Goal: Transaction & Acquisition: Book appointment/travel/reservation

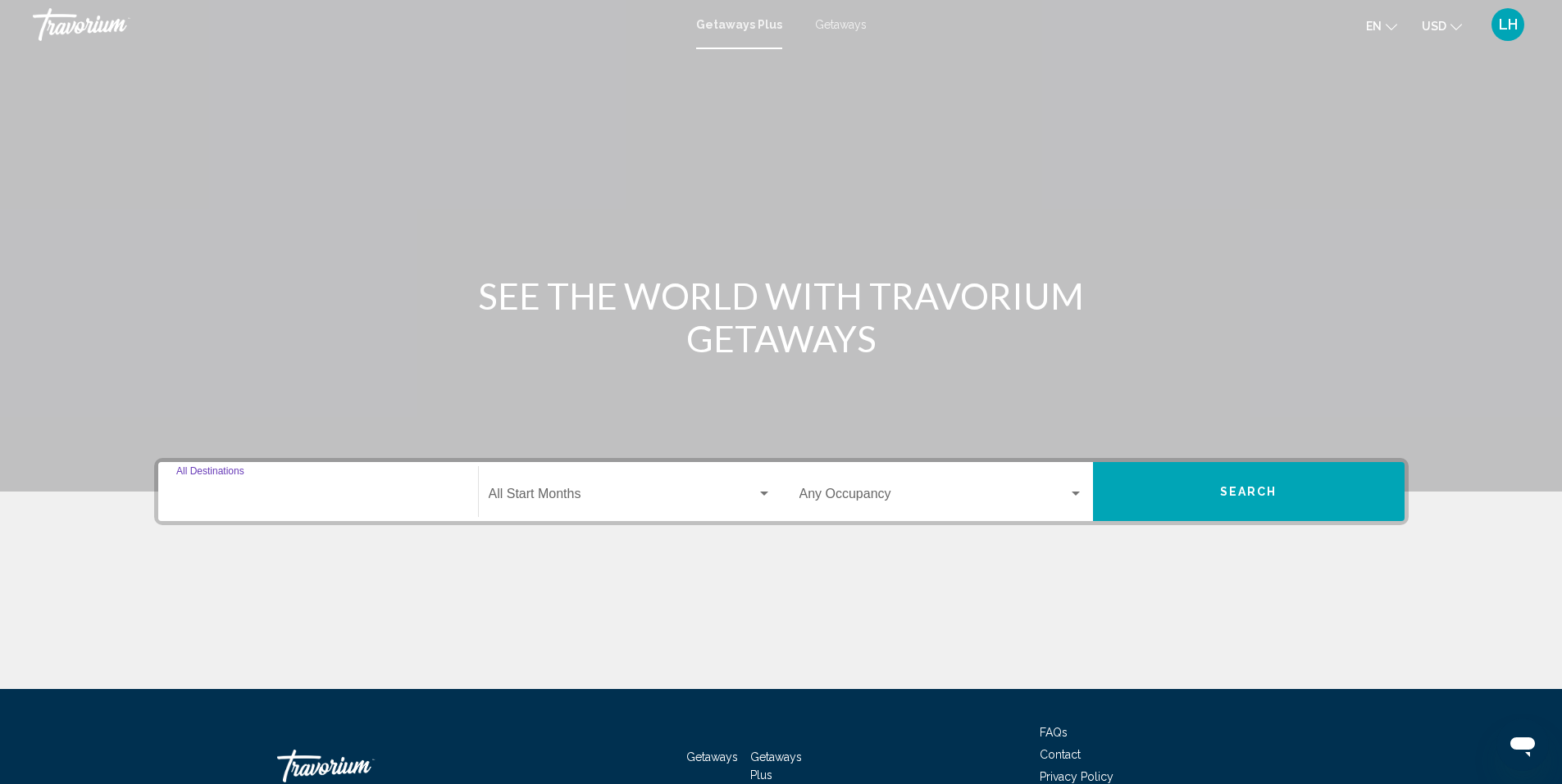
click at [332, 494] on input "Destination All Destinations" at bounding box center [318, 497] width 284 height 15
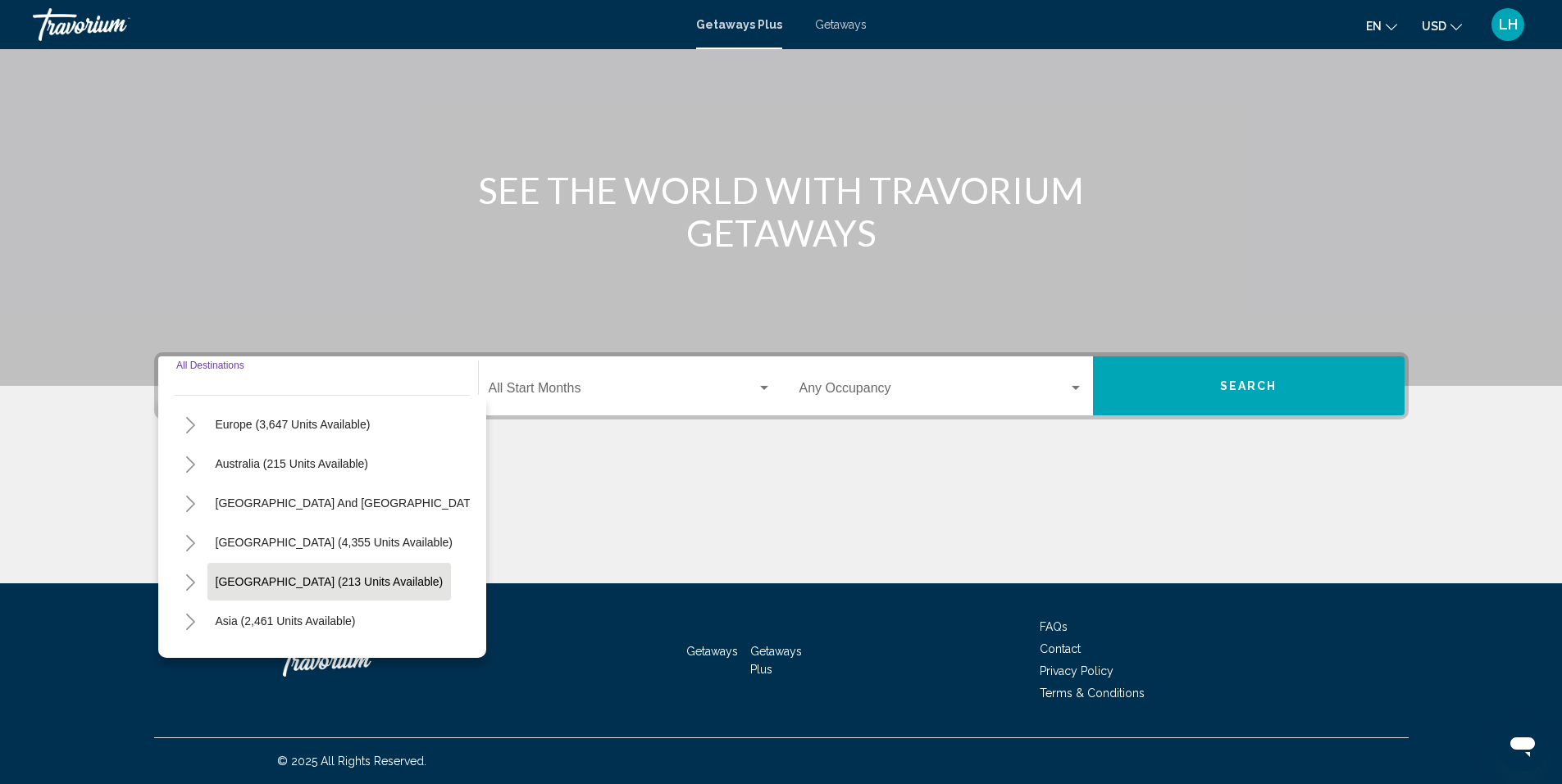
scroll to position [114, 0]
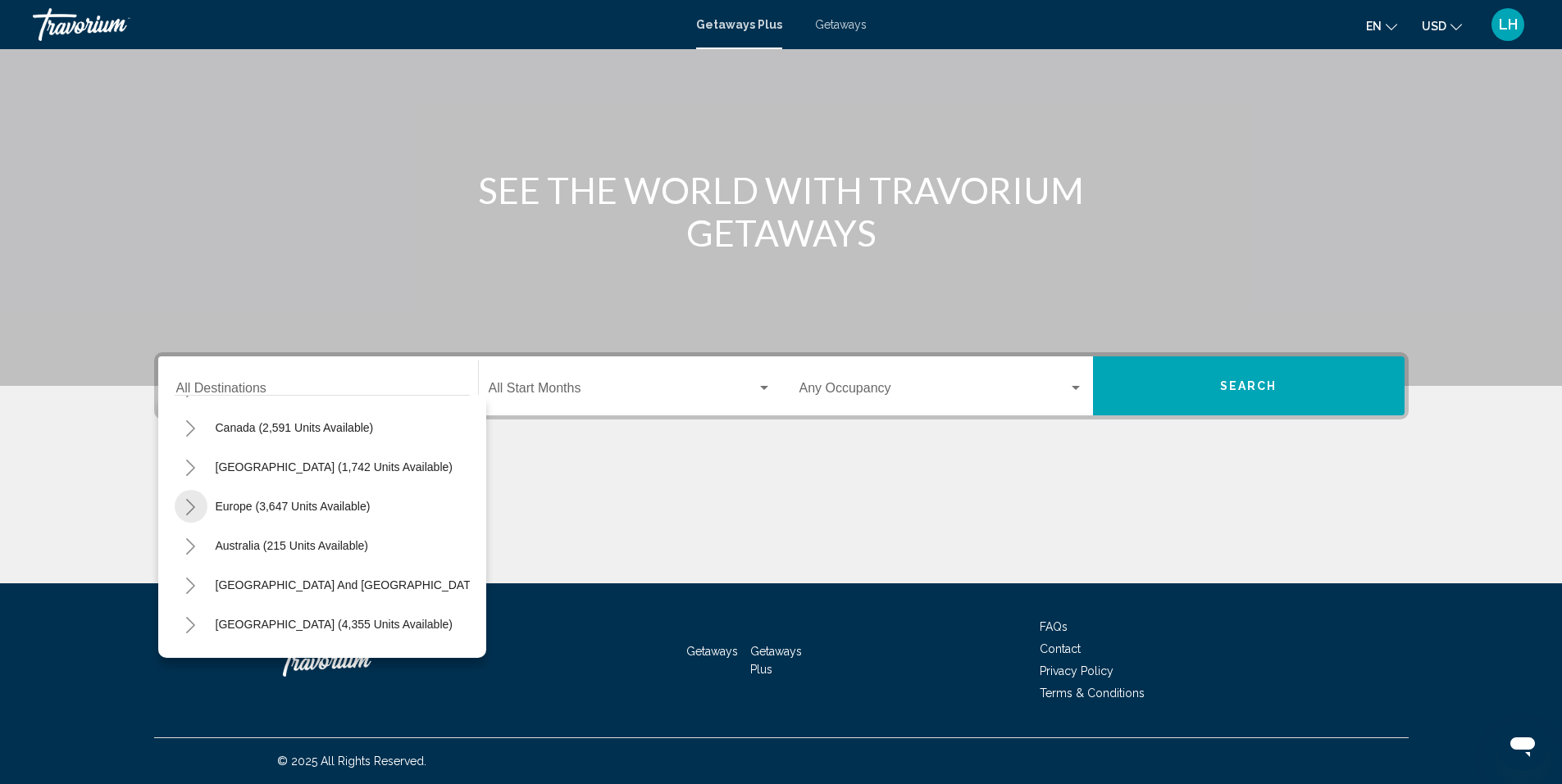
click at [190, 507] on icon "Toggle Europe (3,647 units available)" at bounding box center [190, 507] width 13 height 16
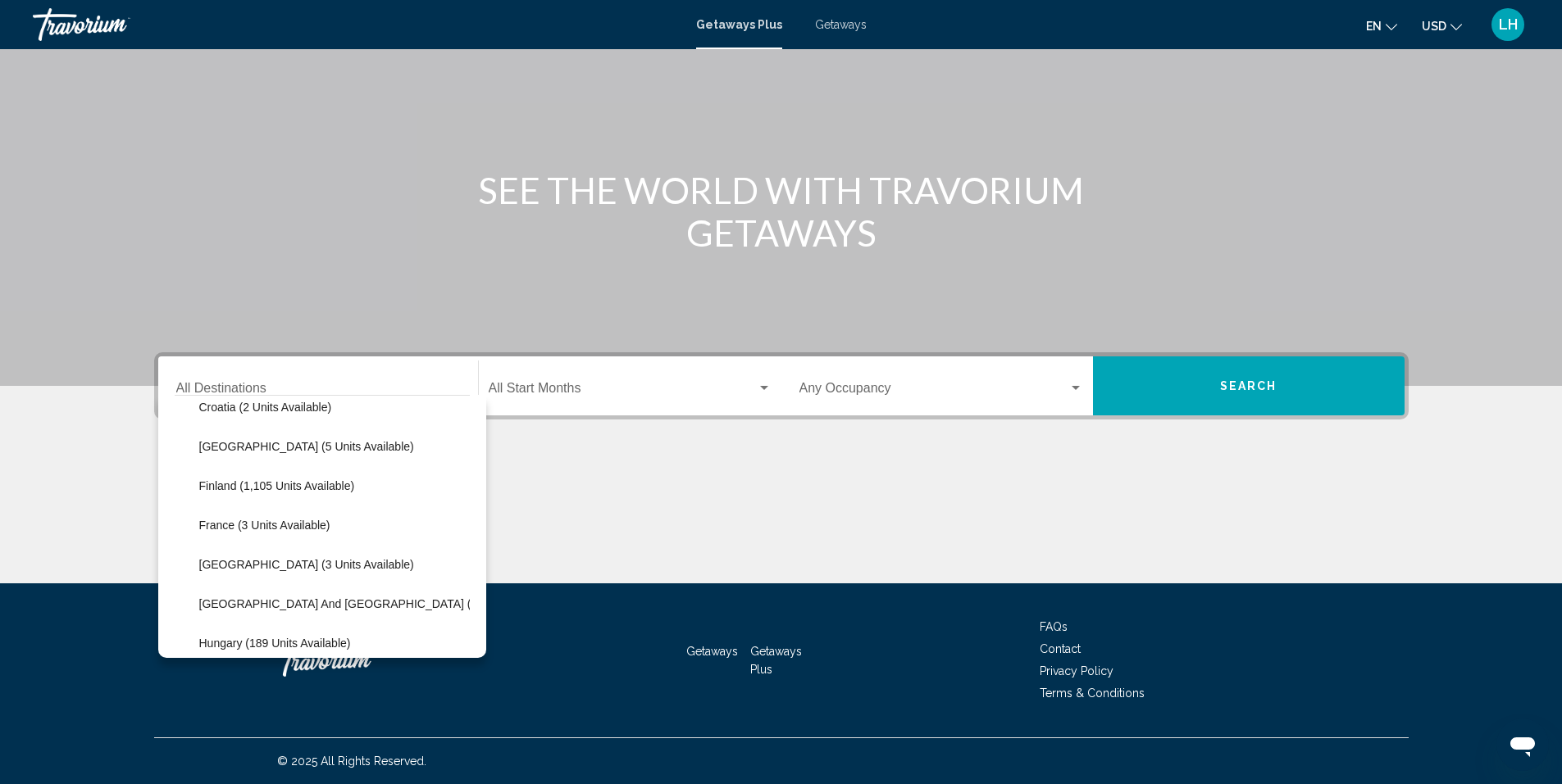
scroll to position [360, 0]
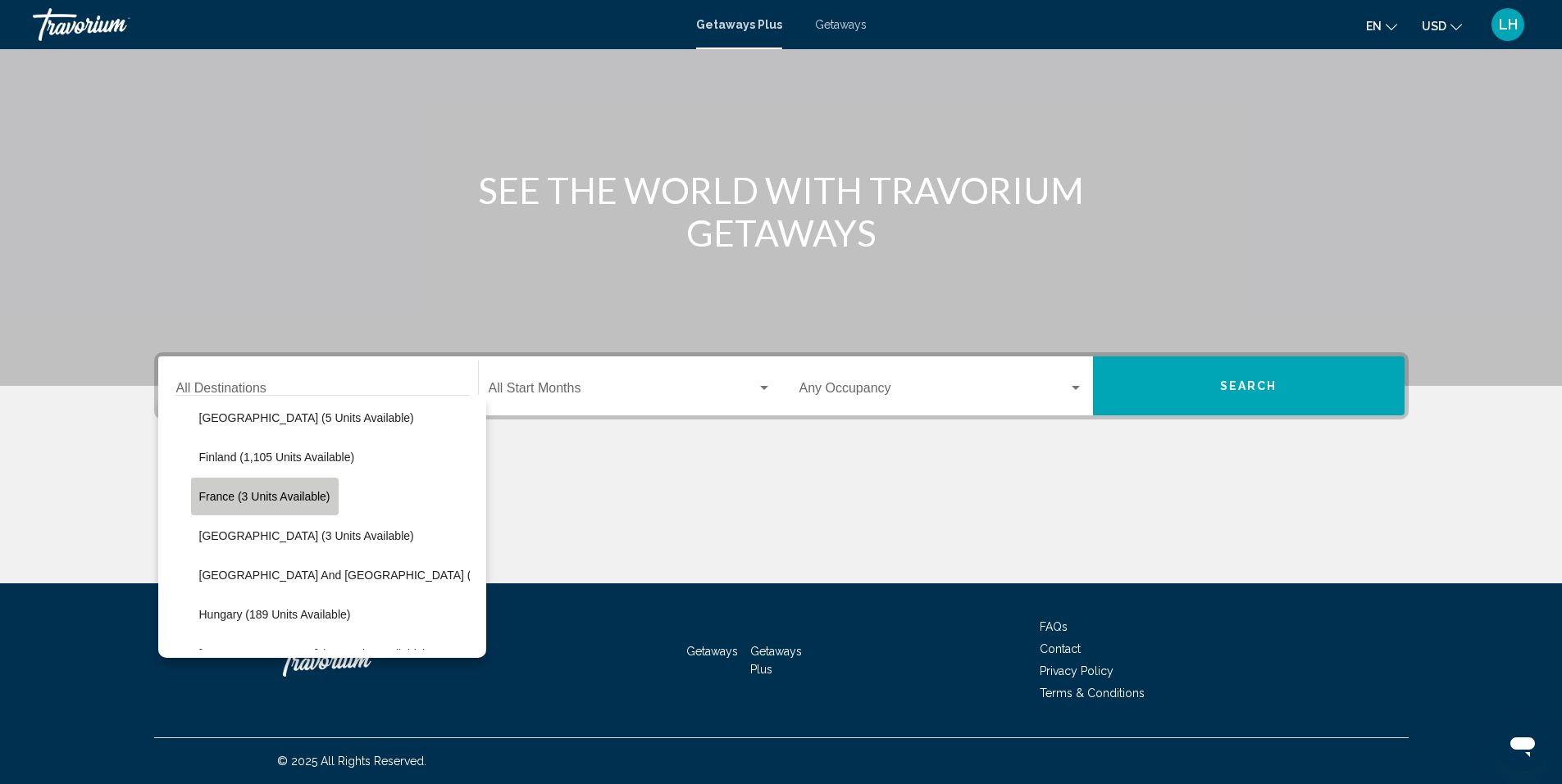
click at [217, 494] on span "France (3 units available)" at bounding box center [264, 497] width 131 height 14
type input "**********"
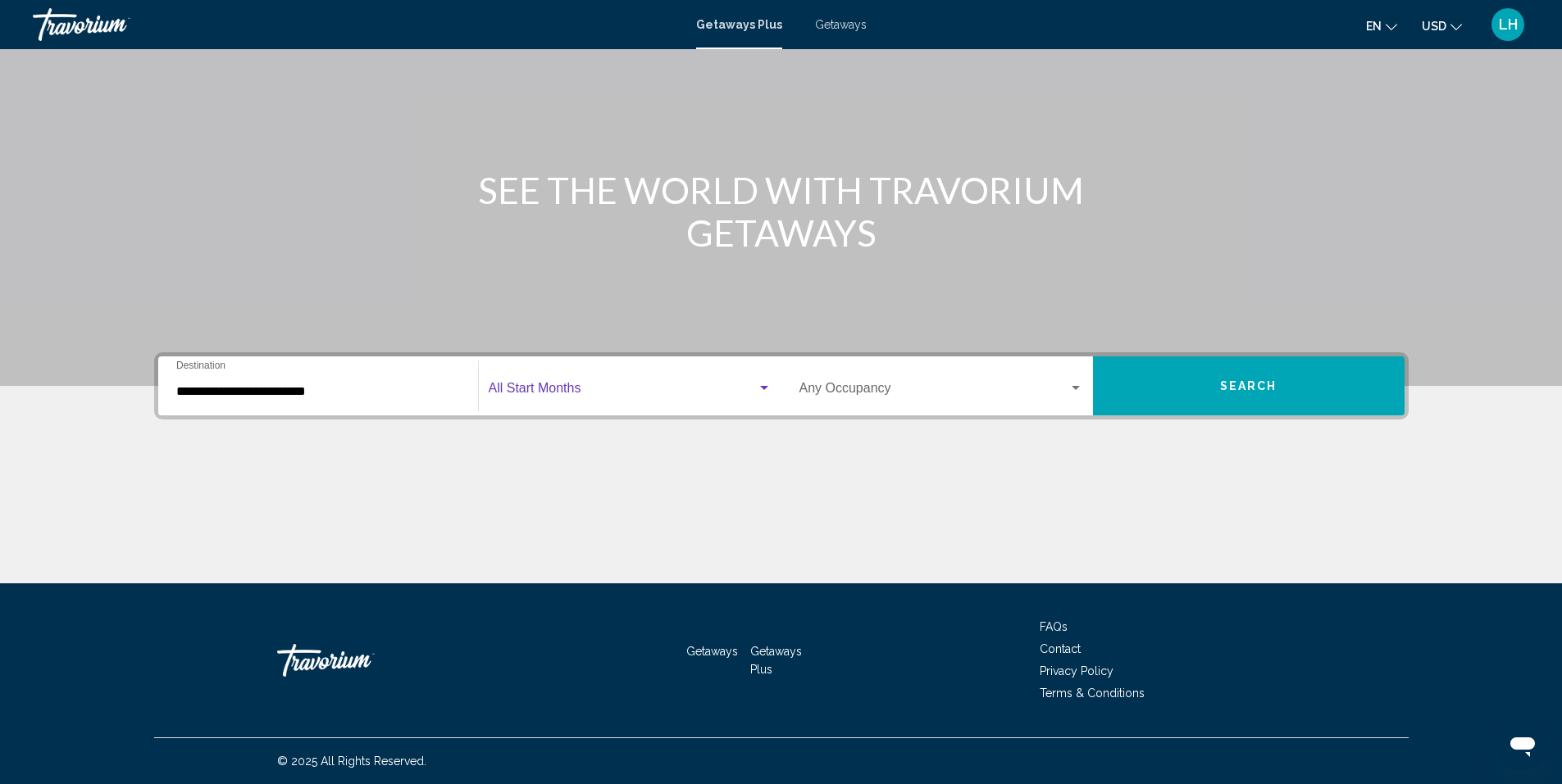
click at [763, 386] on div "Search widget" at bounding box center [764, 388] width 8 height 4
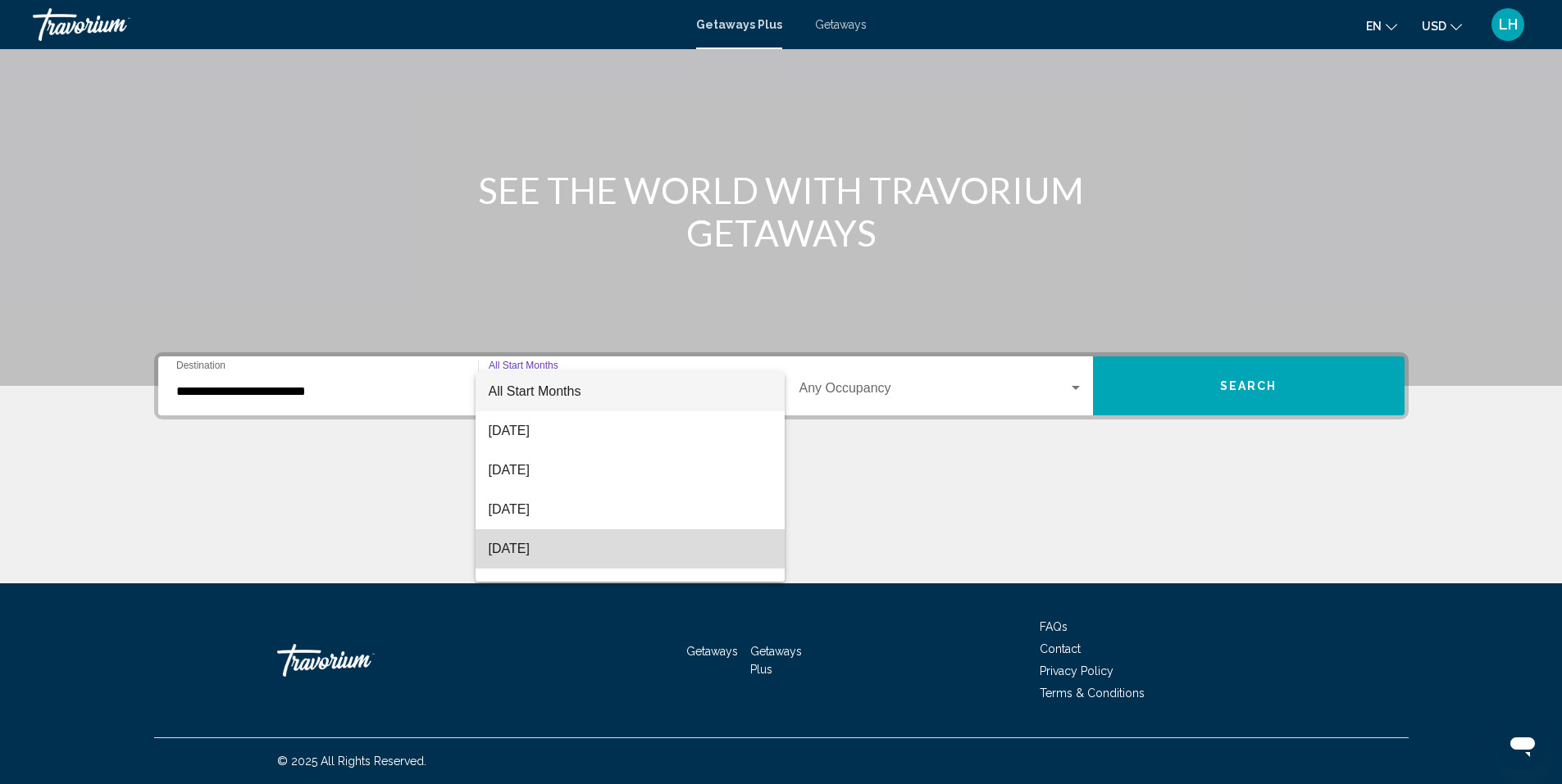
click at [675, 543] on span "November 2025" at bounding box center [630, 549] width 283 height 40
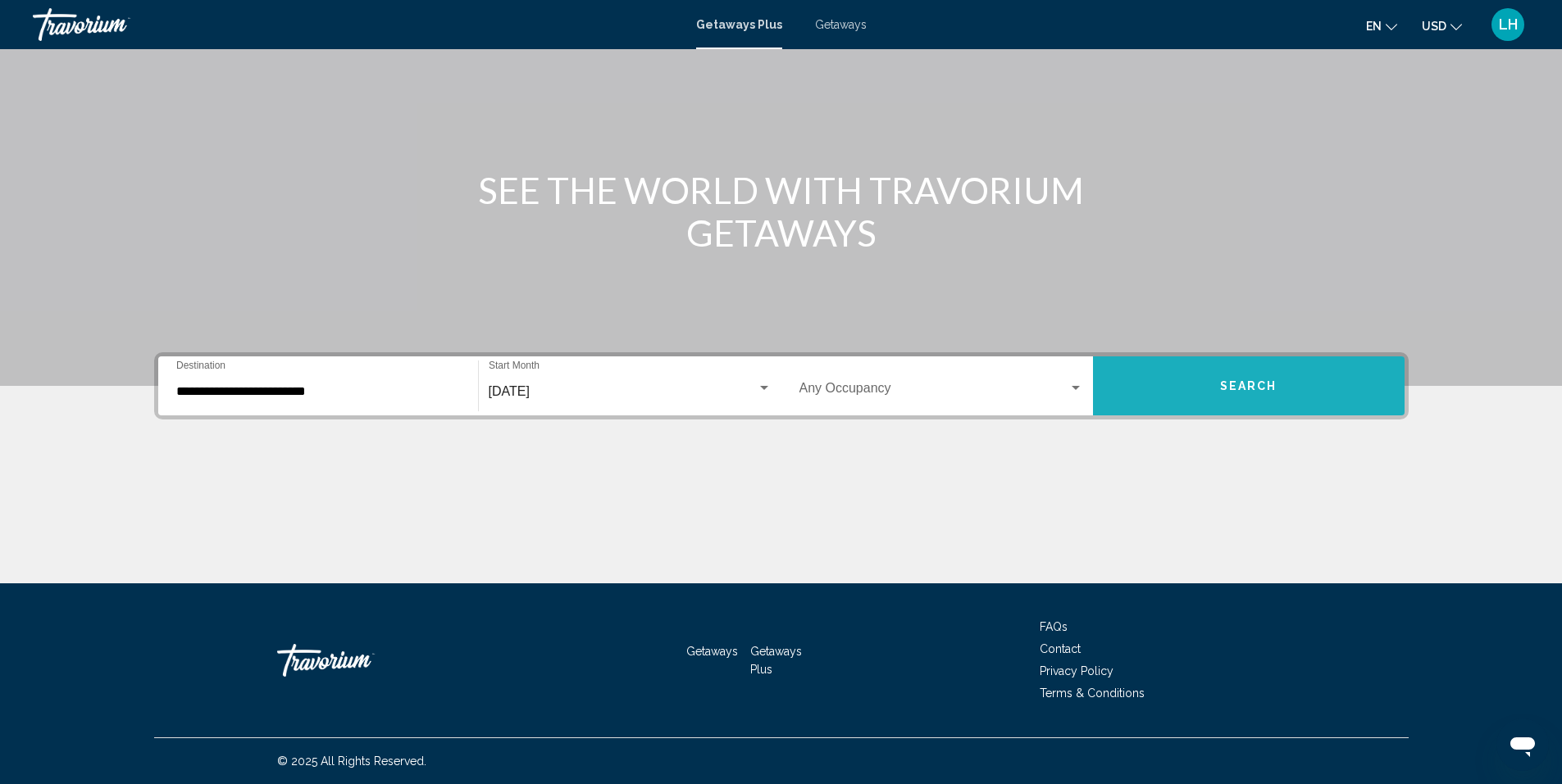
click at [1179, 380] on button "Search" at bounding box center [1248, 385] width 312 height 59
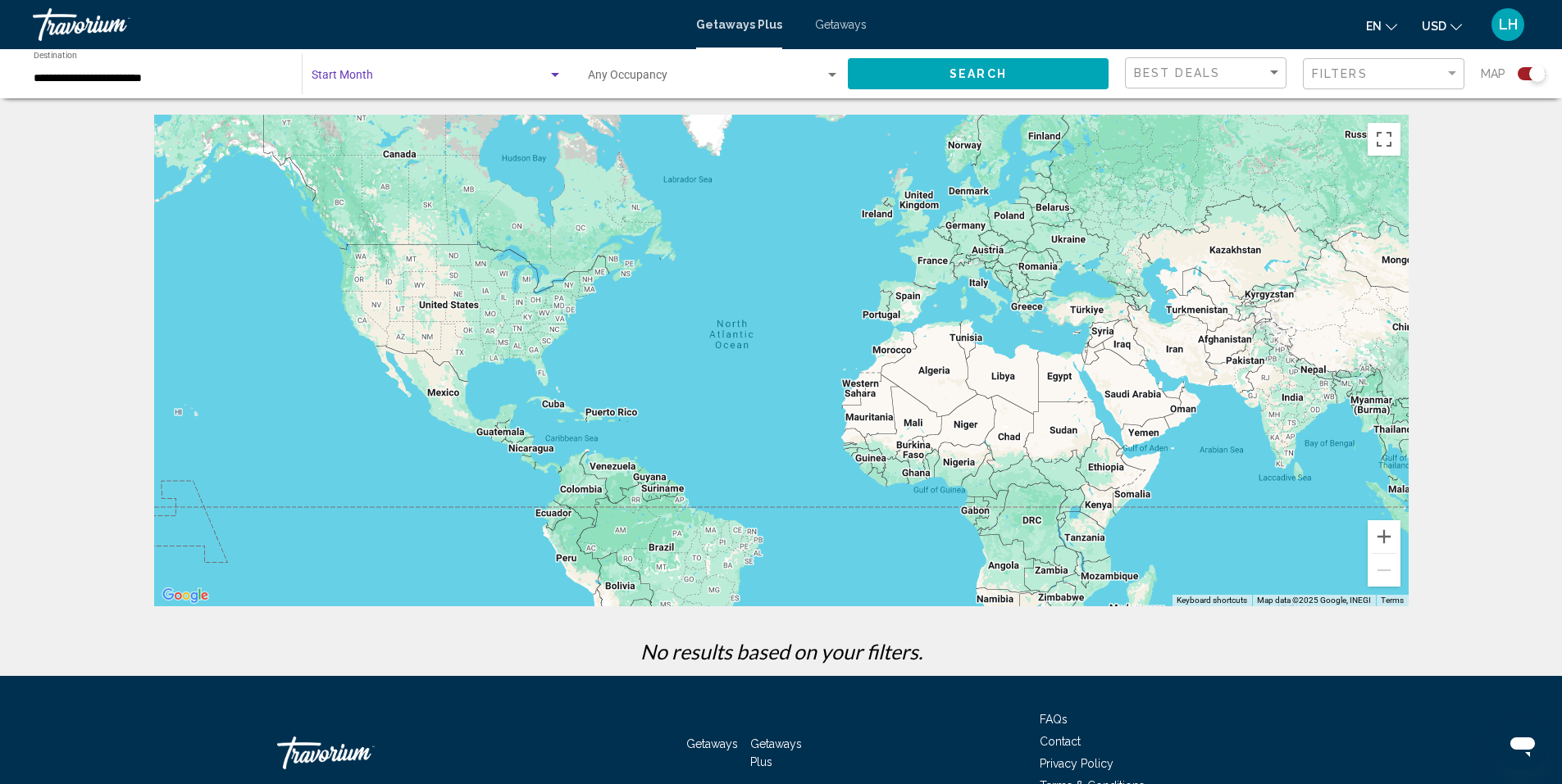
click at [550, 72] on div "Search widget" at bounding box center [554, 75] width 15 height 14
click at [550, 72] on span "All Start Months" at bounding box center [436, 78] width 251 height 35
click at [367, 76] on span "Search widget" at bounding box center [430, 78] width 236 height 14
click at [536, 76] on span "All Start Months" at bounding box center [436, 78] width 251 height 35
click at [553, 72] on div "Search widget" at bounding box center [554, 75] width 15 height 14
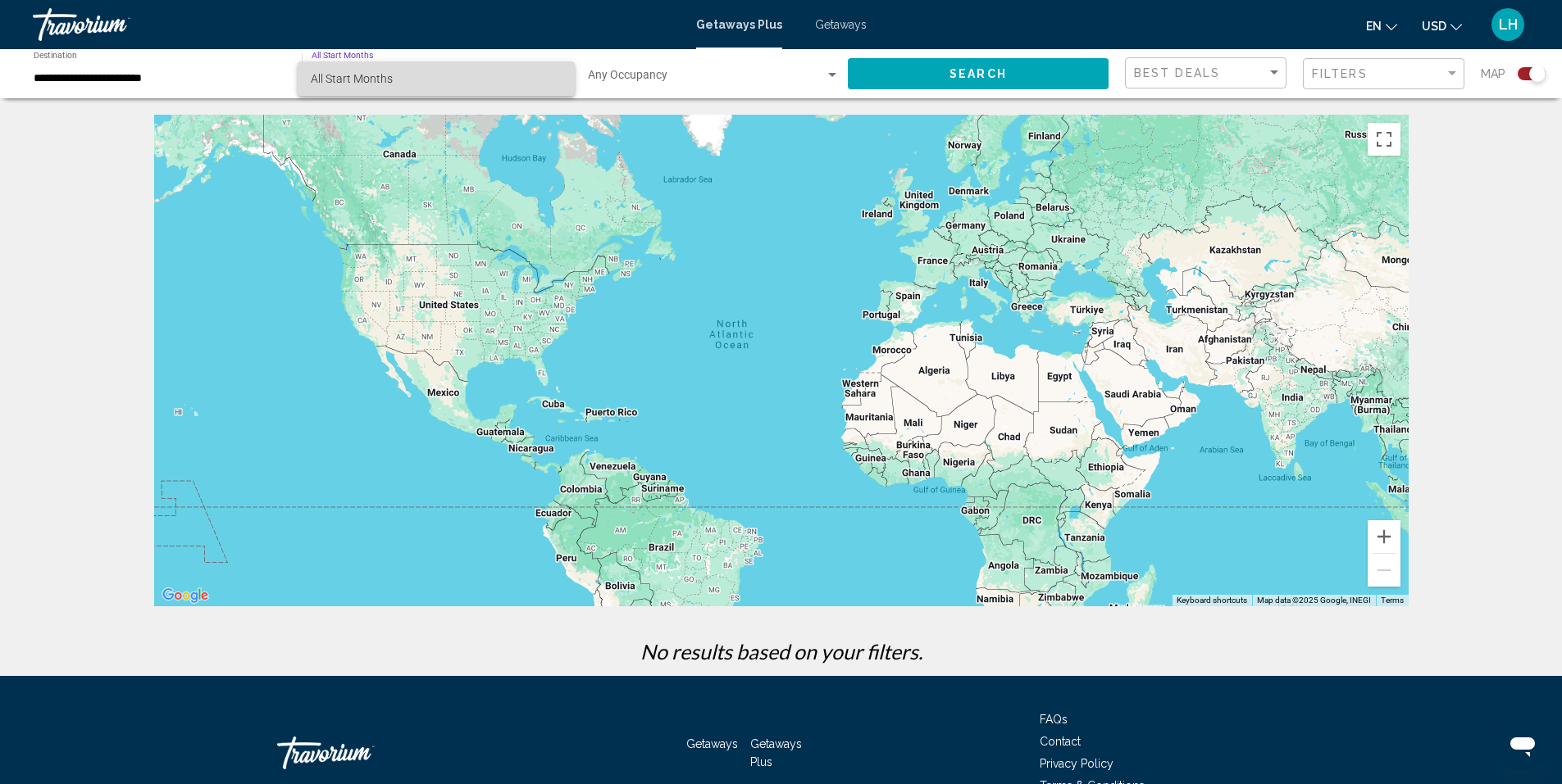
click at [553, 72] on span "All Start Months" at bounding box center [436, 78] width 251 height 35
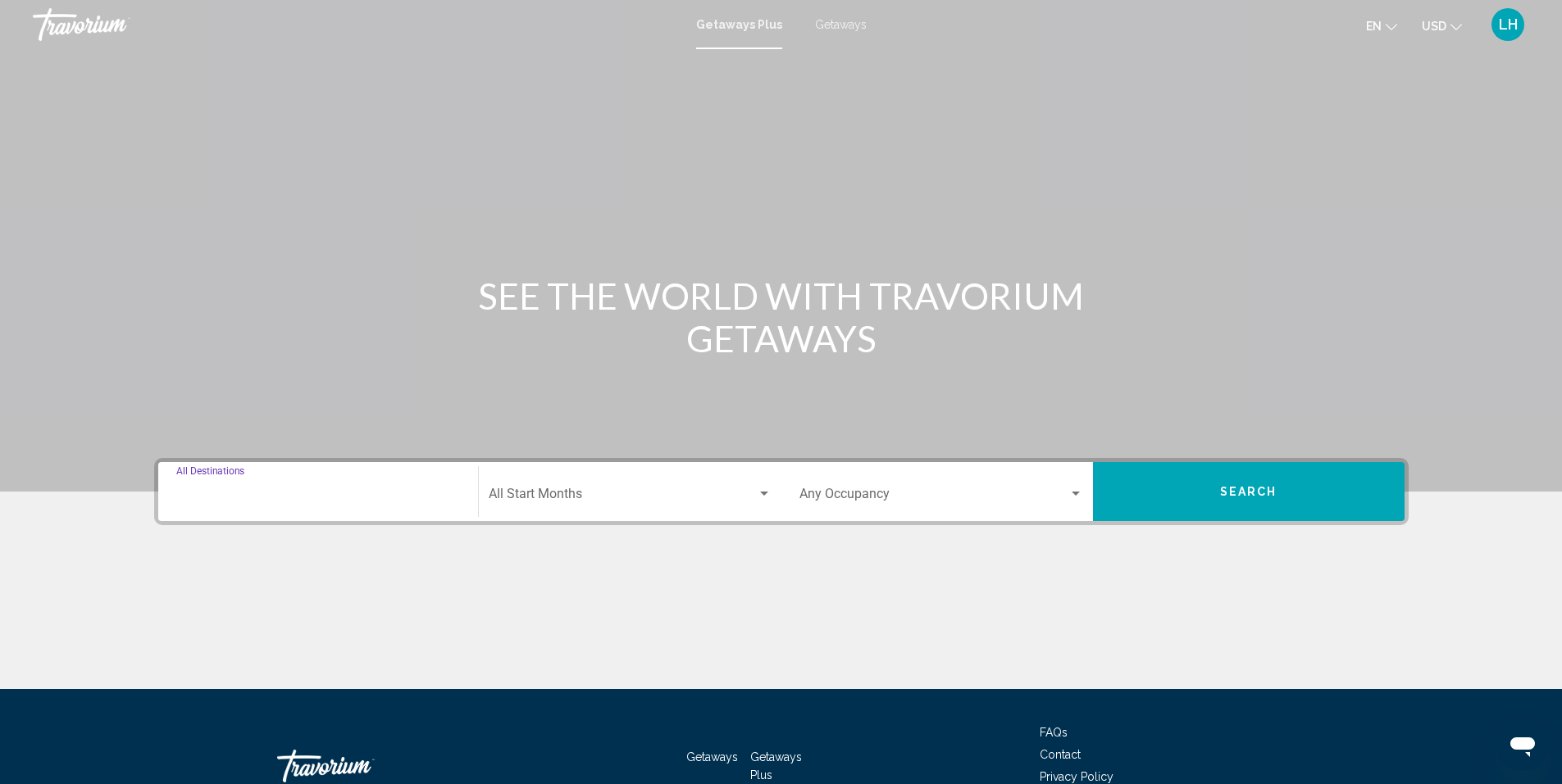
click at [267, 494] on input "Destination All Destinations" at bounding box center [318, 497] width 284 height 15
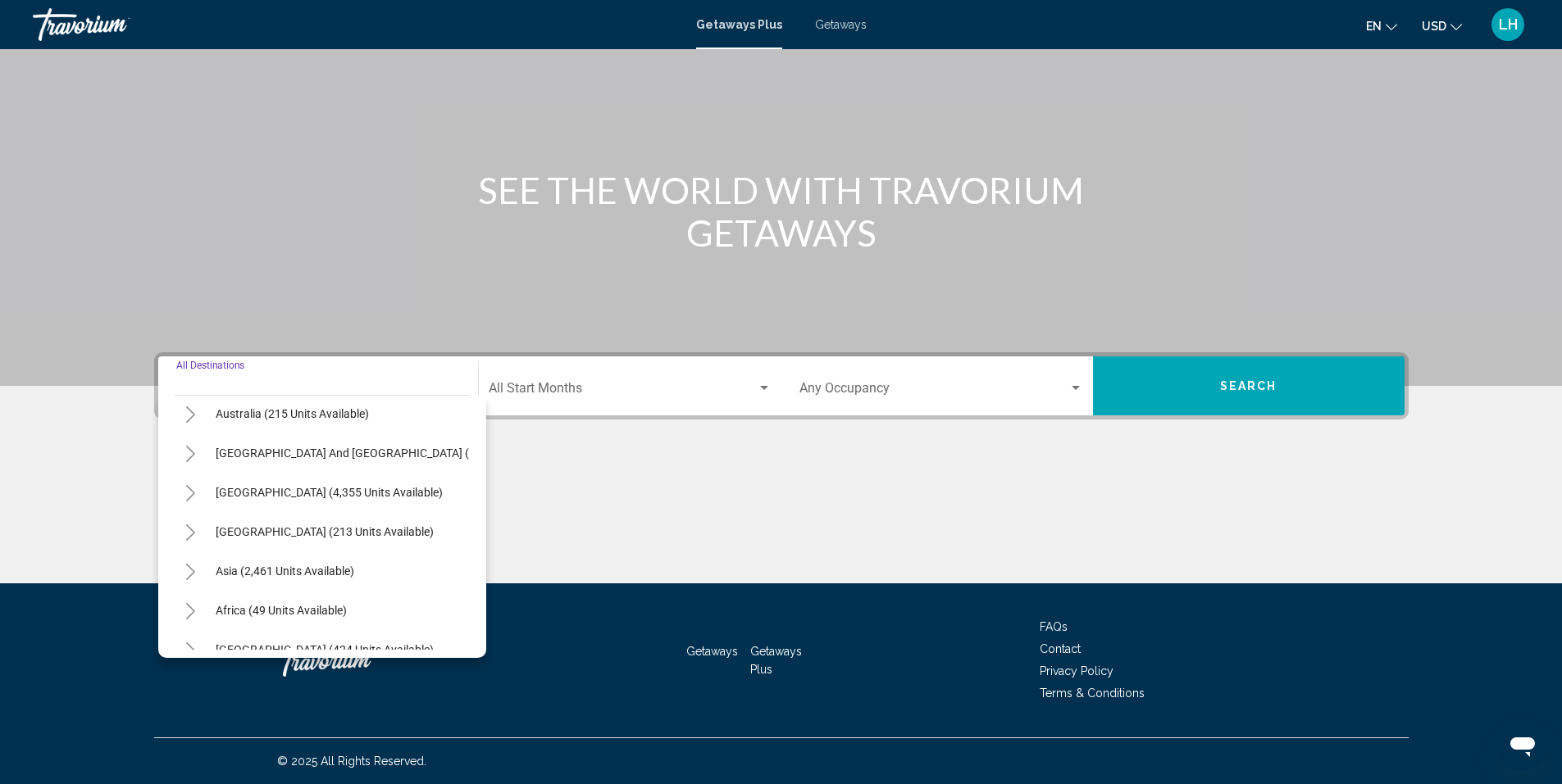
scroll to position [164, 0]
click at [189, 460] on icon "Toggle Europe (3,647 units available)" at bounding box center [190, 457] width 13 height 16
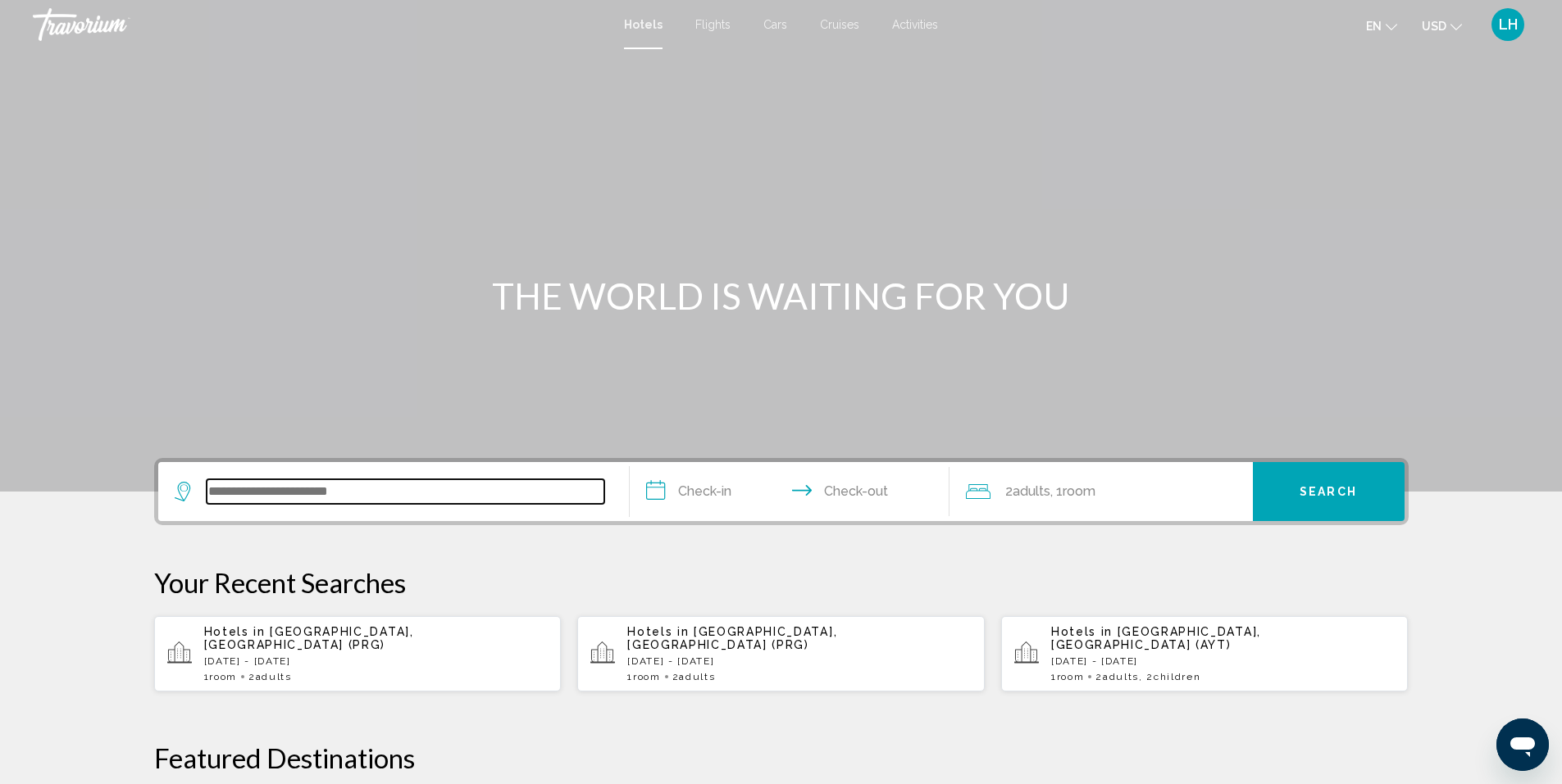
click at [398, 490] on input "Search widget" at bounding box center [405, 491] width 398 height 24
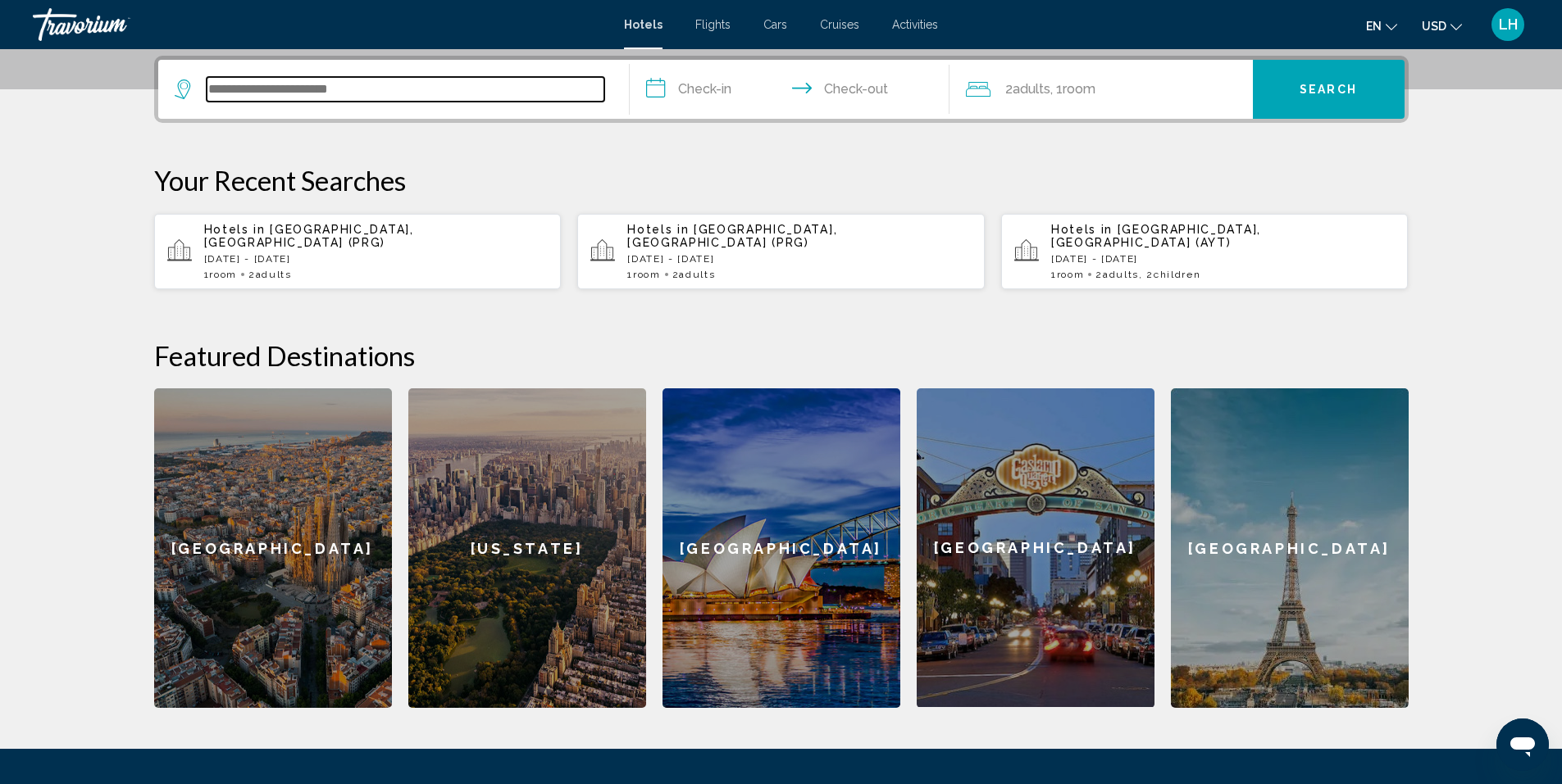
scroll to position [405, 0]
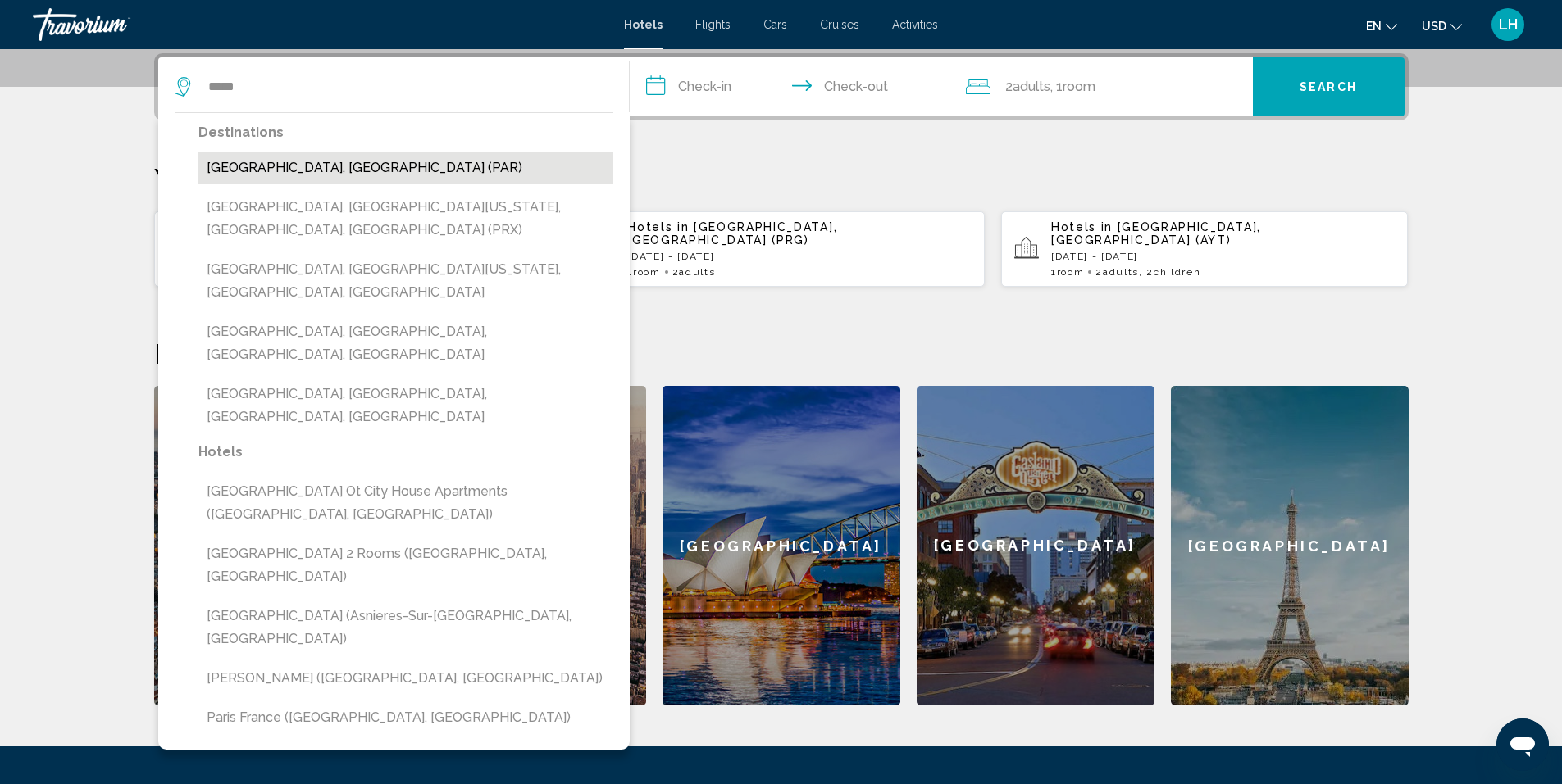
click at [372, 165] on button "[GEOGRAPHIC_DATA], [GEOGRAPHIC_DATA] (PAR)" at bounding box center [406, 167] width 414 height 31
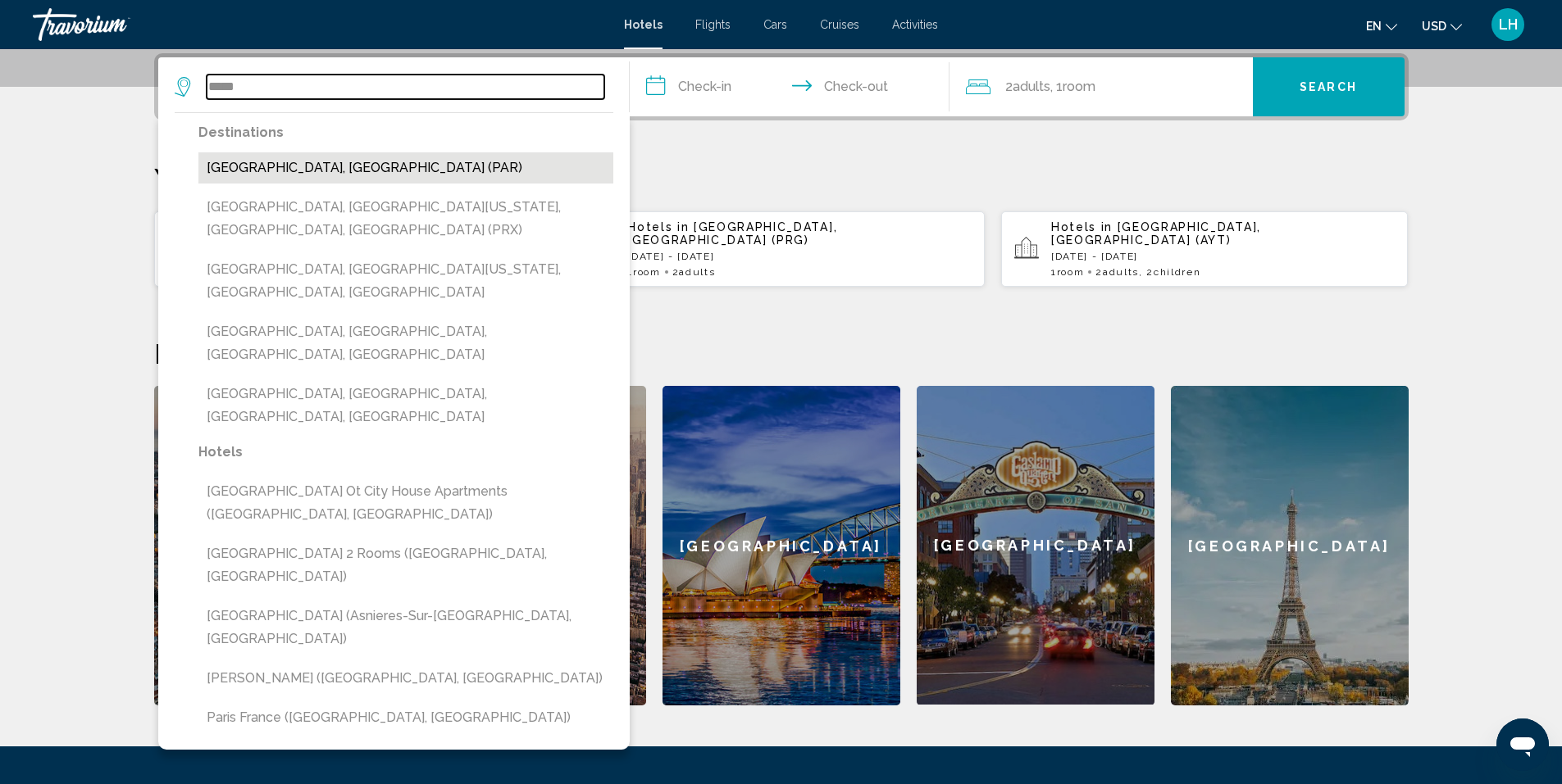
type input "**********"
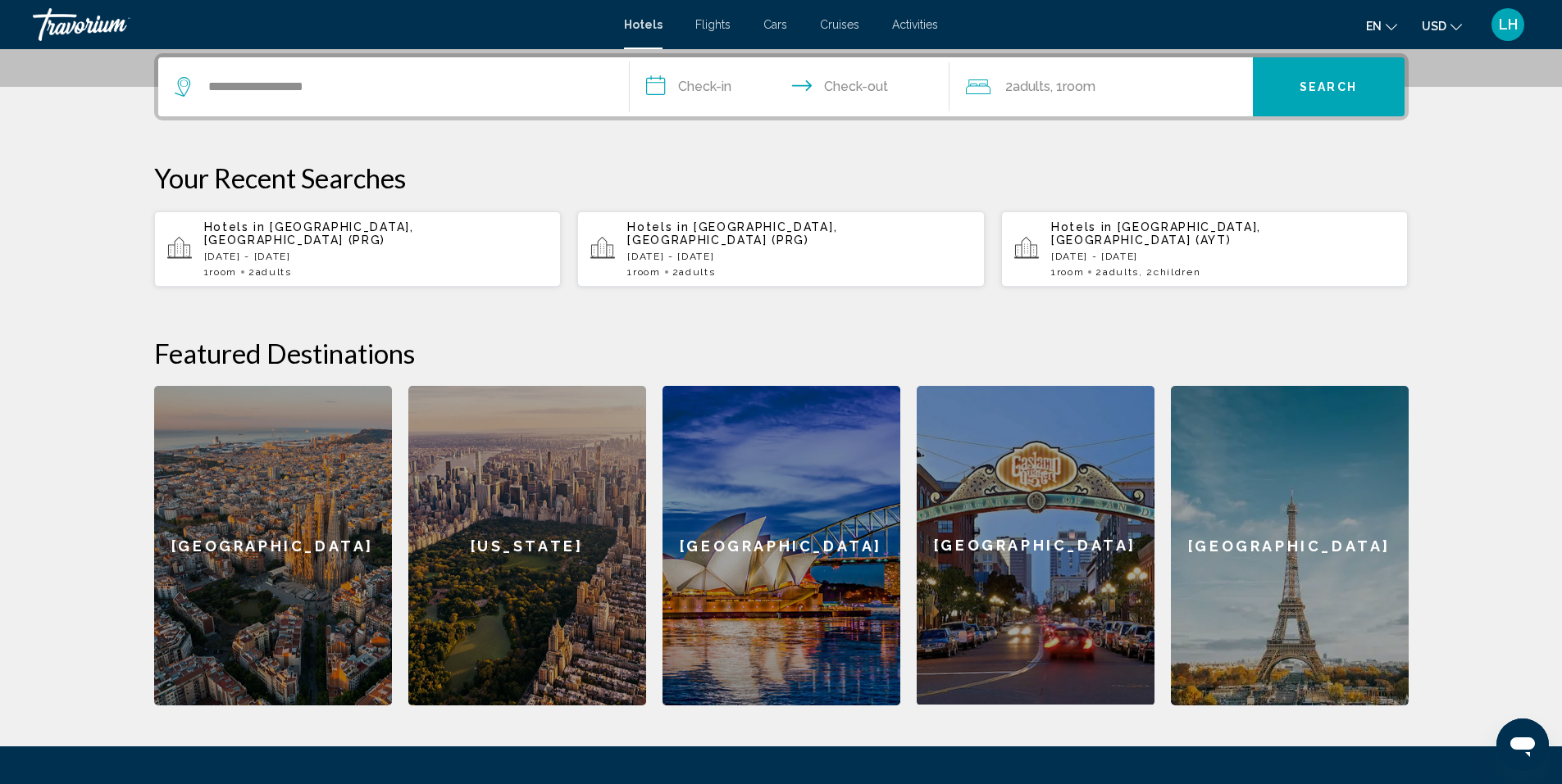
click at [708, 83] on input "**********" at bounding box center [792, 89] width 326 height 64
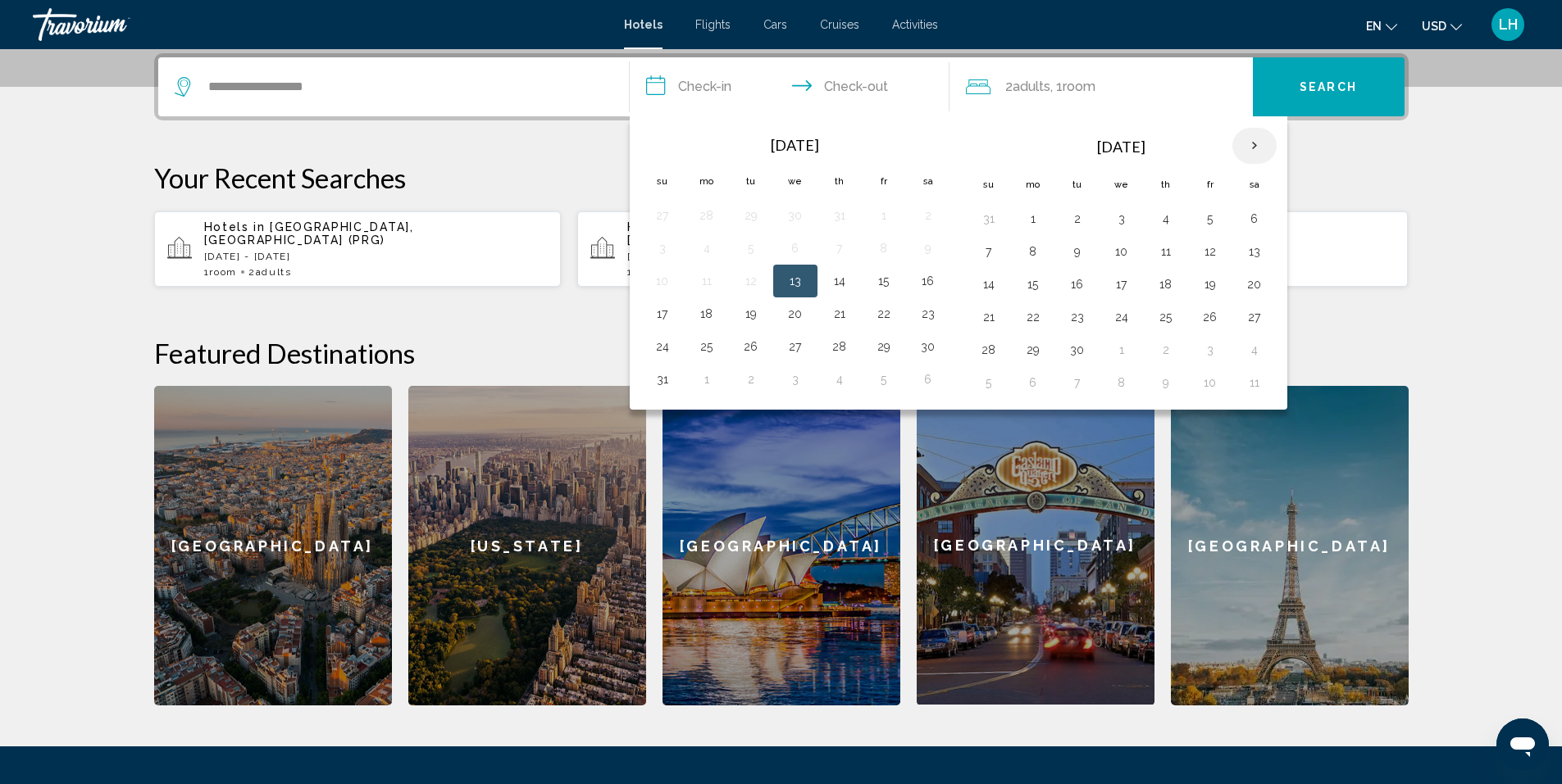
click at [1249, 143] on th "Next month" at bounding box center [1254, 145] width 45 height 36
click at [1205, 347] on button "28" at bounding box center [1210, 350] width 26 height 23
click at [987, 384] on button "30" at bounding box center [988, 382] width 26 height 23
type input "**********"
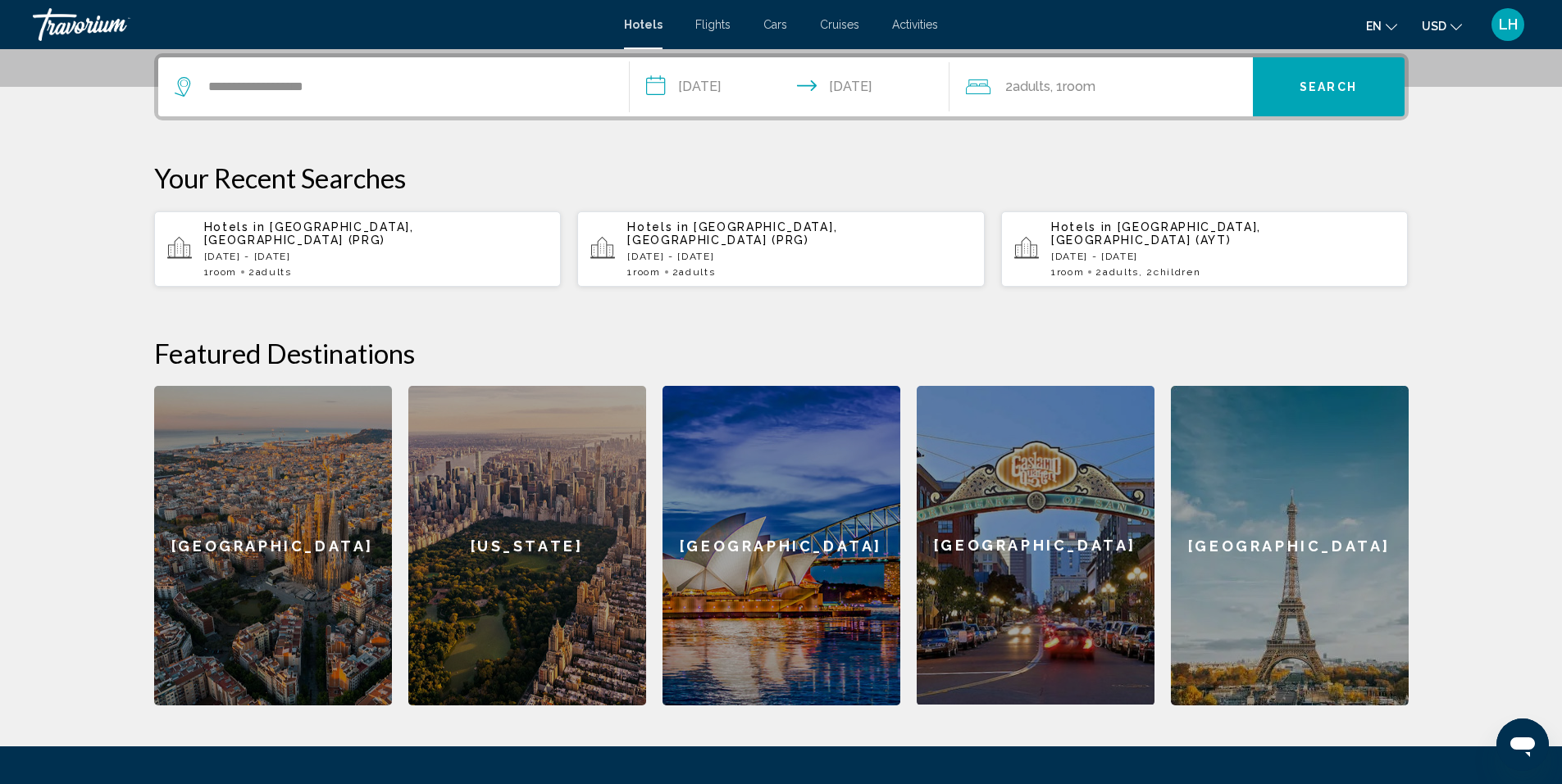
click at [1338, 79] on span "Search" at bounding box center [1328, 86] width 57 height 14
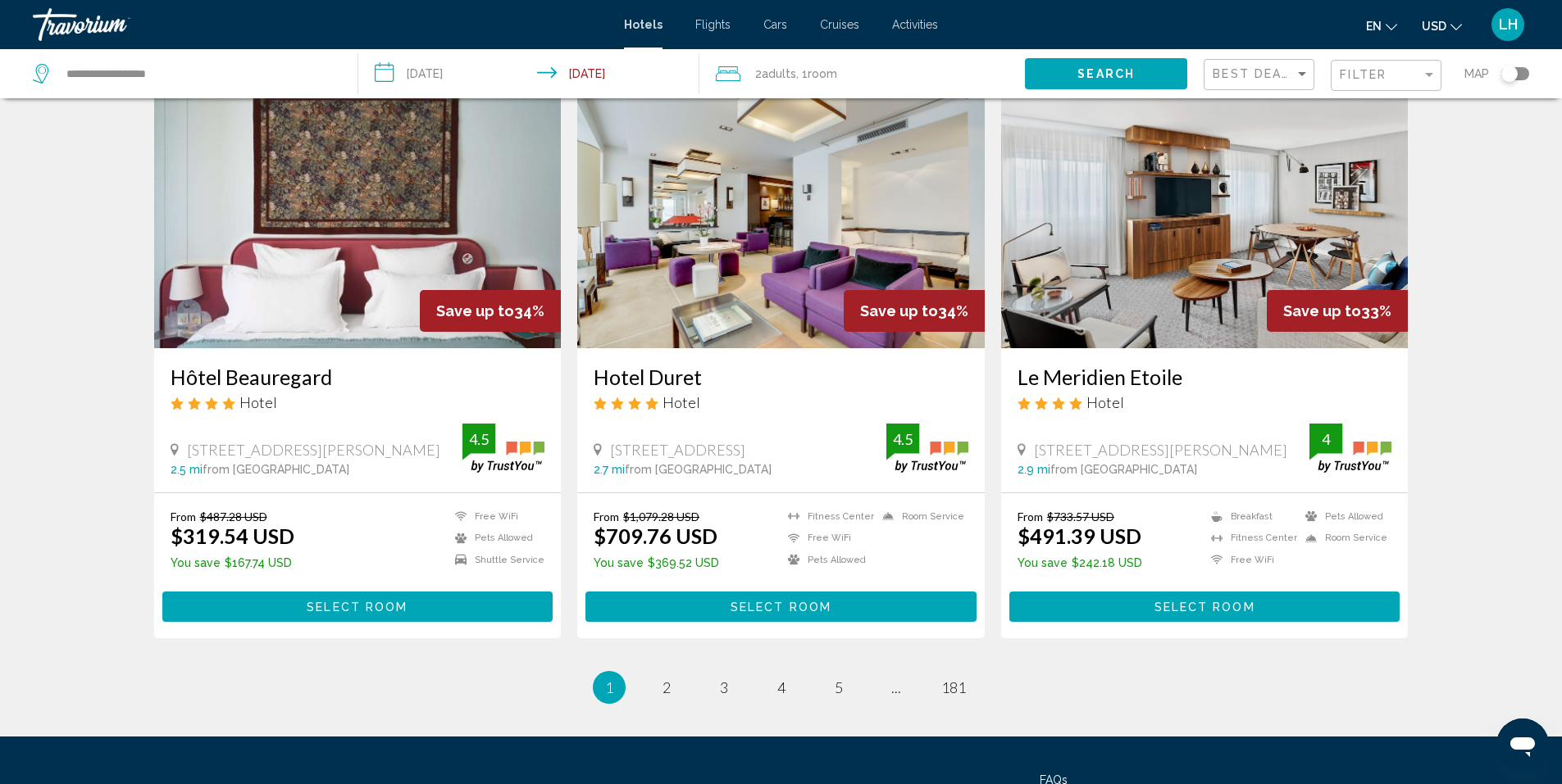
scroll to position [1967, 0]
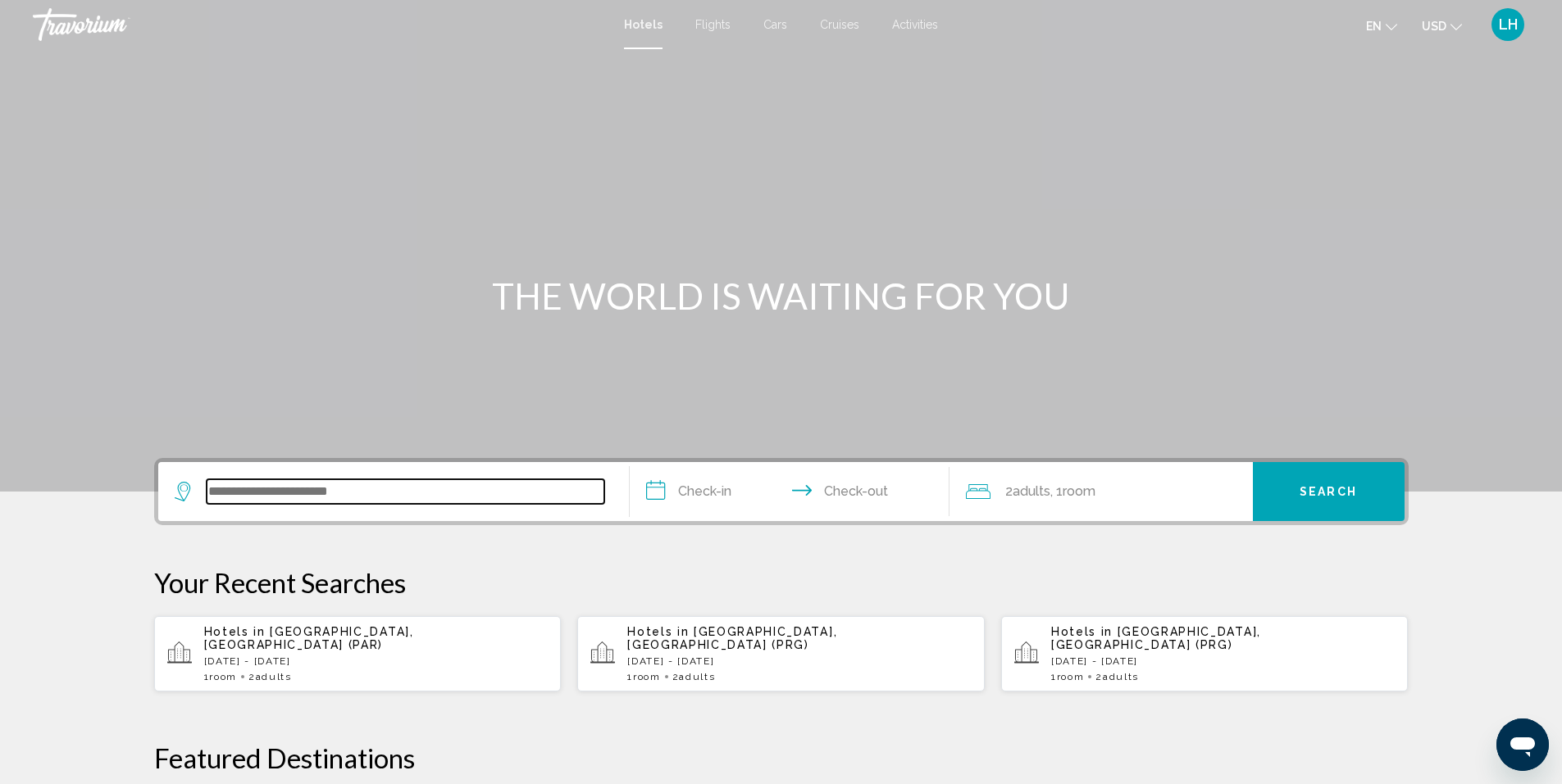
click at [473, 490] on input "Search widget" at bounding box center [405, 491] width 398 height 24
click at [473, 490] on div "Search widget" at bounding box center [393, 491] width 438 height 59
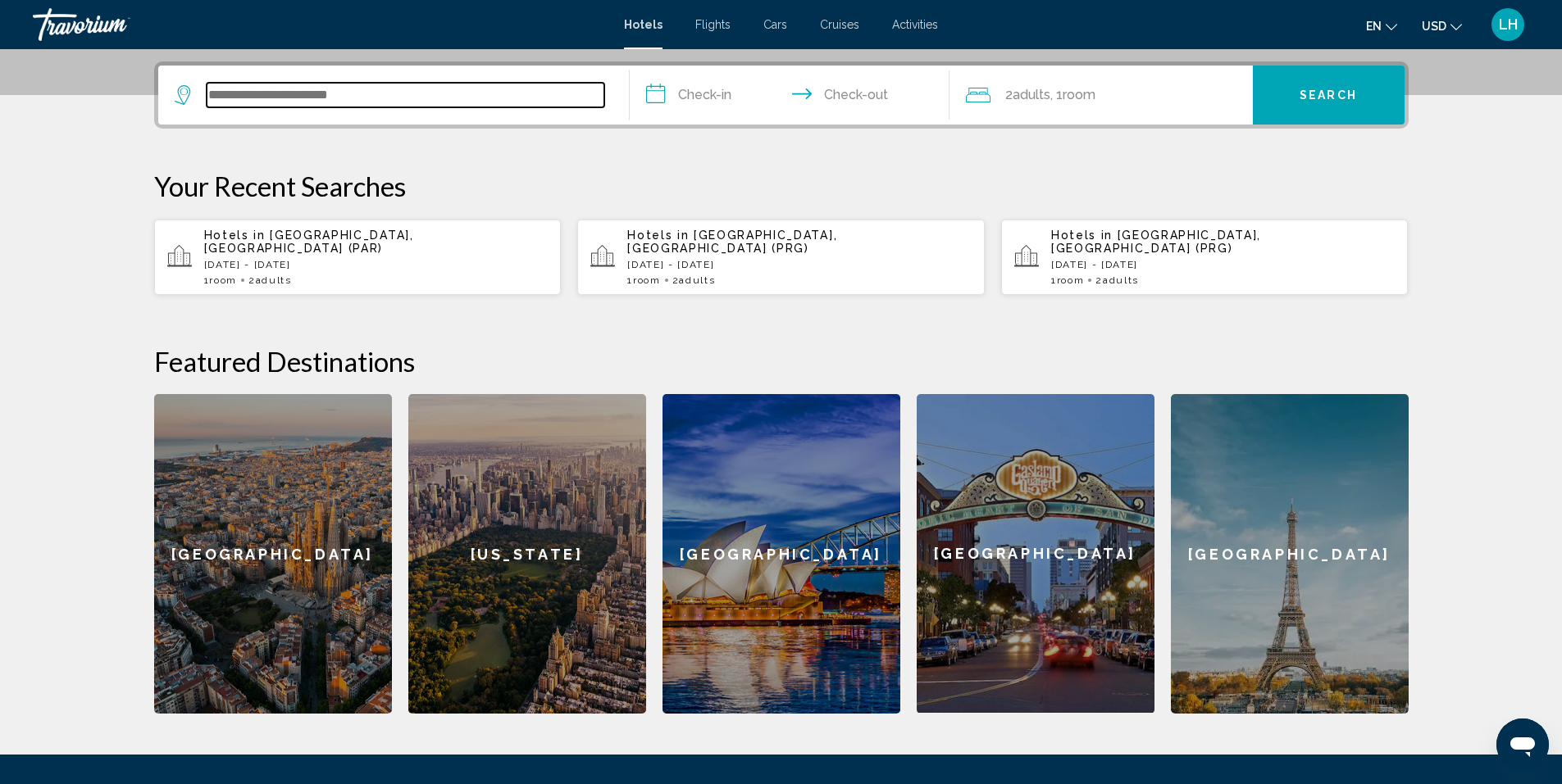
scroll to position [405, 0]
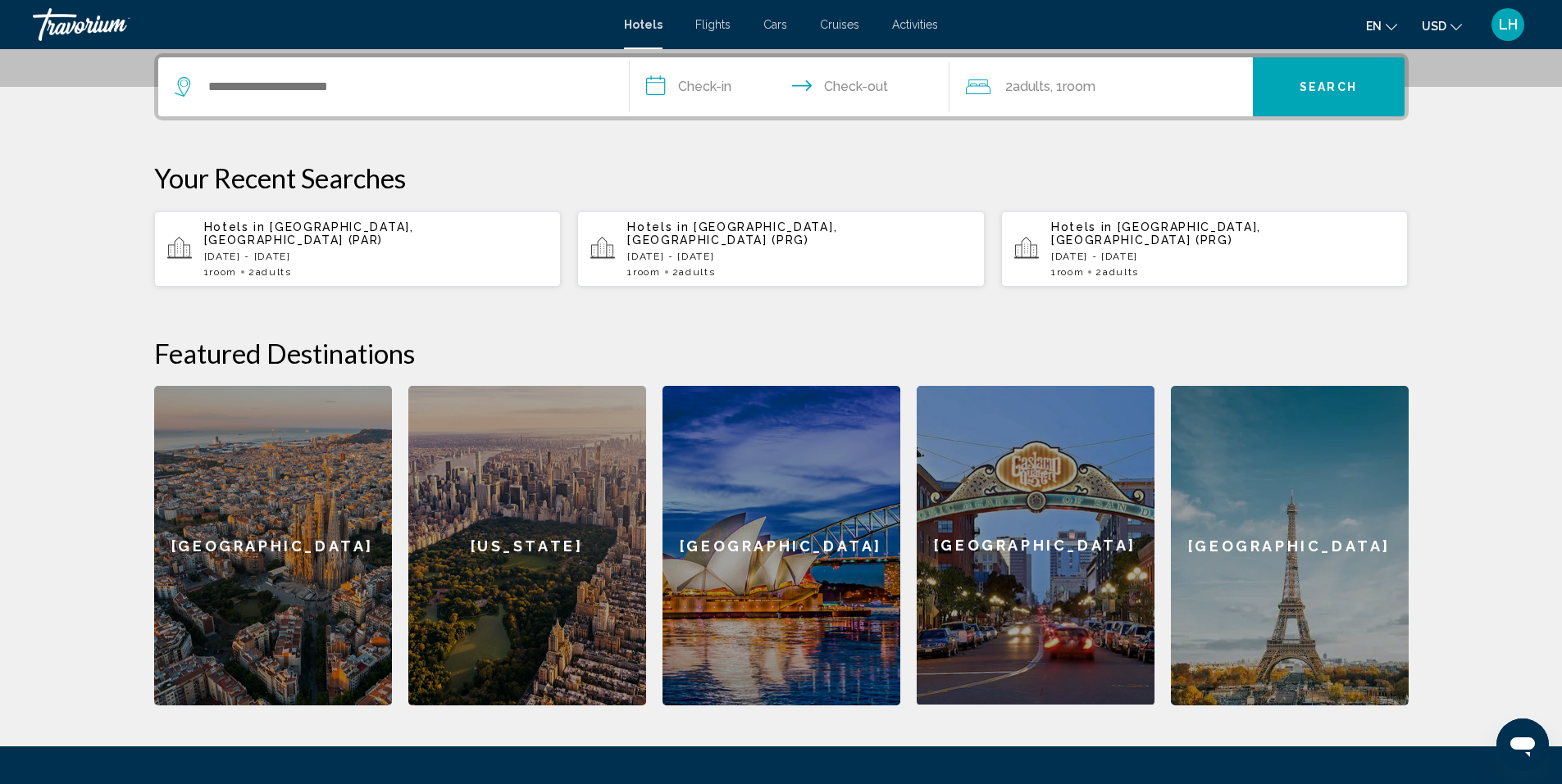
click at [708, 24] on span "Flights" at bounding box center [713, 25] width 35 height 14
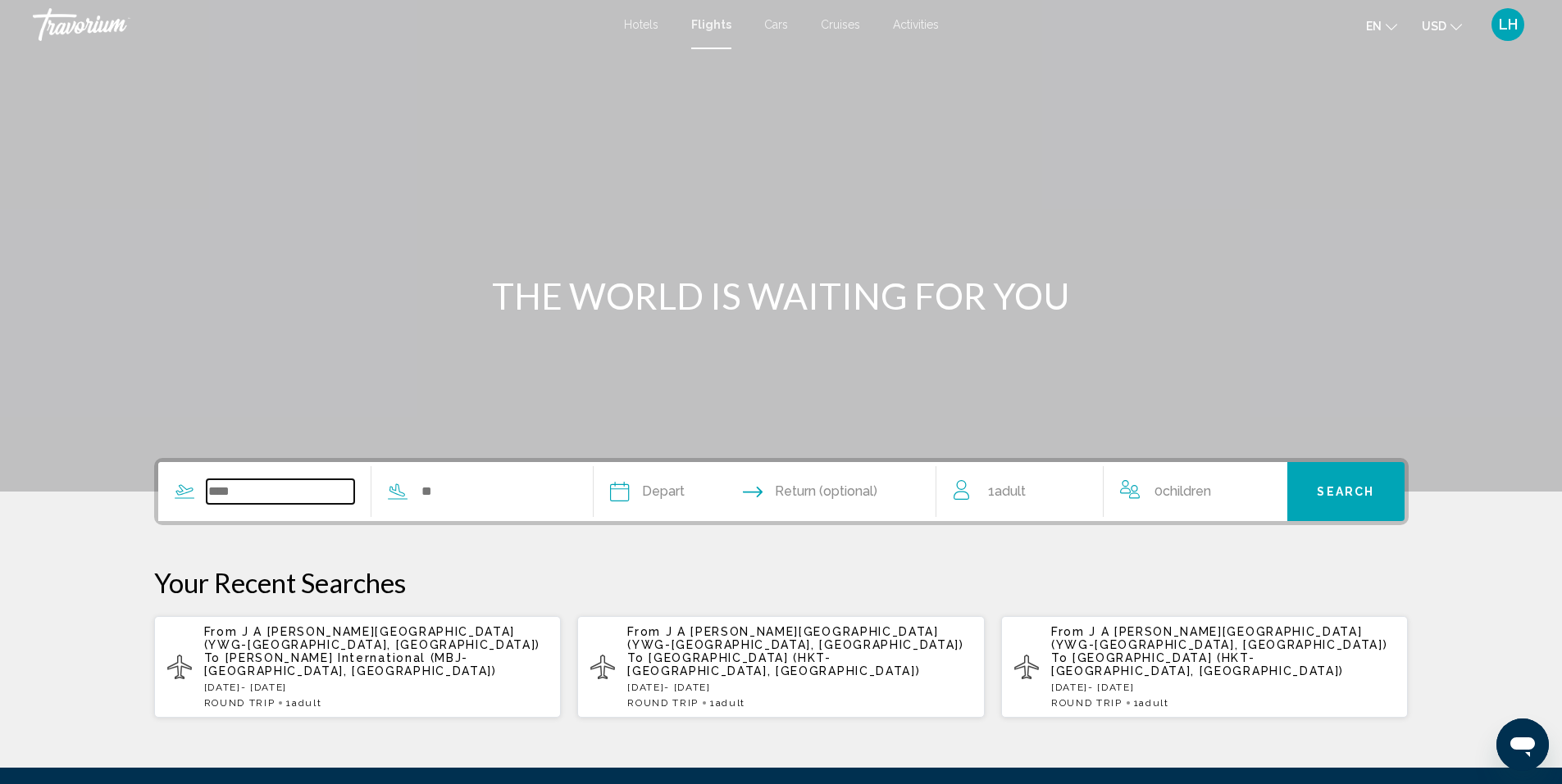
click at [292, 492] on input "Search widget" at bounding box center [280, 491] width 148 height 24
click at [292, 492] on div "Search widget" at bounding box center [362, 491] width 410 height 59
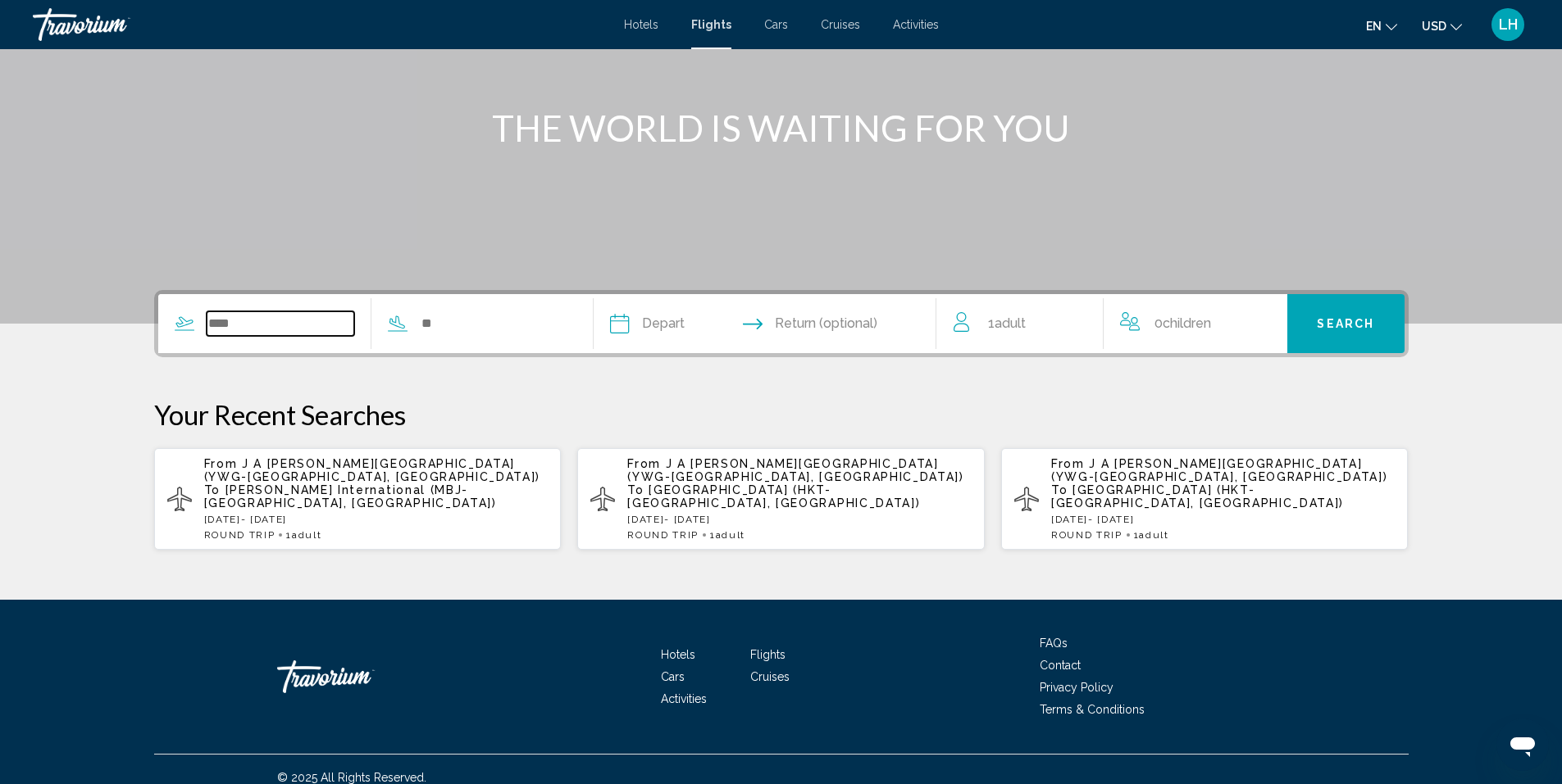
scroll to position [171, 0]
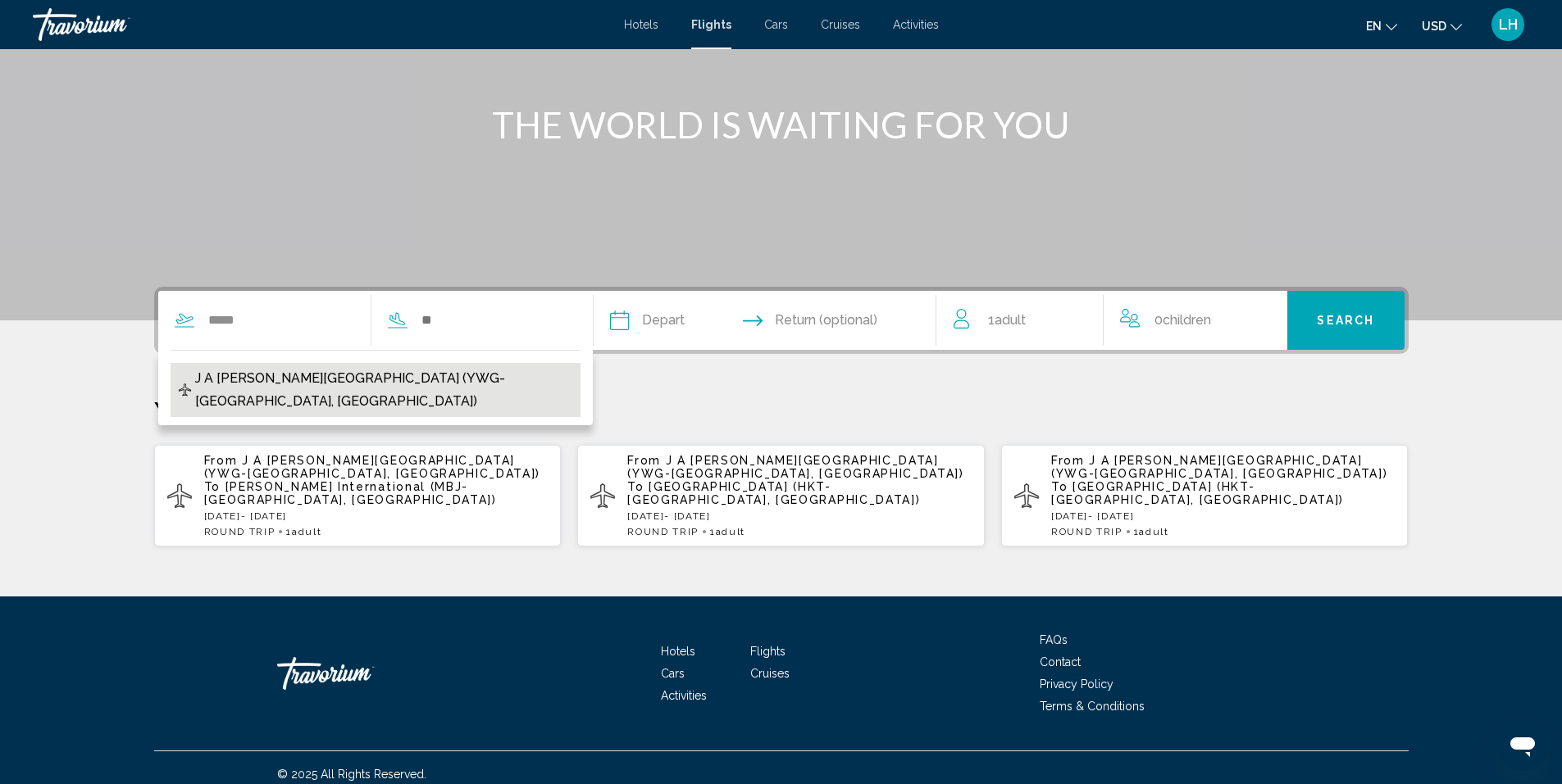
click at [449, 373] on span "J A Richardson Intl Airport (YWG-Winnipeg, Canada)" at bounding box center [383, 389] width 377 height 45
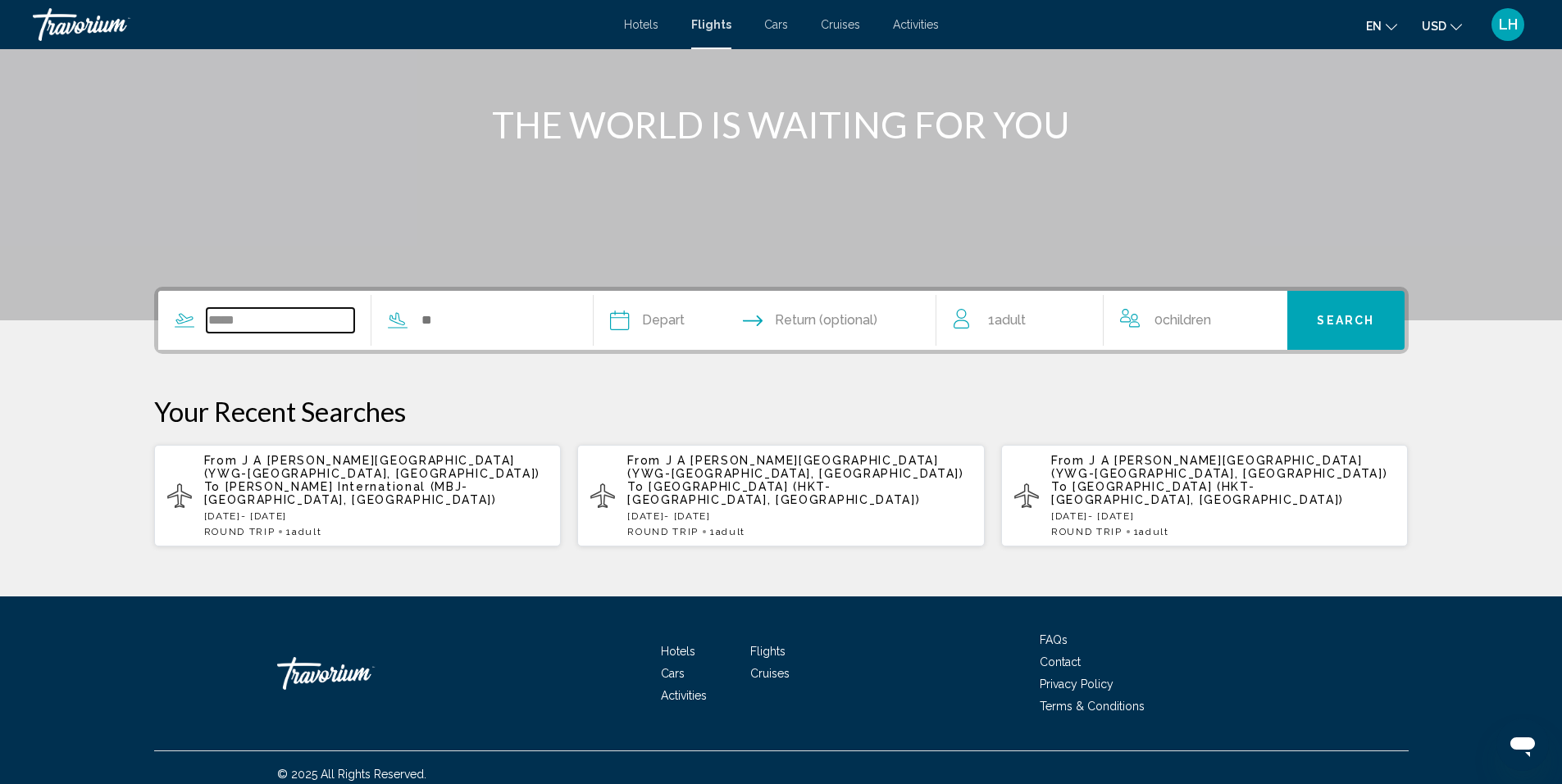
type input "**********"
click at [466, 320] on input "Search widget" at bounding box center [493, 319] width 148 height 24
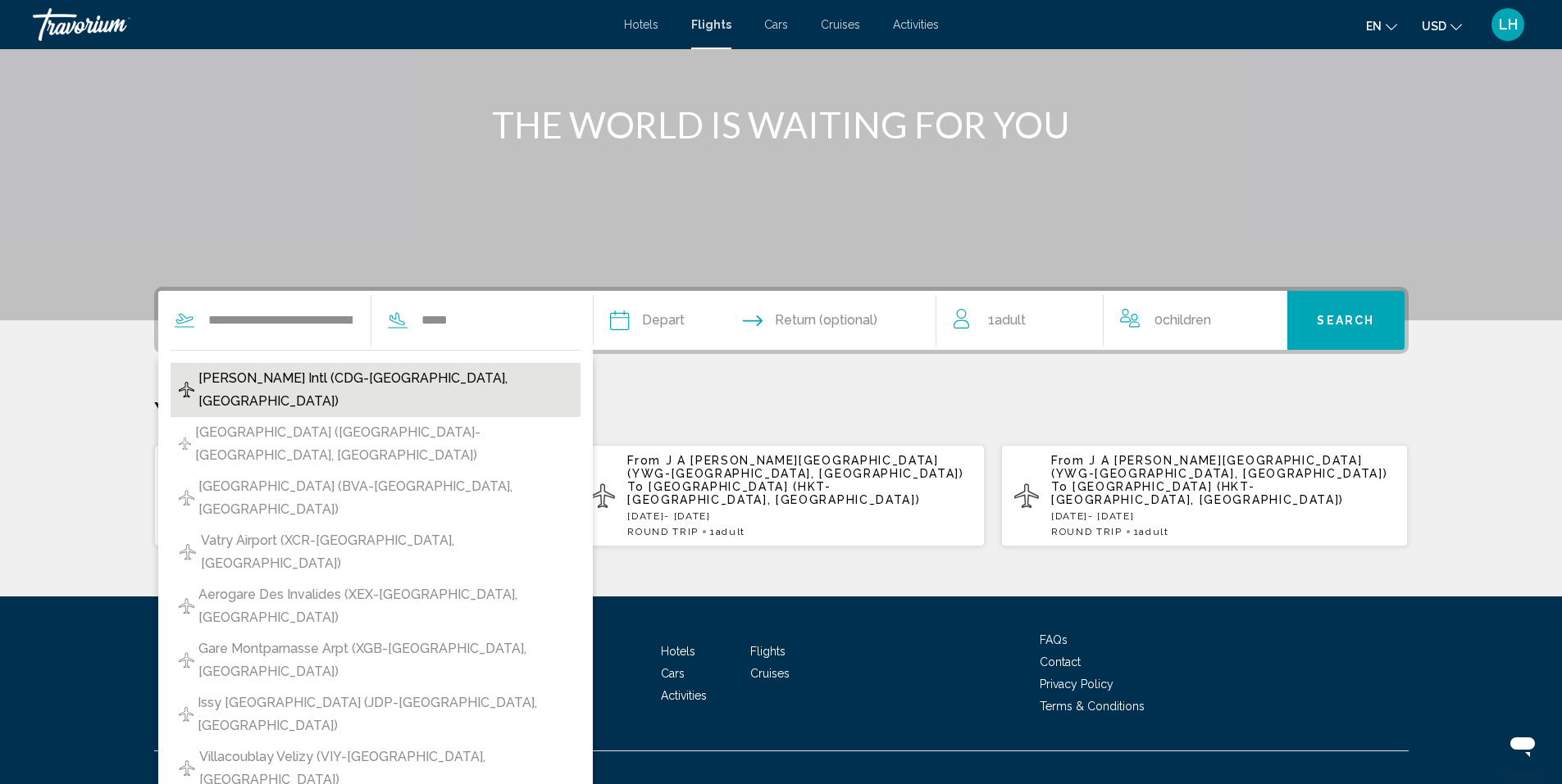
click at [307, 373] on span "Charles De Gaulle Intl (CDG-Paris, France)" at bounding box center [385, 389] width 374 height 45
type input "**********"
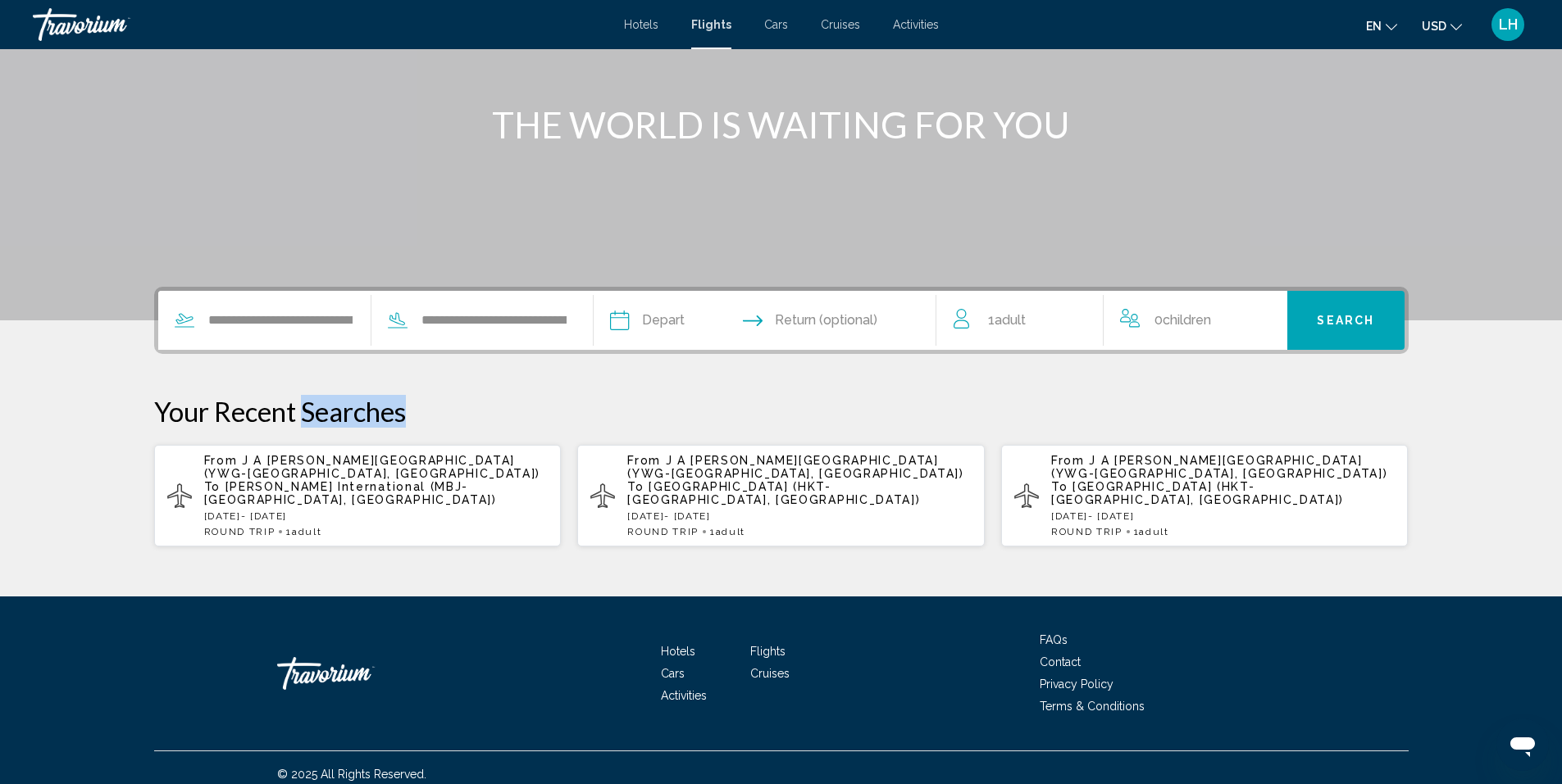
click at [307, 373] on div "**********" at bounding box center [781, 416] width 1320 height 260
click at [671, 317] on input "Depart date" at bounding box center [690, 323] width 169 height 64
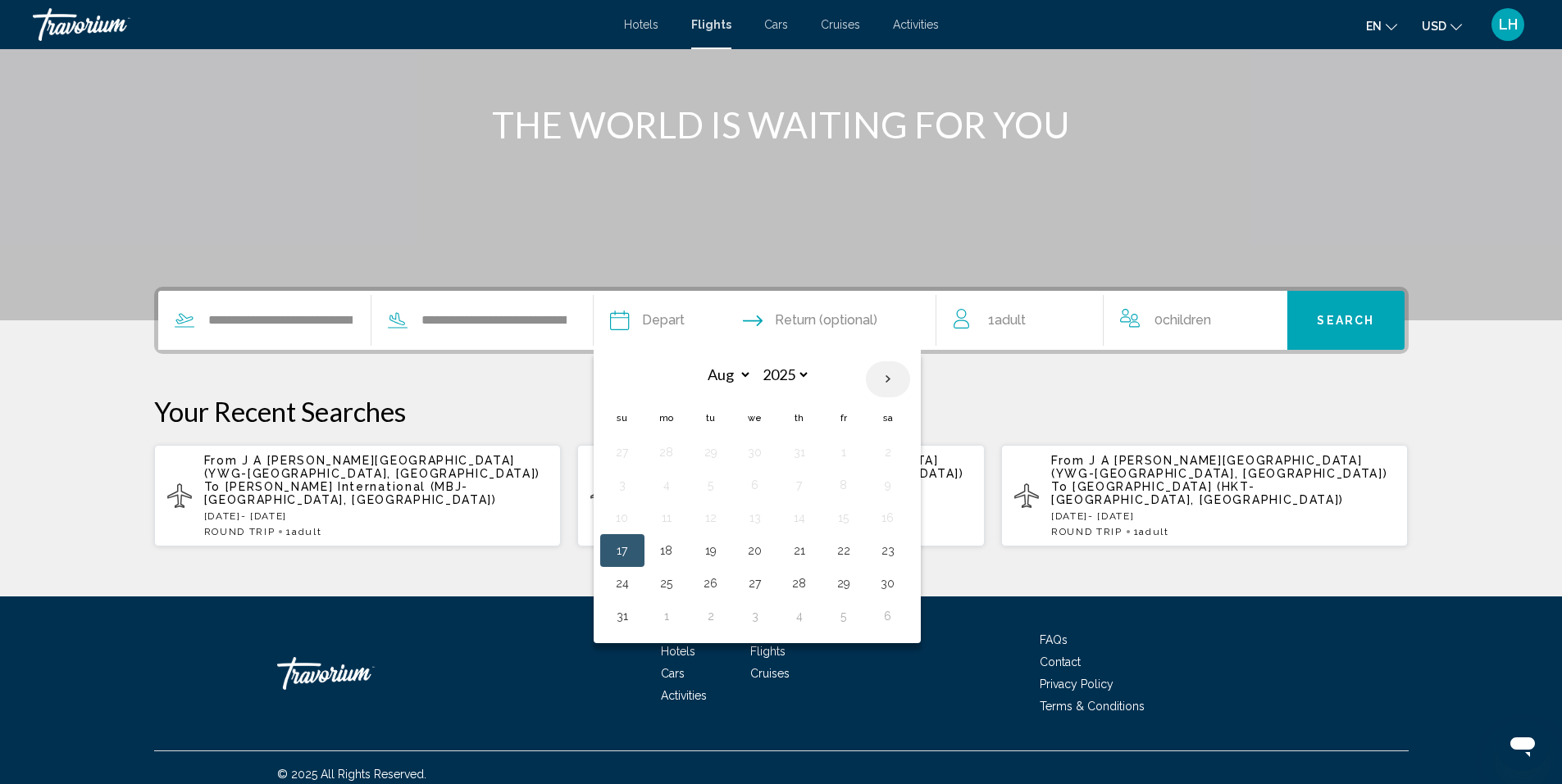
click at [889, 377] on th "Next month" at bounding box center [888, 378] width 45 height 36
select select "**"
click at [843, 588] on button "28" at bounding box center [843, 584] width 26 height 23
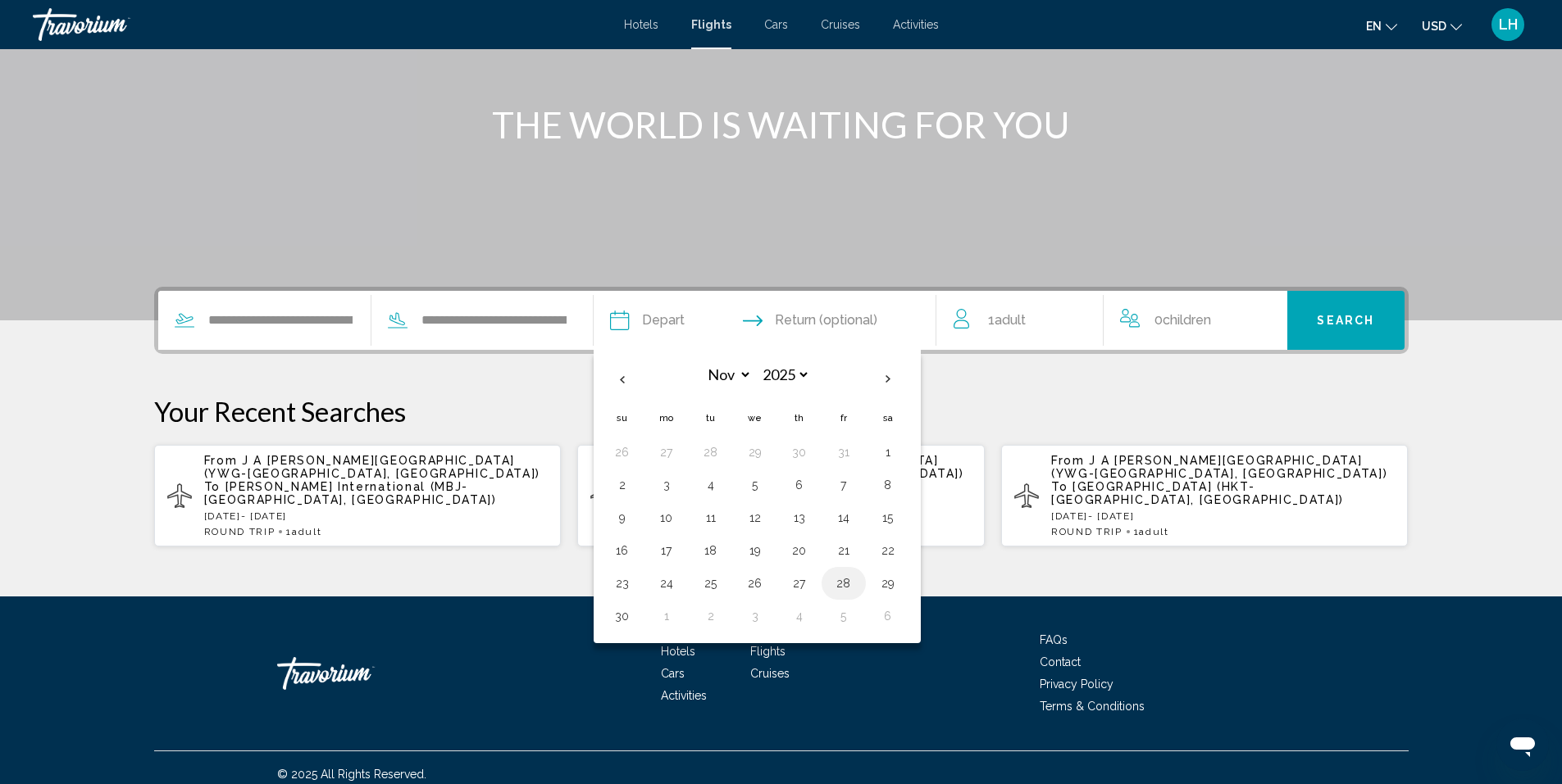
type input "**********"
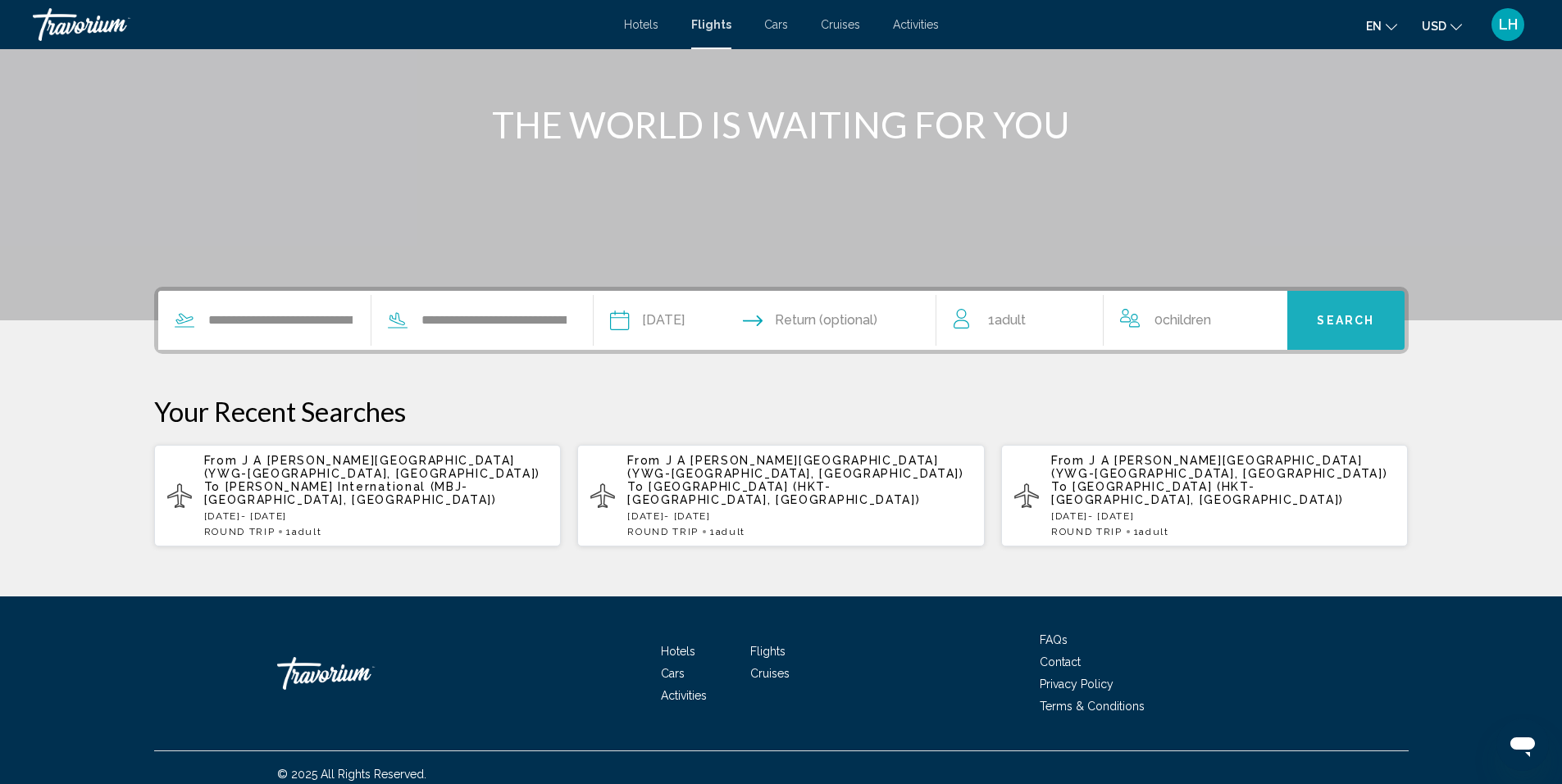
click at [1347, 313] on span "Search" at bounding box center [1345, 319] width 57 height 14
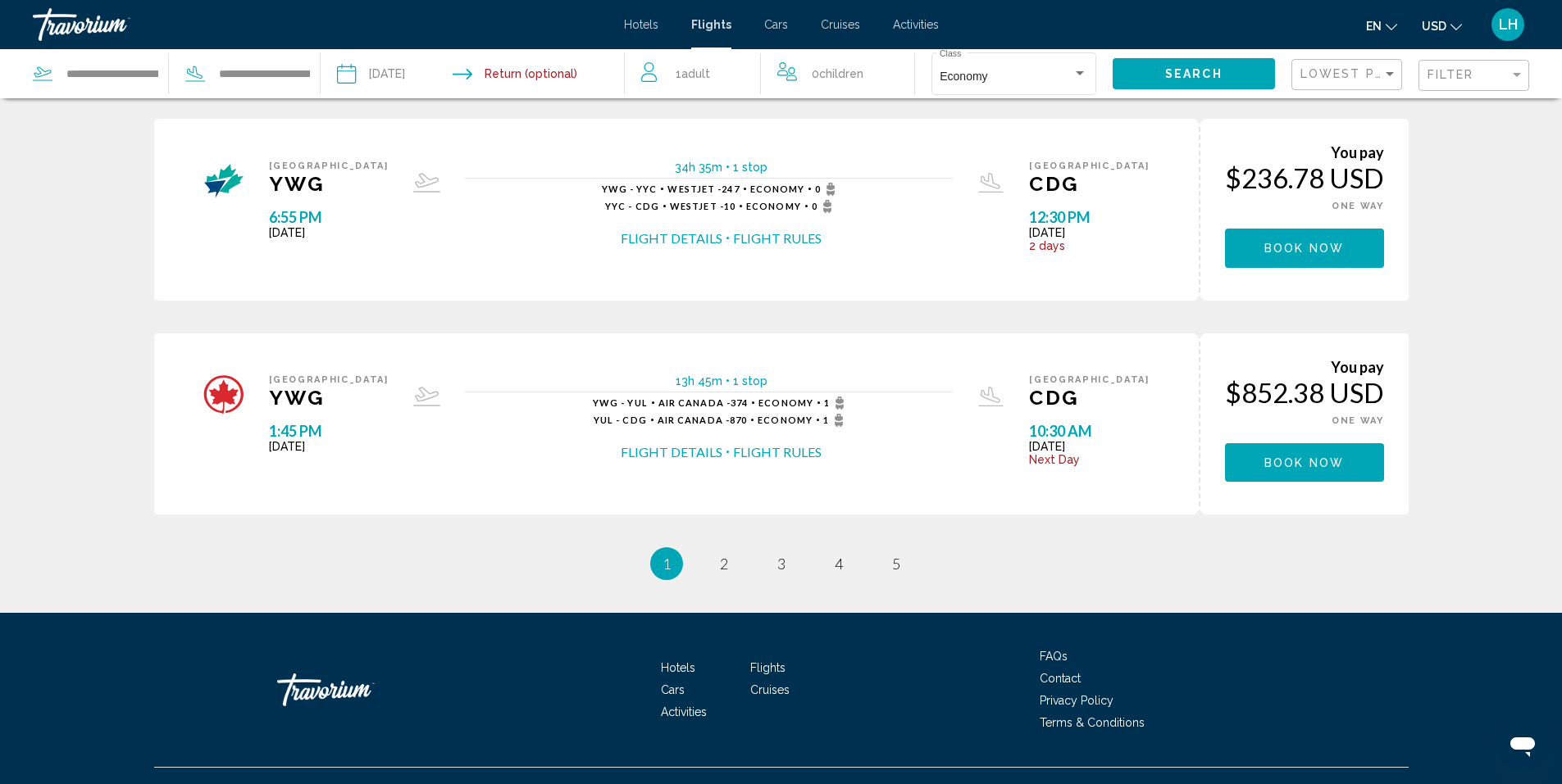
scroll to position [901, 0]
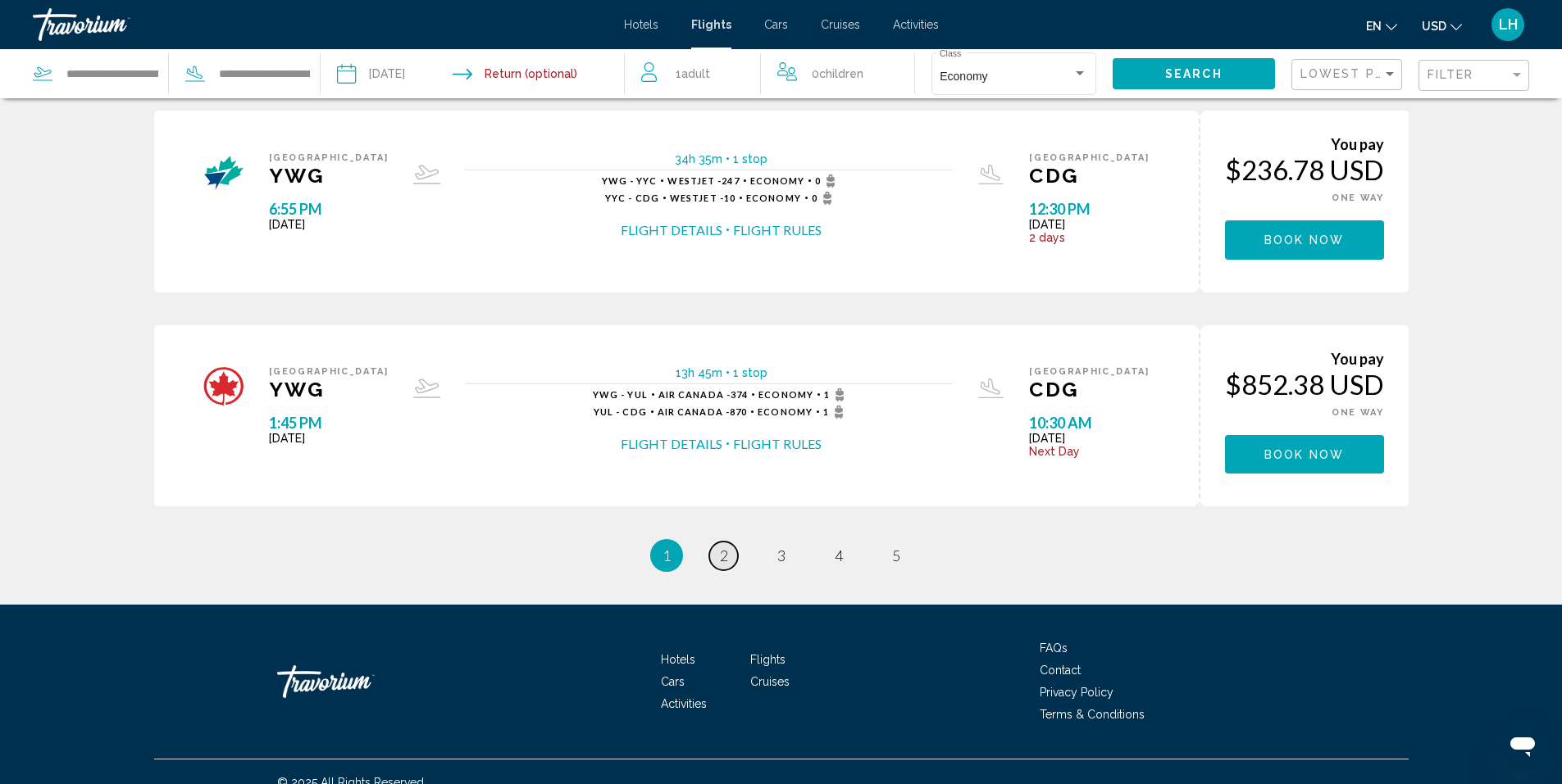
click at [720, 558] on span "2" at bounding box center [723, 556] width 8 height 18
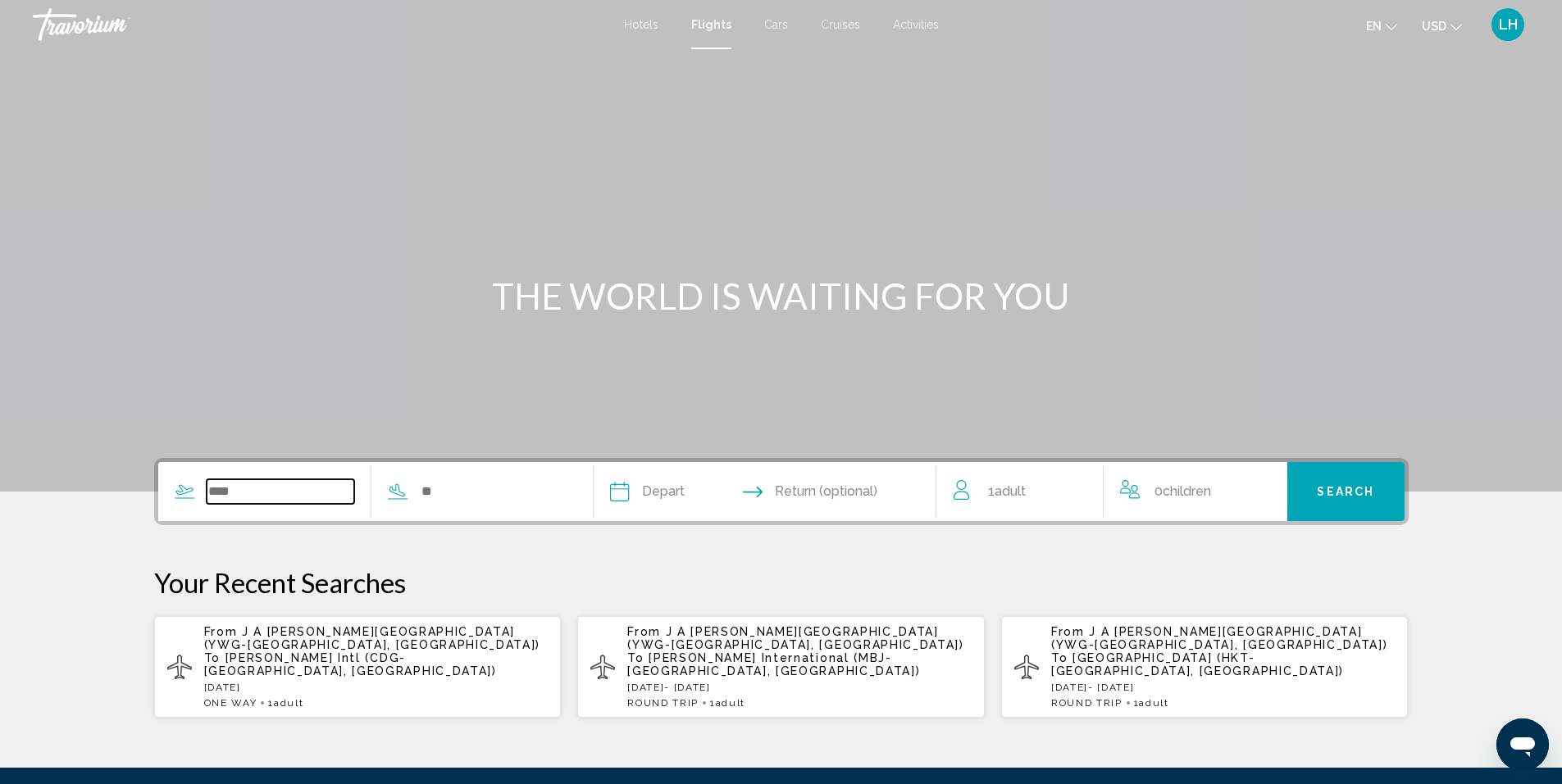
click at [297, 484] on input "Search widget" at bounding box center [280, 491] width 148 height 24
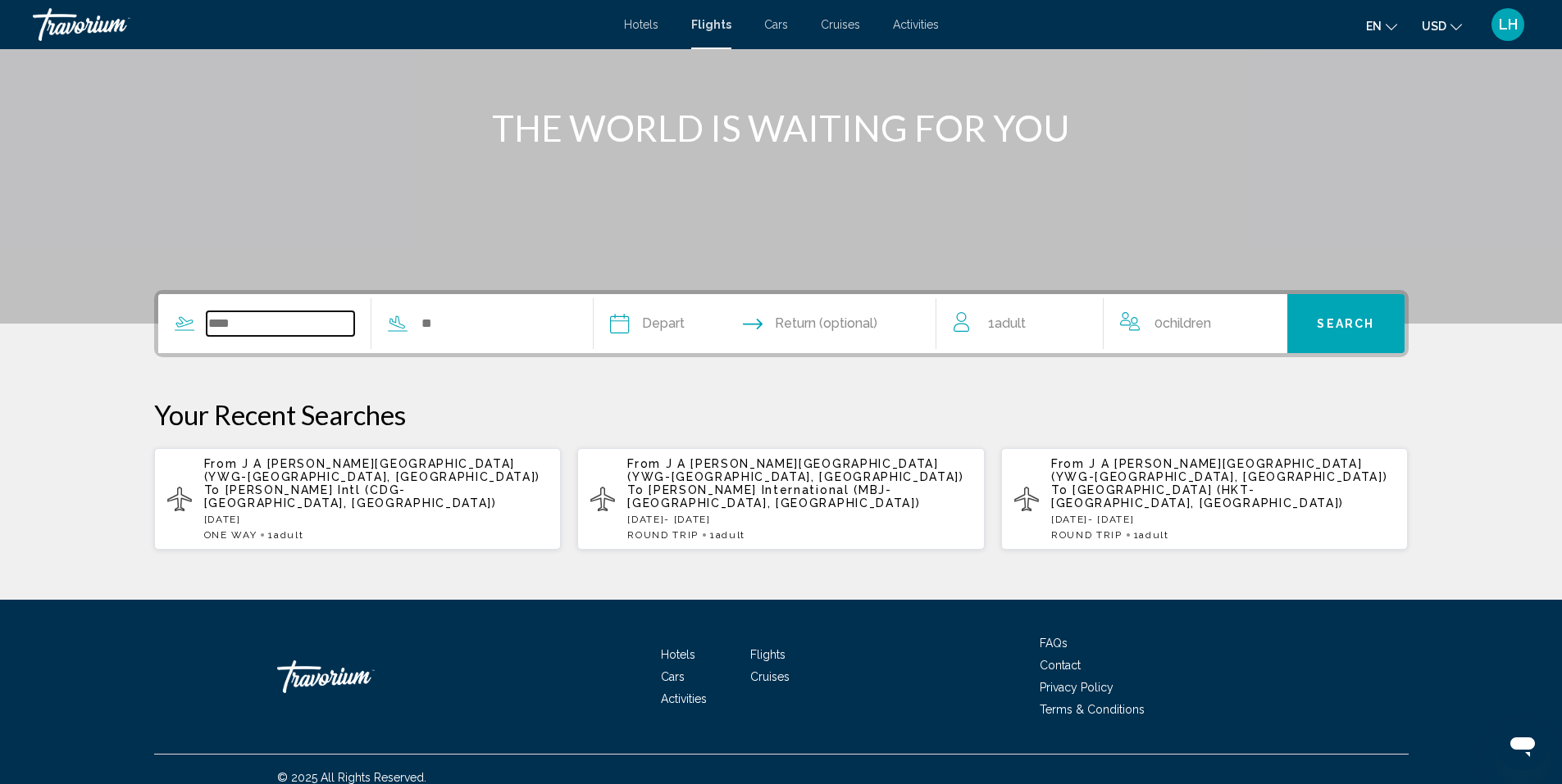
scroll to position [171, 0]
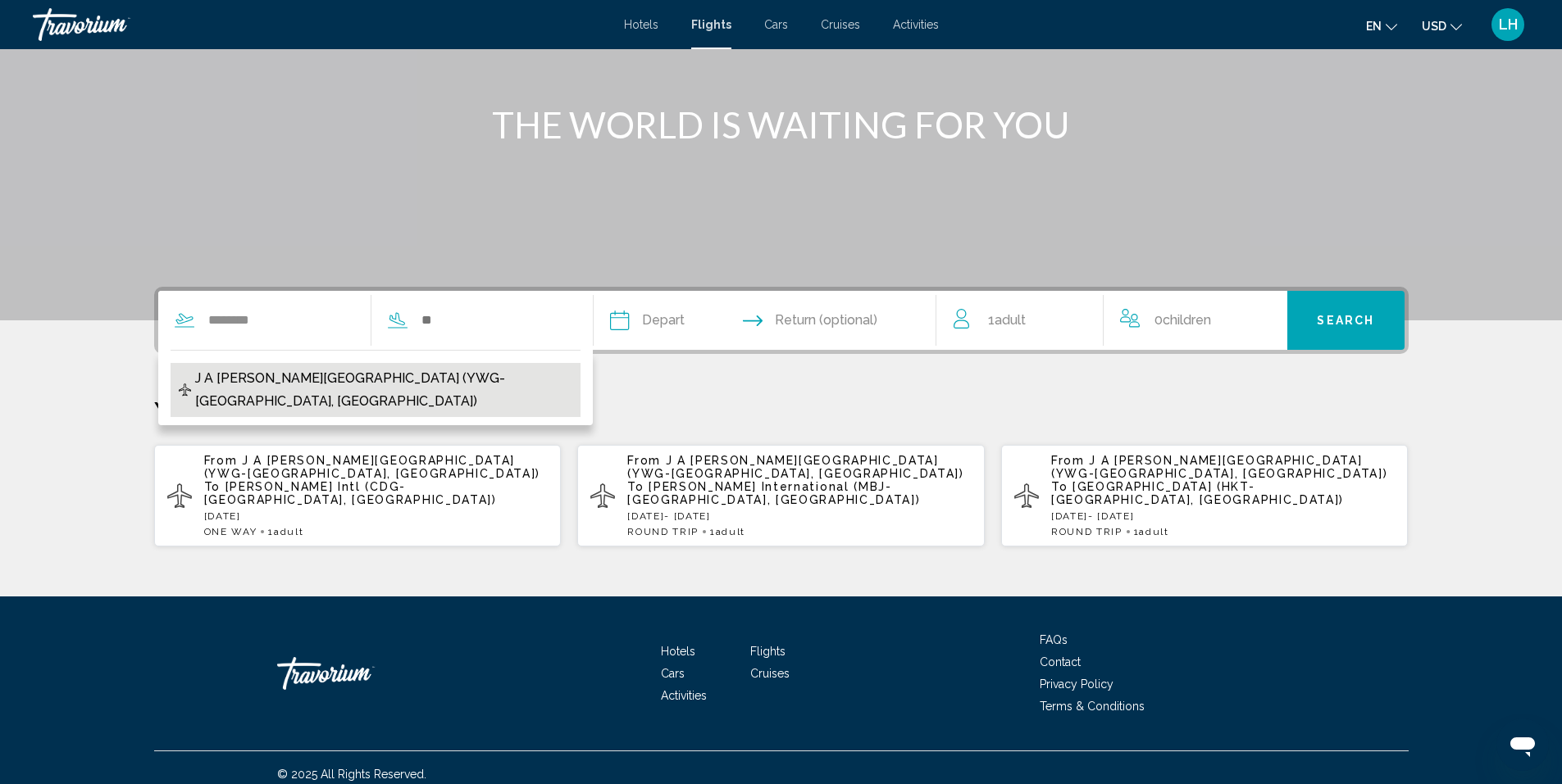
click at [302, 371] on span "J A Richardson Intl Airport (YWG-Winnipeg, Canada)" at bounding box center [383, 389] width 377 height 45
type input "**********"
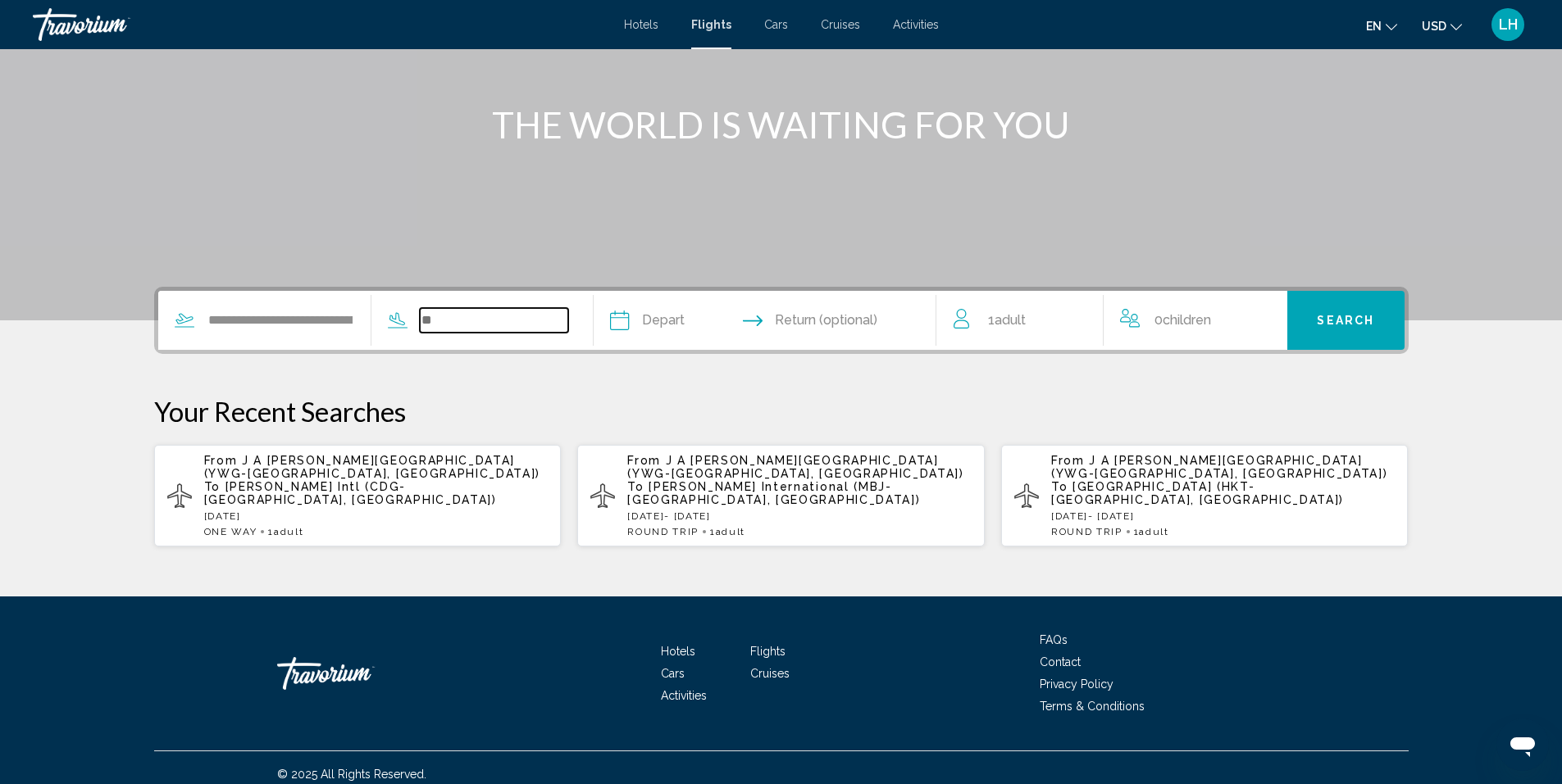
click at [501, 329] on input "Search widget" at bounding box center [493, 319] width 148 height 24
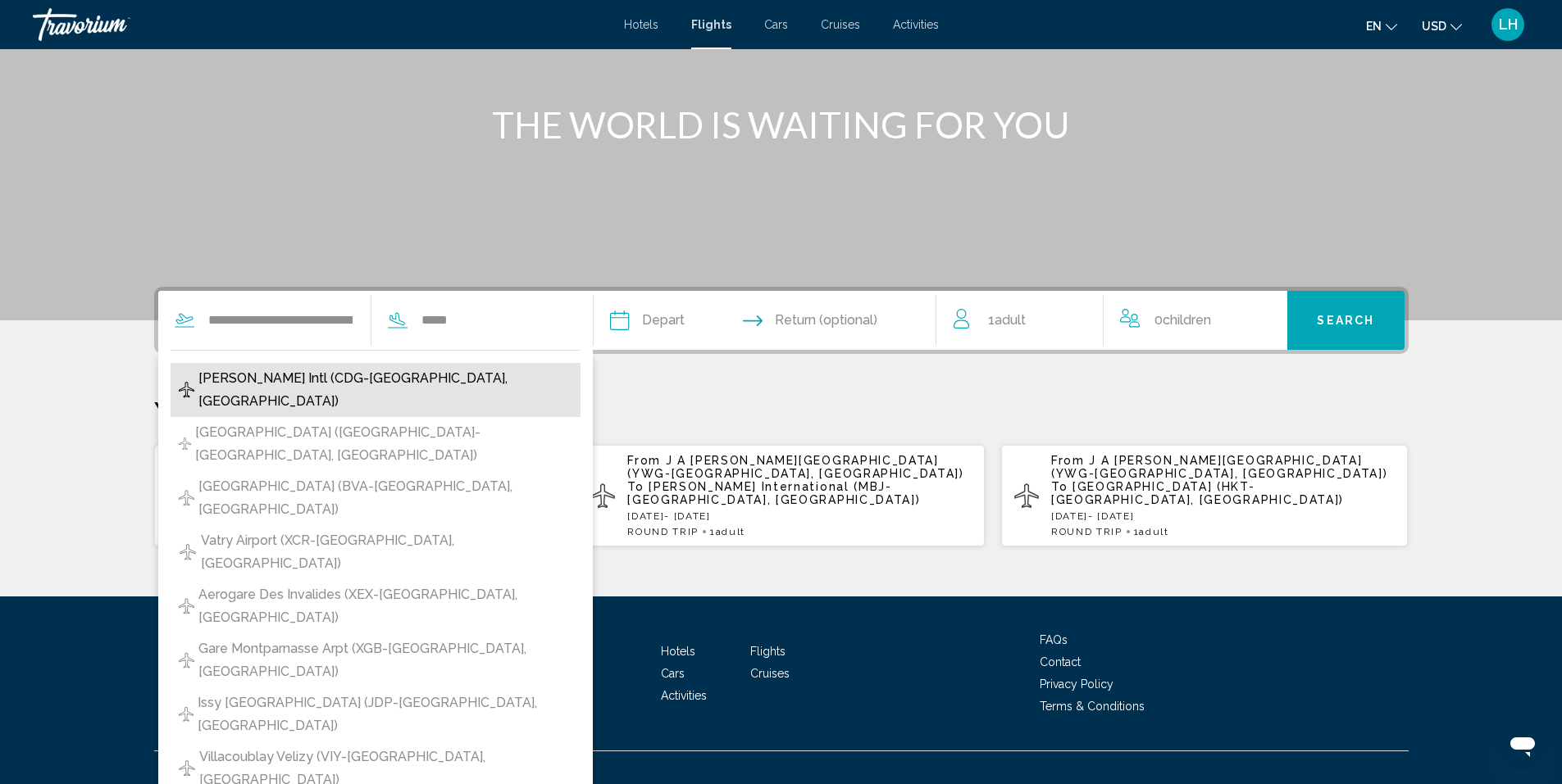
click at [398, 376] on span "Charles De Gaulle Intl (CDG-Paris, France)" at bounding box center [385, 389] width 374 height 45
type input "**********"
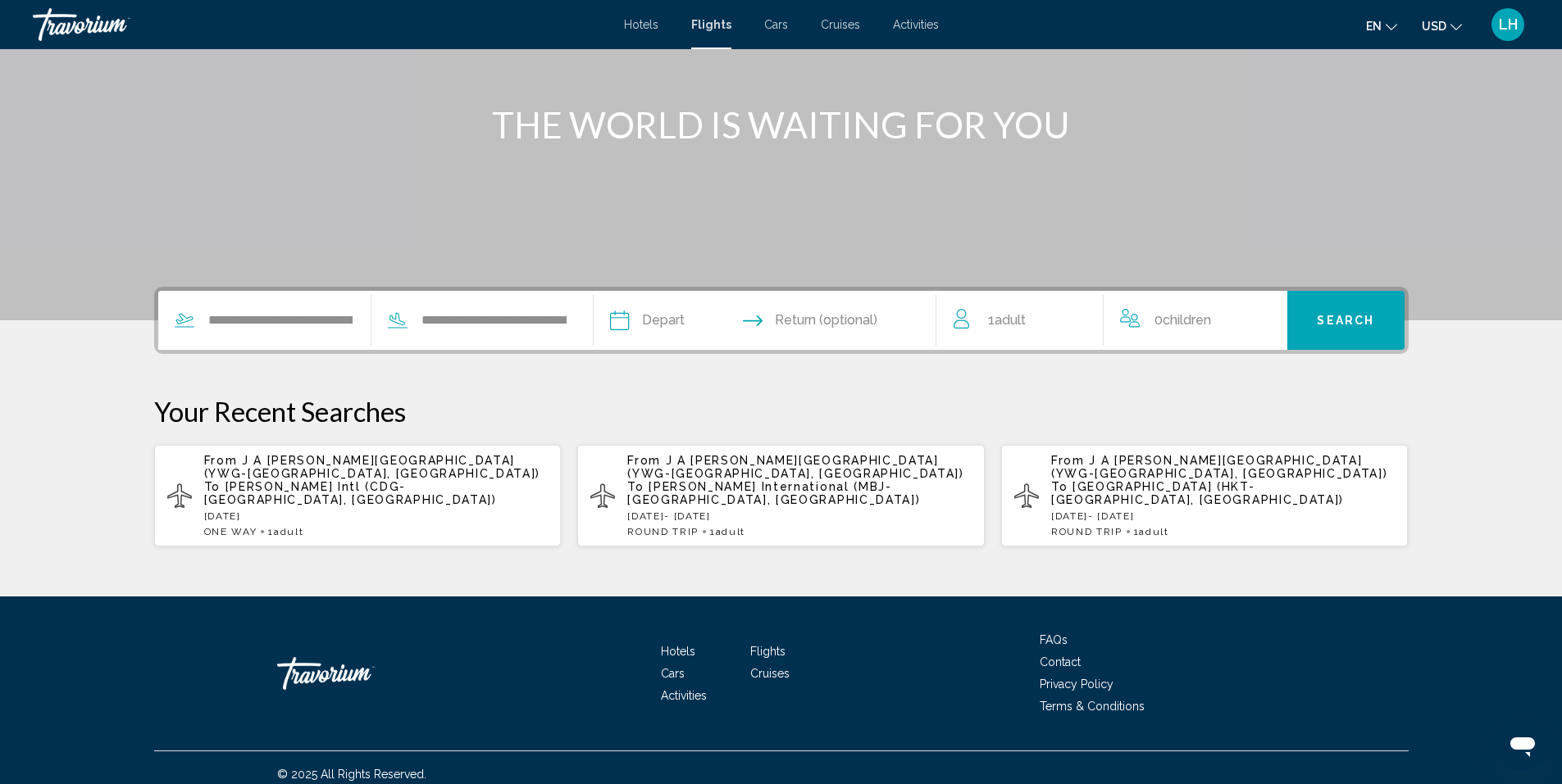
click at [688, 314] on input "Depart date" at bounding box center [690, 323] width 169 height 64
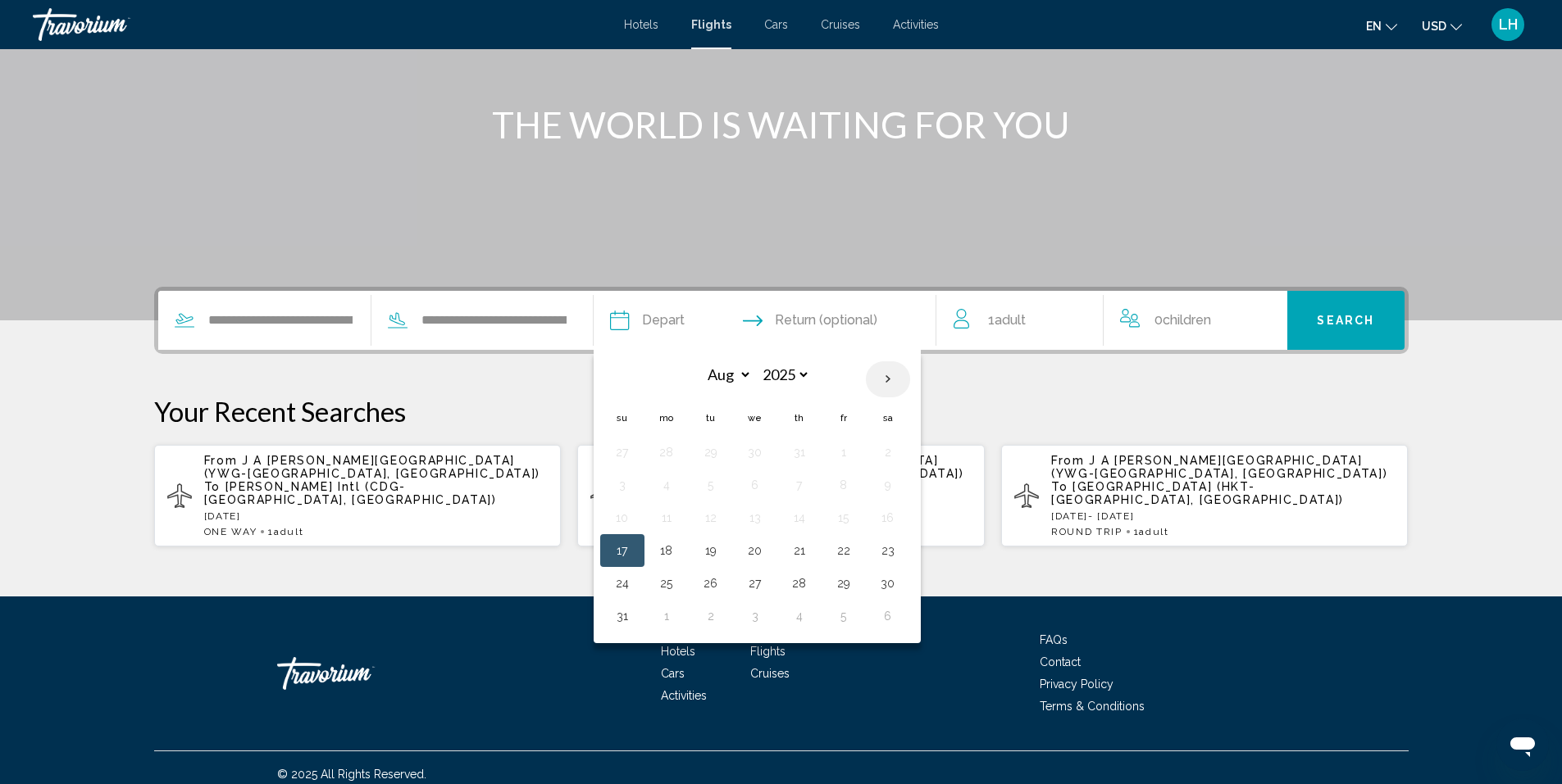
click at [884, 374] on th "Next month" at bounding box center [888, 378] width 45 height 36
select select "**"
click at [857, 583] on button "28" at bounding box center [843, 584] width 26 height 23
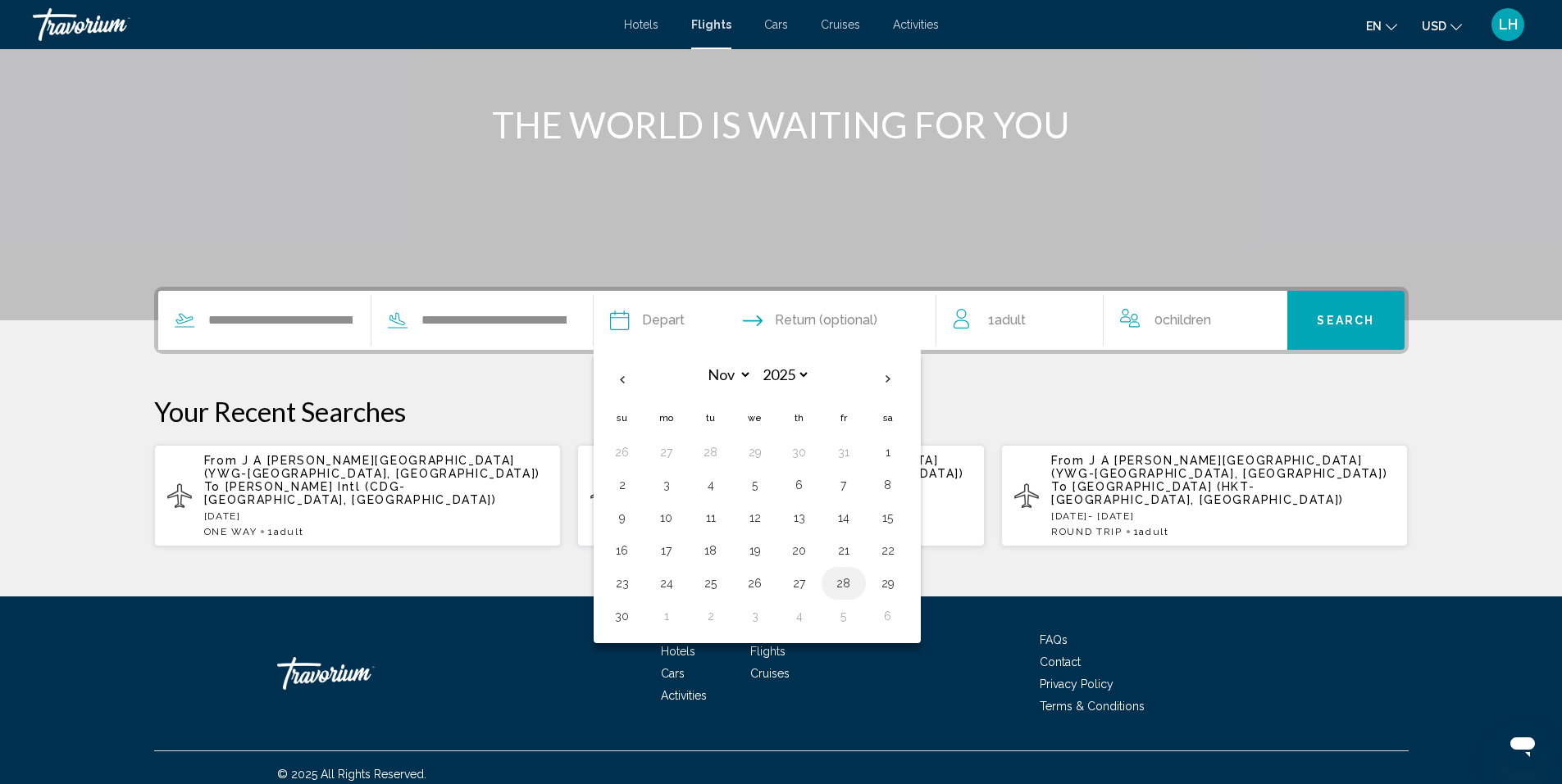
type input "**********"
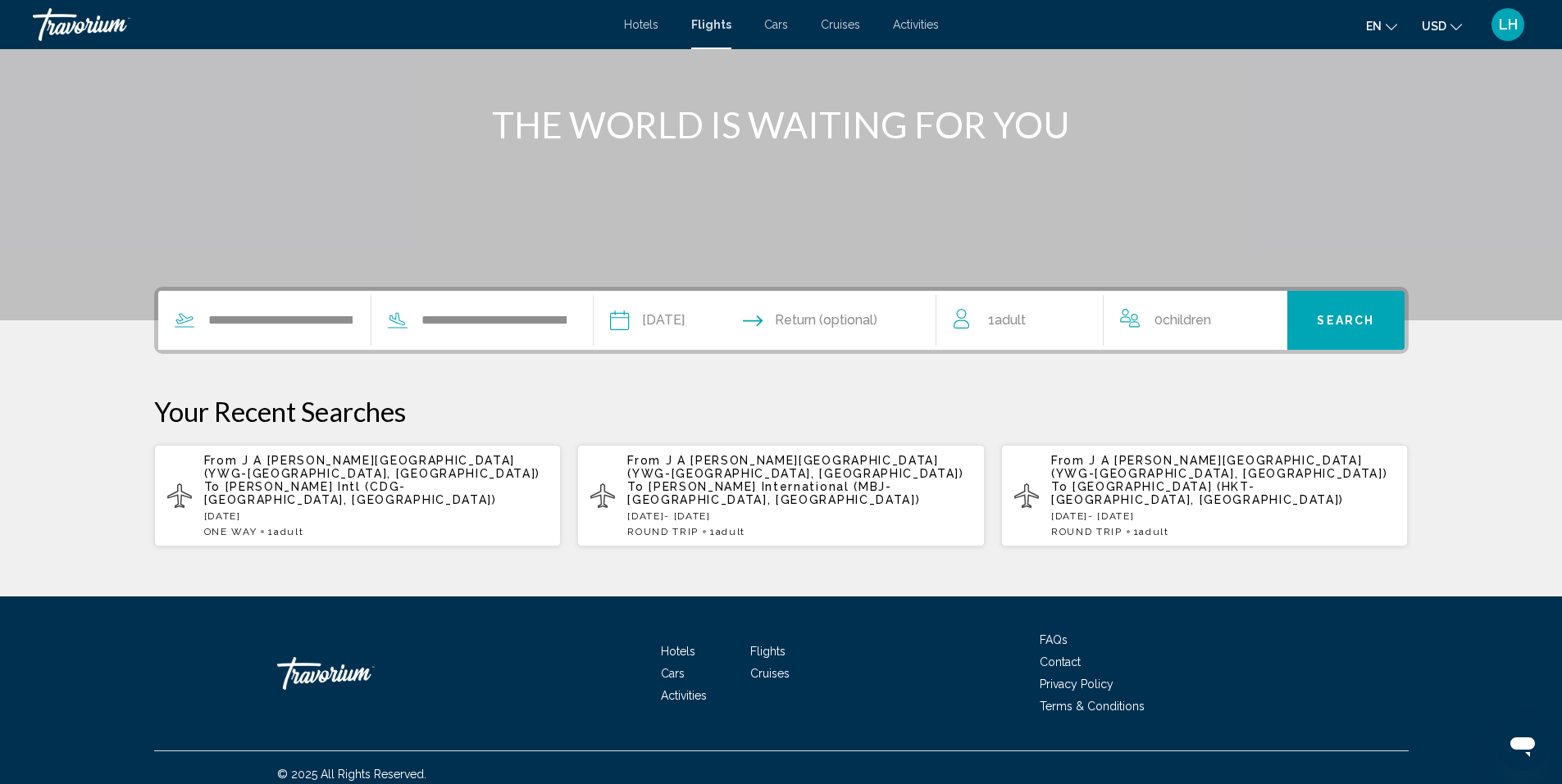
click at [1355, 317] on span "Search" at bounding box center [1345, 321] width 57 height 14
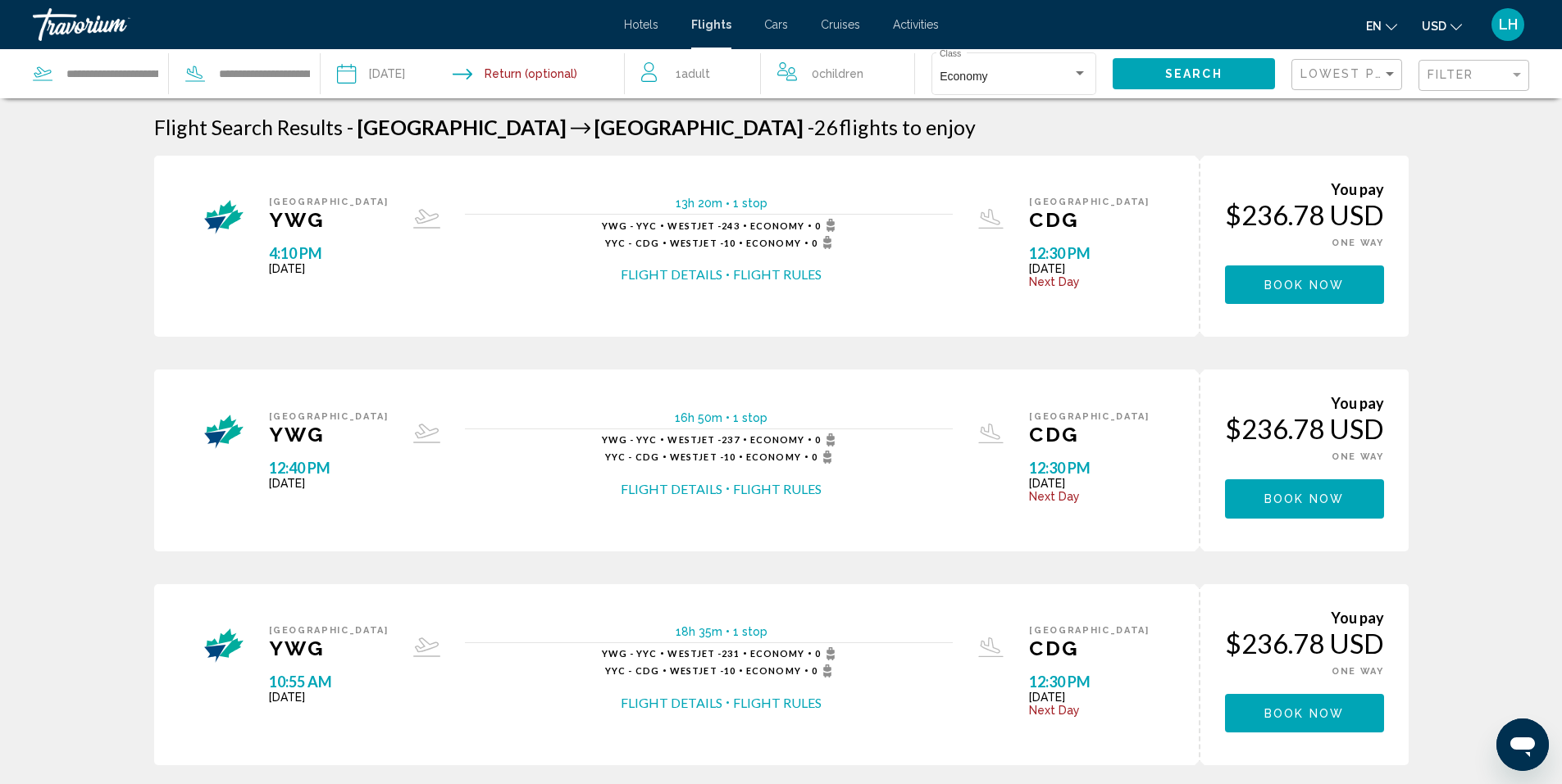
click at [398, 72] on input "Depart date: Nov 28, 2025" at bounding box center [409, 76] width 151 height 54
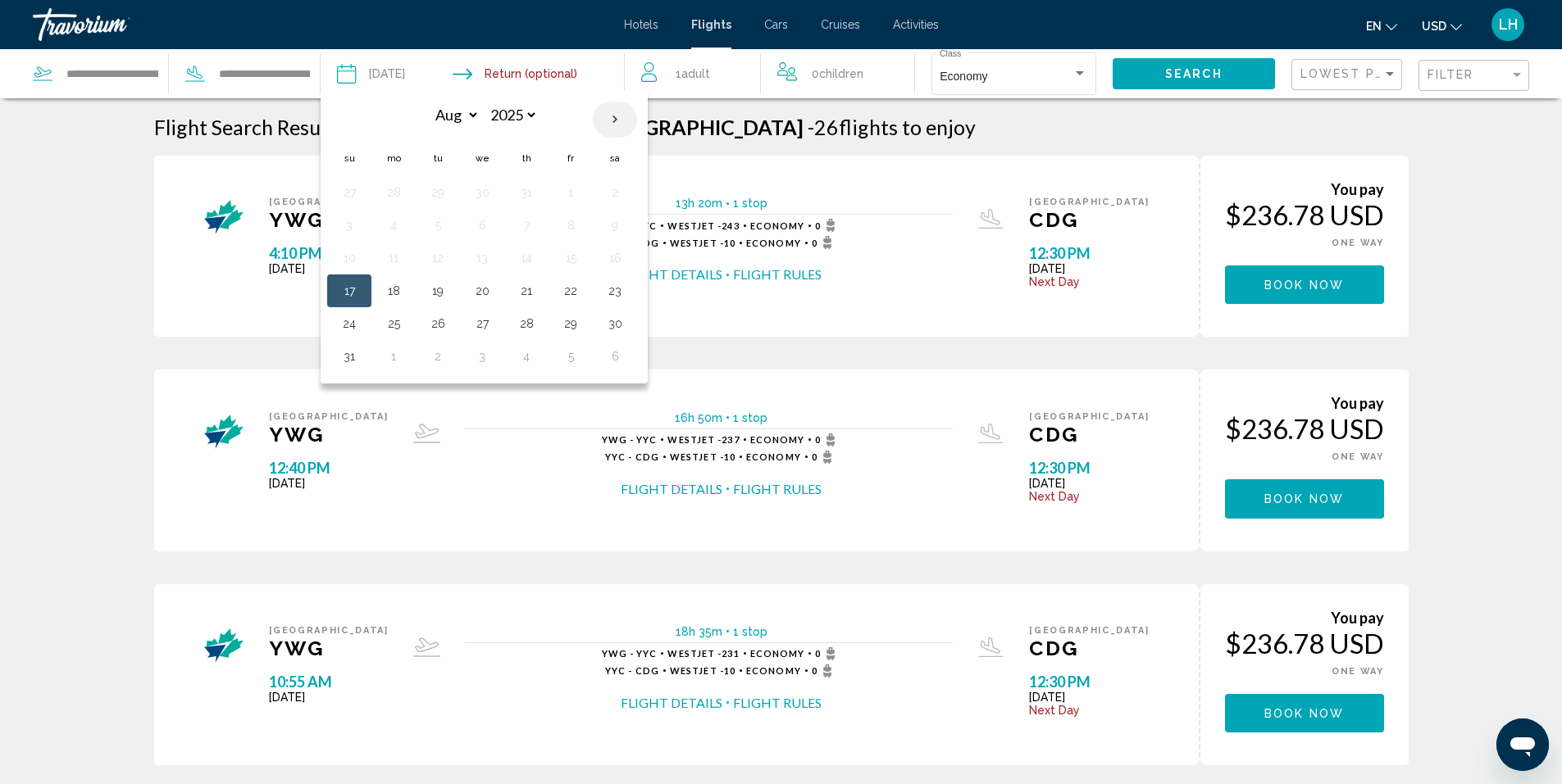
click at [610, 115] on th "Next month" at bounding box center [615, 119] width 45 height 36
select select "**"
click at [528, 323] on button "27" at bounding box center [526, 324] width 26 height 23
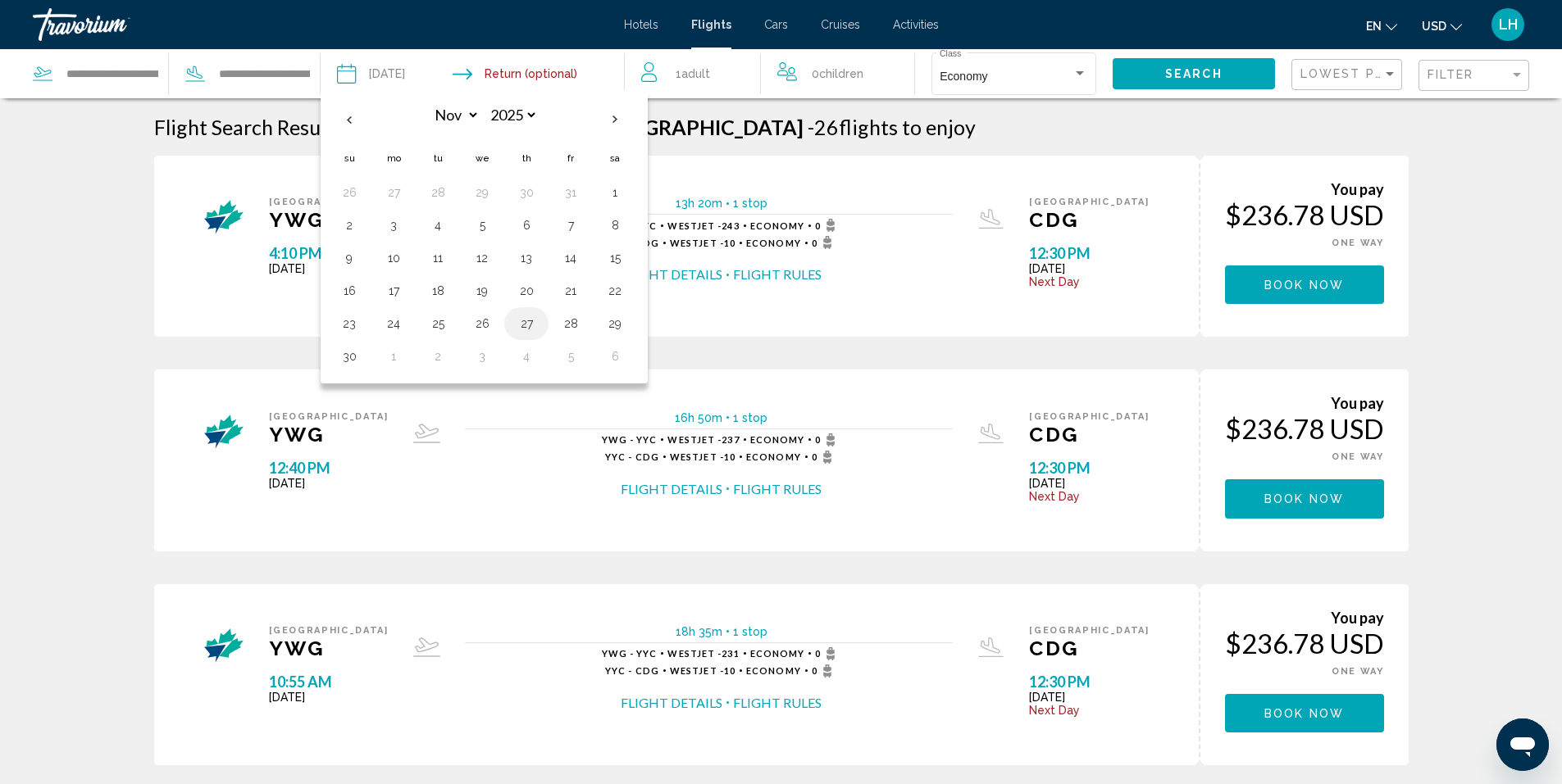
type input "**********"
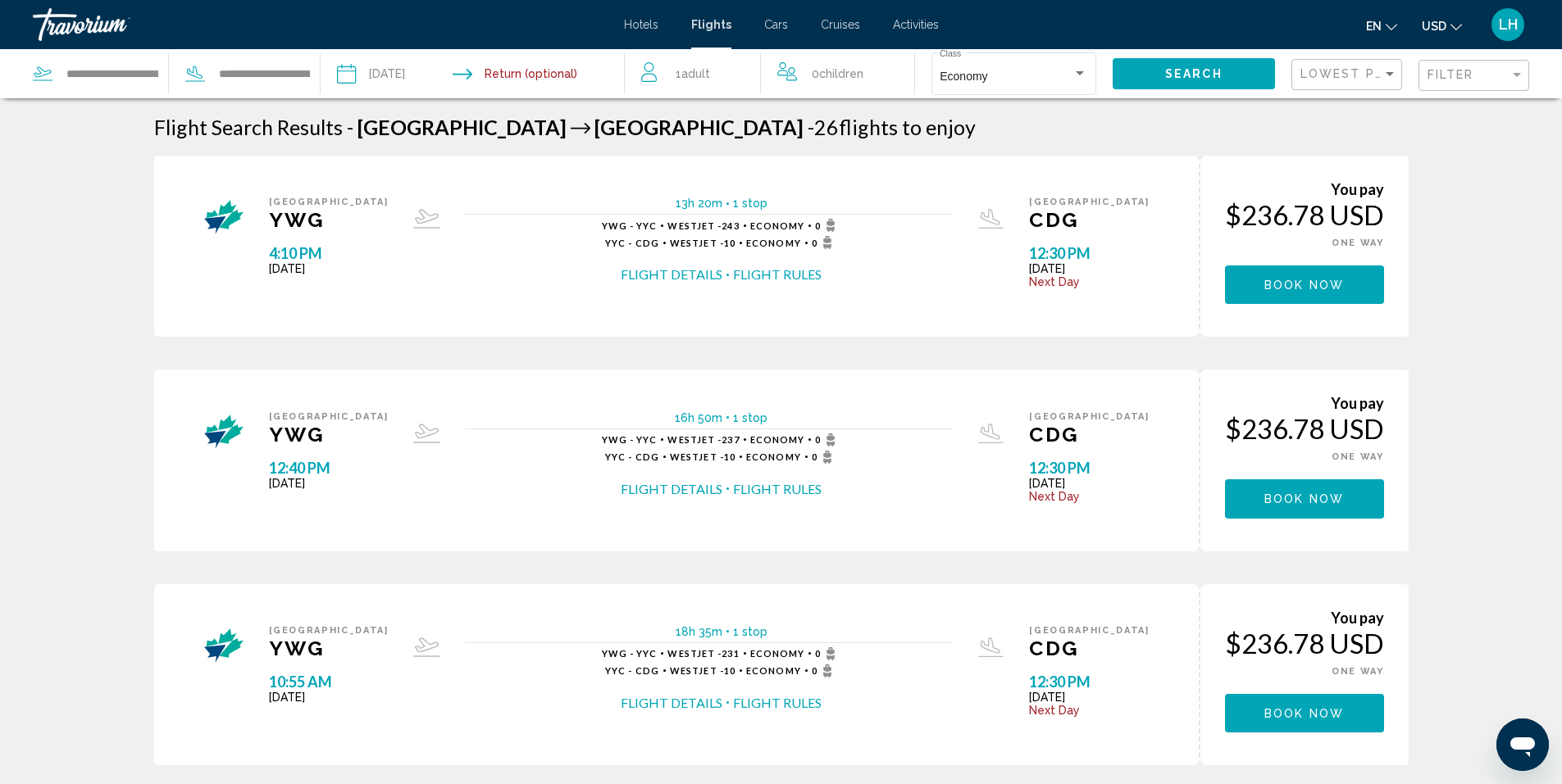
click at [1192, 68] on span "Search" at bounding box center [1193, 75] width 57 height 14
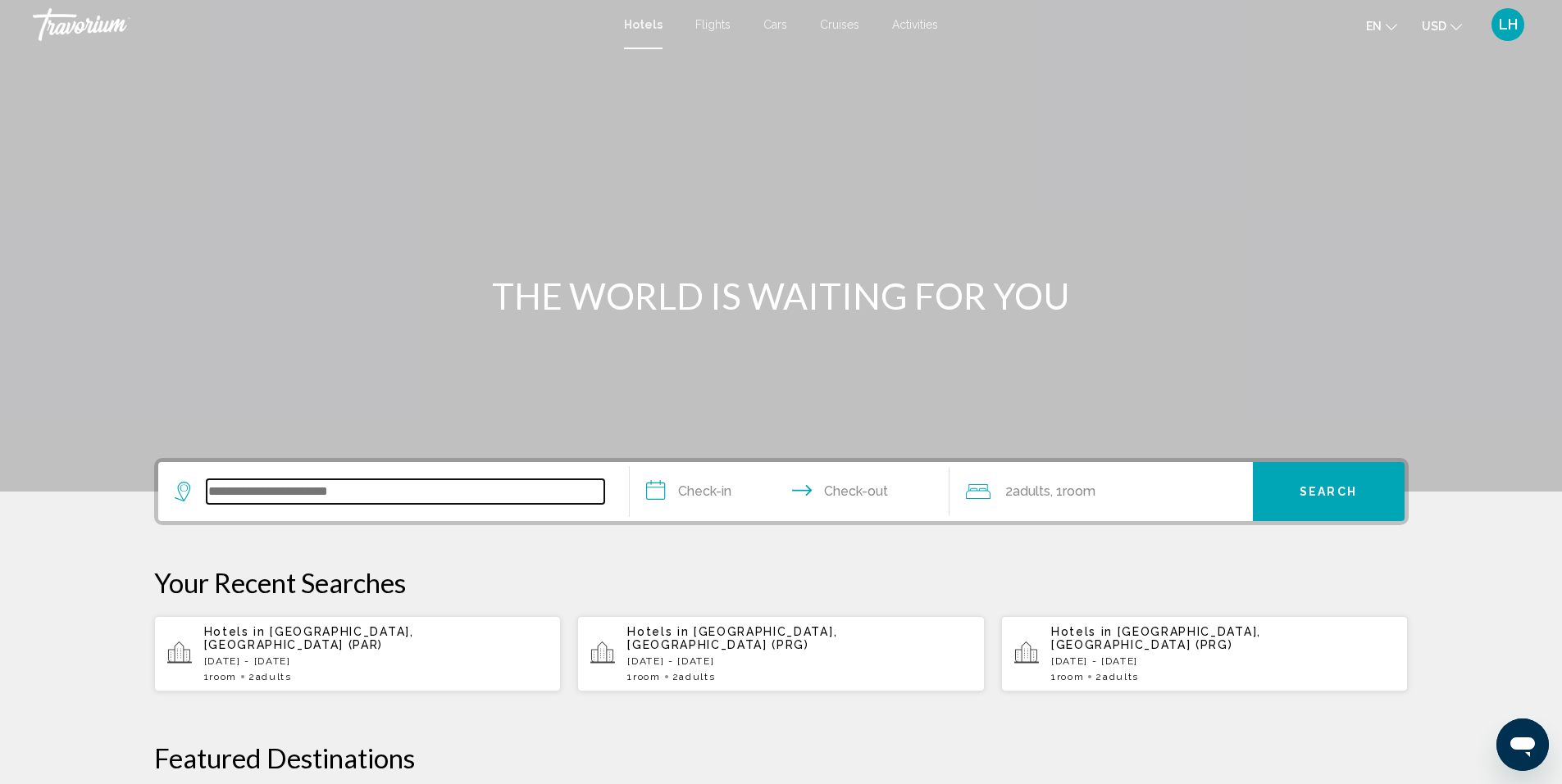
click at [279, 498] on input "Search widget" at bounding box center [405, 491] width 398 height 24
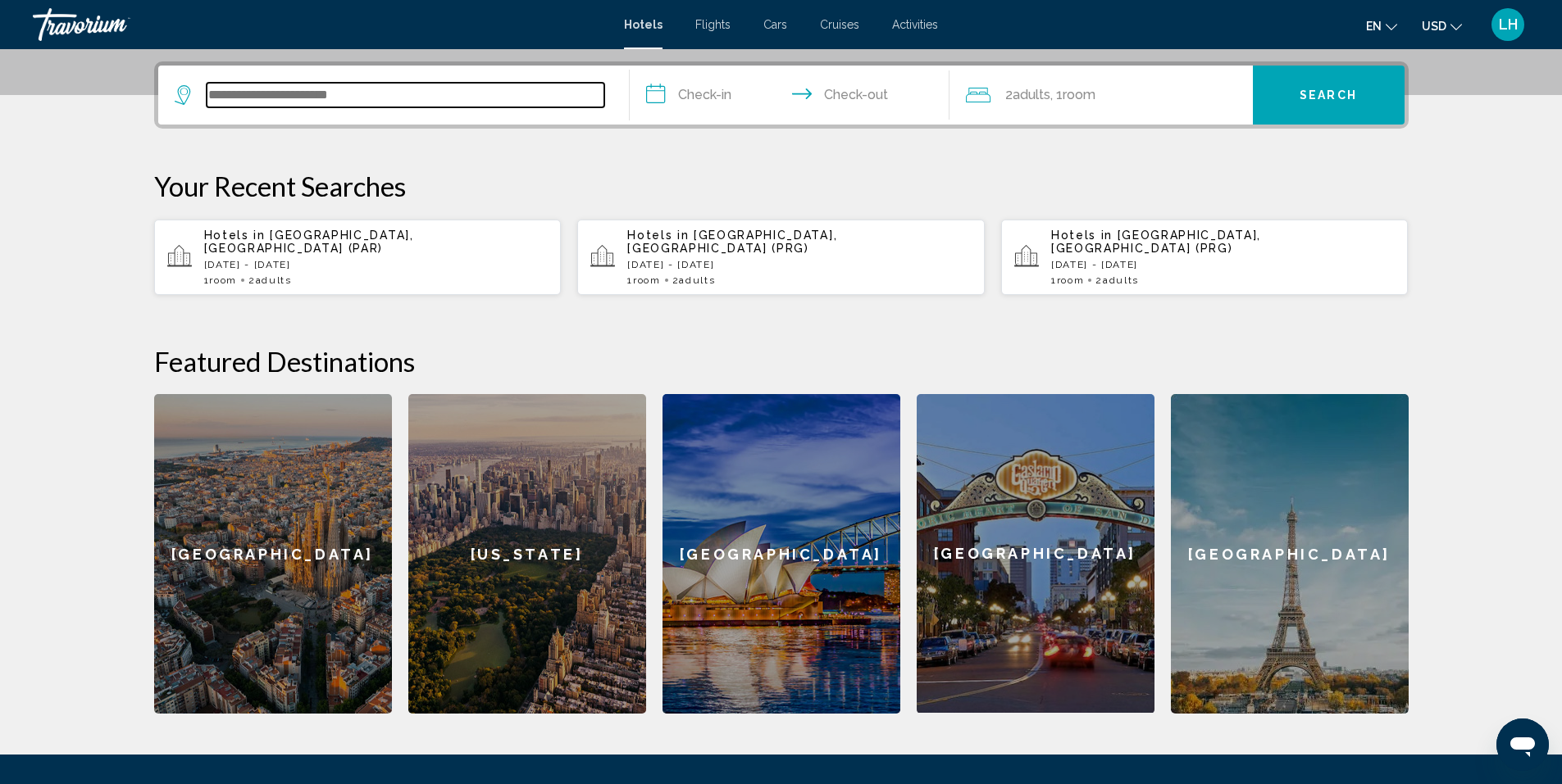
scroll to position [405, 0]
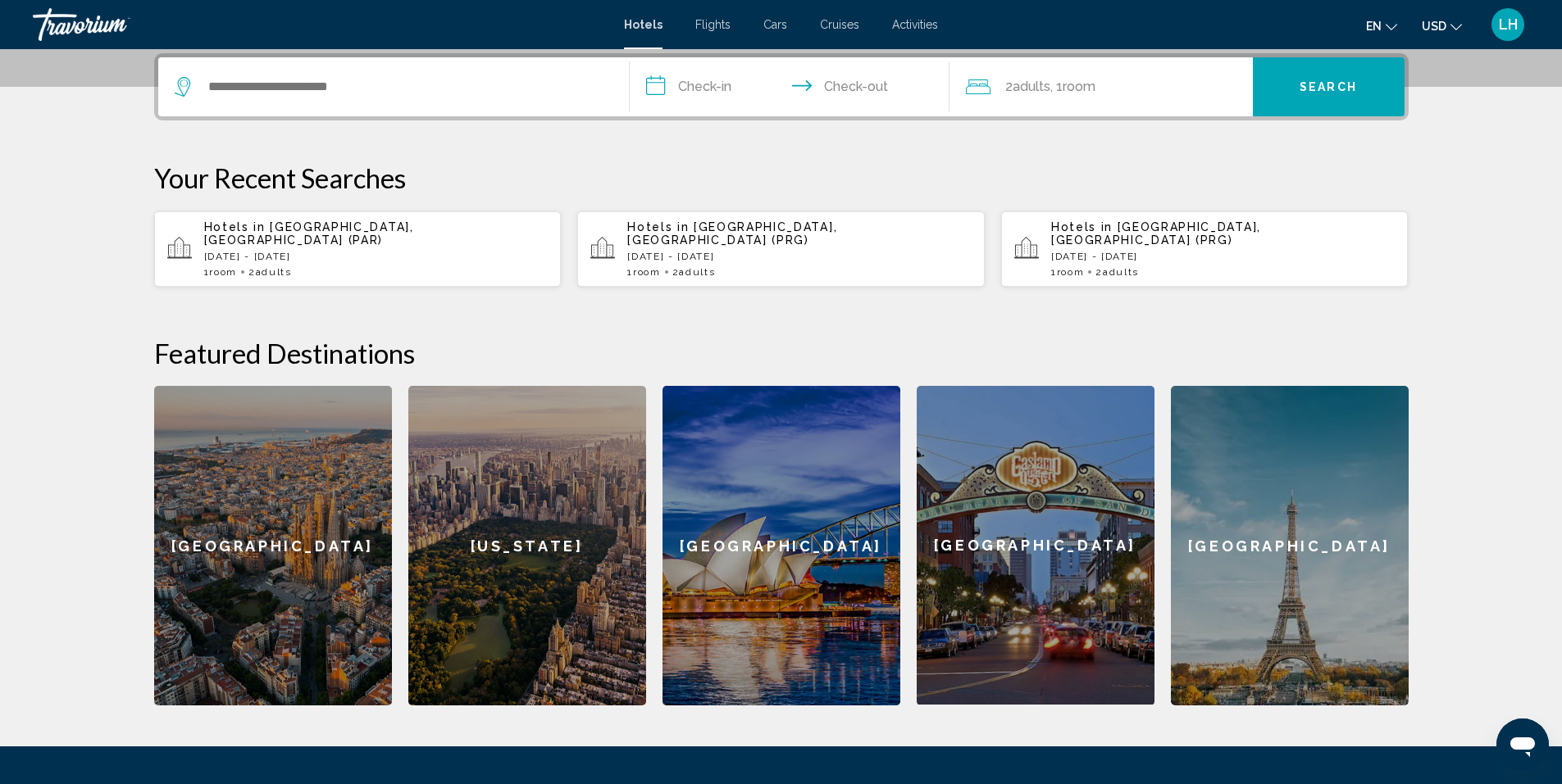
click at [714, 24] on span "Flights" at bounding box center [713, 25] width 35 height 14
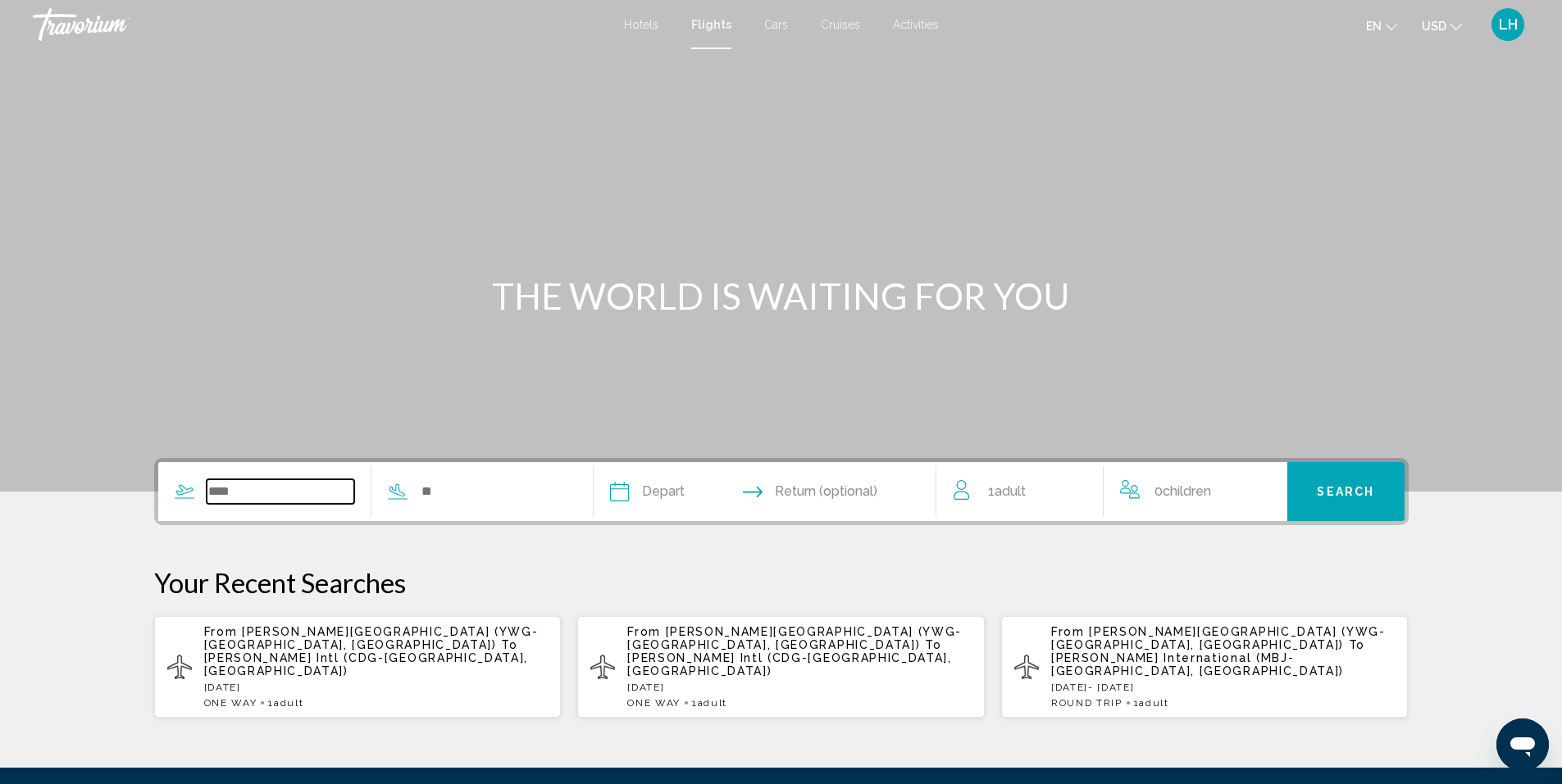
click at [244, 494] on input "Search widget" at bounding box center [280, 491] width 148 height 24
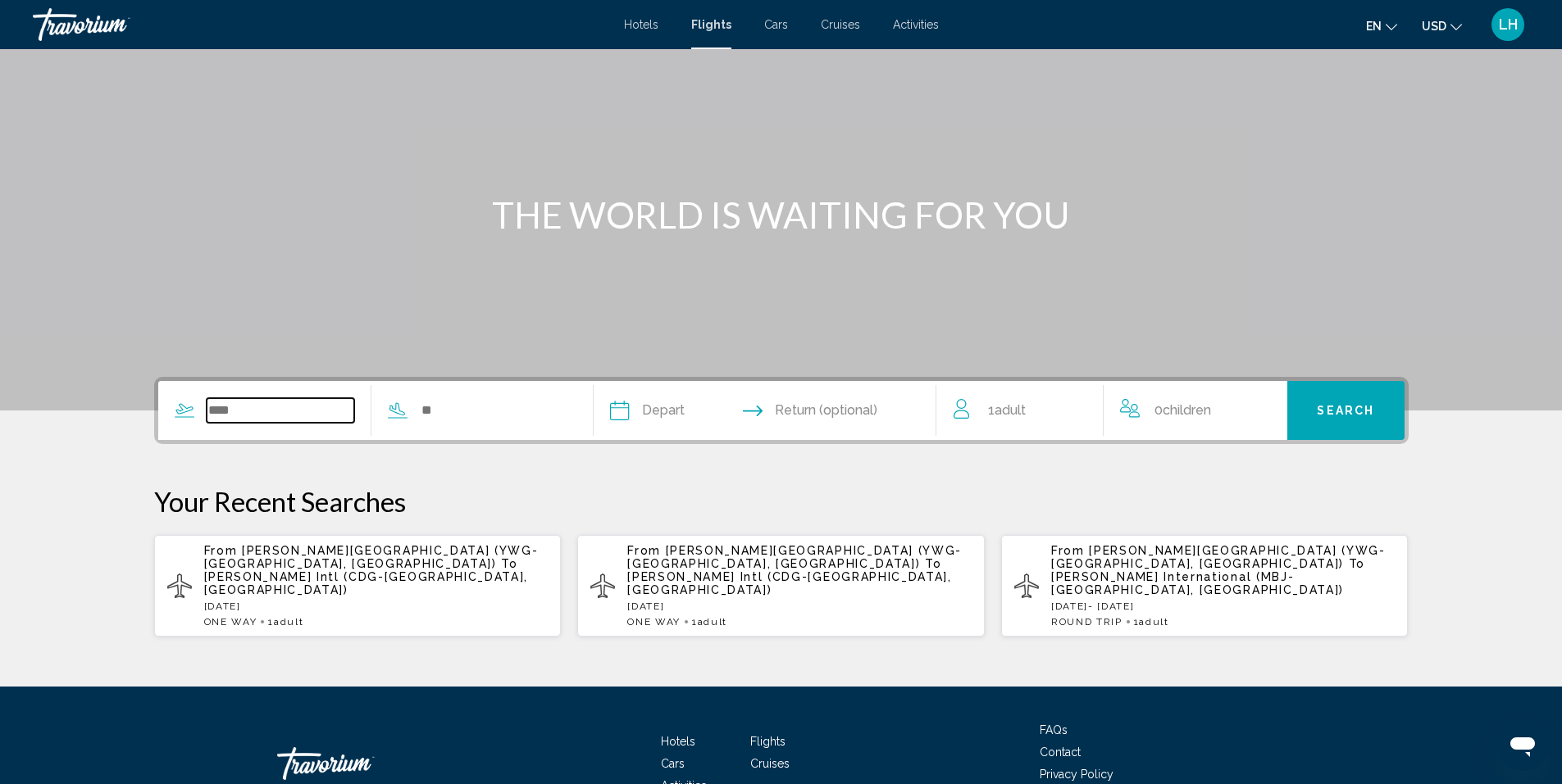
scroll to position [171, 0]
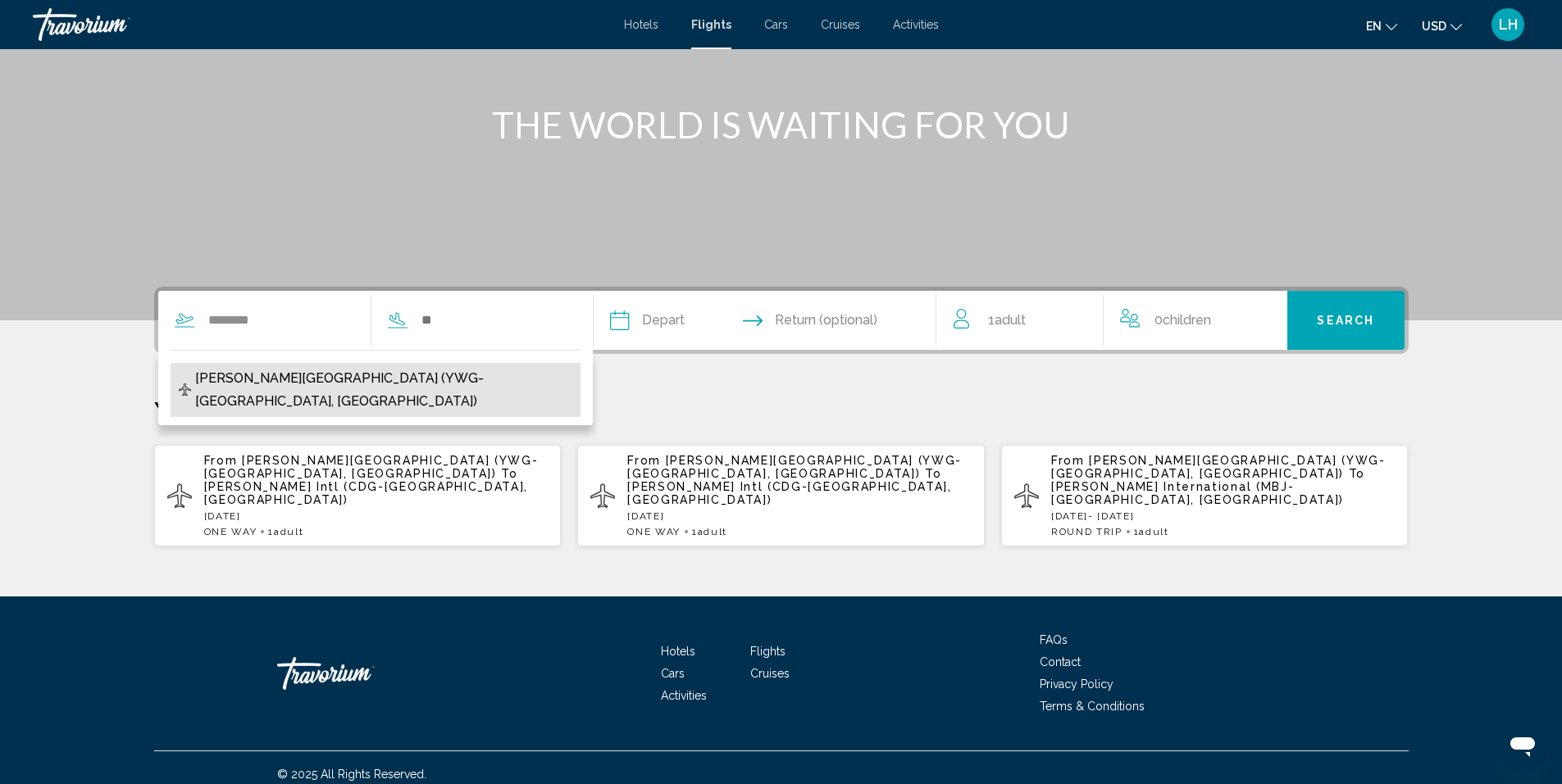
click at [267, 377] on span "J A Richardson Intl Airport (YWG-Winnipeg, Canada)" at bounding box center [383, 389] width 377 height 45
type input "**********"
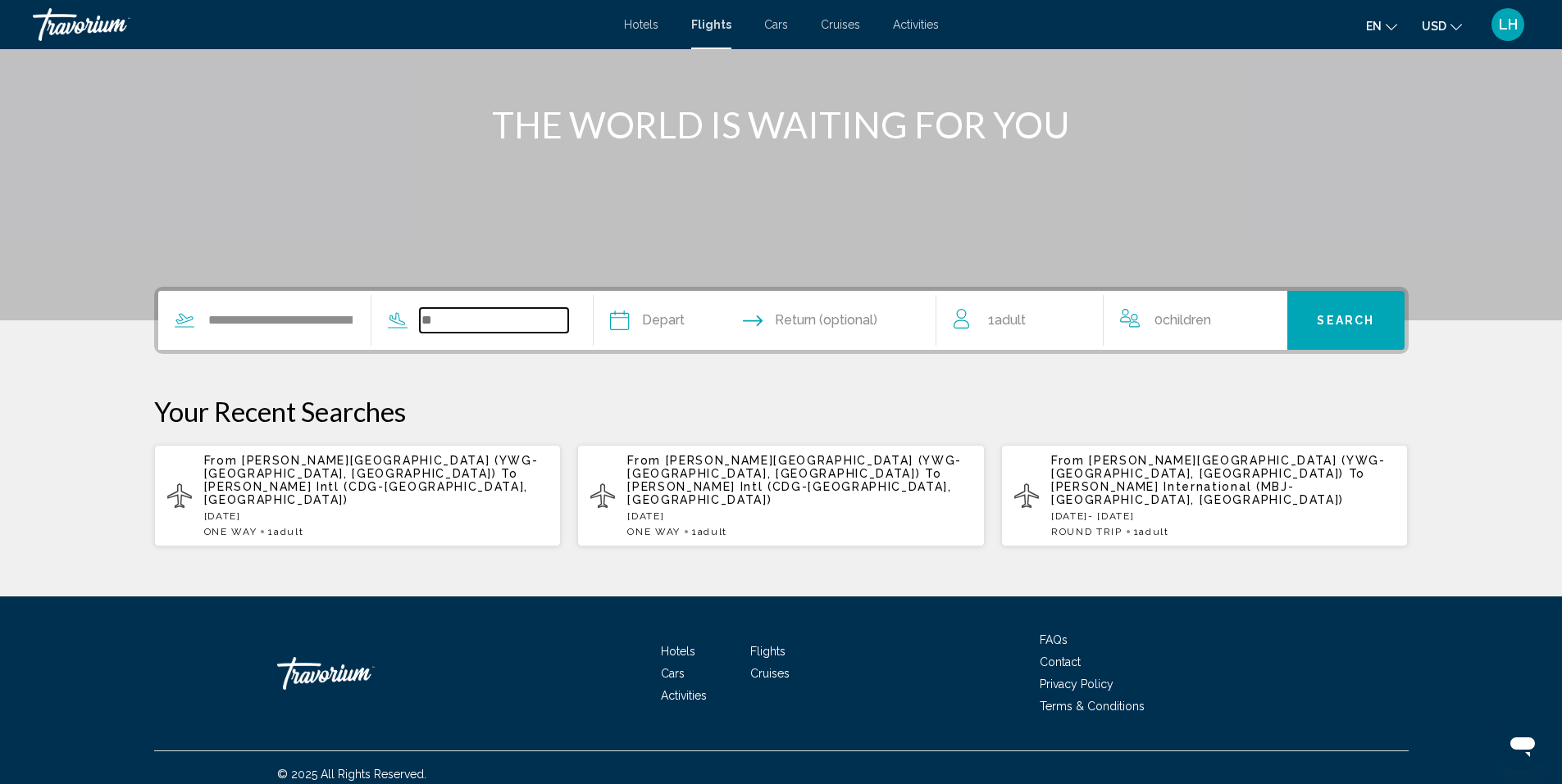
click at [462, 317] on input "Search widget" at bounding box center [493, 319] width 148 height 24
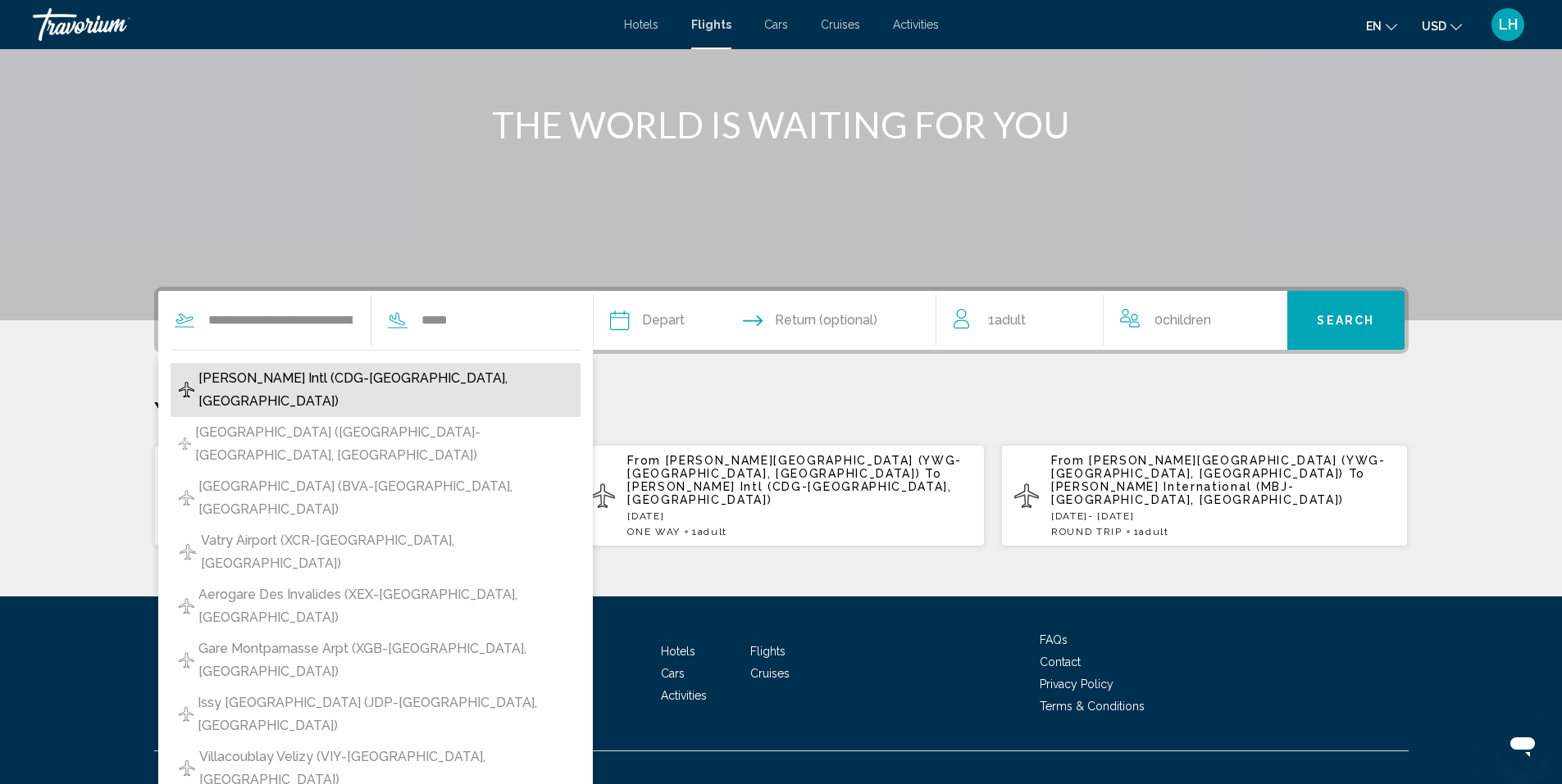
click at [377, 377] on span "[PERSON_NAME] Intl (CDG-[GEOGRAPHIC_DATA], [GEOGRAPHIC_DATA])" at bounding box center [385, 389] width 374 height 45
type input "**********"
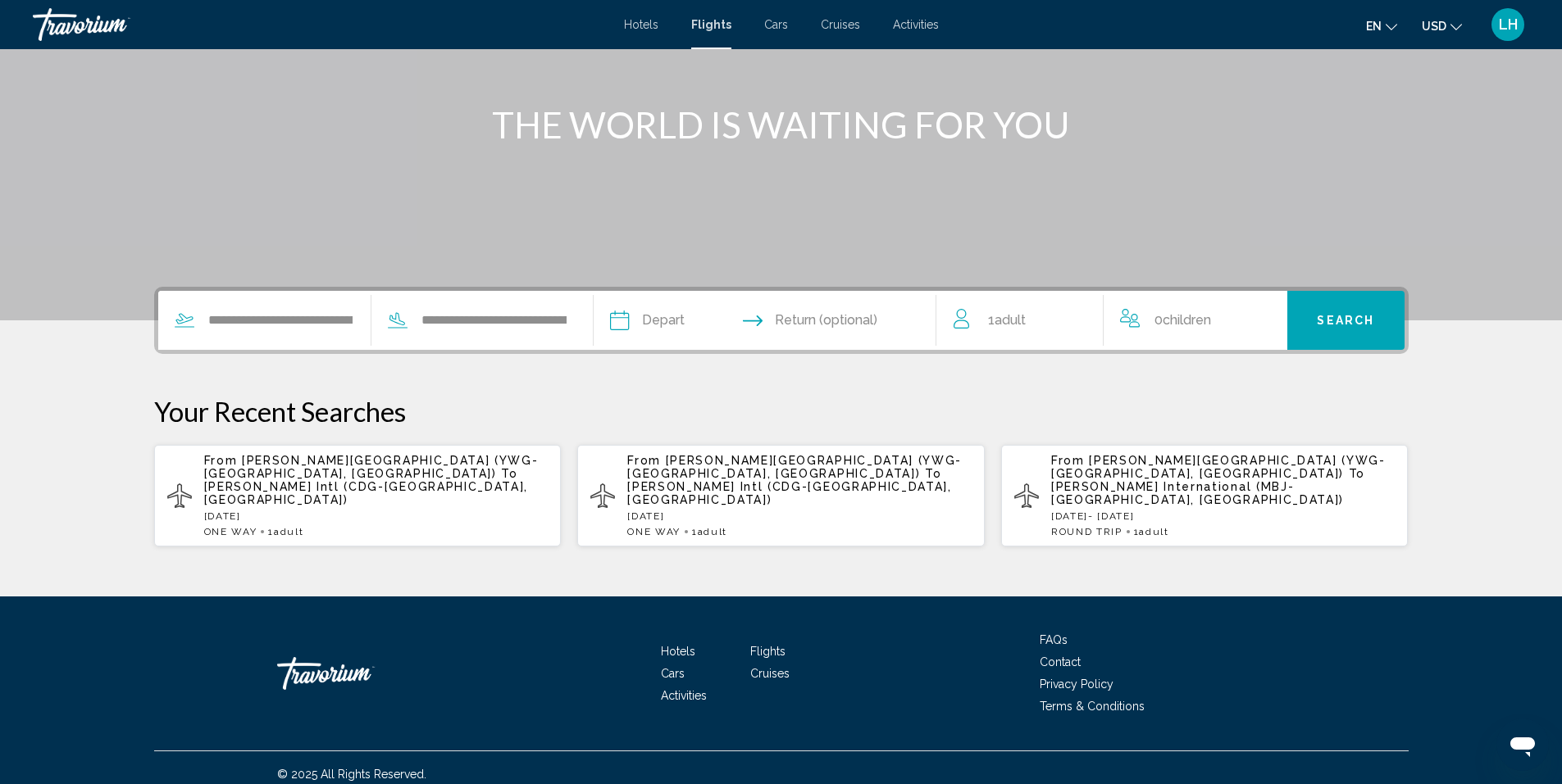
click at [664, 317] on input "Depart date" at bounding box center [690, 323] width 169 height 64
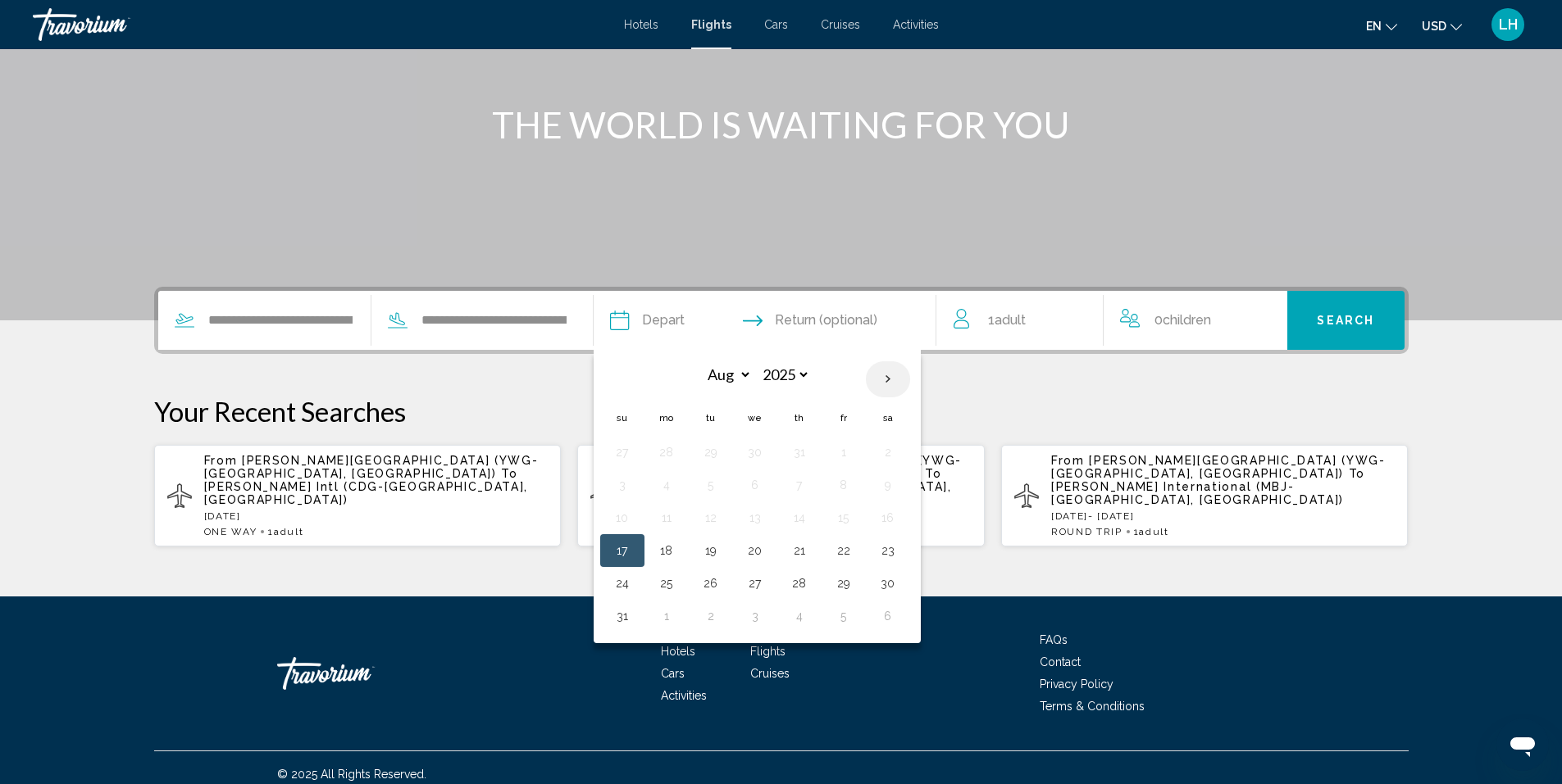
click at [892, 374] on th "Next month" at bounding box center [888, 378] width 45 height 36
click at [890, 375] on th "Next month" at bounding box center [888, 378] width 45 height 36
select select "**"
click at [806, 584] on button "27" at bounding box center [799, 584] width 26 height 23
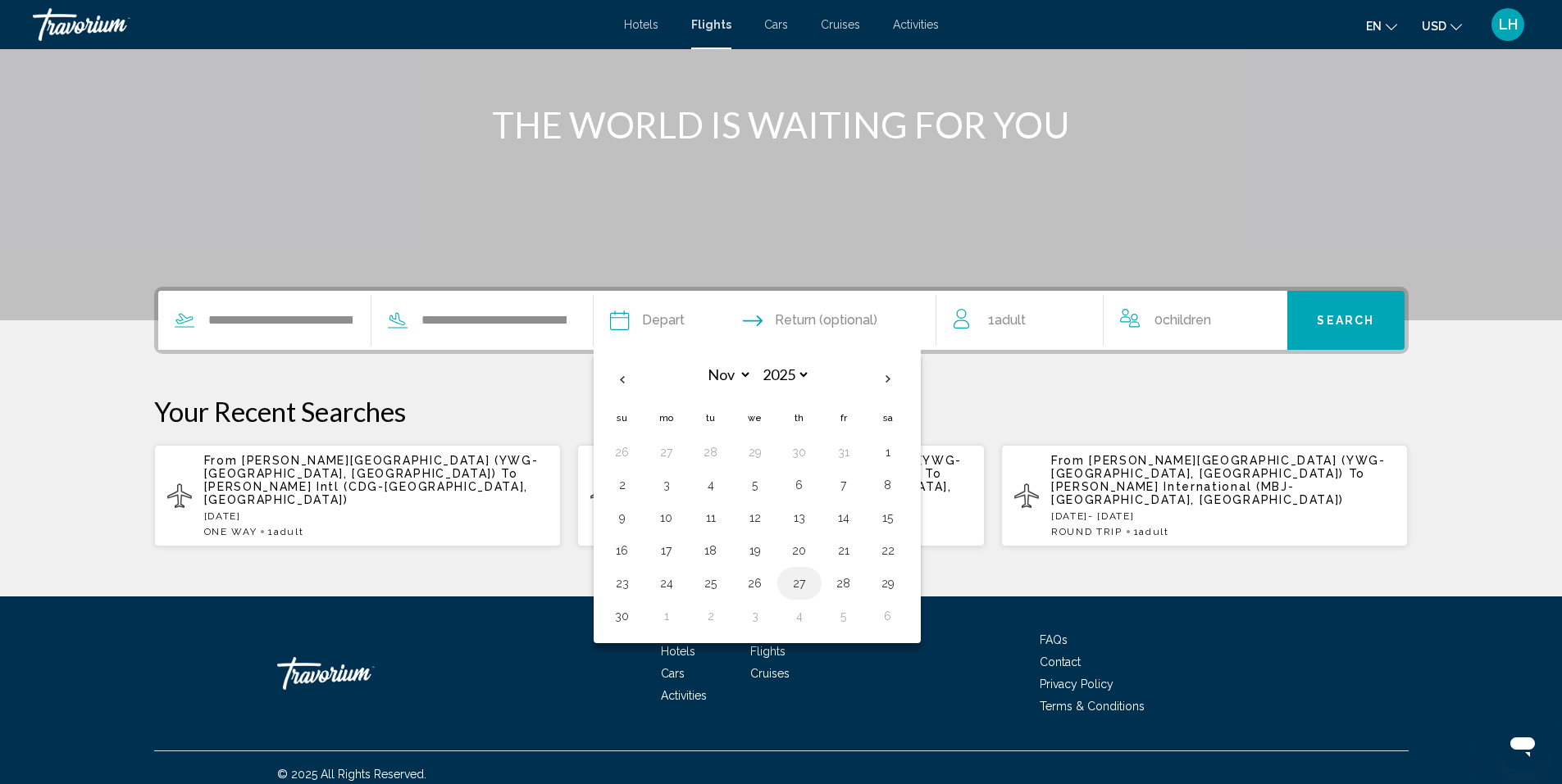
type input "**********"
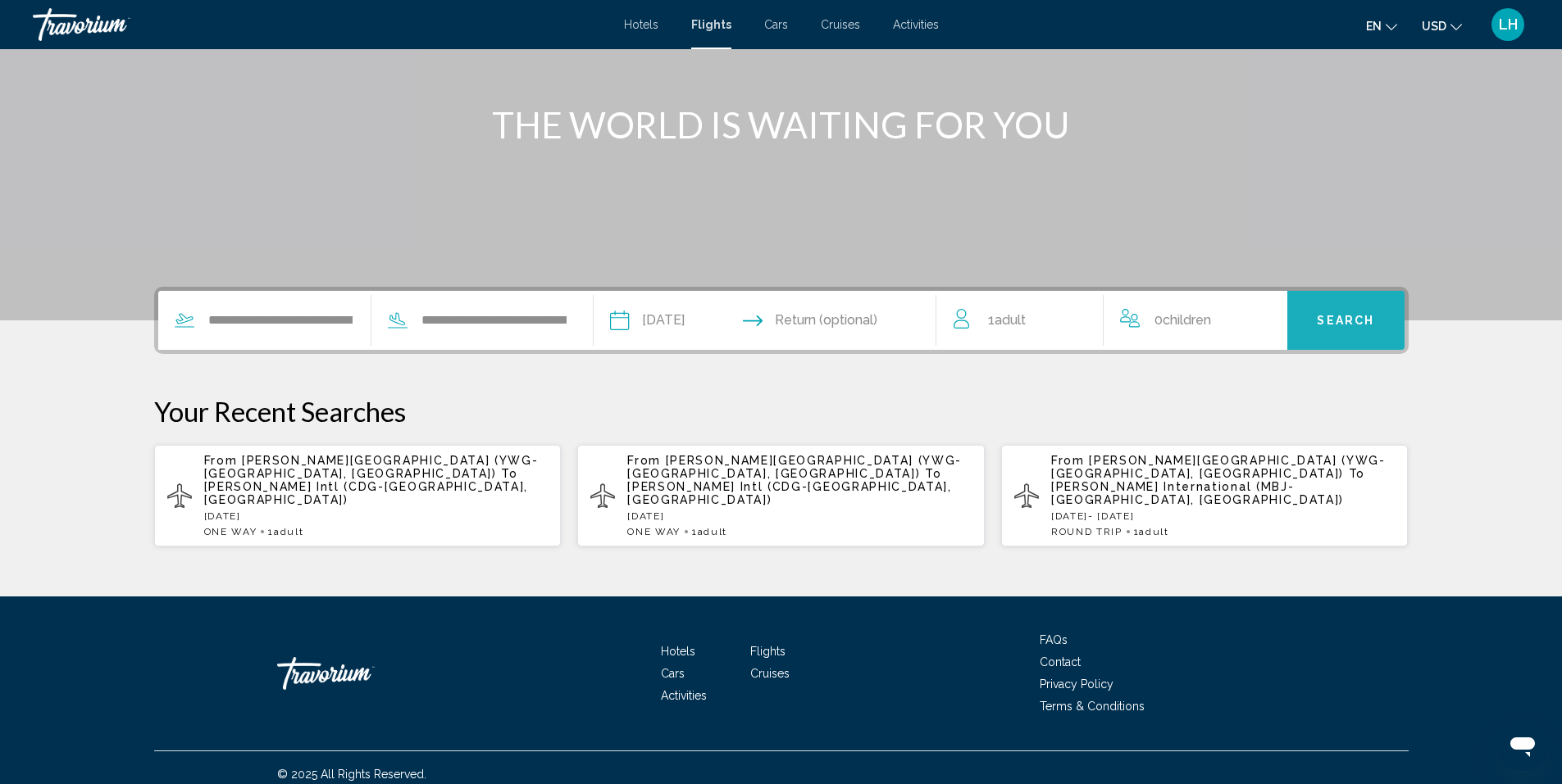
click at [1341, 317] on span "Search" at bounding box center [1345, 321] width 57 height 14
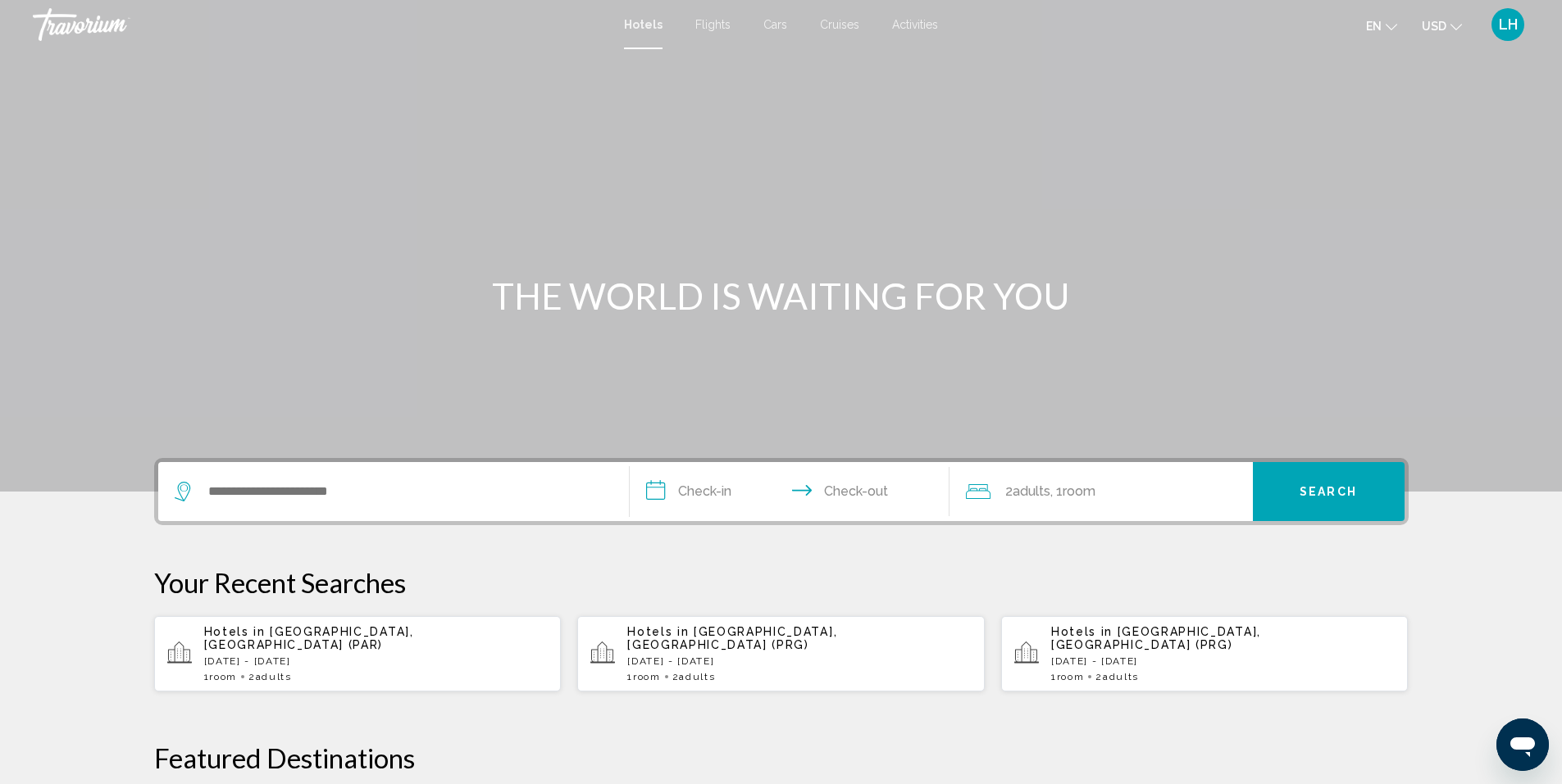
click at [724, 28] on span "Flights" at bounding box center [713, 25] width 35 height 14
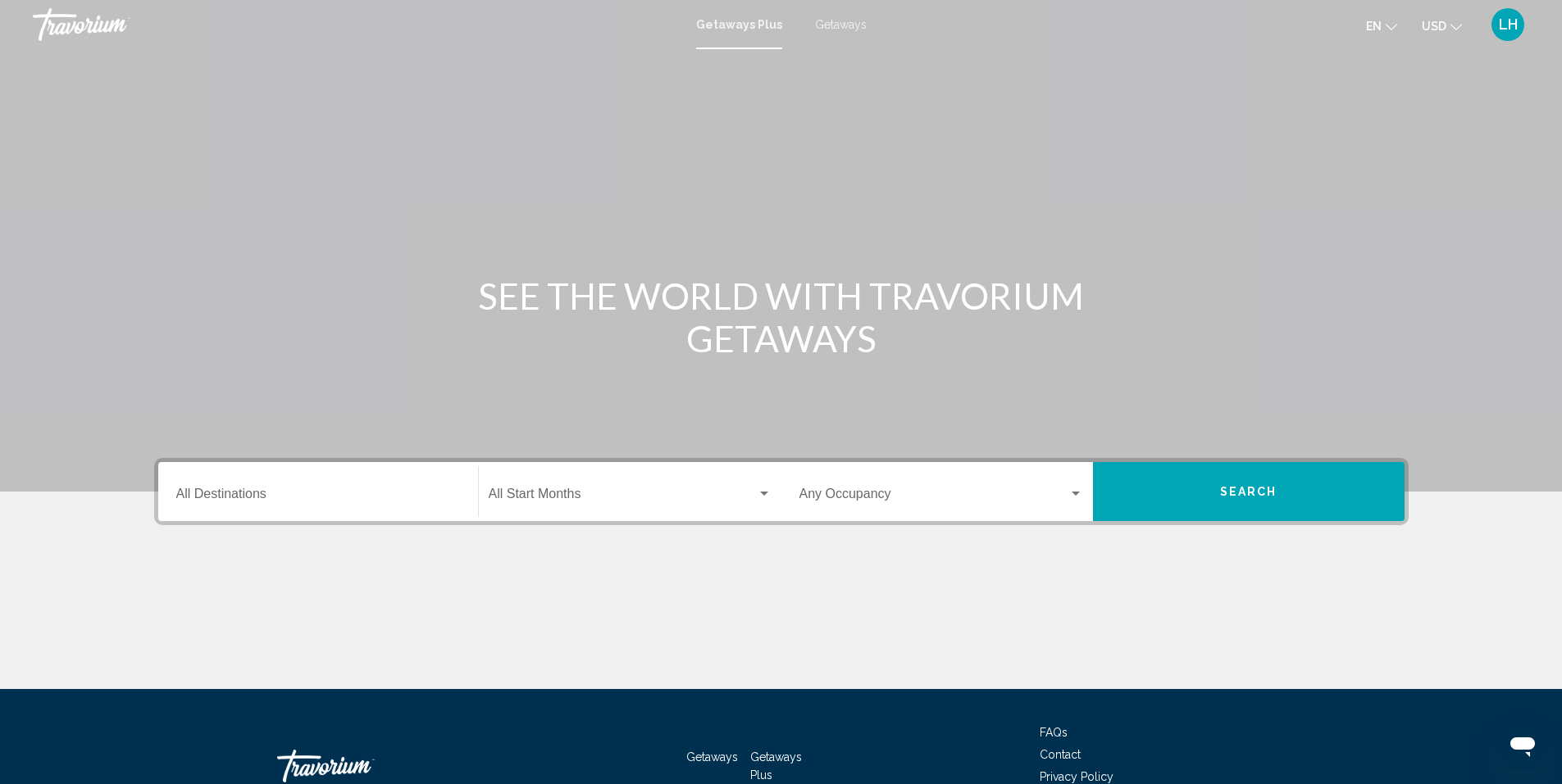
click at [328, 486] on div "Destination All Destinations" at bounding box center [318, 492] width 284 height 51
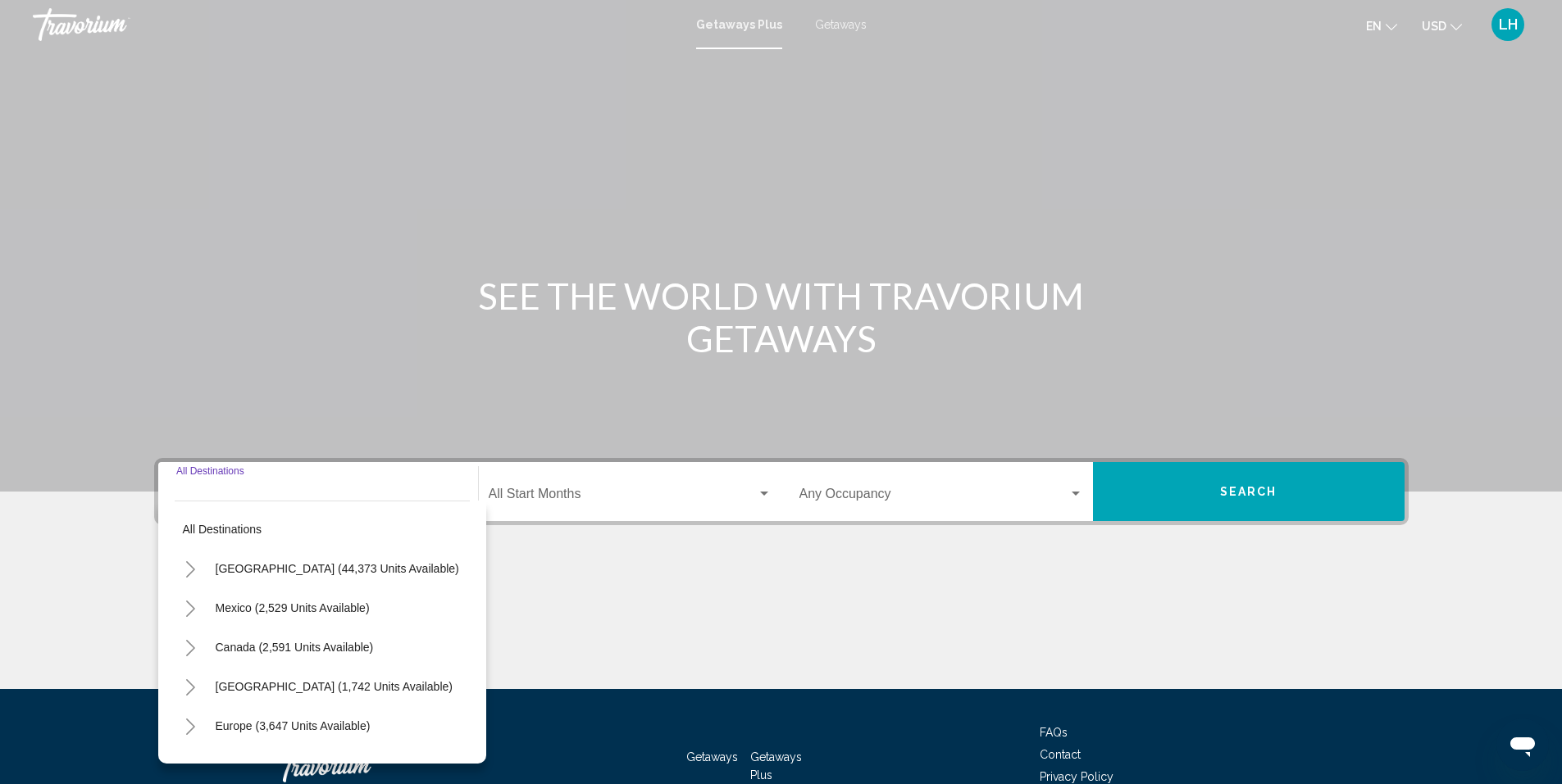
scroll to position [106, 0]
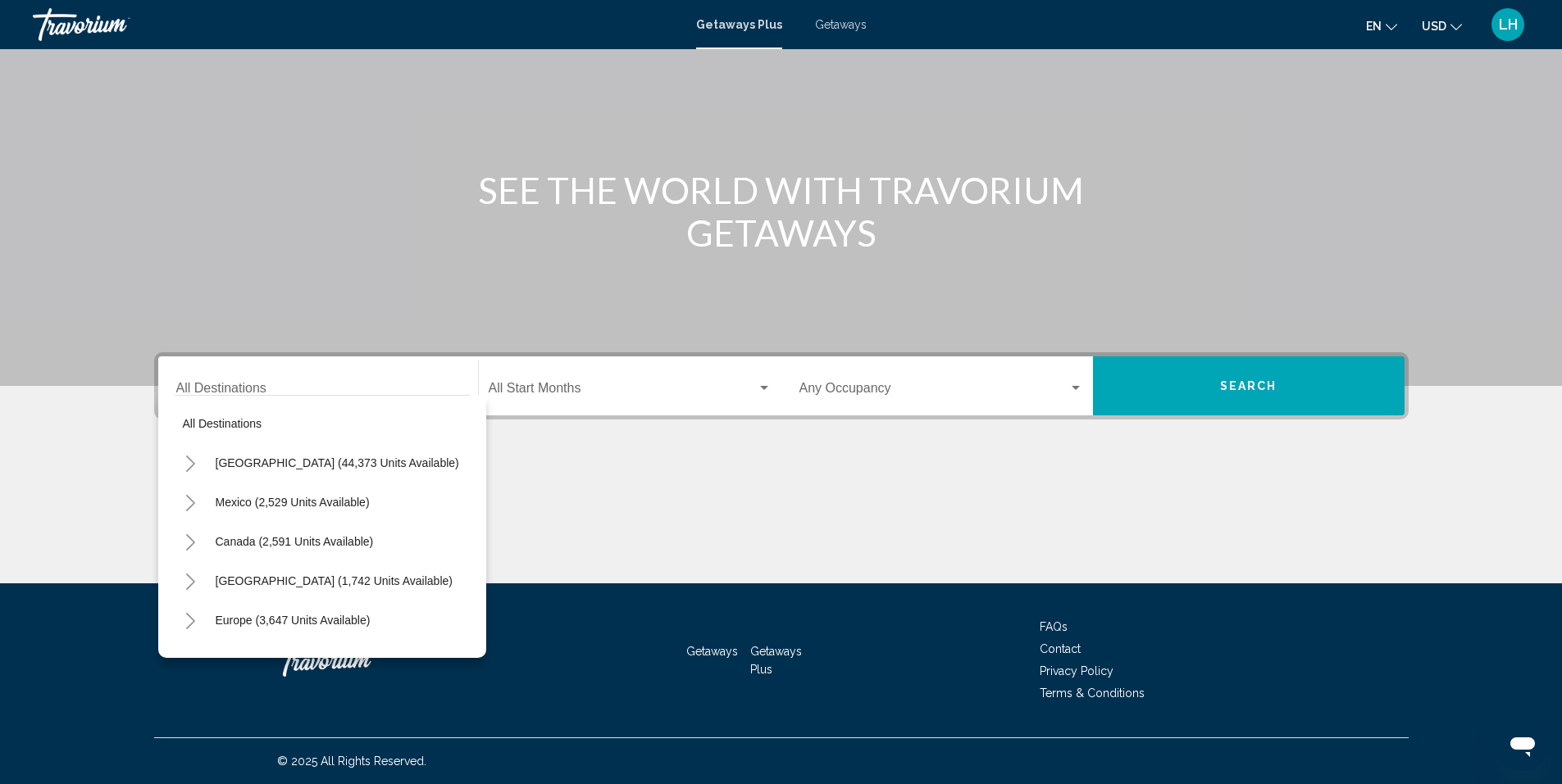
click at [1462, 25] on ul "en English Español Français Italiano Português русский USD USD ($) MXN (Mex$) C…" at bounding box center [1425, 24] width 120 height 26
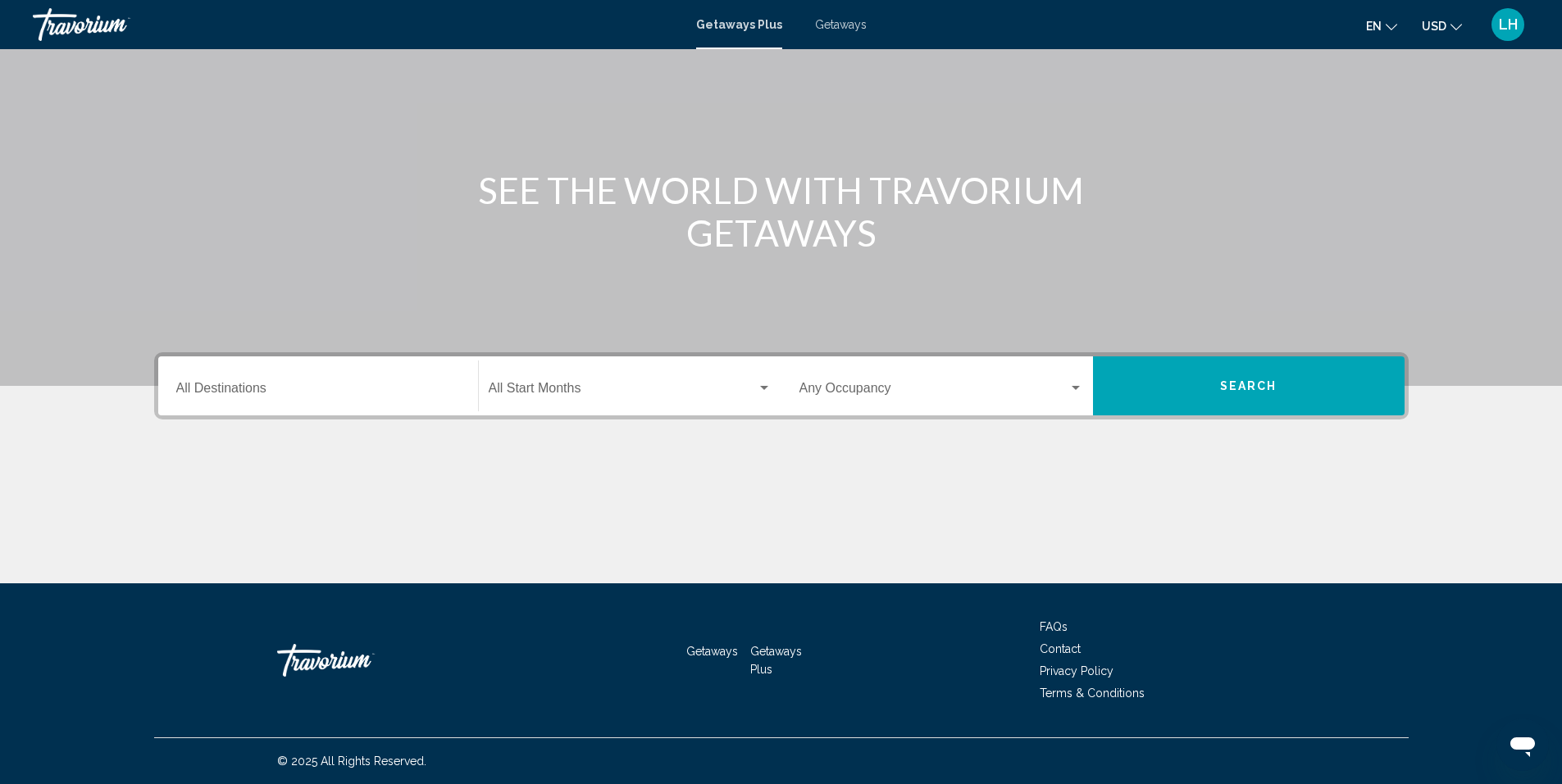
click at [1458, 26] on icon "Change currency" at bounding box center [1455, 27] width 12 height 12
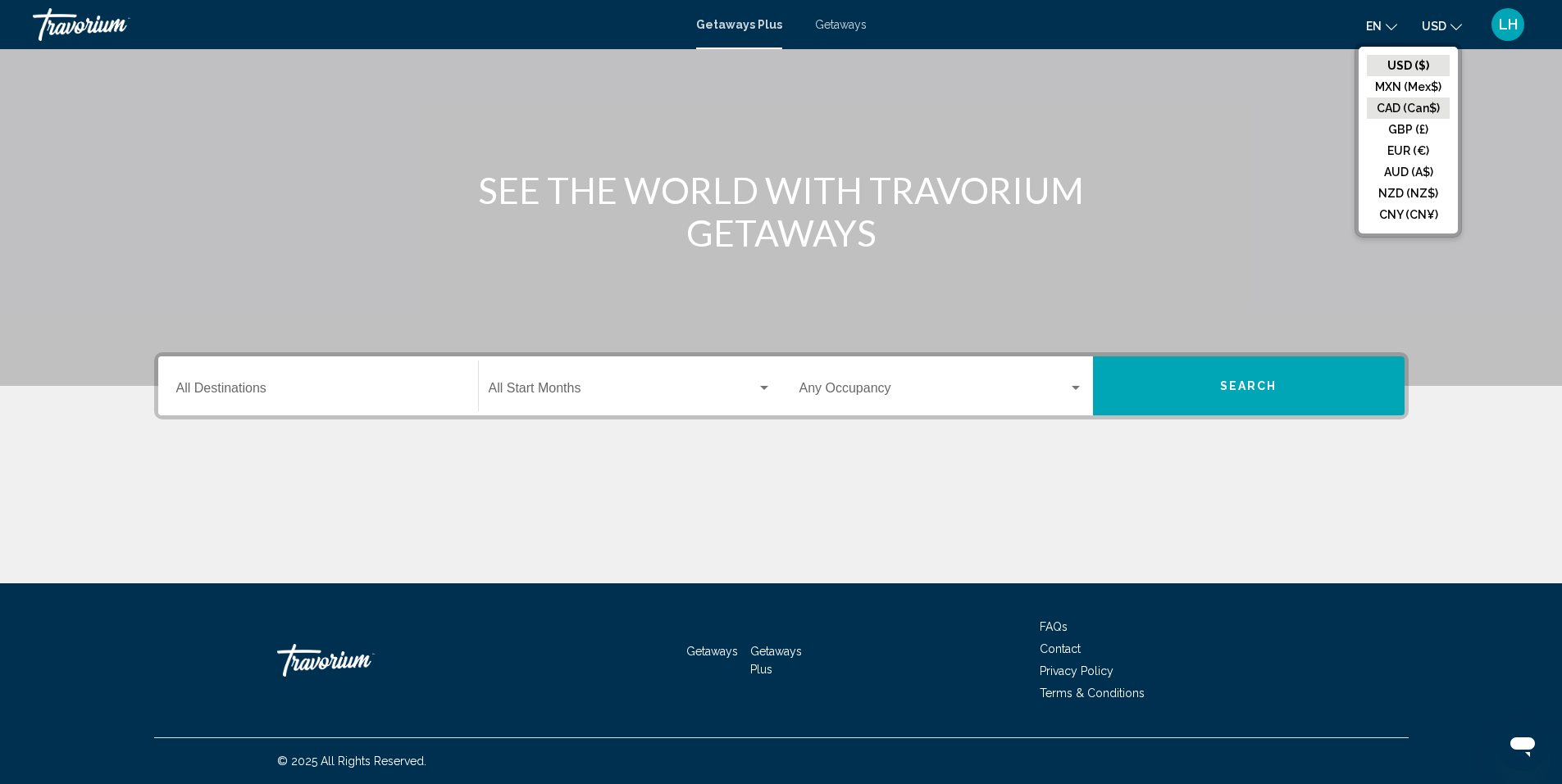
click at [1404, 108] on button "CAD (Can$)" at bounding box center [1407, 108] width 82 height 21
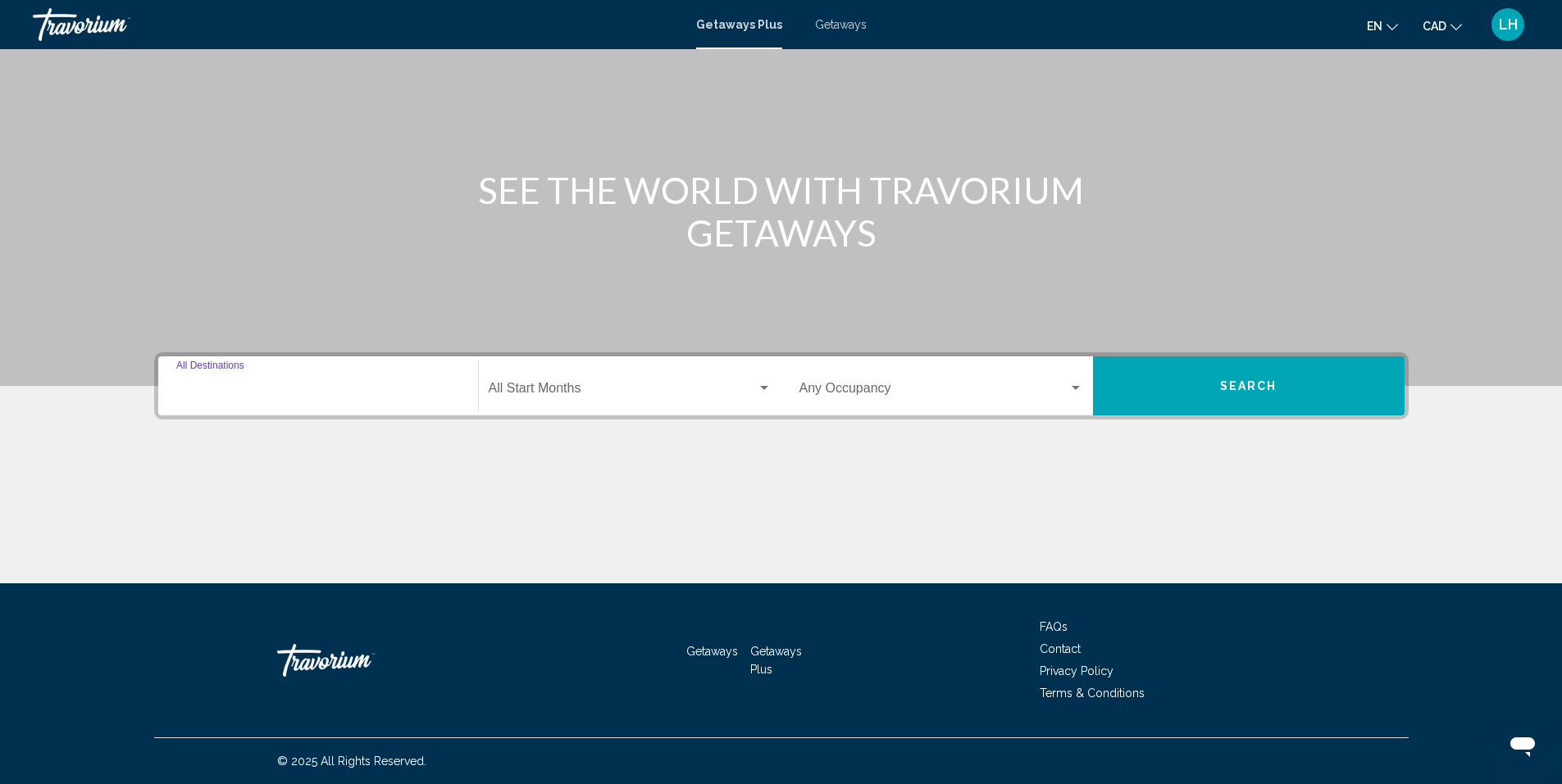
click at [192, 391] on input "Destination All Destinations" at bounding box center [318, 391] width 284 height 15
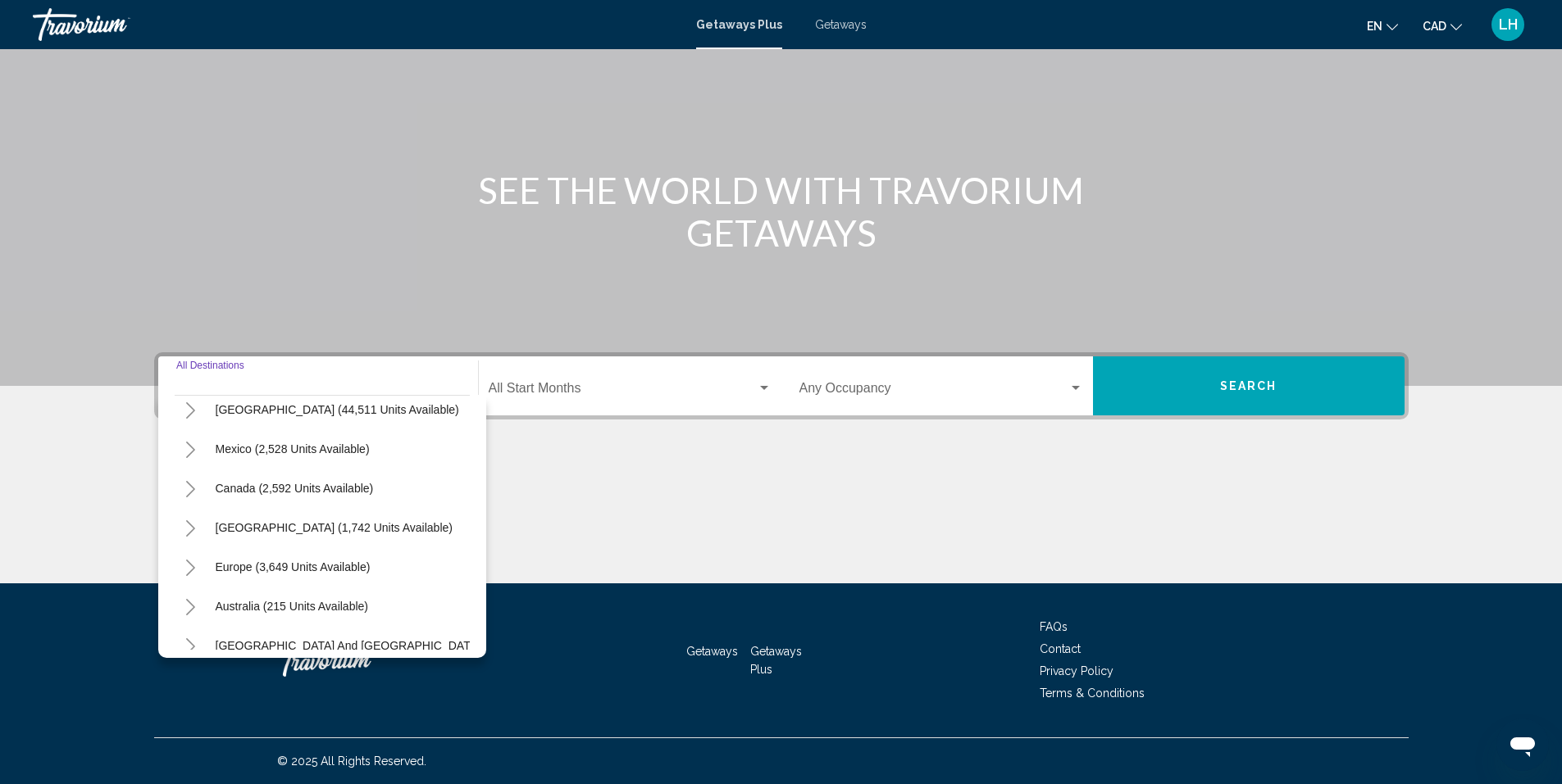
scroll to position [82, 0]
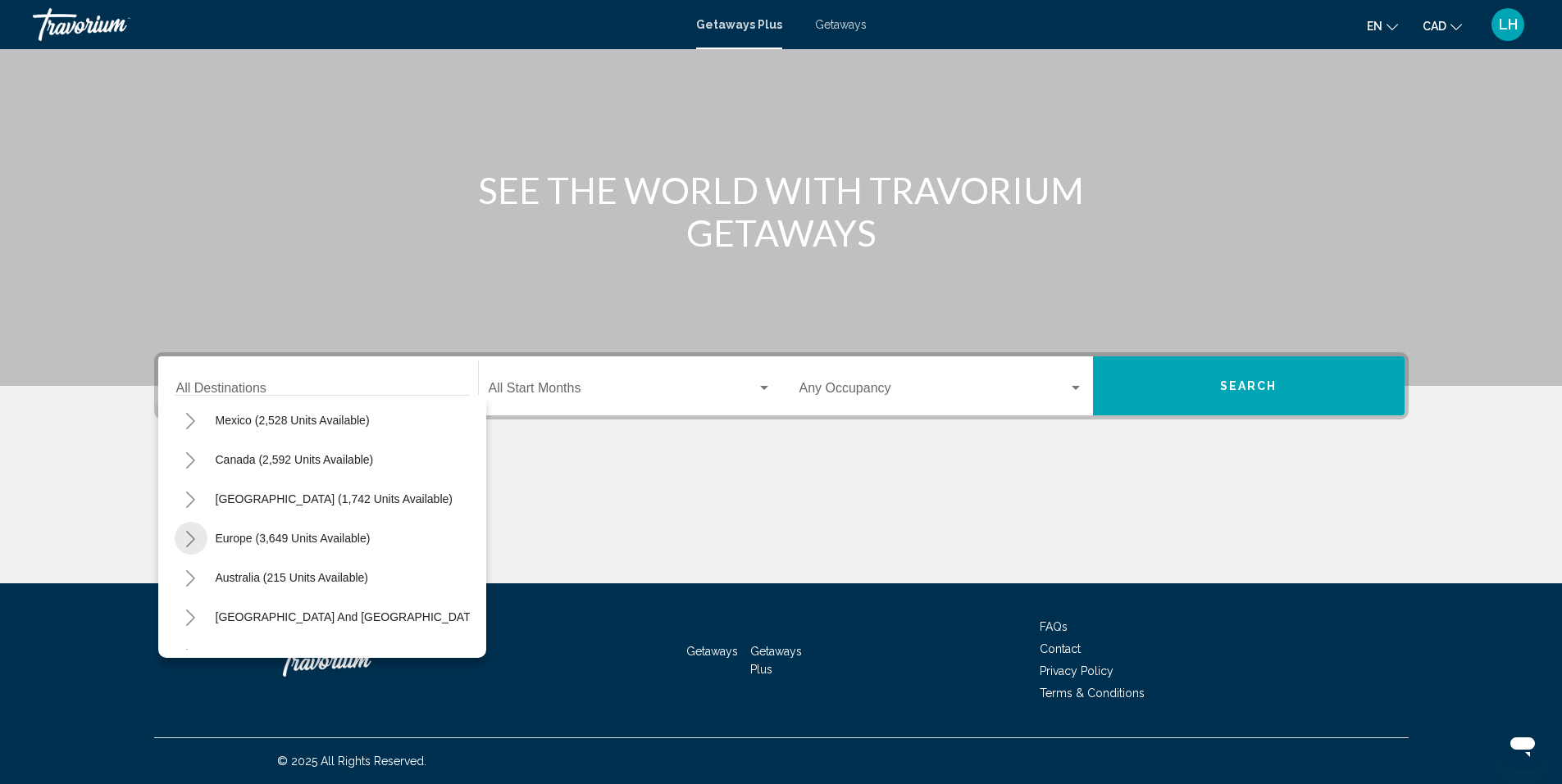
click at [188, 536] on icon "Toggle Europe (3,649 units available)" at bounding box center [190, 539] width 13 height 16
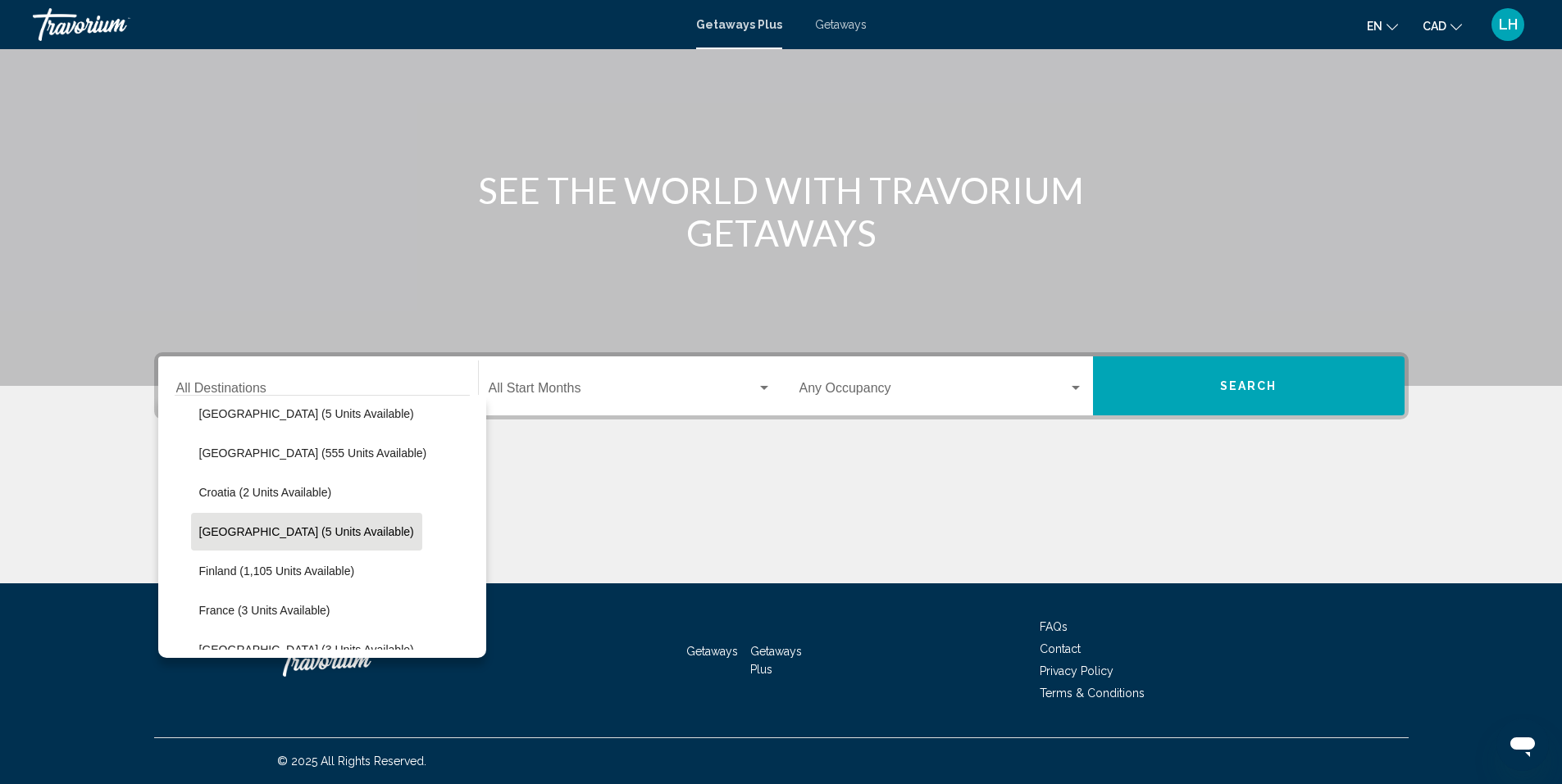
scroll to position [328, 0]
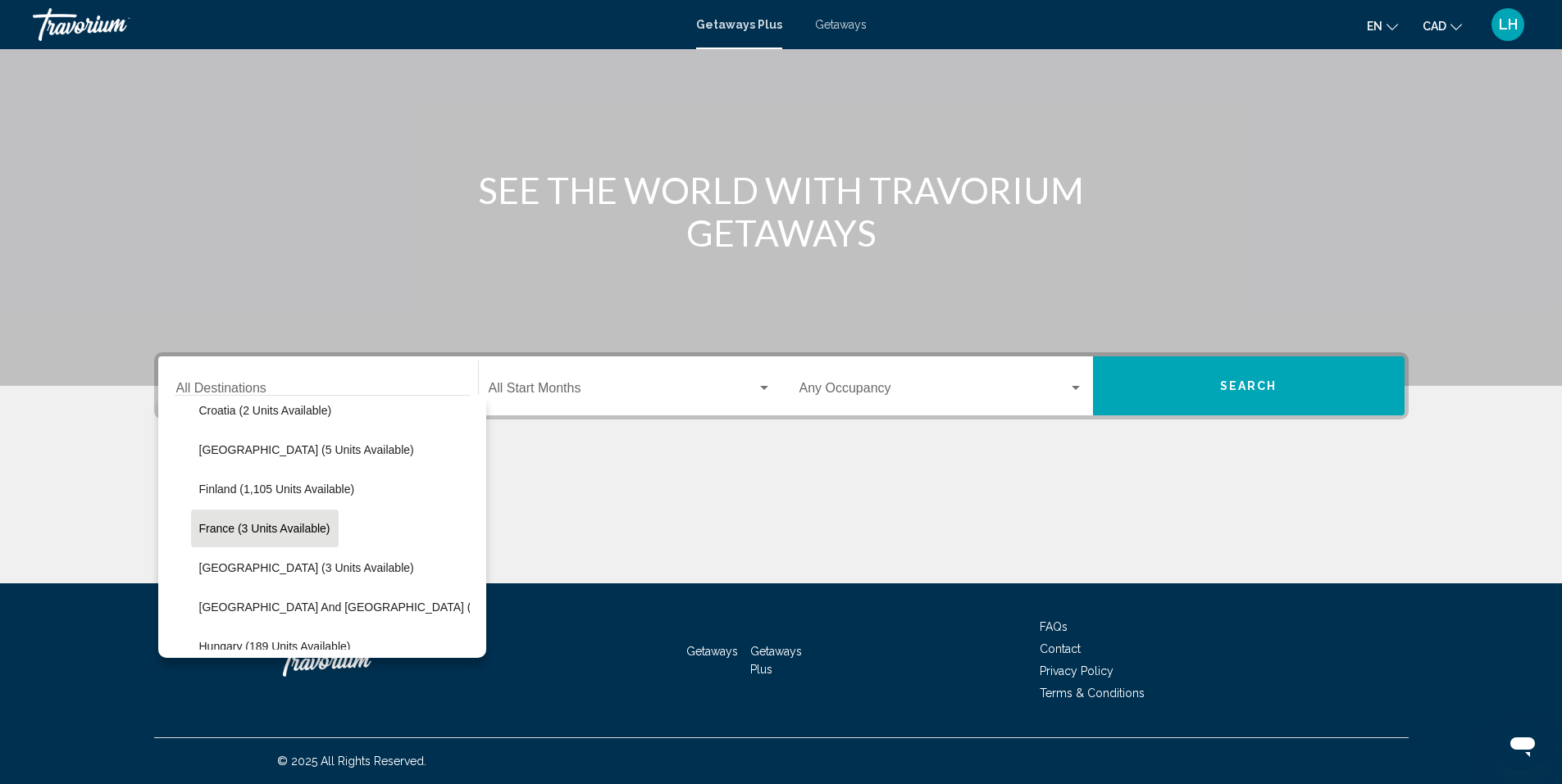
click at [225, 526] on span "France (3 units available)" at bounding box center [264, 528] width 131 height 14
type input "**********"
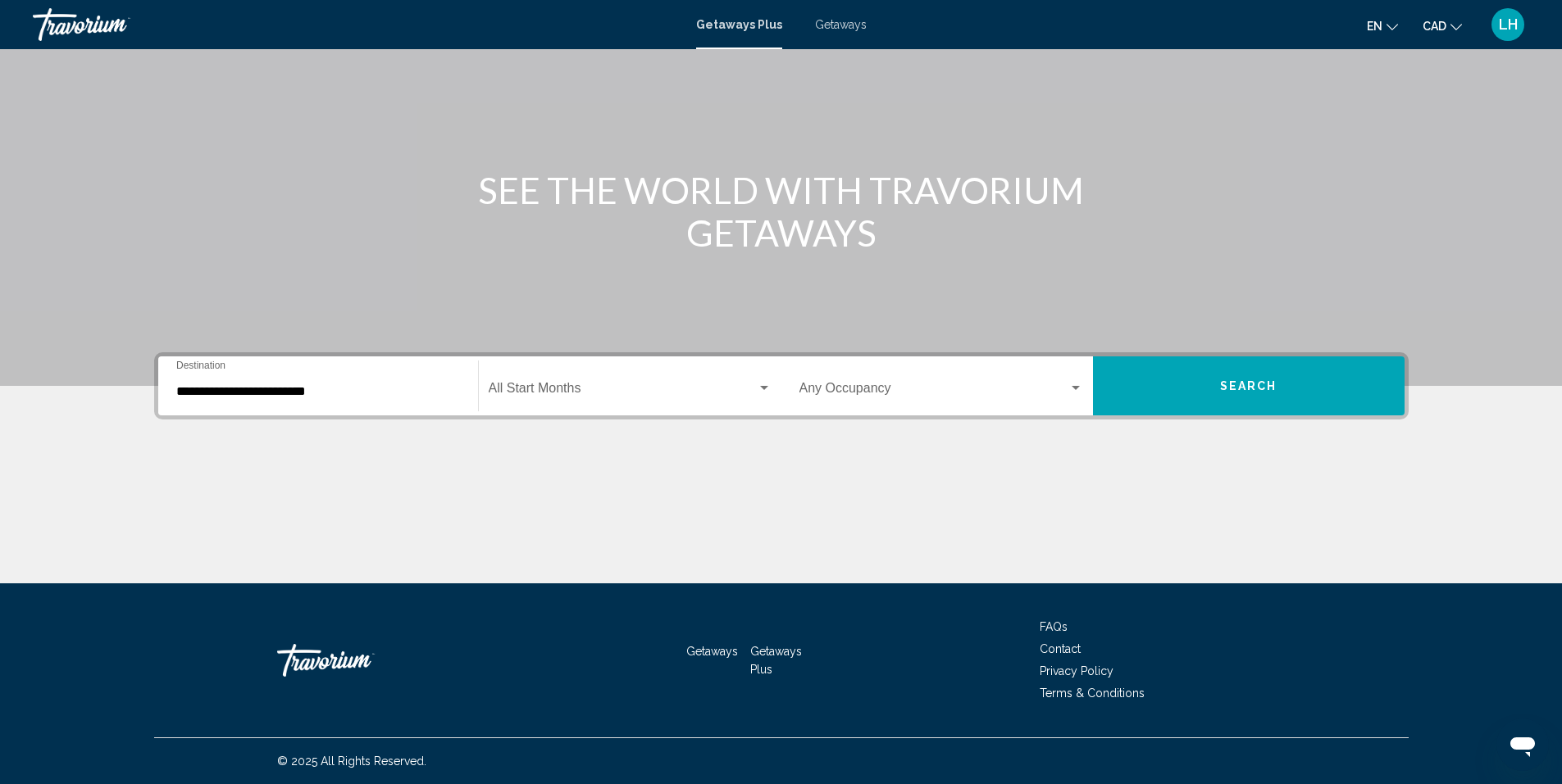
click at [225, 526] on div "Main content" at bounding box center [781, 522] width 1254 height 123
click at [759, 385] on div "Search widget" at bounding box center [763, 388] width 15 height 14
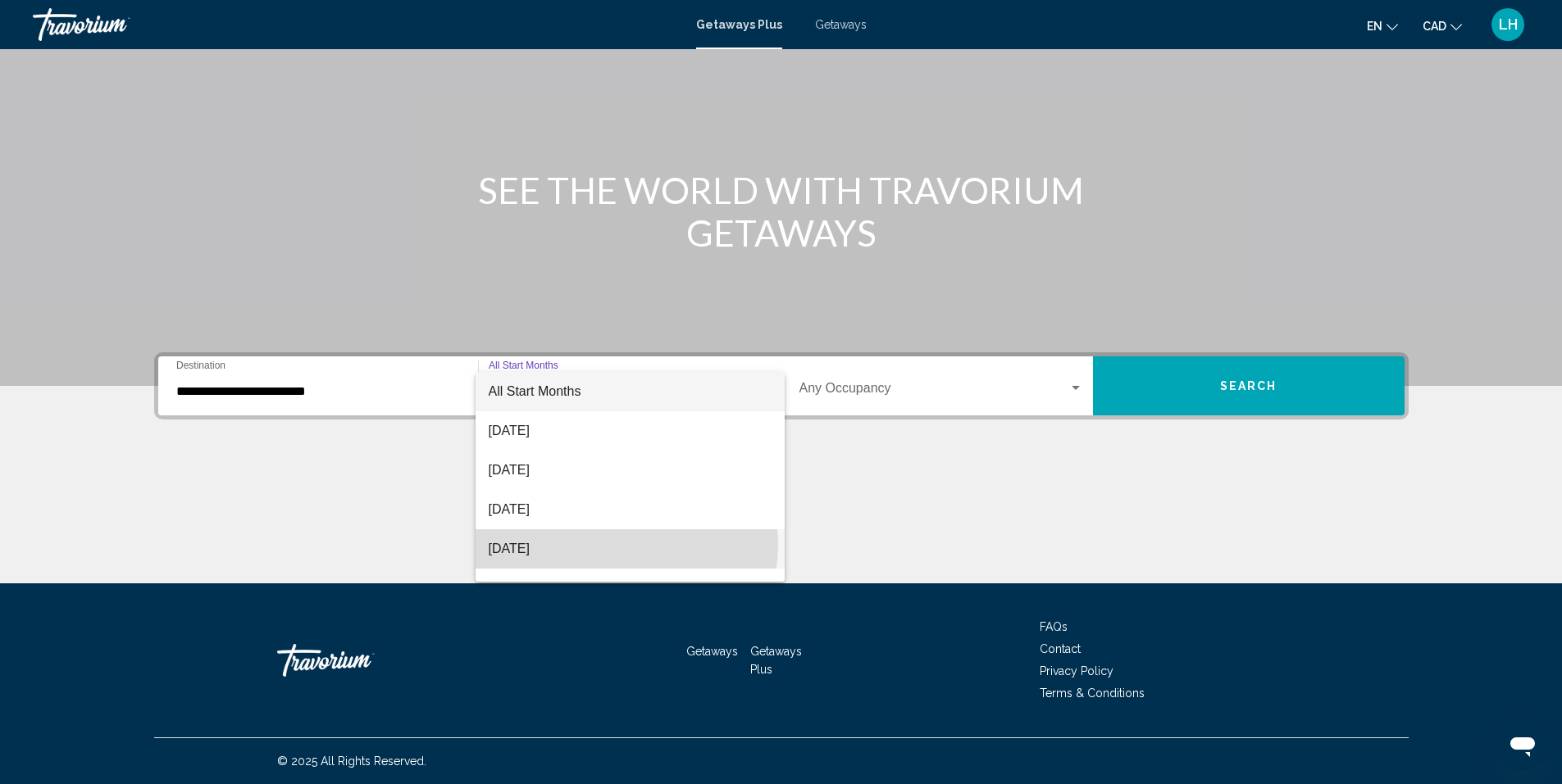
click at [626, 545] on span "November 2025" at bounding box center [630, 549] width 283 height 40
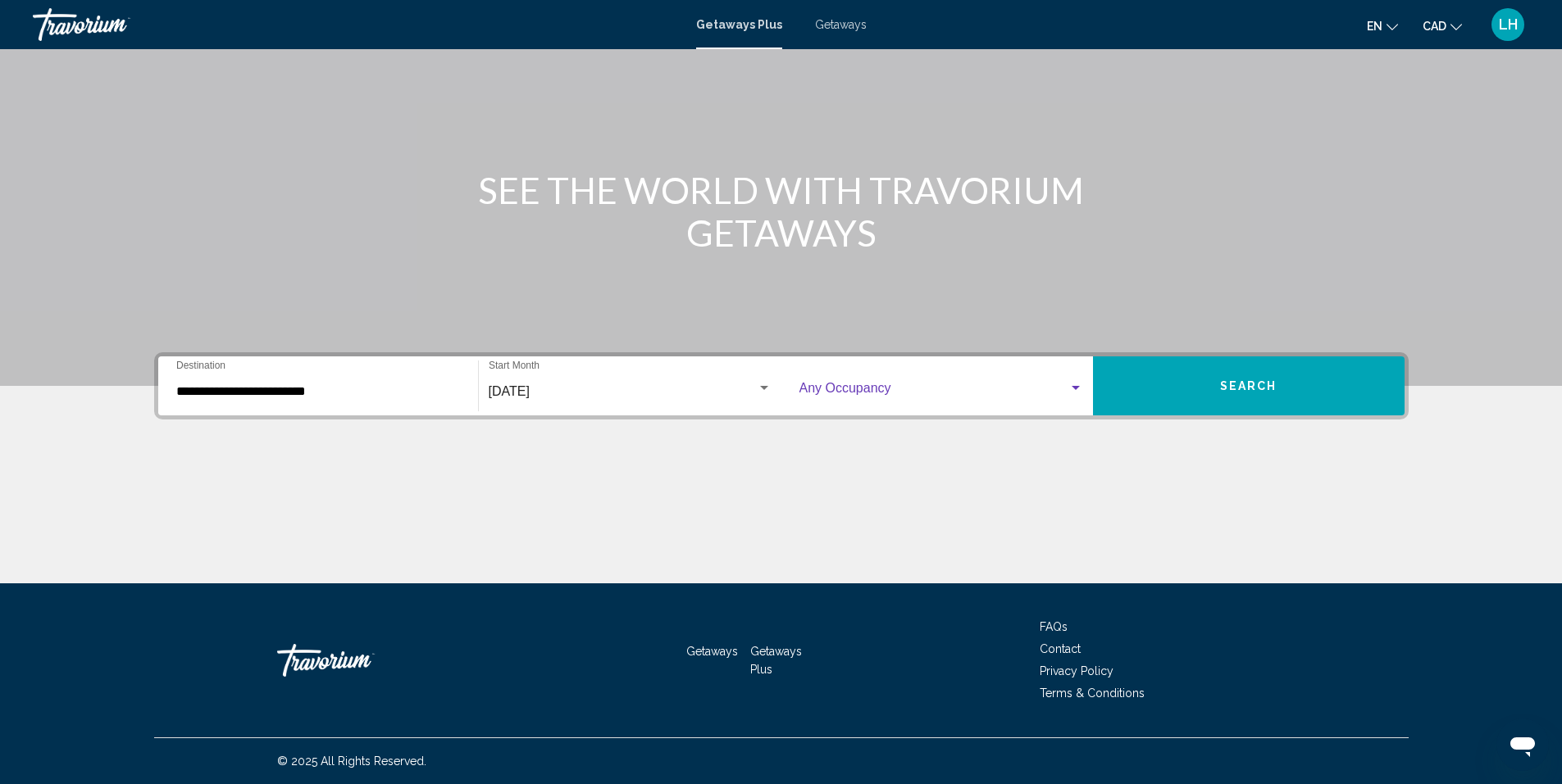
click at [1075, 392] on div "Search widget" at bounding box center [1075, 388] width 15 height 14
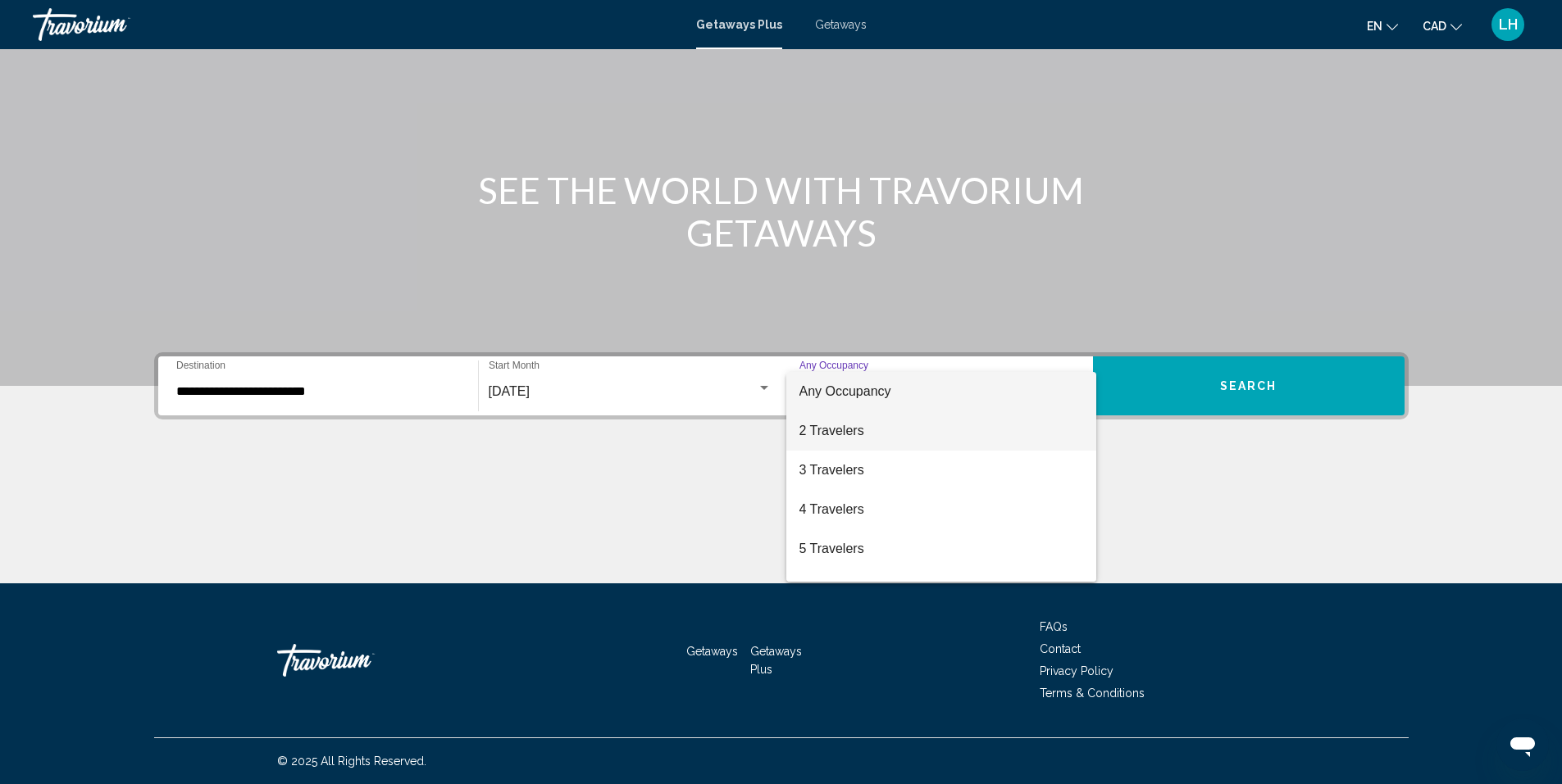
click at [1040, 424] on span "2 Travelers" at bounding box center [940, 431] width 284 height 40
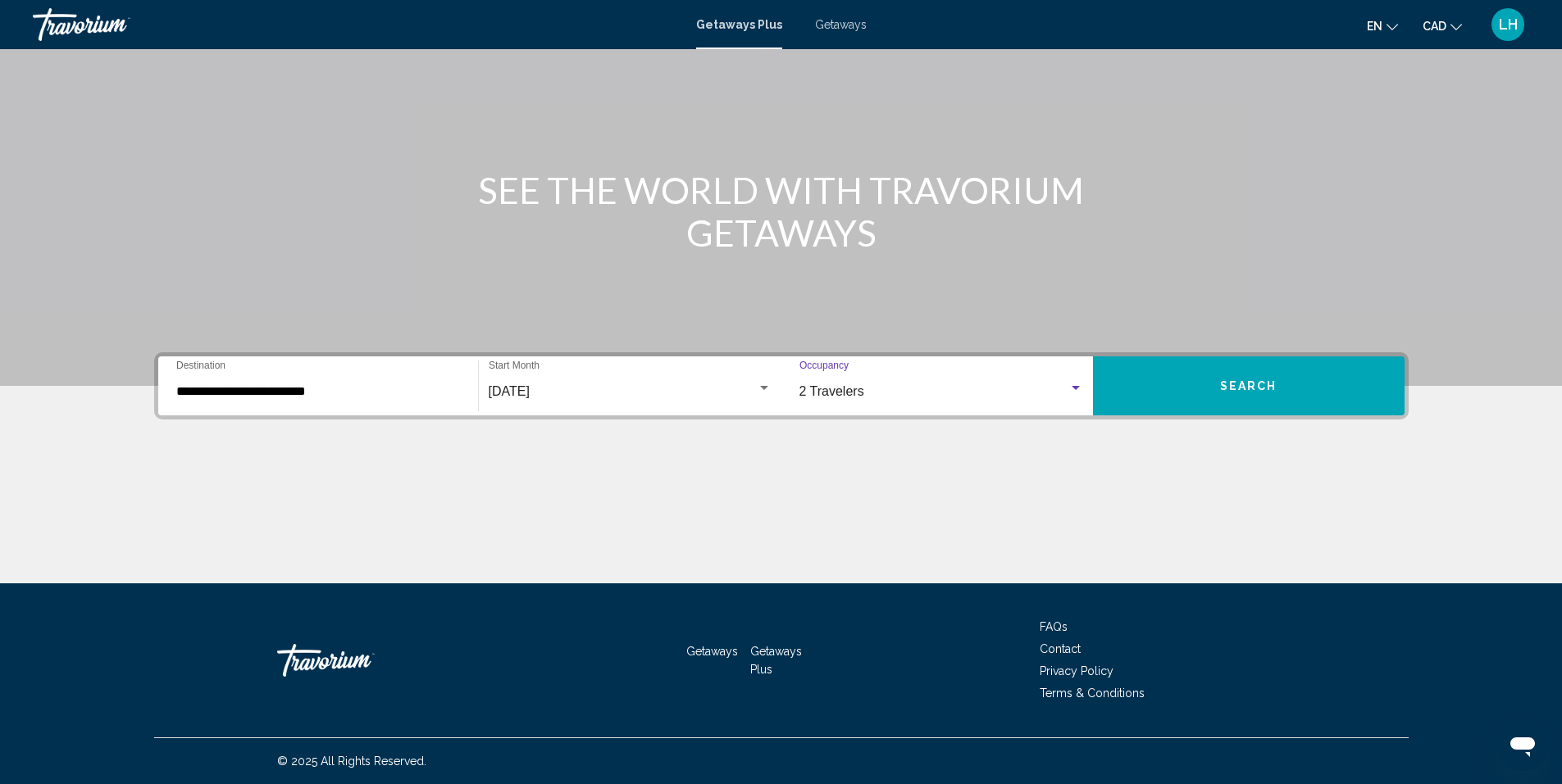
click at [1247, 381] on span "Search" at bounding box center [1248, 387] width 57 height 14
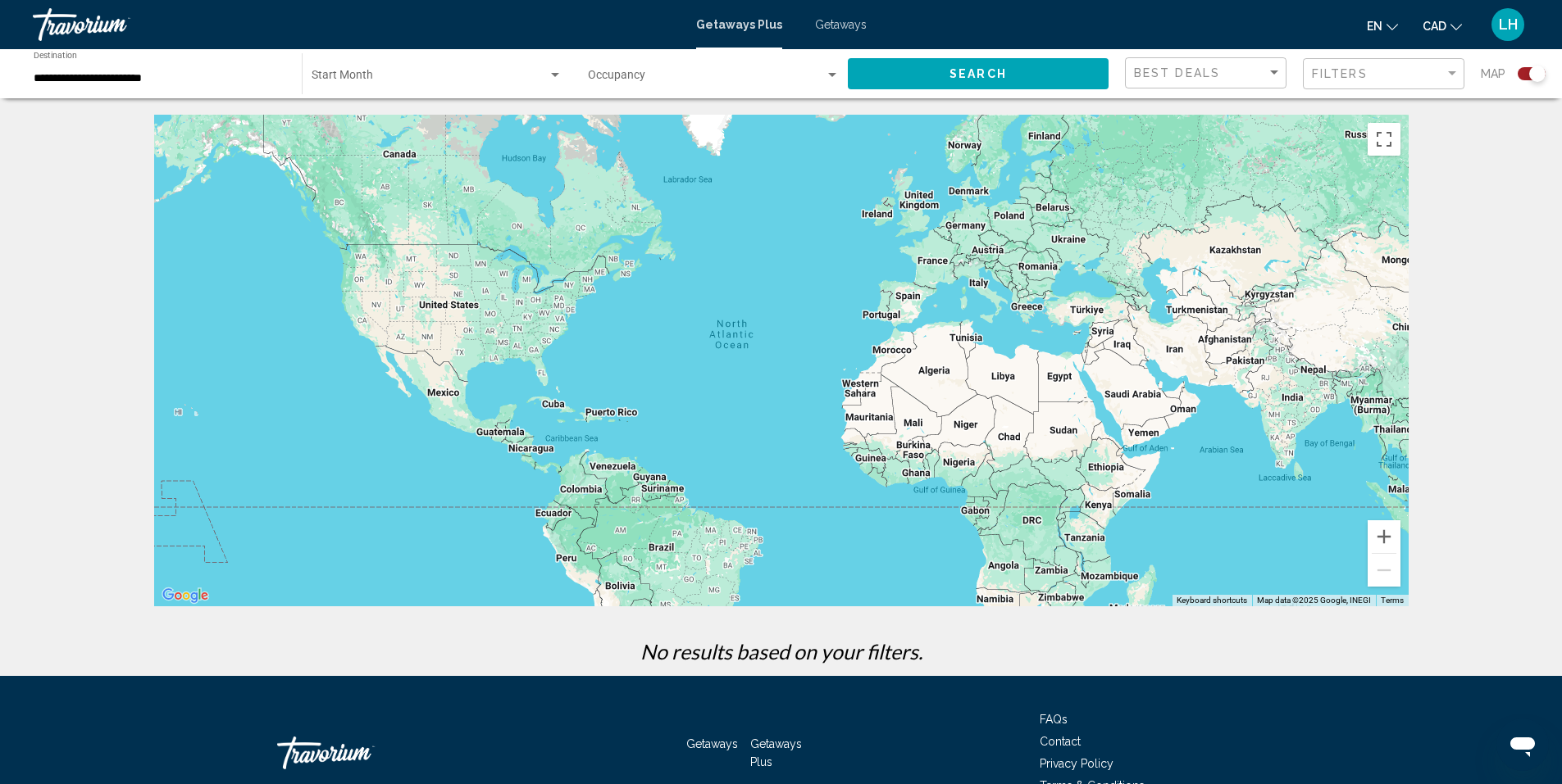
click at [736, 26] on span "Getaways Plus" at bounding box center [739, 25] width 86 height 14
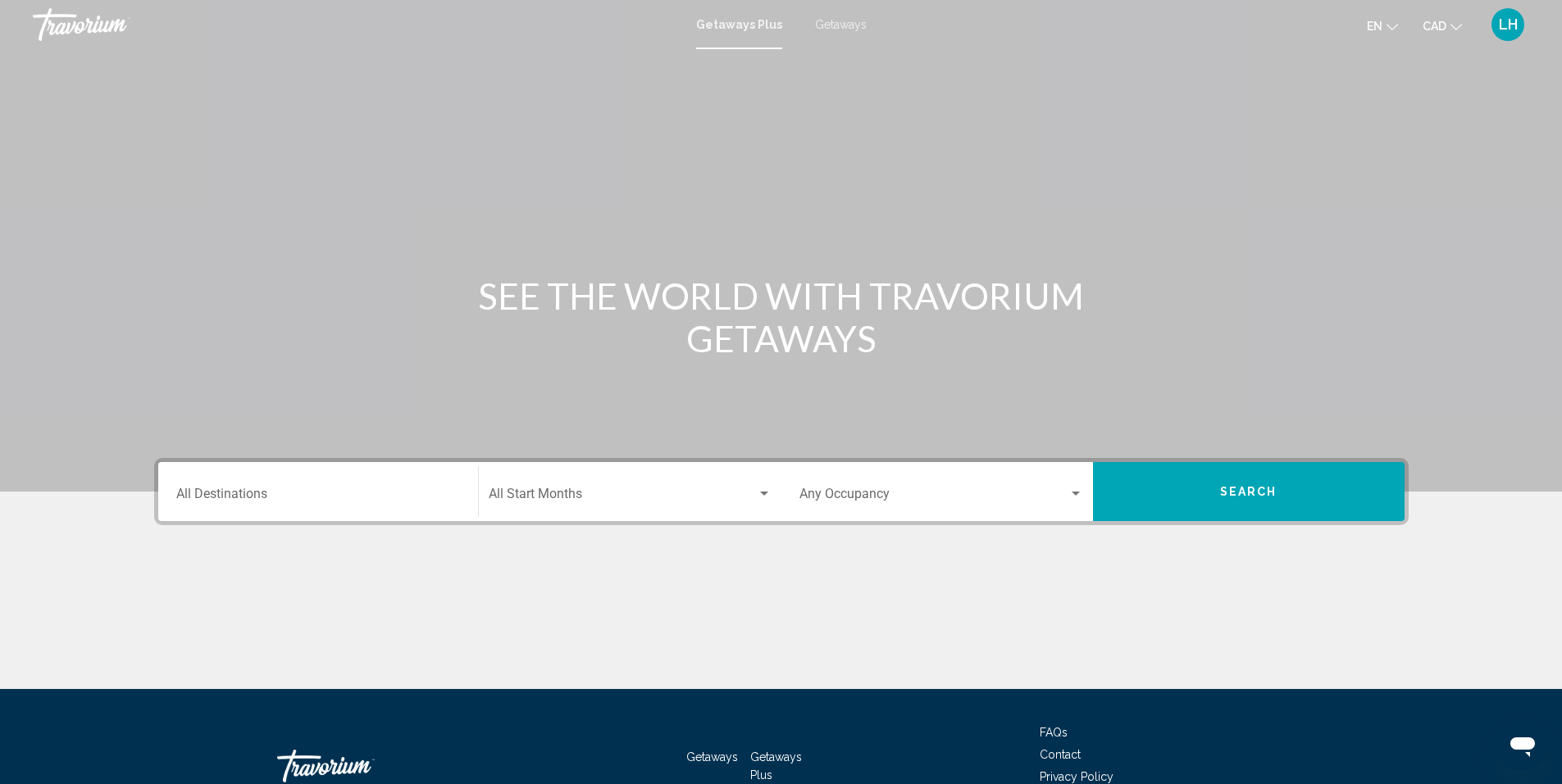
click at [833, 18] on span "Getaways" at bounding box center [840, 25] width 51 height 14
click at [285, 485] on div "Destination All Destinations" at bounding box center [318, 492] width 284 height 51
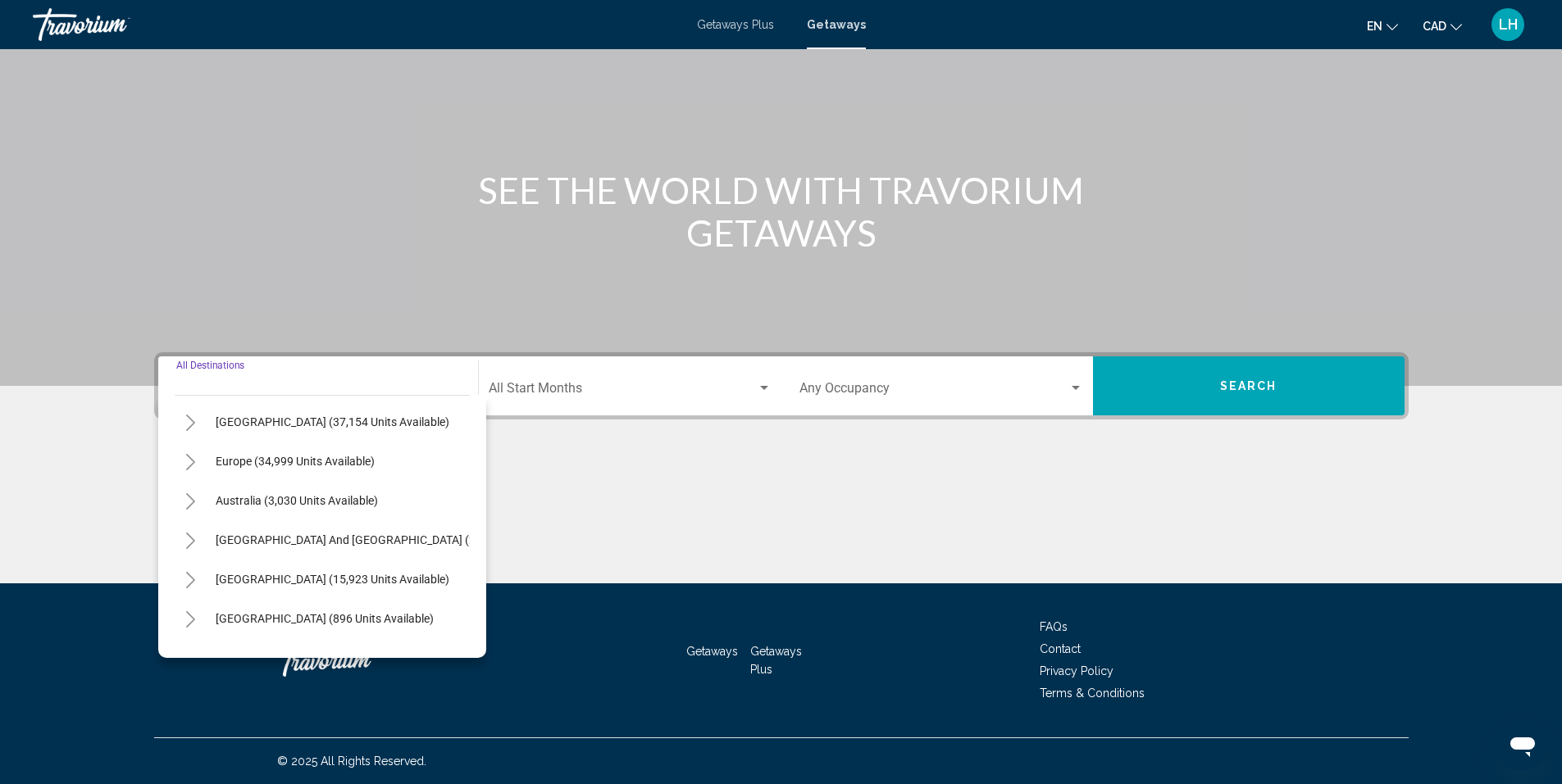
scroll to position [164, 0]
click at [190, 460] on icon "Toggle Europe (34,999 units available)" at bounding box center [190, 457] width 13 height 16
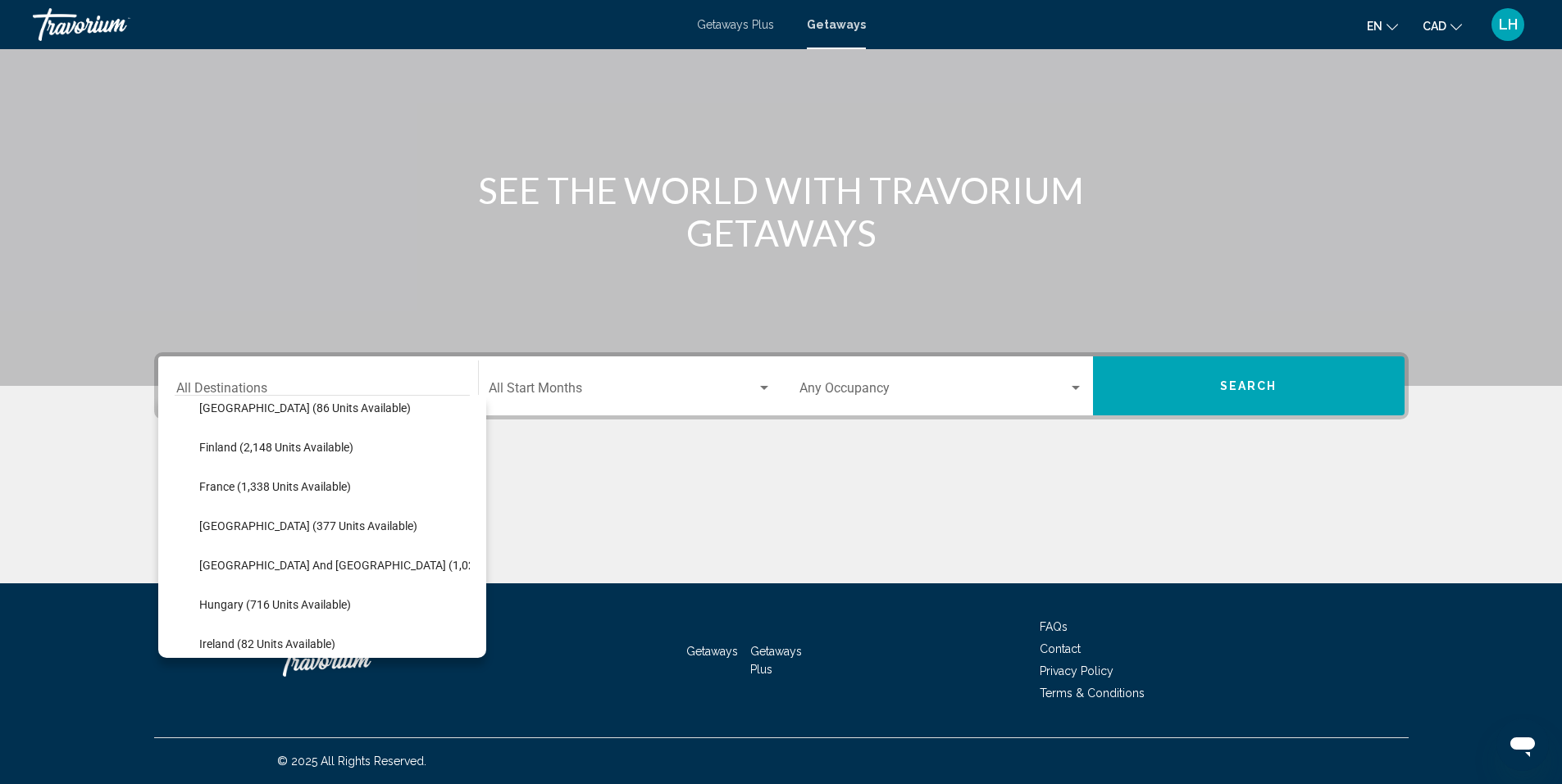
scroll to position [409, 0]
click at [223, 487] on span "France (1,338 units available)" at bounding box center [275, 486] width 152 height 14
type input "**********"
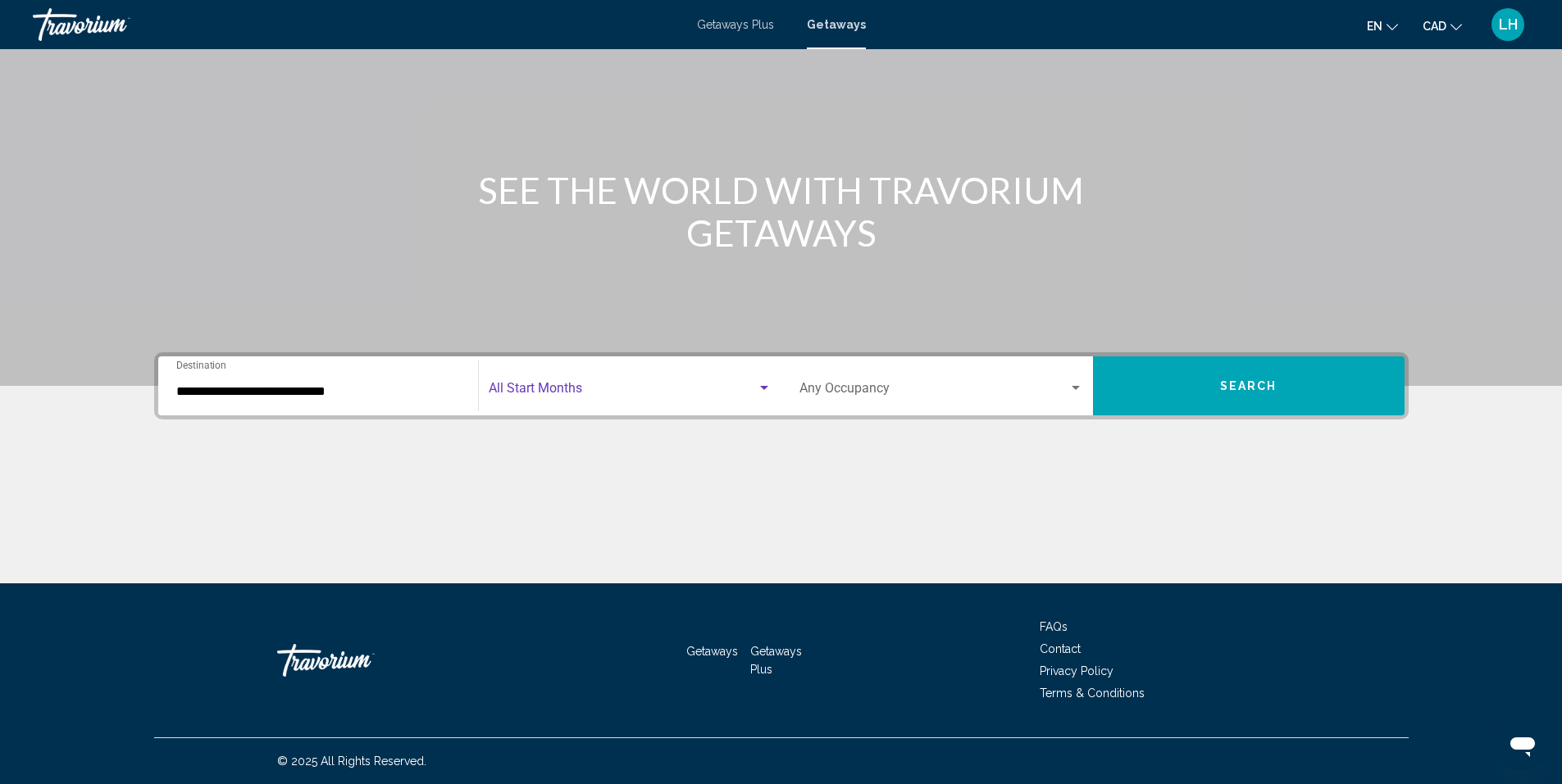
click at [595, 390] on span "Search widget" at bounding box center [623, 391] width 268 height 15
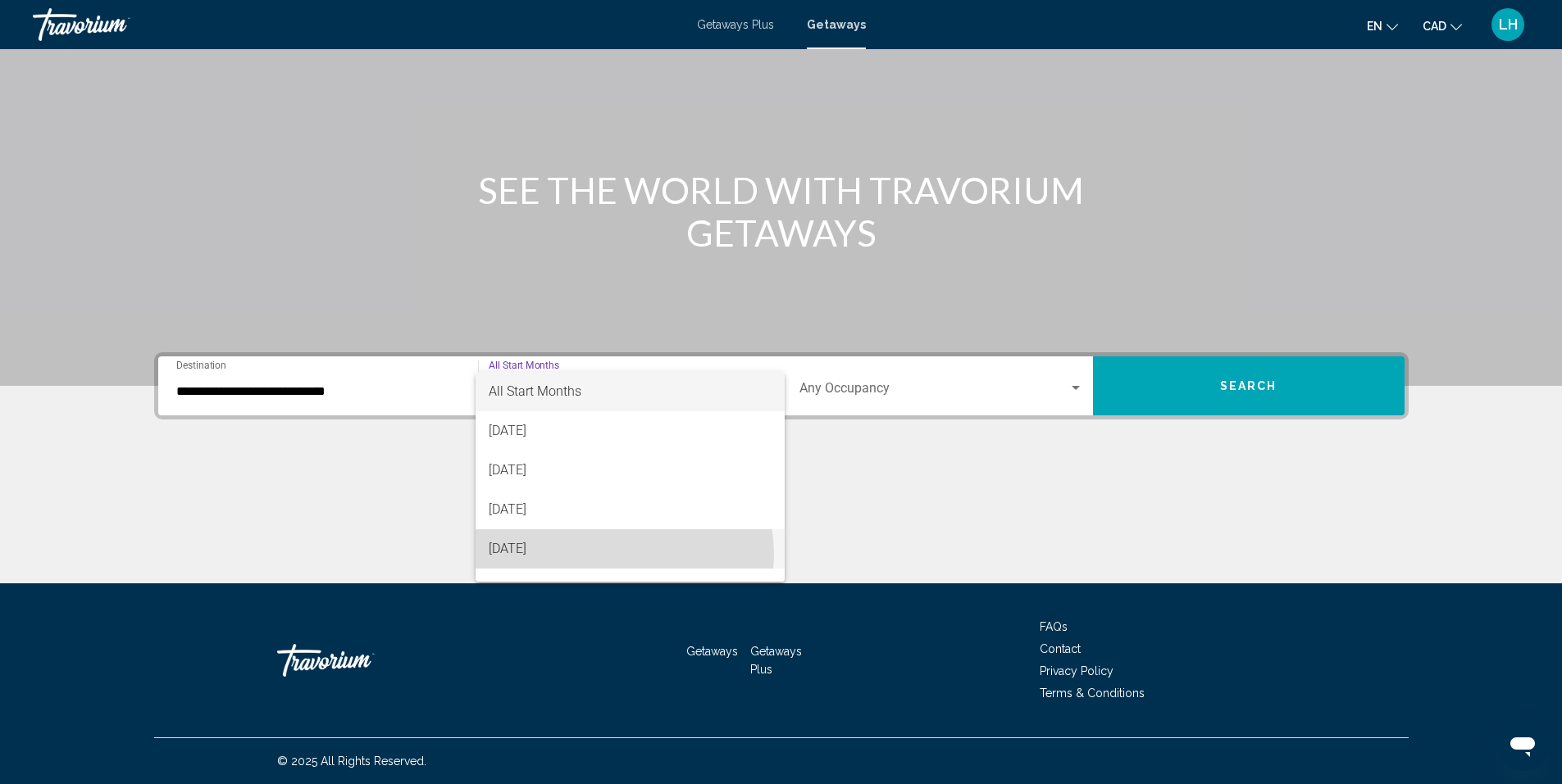
click at [623, 554] on span "November 2025" at bounding box center [630, 549] width 283 height 40
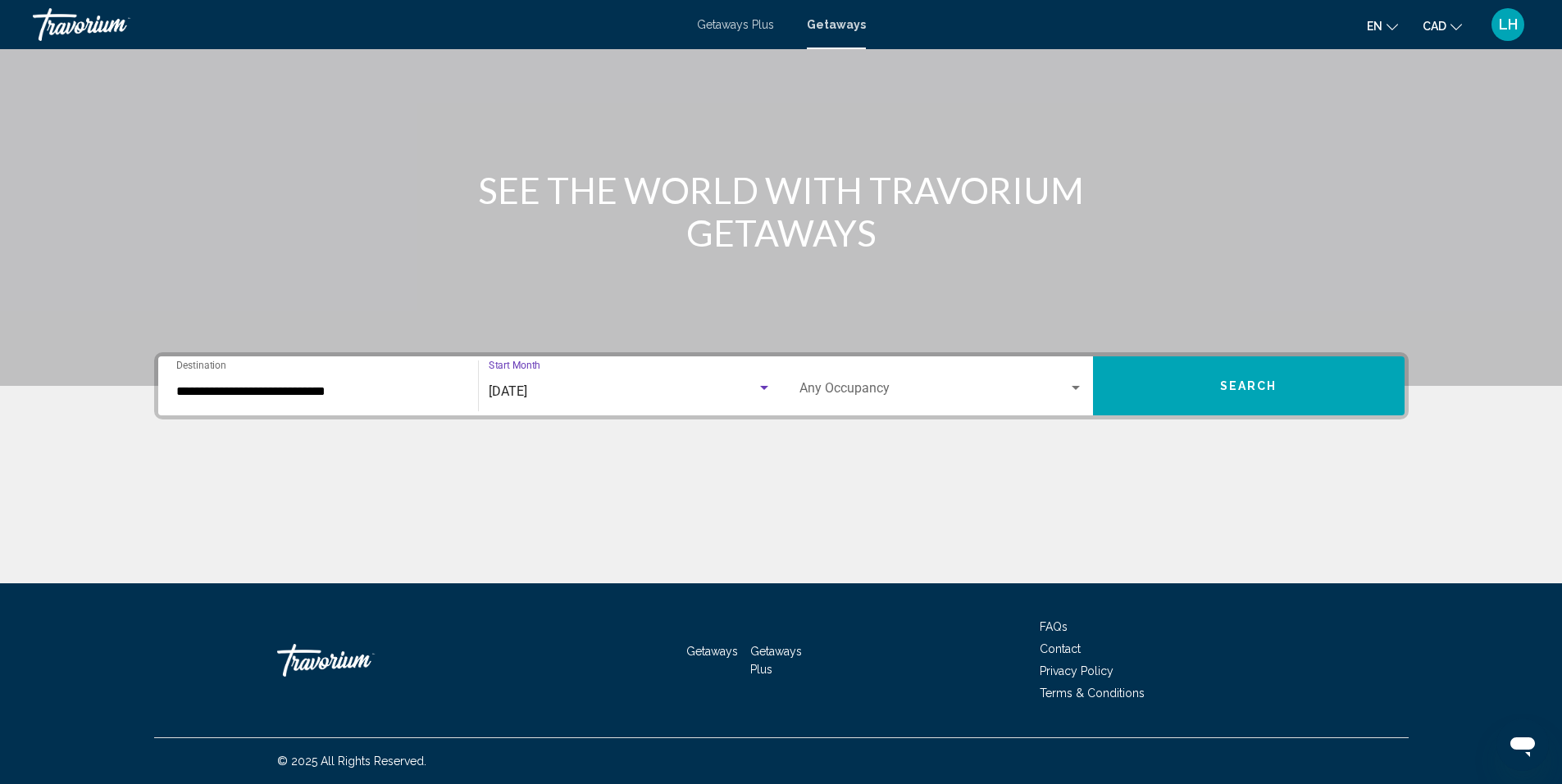
click at [1076, 386] on div "Search widget" at bounding box center [1075, 388] width 8 height 4
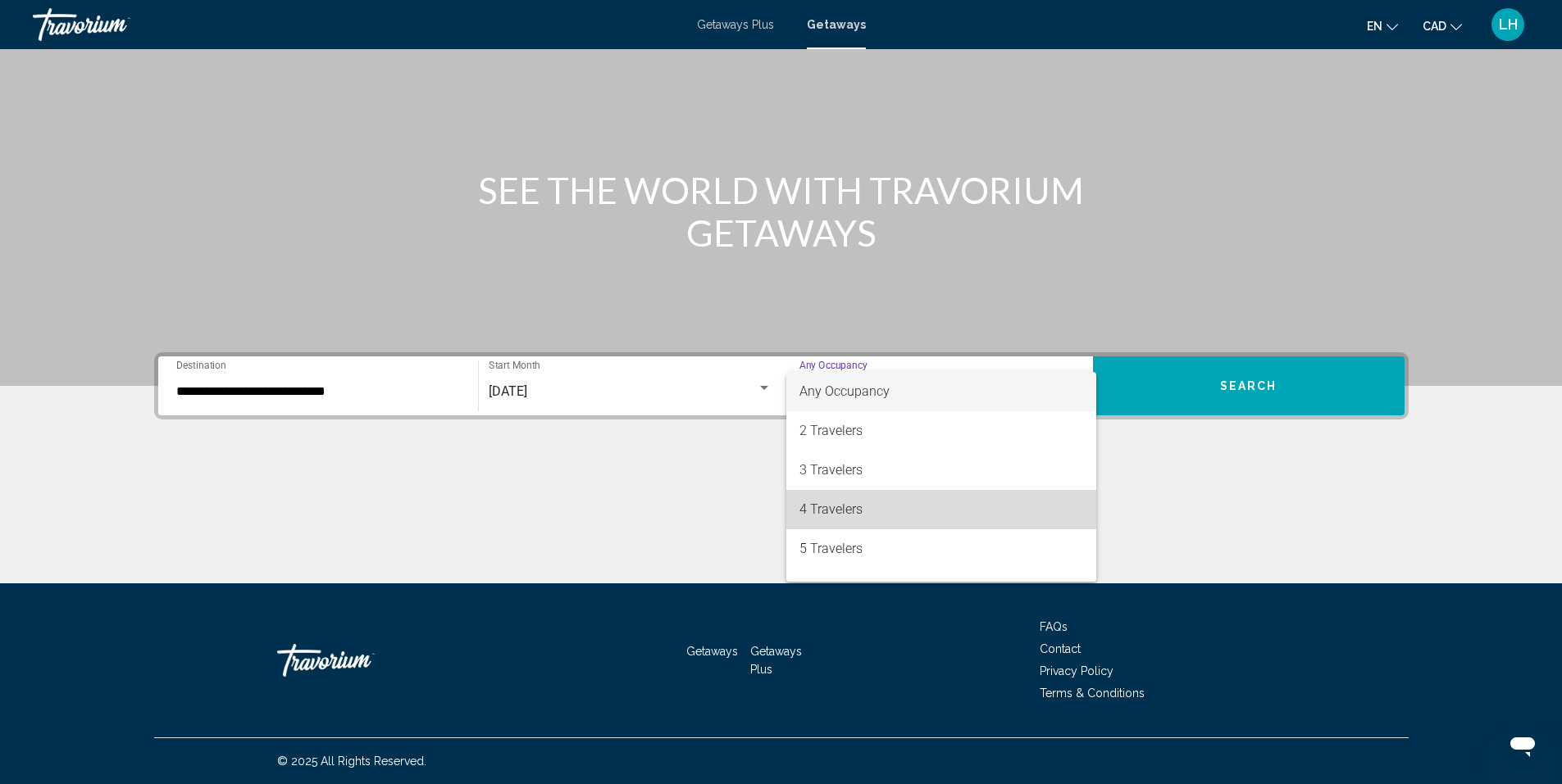
click at [1024, 490] on span "4 Travelers" at bounding box center [940, 509] width 284 height 40
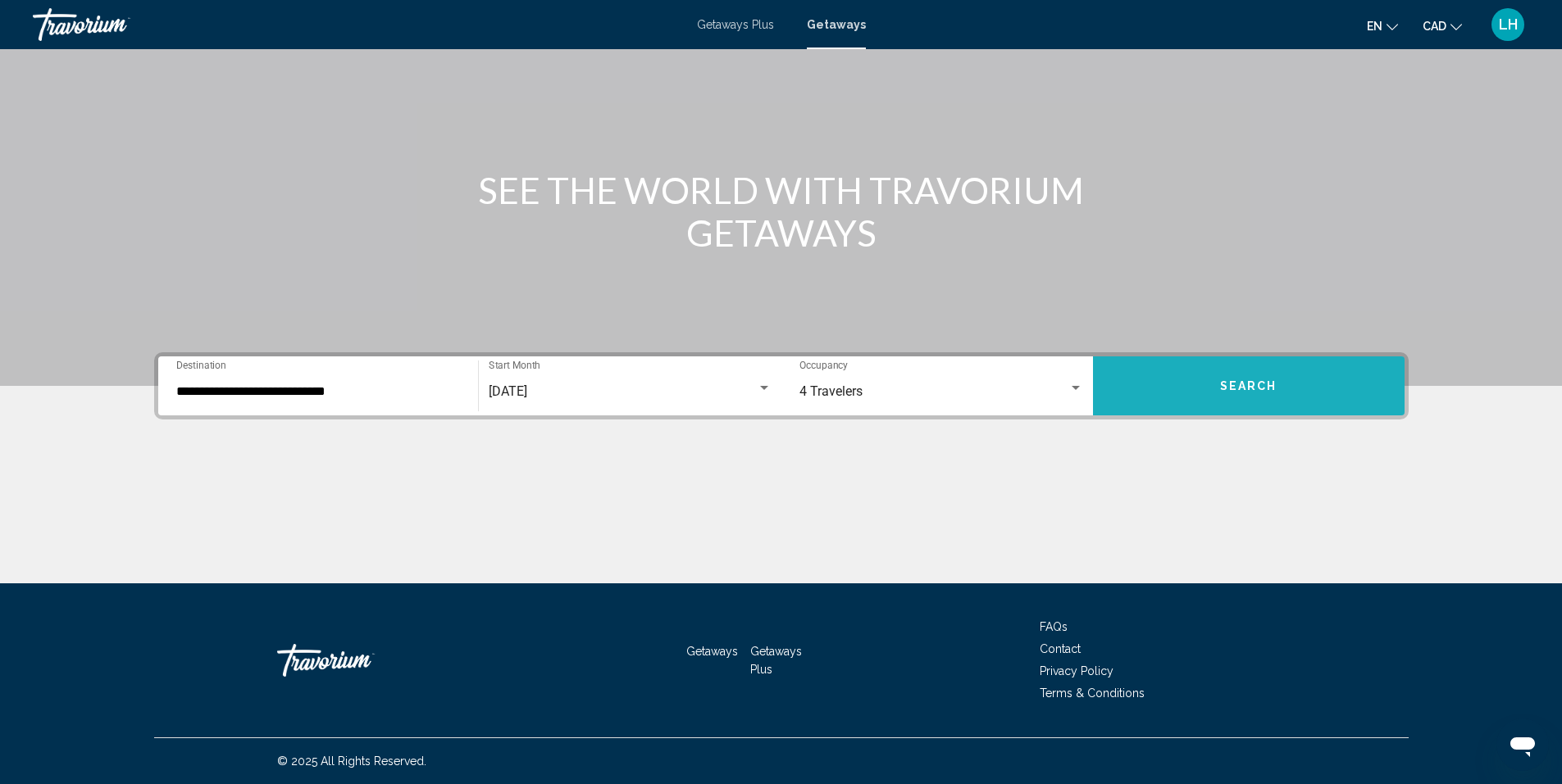
click at [1245, 382] on span "Search" at bounding box center [1248, 387] width 57 height 14
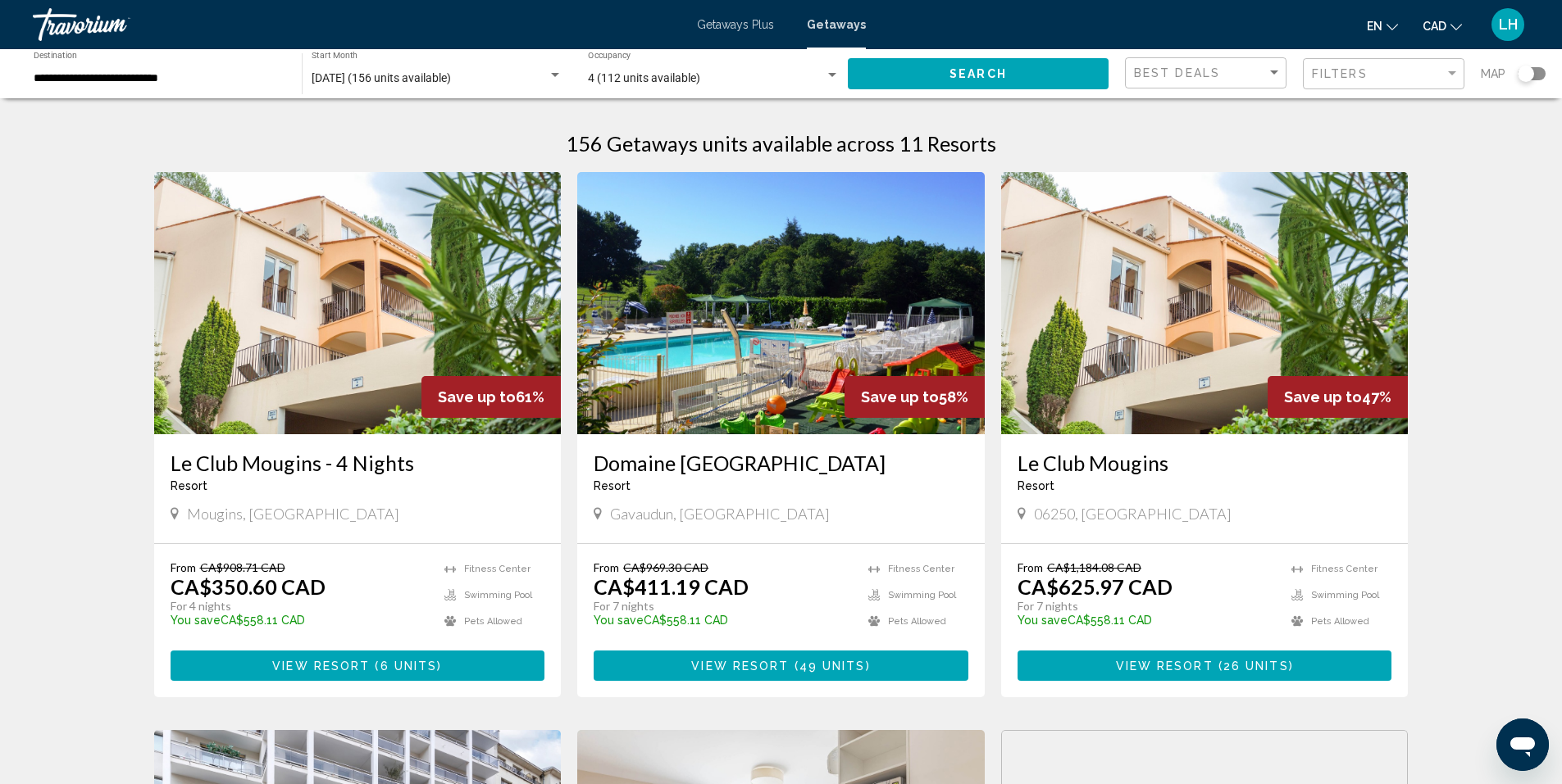
click at [309, 287] on img "Main content" at bounding box center [357, 303] width 408 height 262
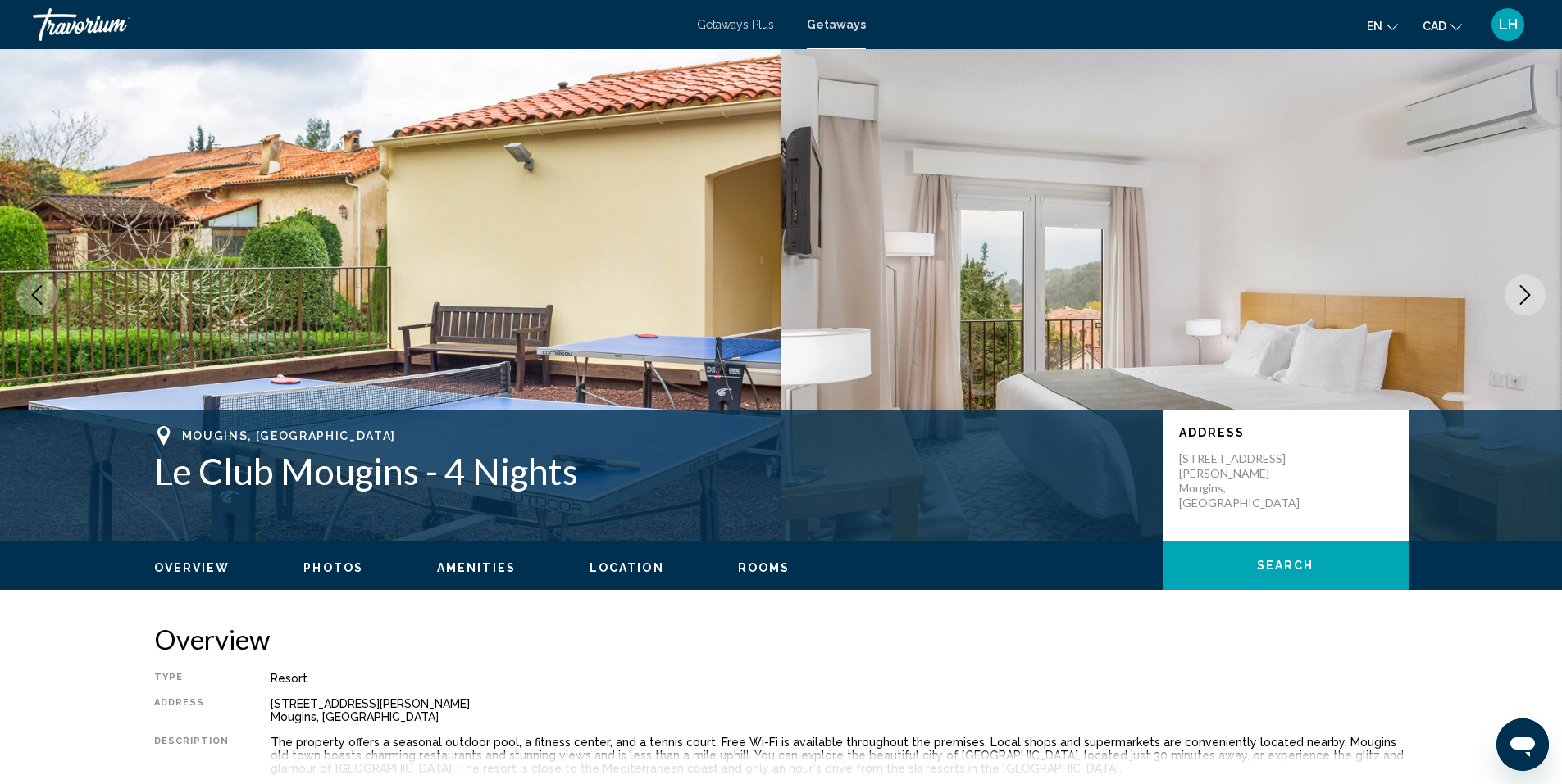
click at [1526, 296] on icon "Next image" at bounding box center [1524, 295] width 19 height 19
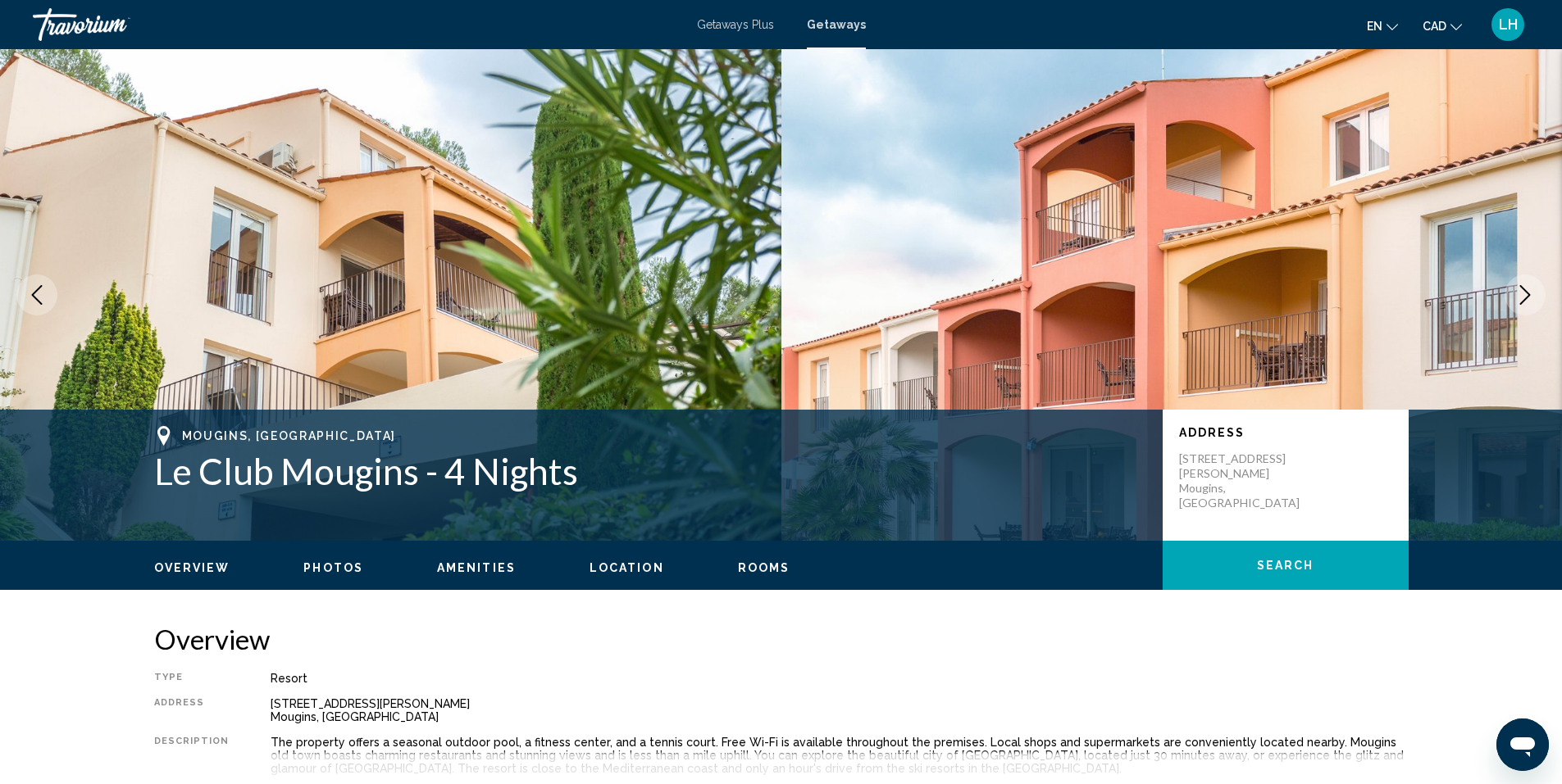
click at [1525, 296] on icon "Next image" at bounding box center [1524, 295] width 19 height 19
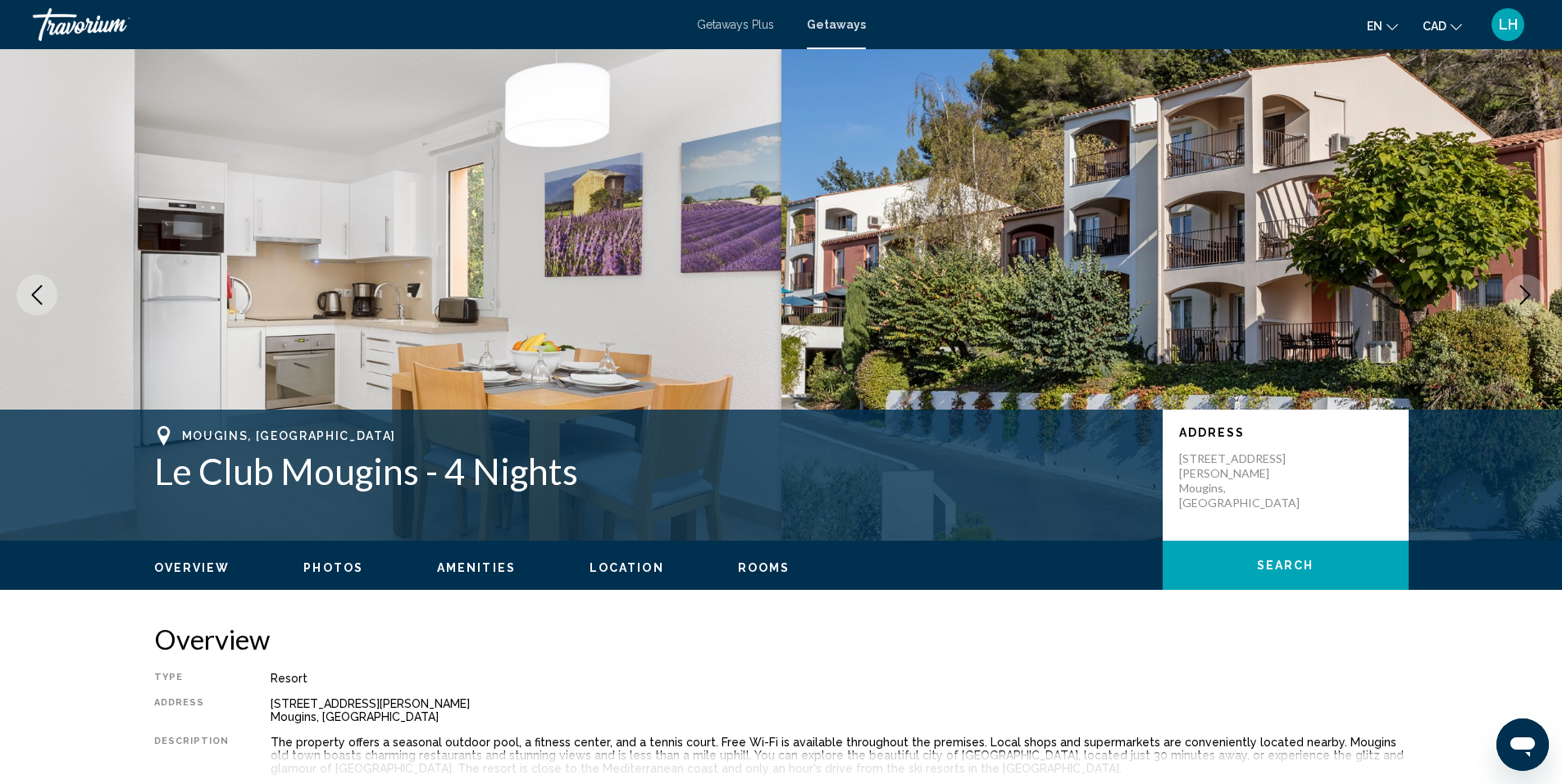
click at [1525, 296] on icon "Next image" at bounding box center [1524, 295] width 19 height 19
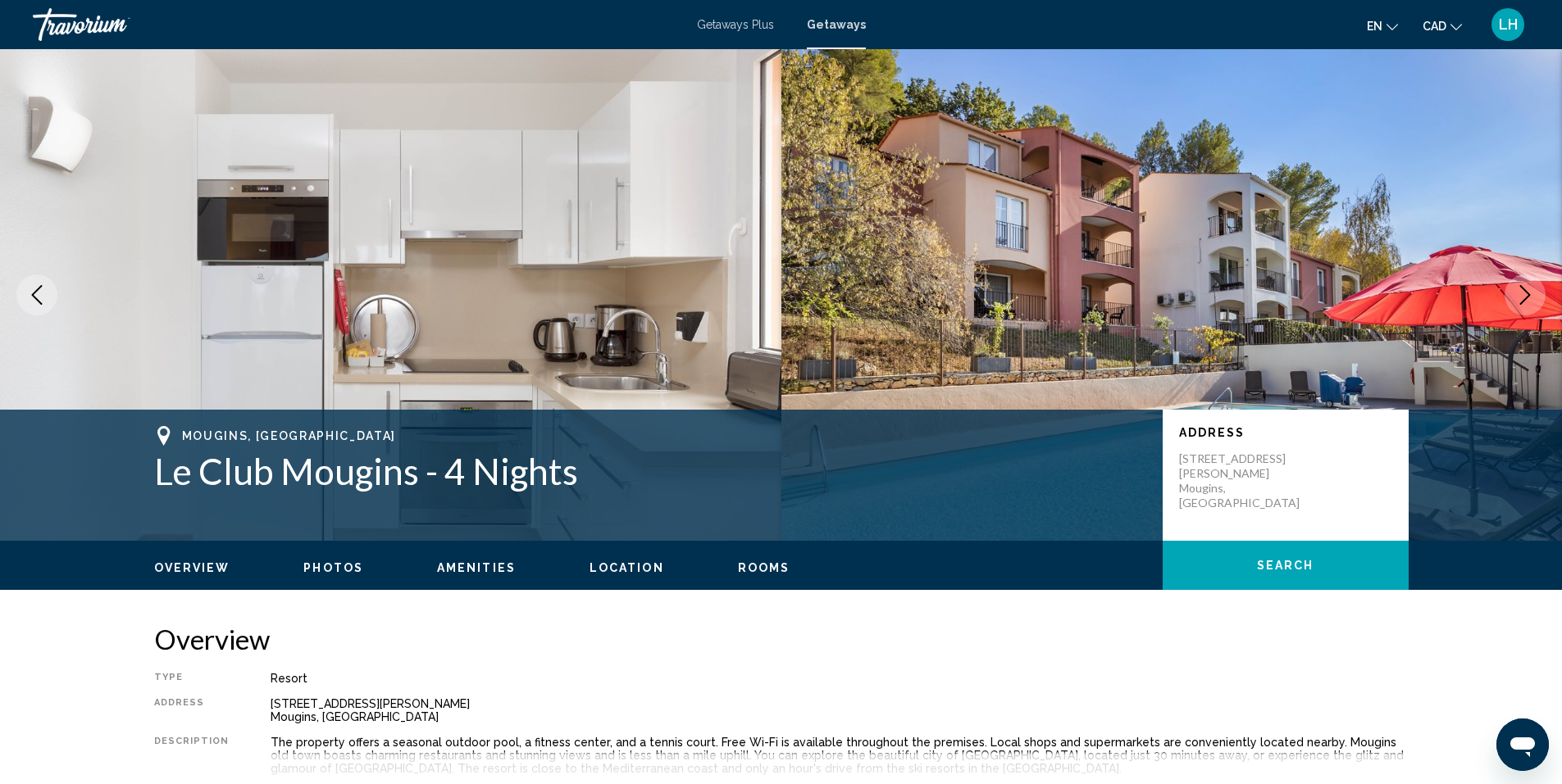
click at [1525, 296] on icon "Next image" at bounding box center [1524, 295] width 19 height 19
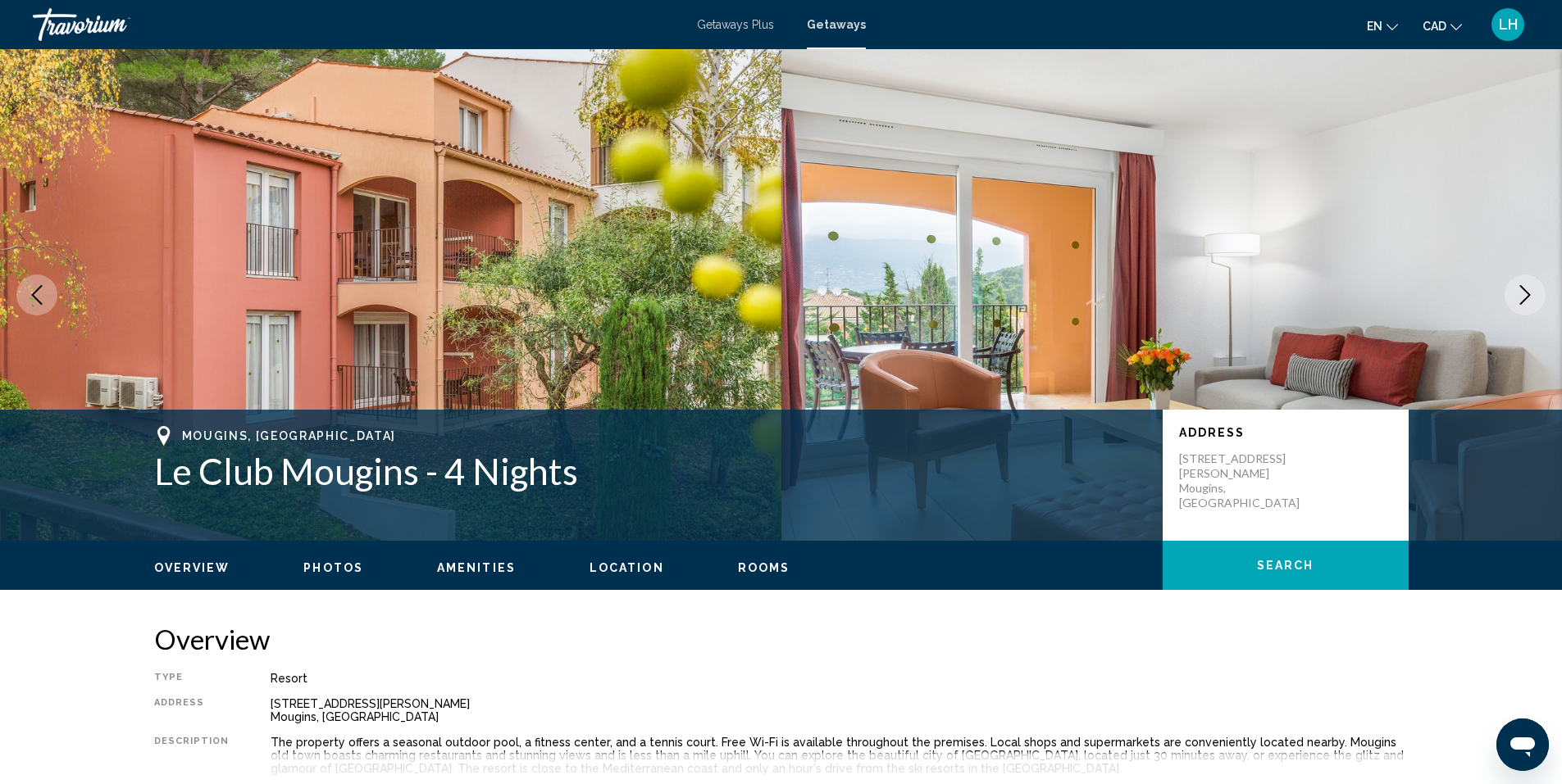
click at [1525, 296] on icon "Next image" at bounding box center [1524, 295] width 19 height 19
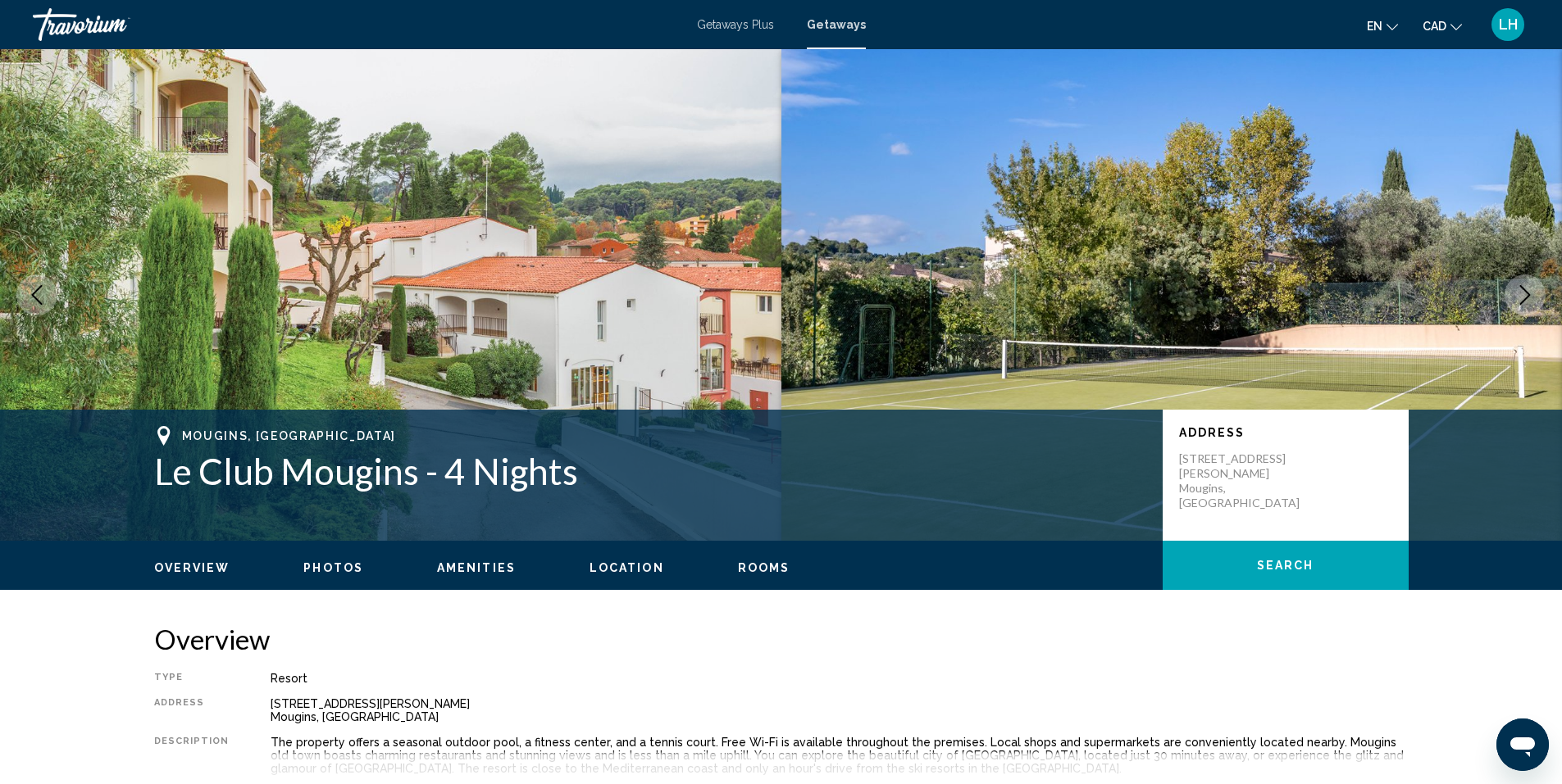
click at [1525, 296] on icon "Next image" at bounding box center [1524, 295] width 19 height 19
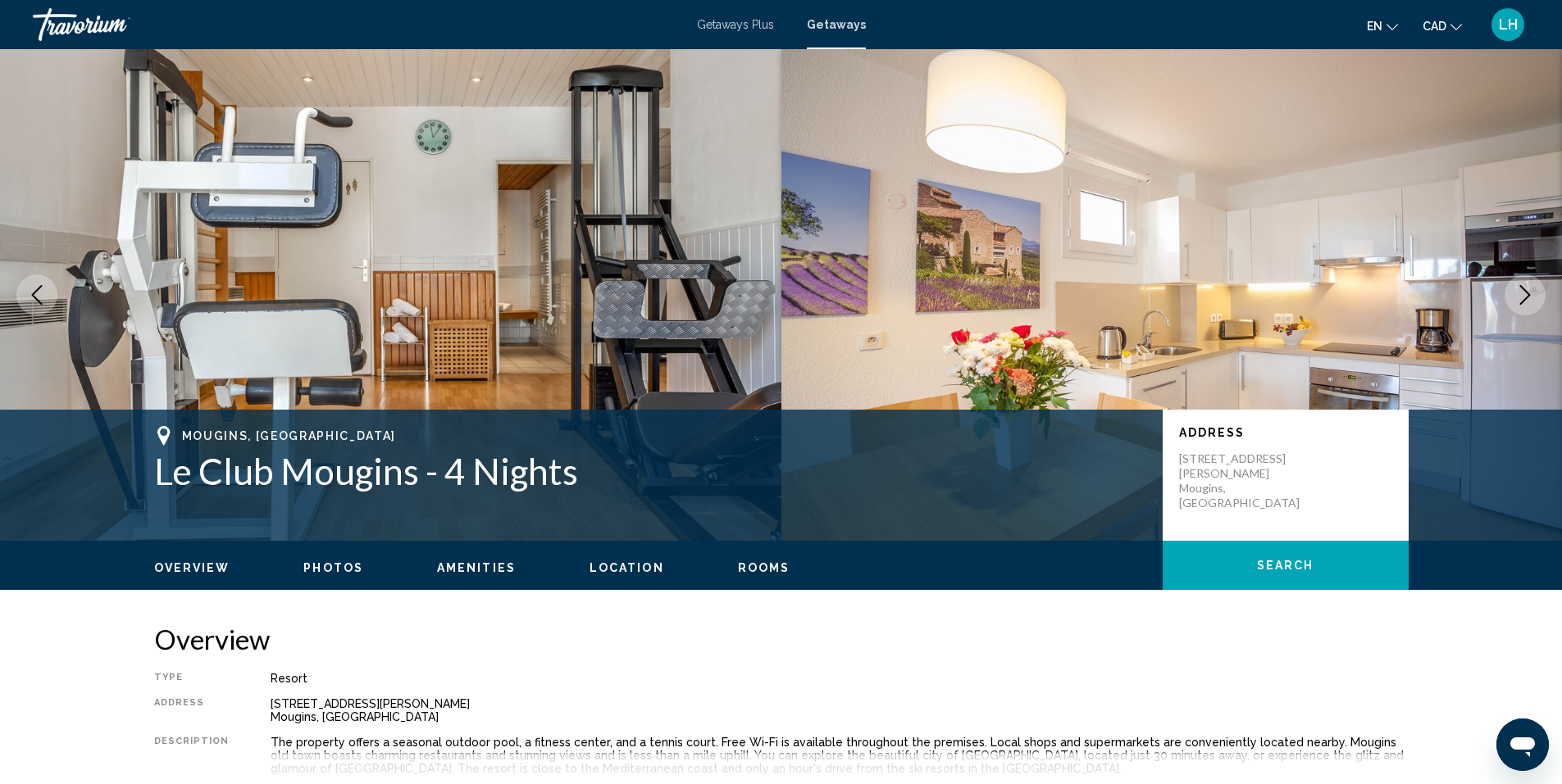
click at [1525, 296] on icon "Next image" at bounding box center [1524, 295] width 19 height 19
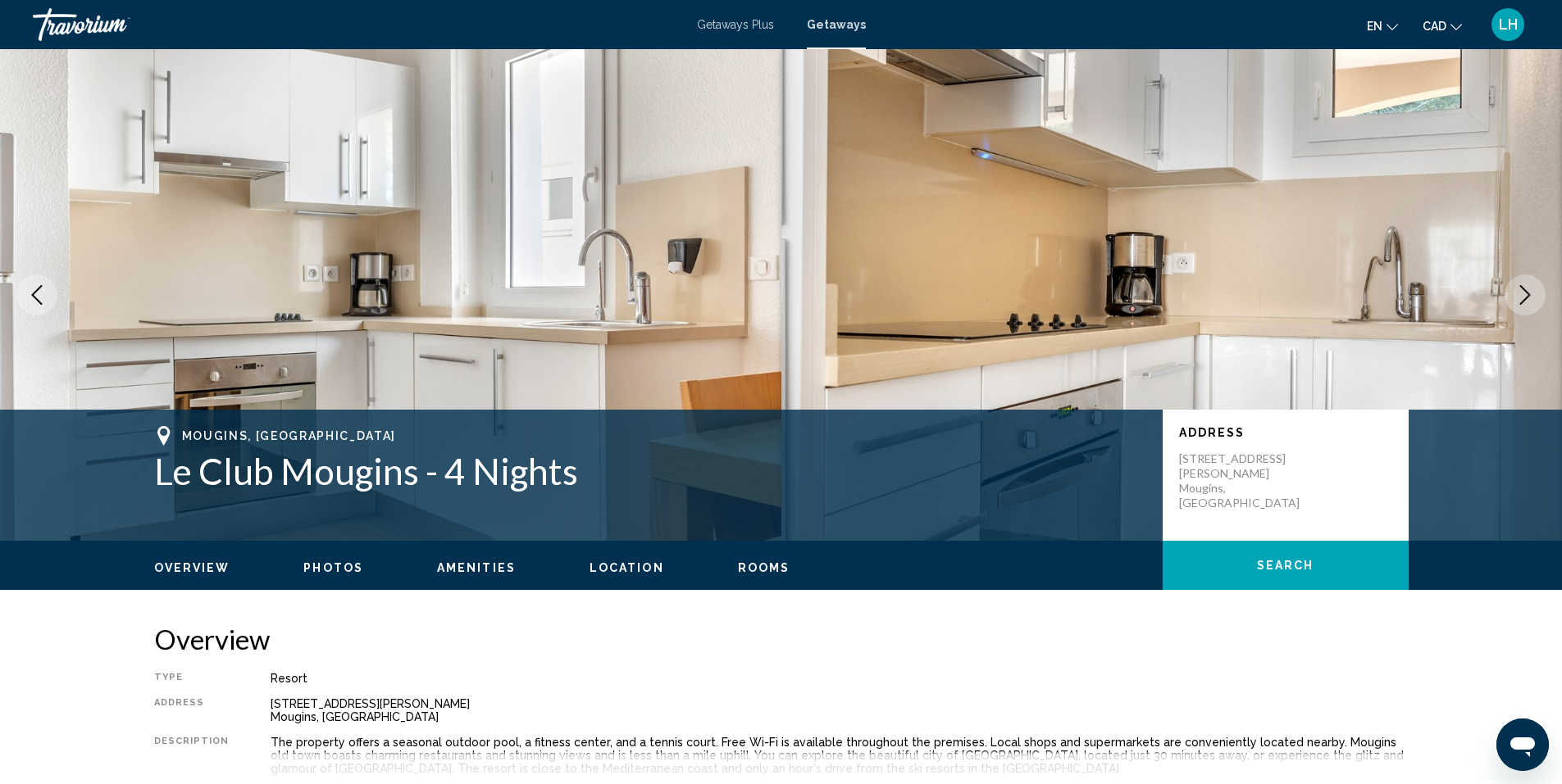
click at [1525, 296] on icon "Next image" at bounding box center [1524, 295] width 19 height 19
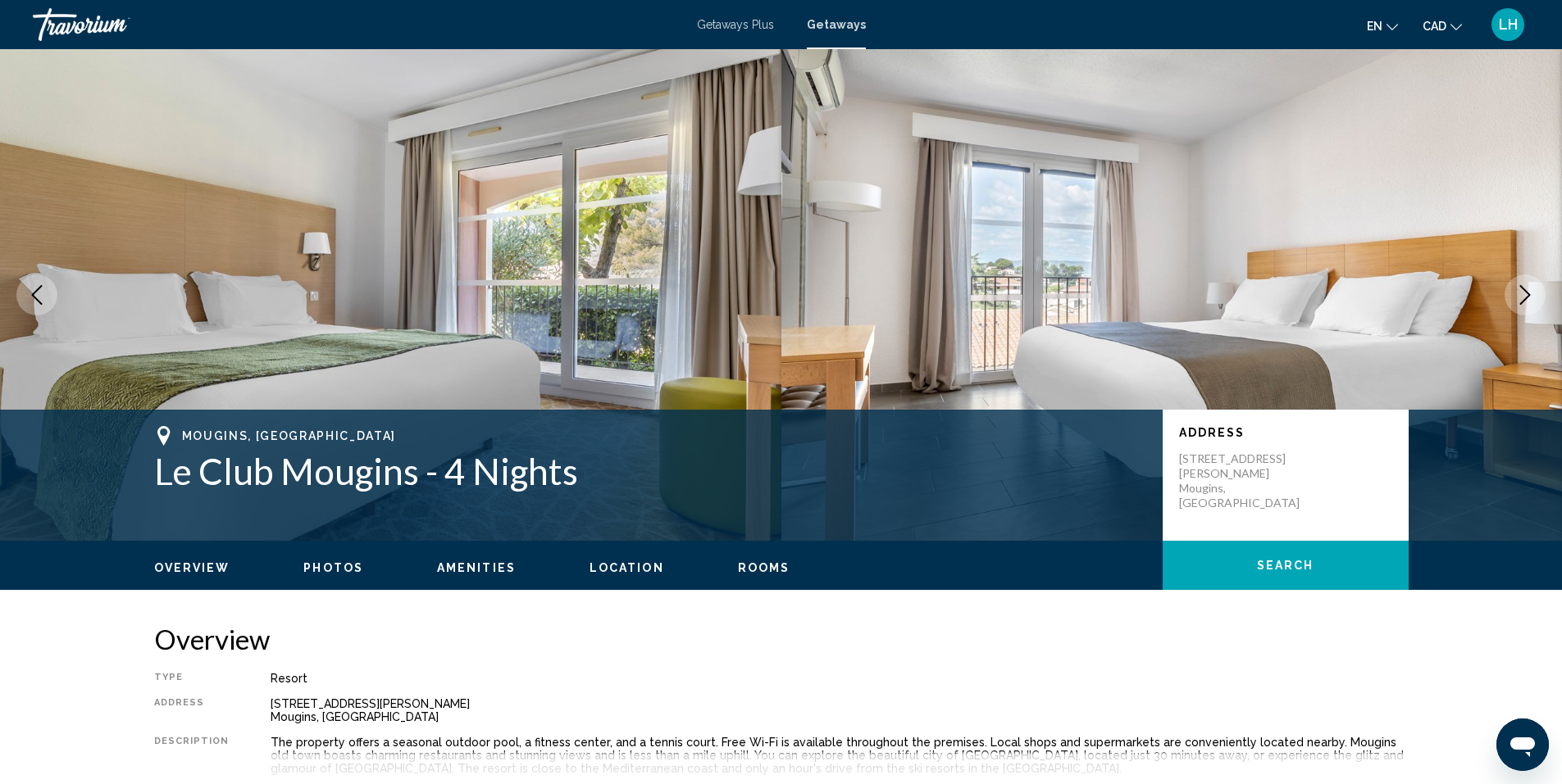
click at [1525, 296] on icon "Next image" at bounding box center [1524, 295] width 19 height 19
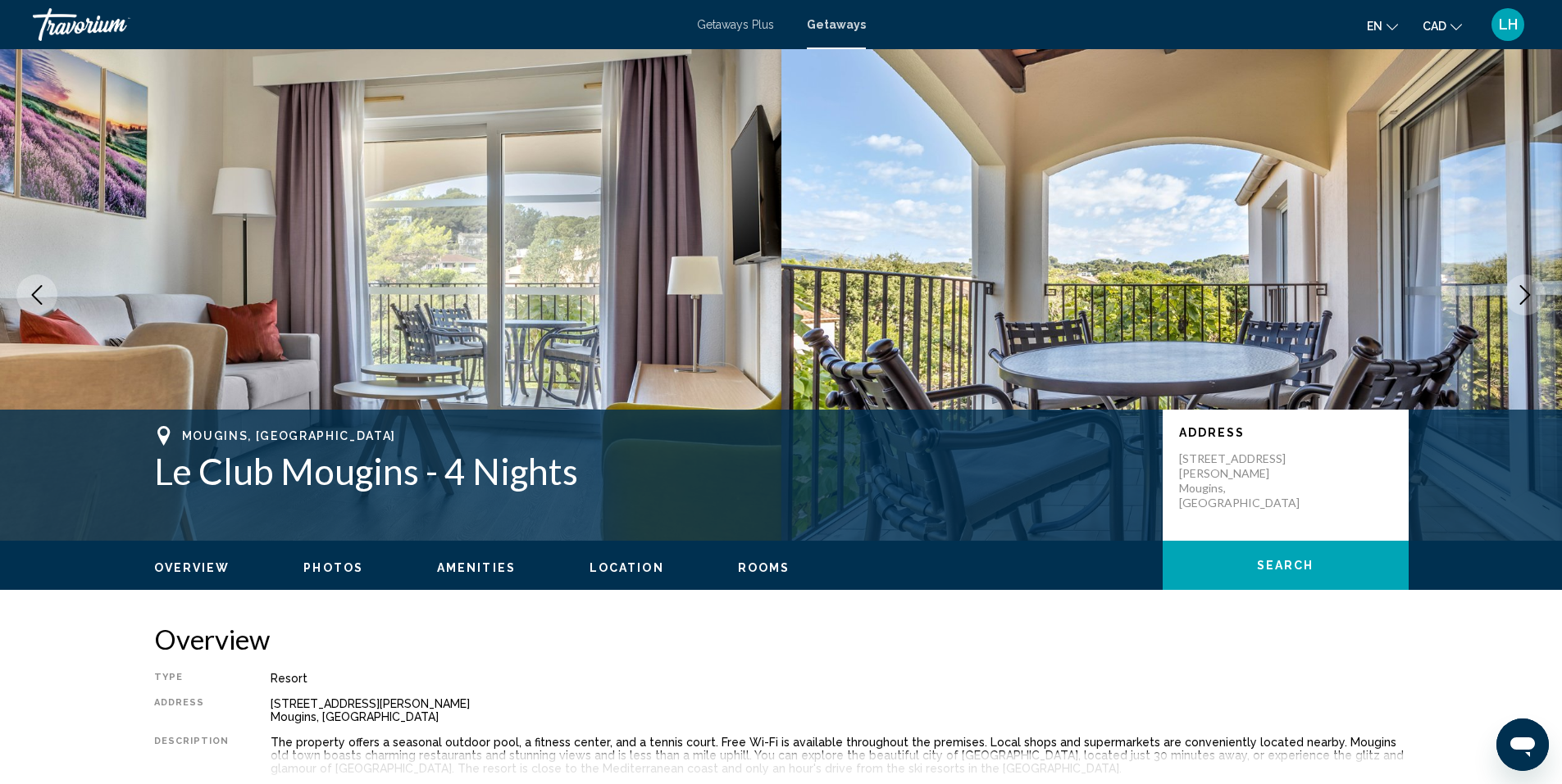
click at [1530, 299] on icon "Next image" at bounding box center [1524, 295] width 19 height 19
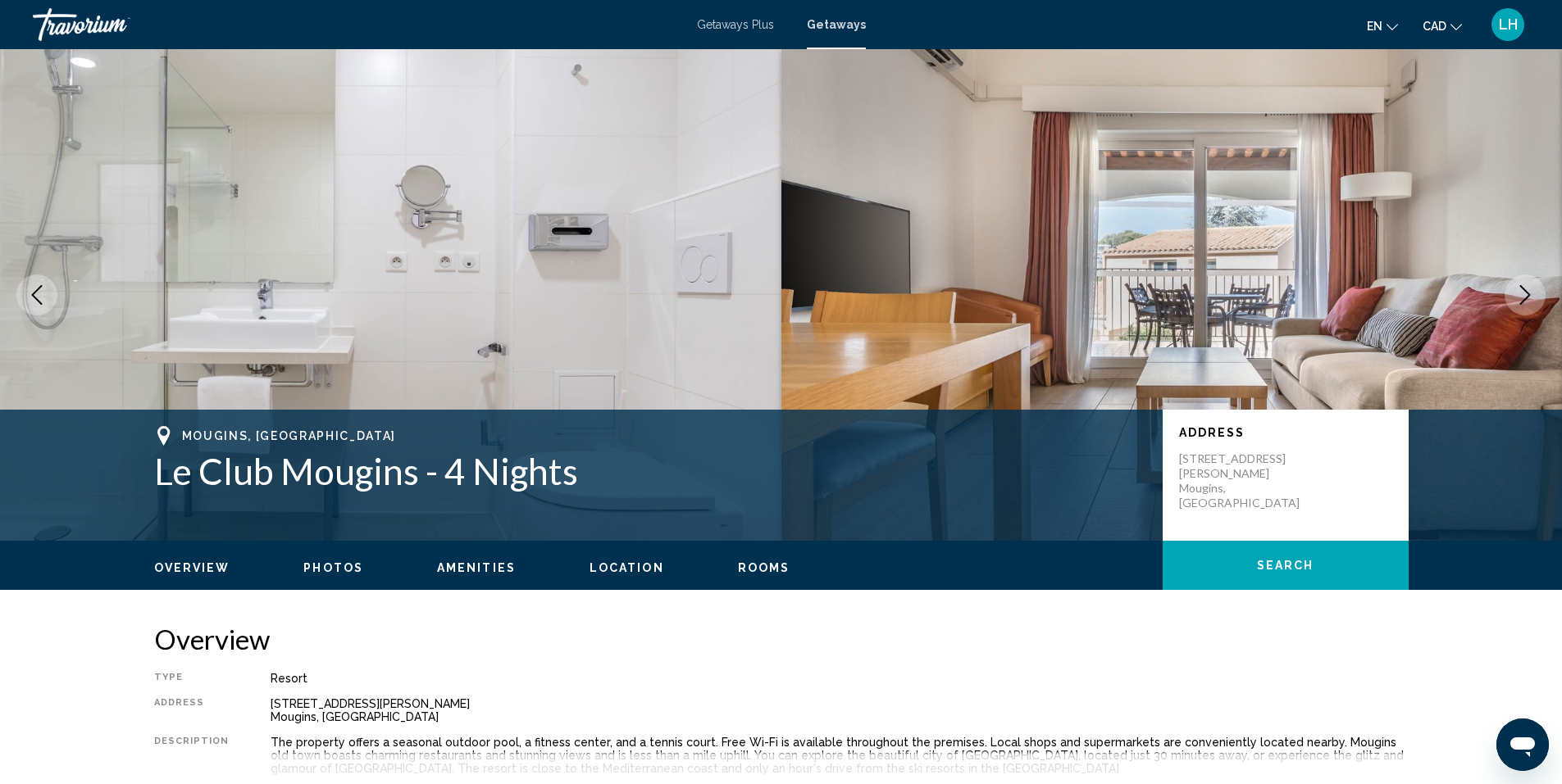
click at [1530, 299] on icon "Next image" at bounding box center [1524, 295] width 19 height 19
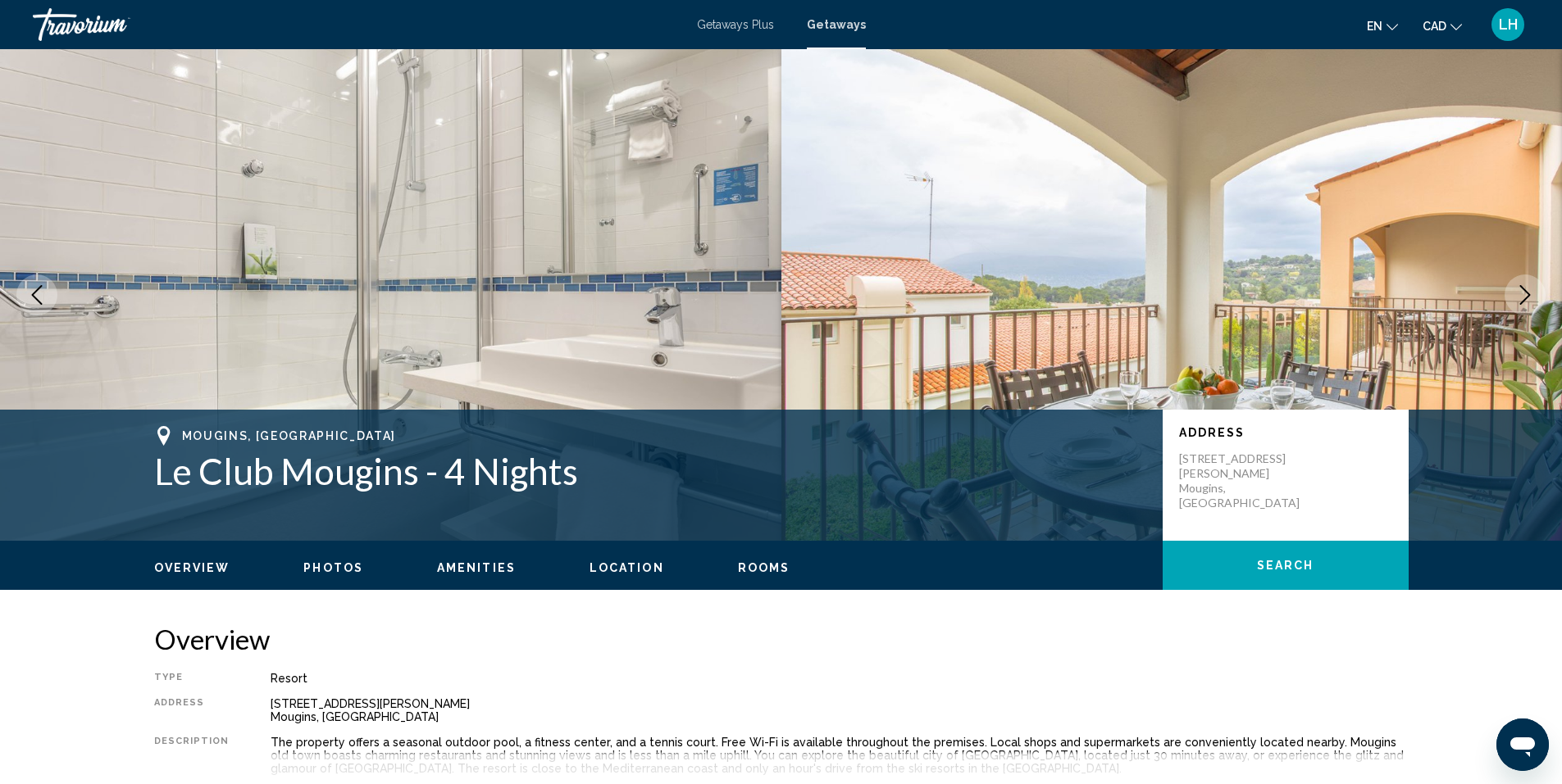
click at [1530, 304] on icon "Next image" at bounding box center [1524, 295] width 19 height 19
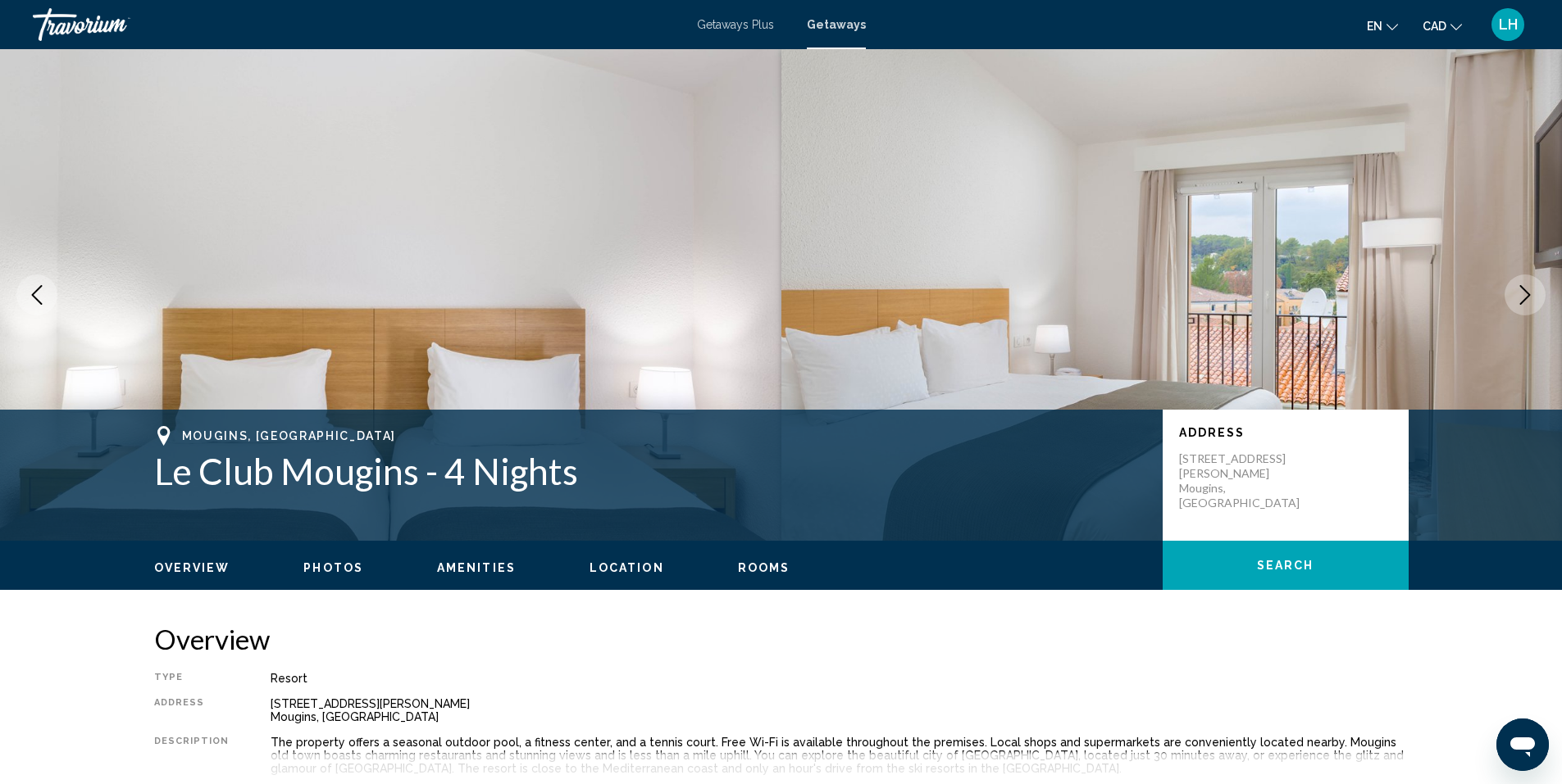
click at [1530, 306] on button "Next image" at bounding box center [1524, 295] width 41 height 41
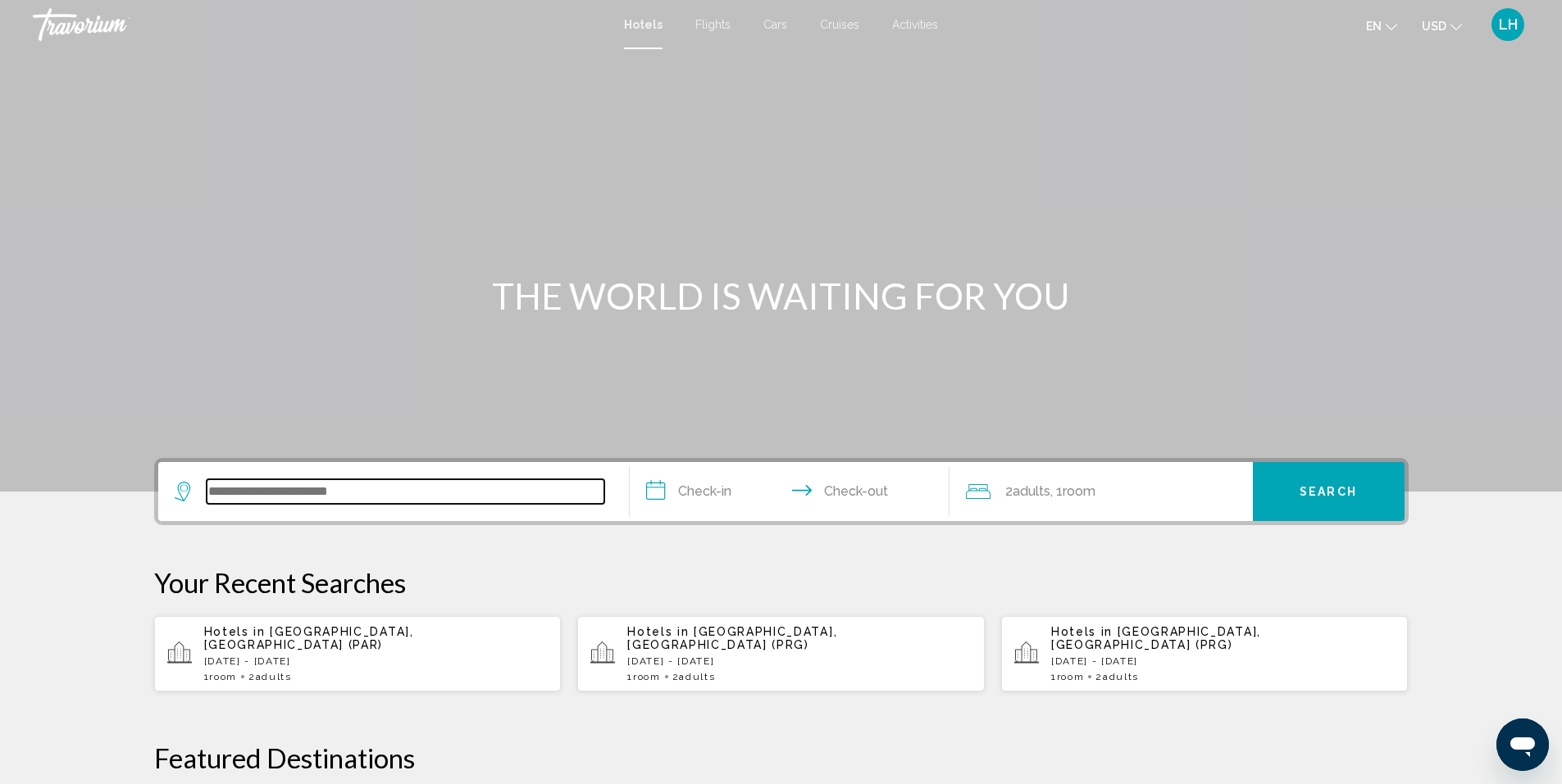
click at [300, 486] on input "Search widget" at bounding box center [405, 491] width 398 height 24
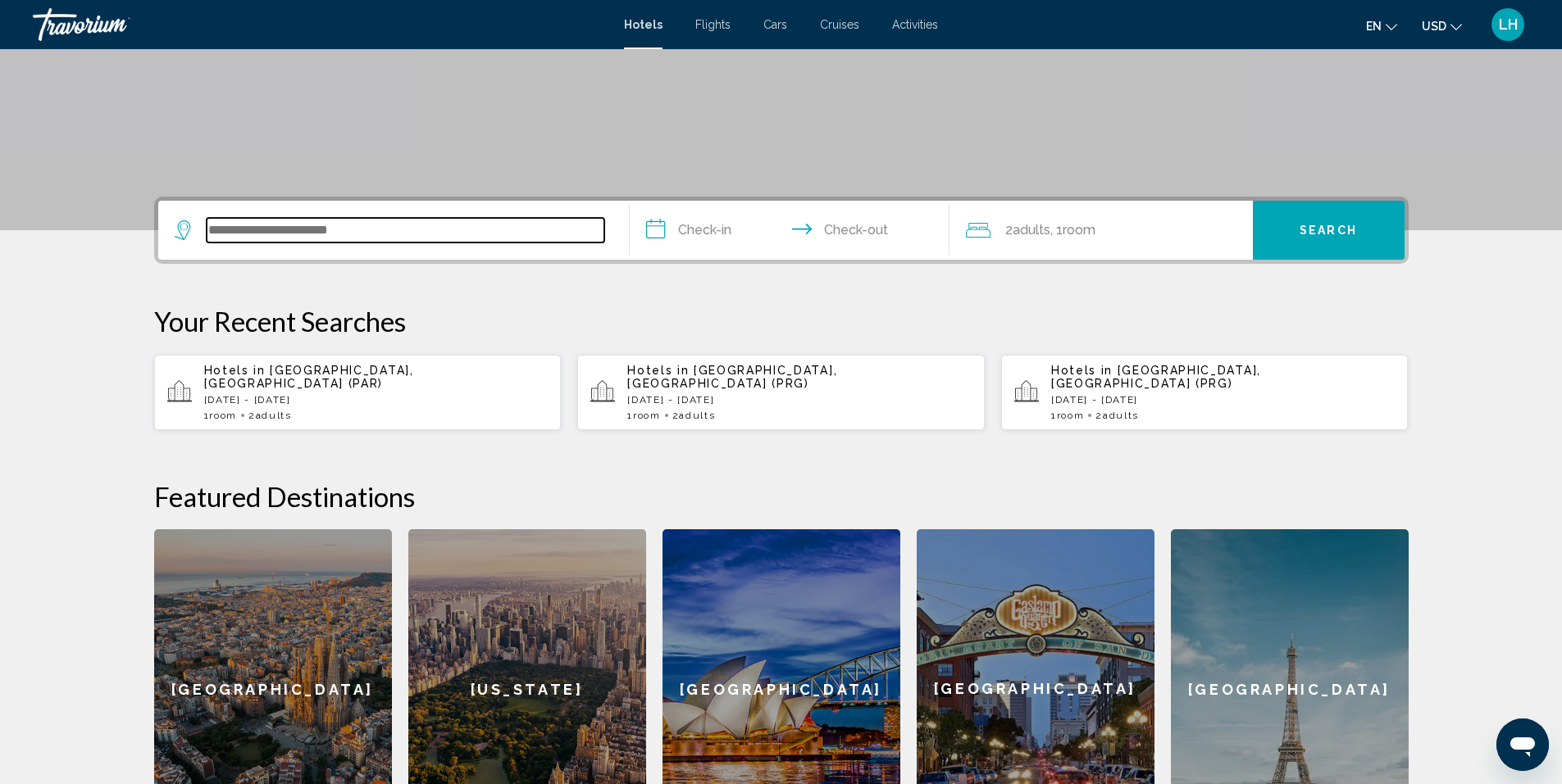
scroll to position [405, 0]
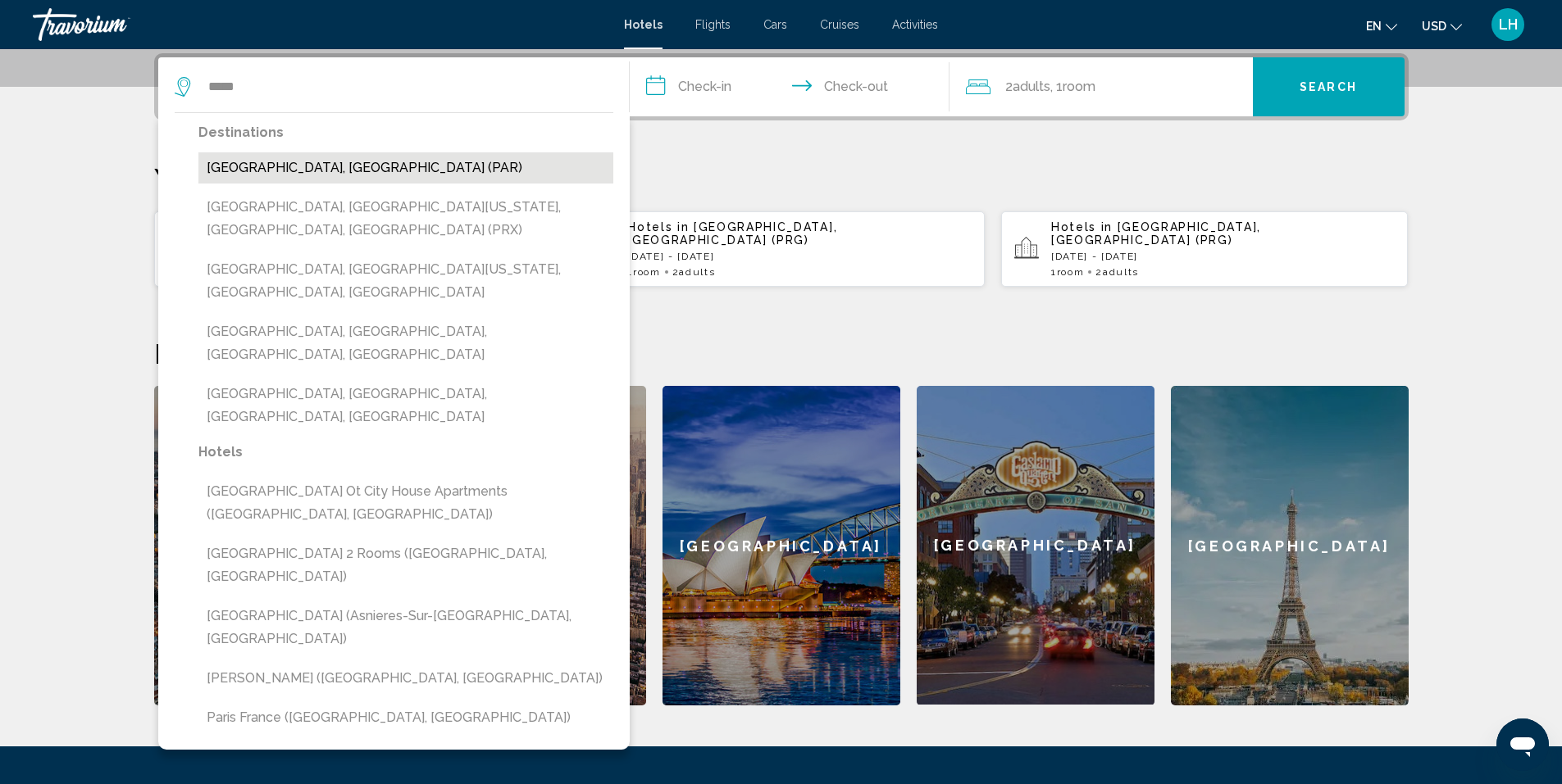
click at [276, 163] on button "[GEOGRAPHIC_DATA], [GEOGRAPHIC_DATA] (PAR)" at bounding box center [406, 167] width 414 height 31
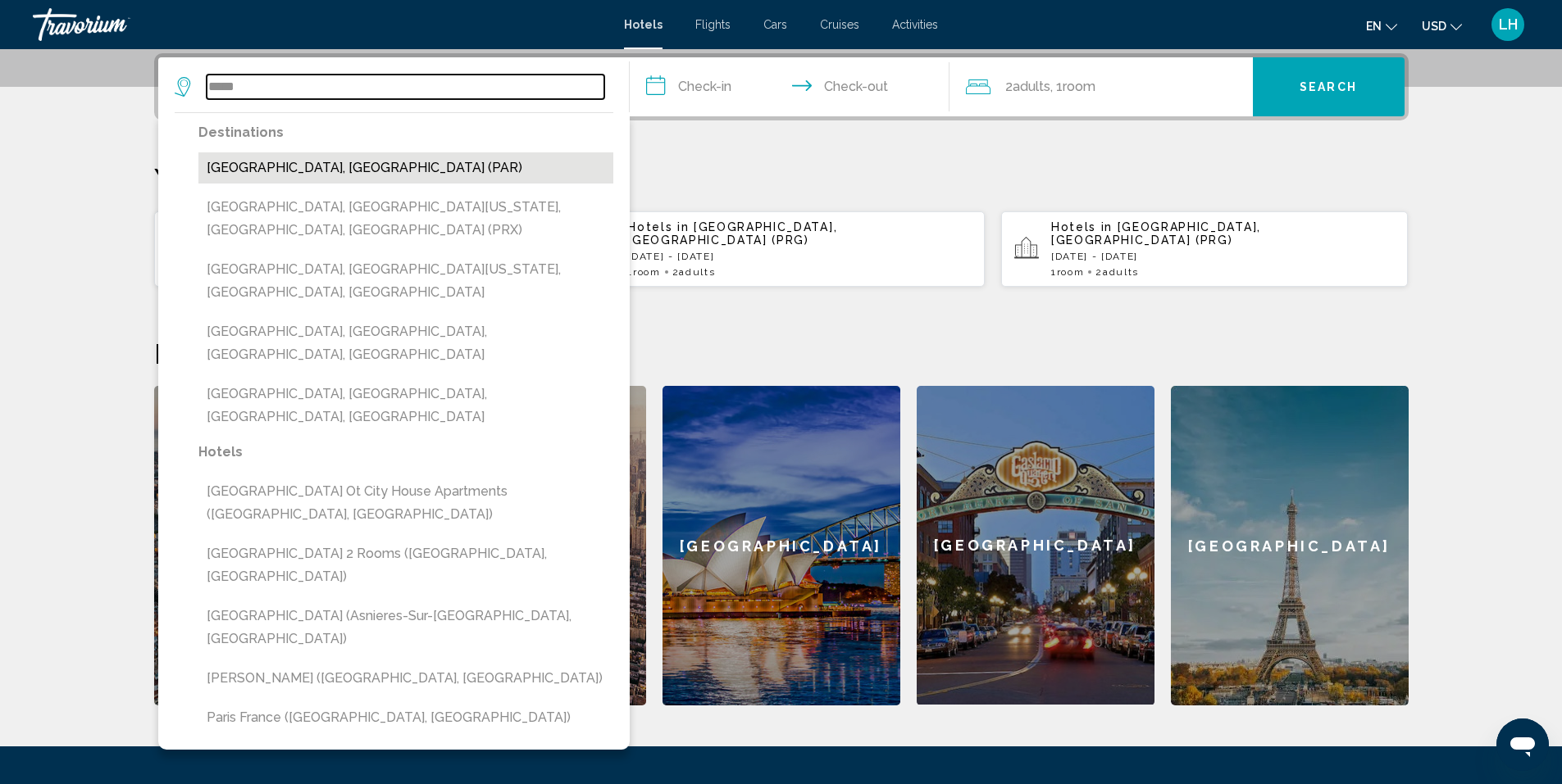
type input "**********"
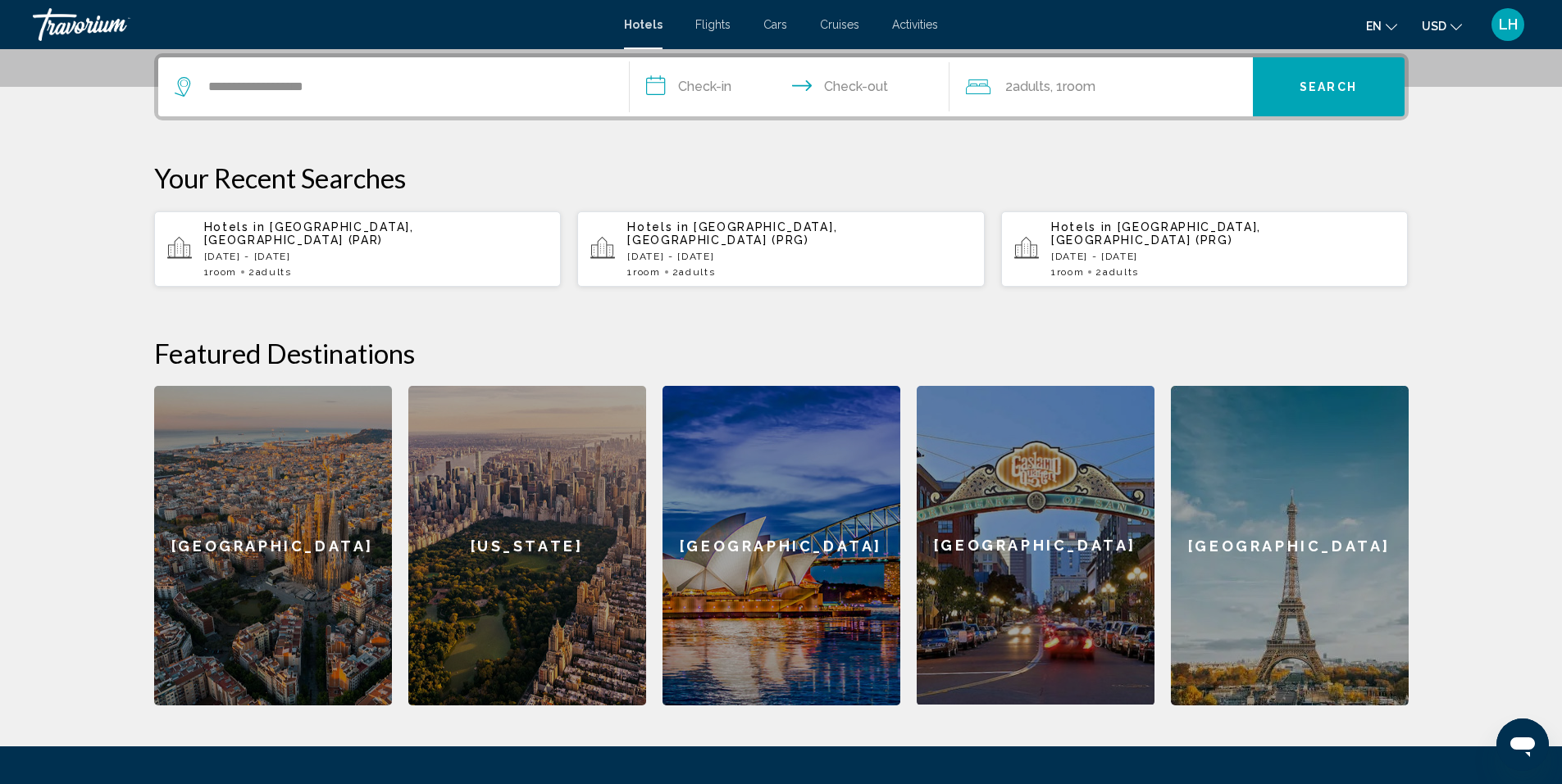
click at [723, 84] on input "**********" at bounding box center [792, 89] width 326 height 64
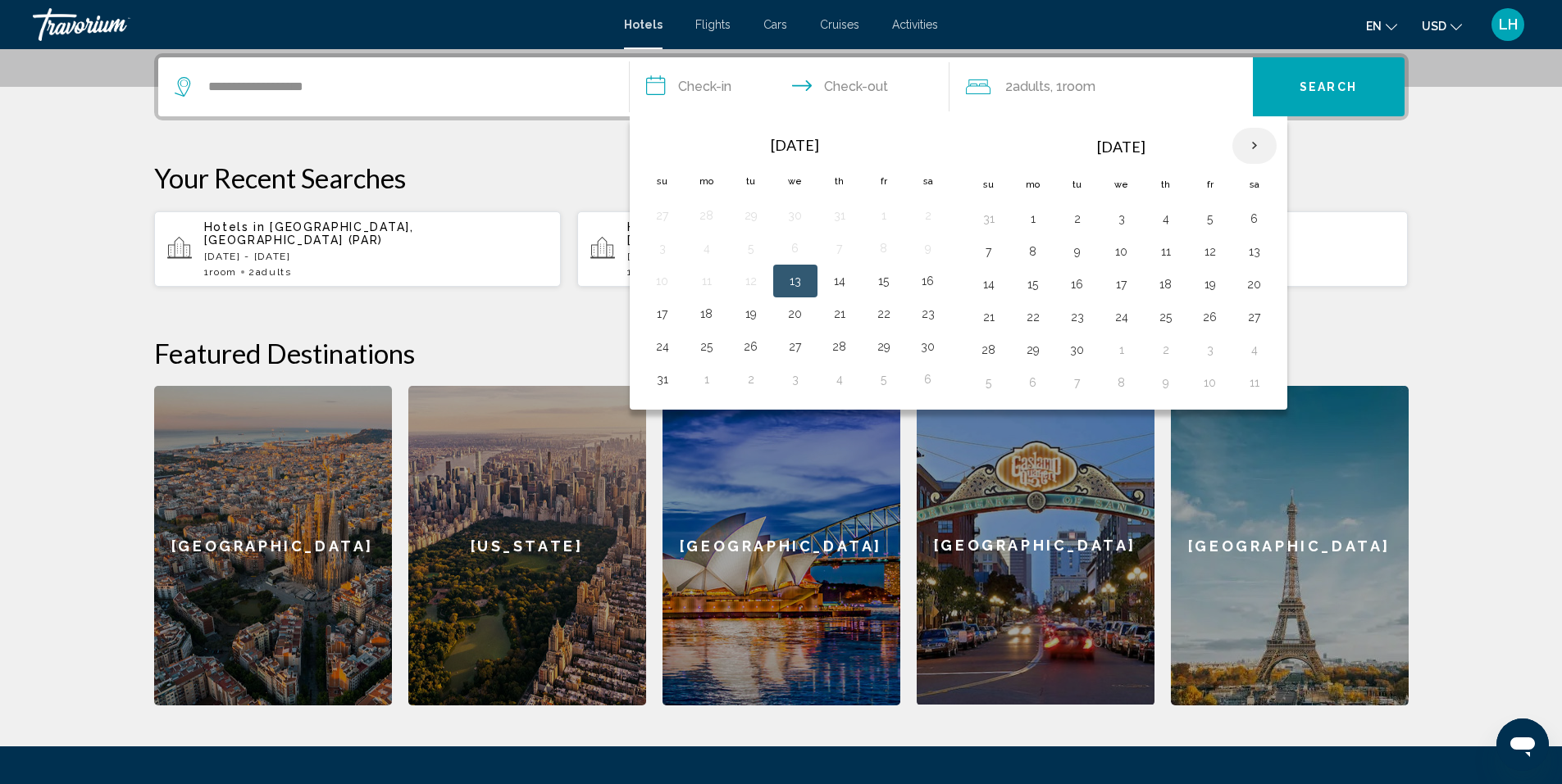
click at [1256, 141] on th "Next month" at bounding box center [1254, 145] width 45 height 36
click at [1213, 352] on button "28" at bounding box center [1210, 350] width 26 height 23
click at [981, 385] on button "30" at bounding box center [988, 382] width 26 height 23
click at [981, 386] on div "[GEOGRAPHIC_DATA]" at bounding box center [1034, 545] width 237 height 318
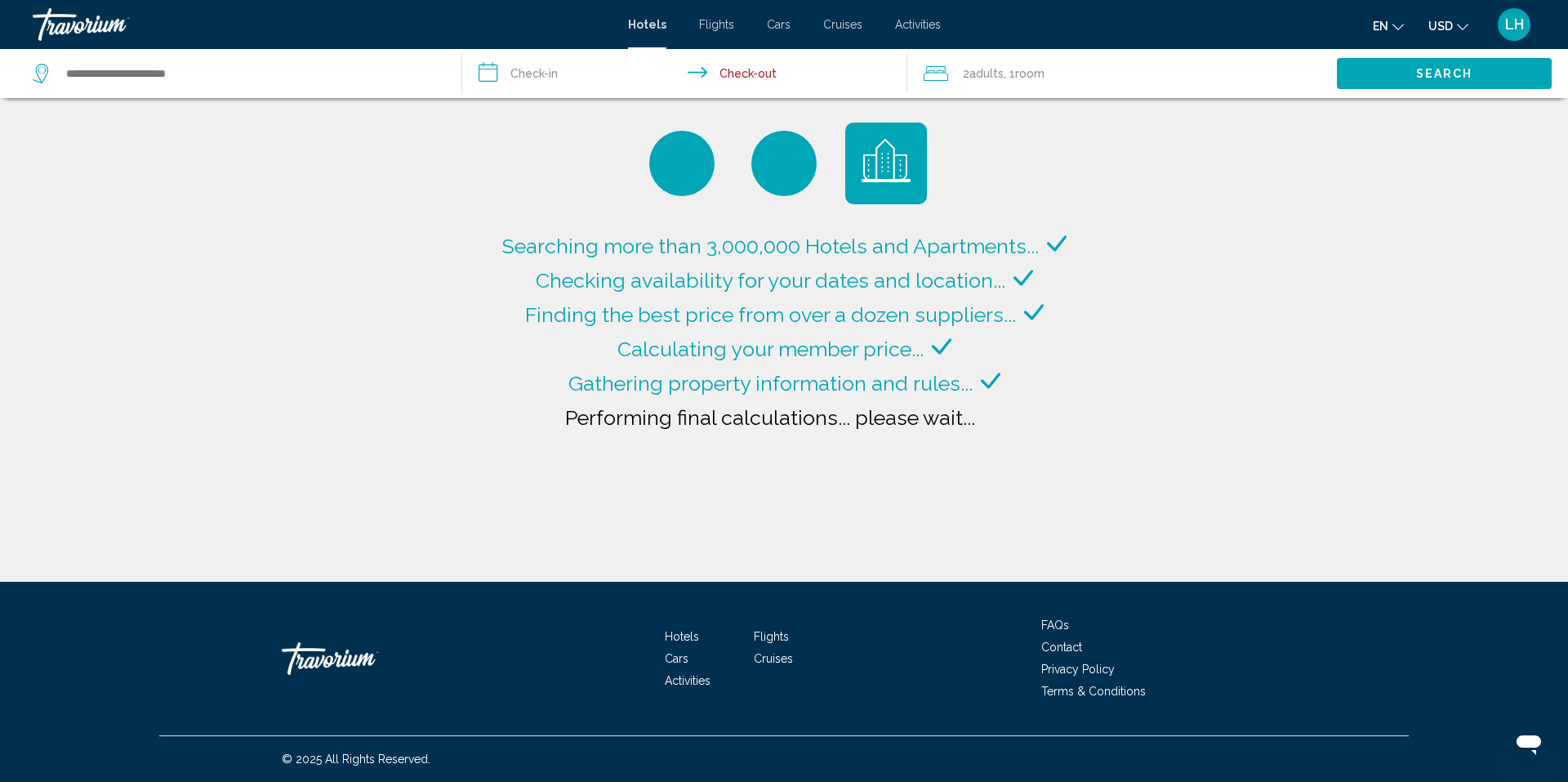
type input "**********"
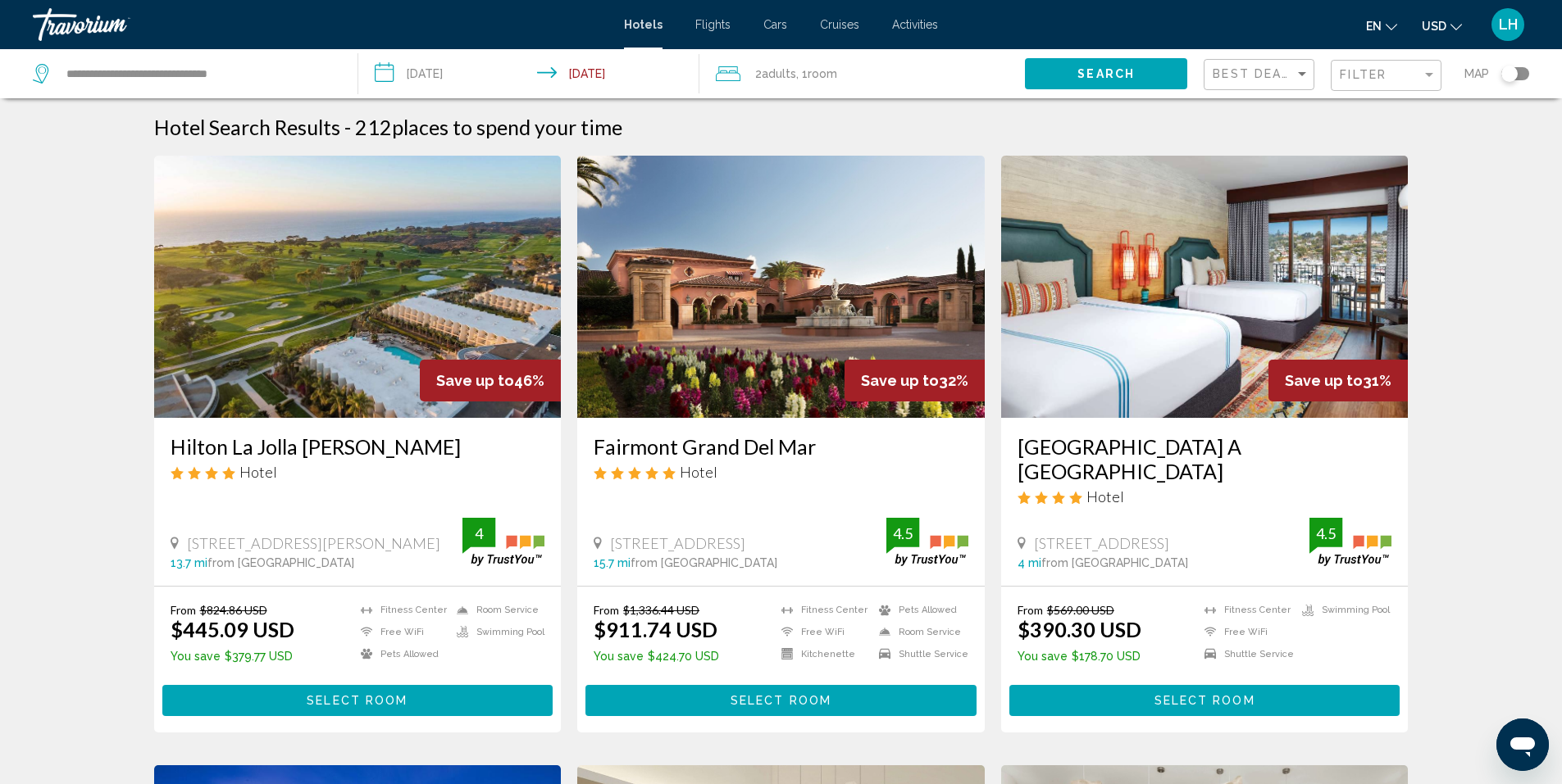
click at [459, 77] on input "**********" at bounding box center [533, 76] width 349 height 54
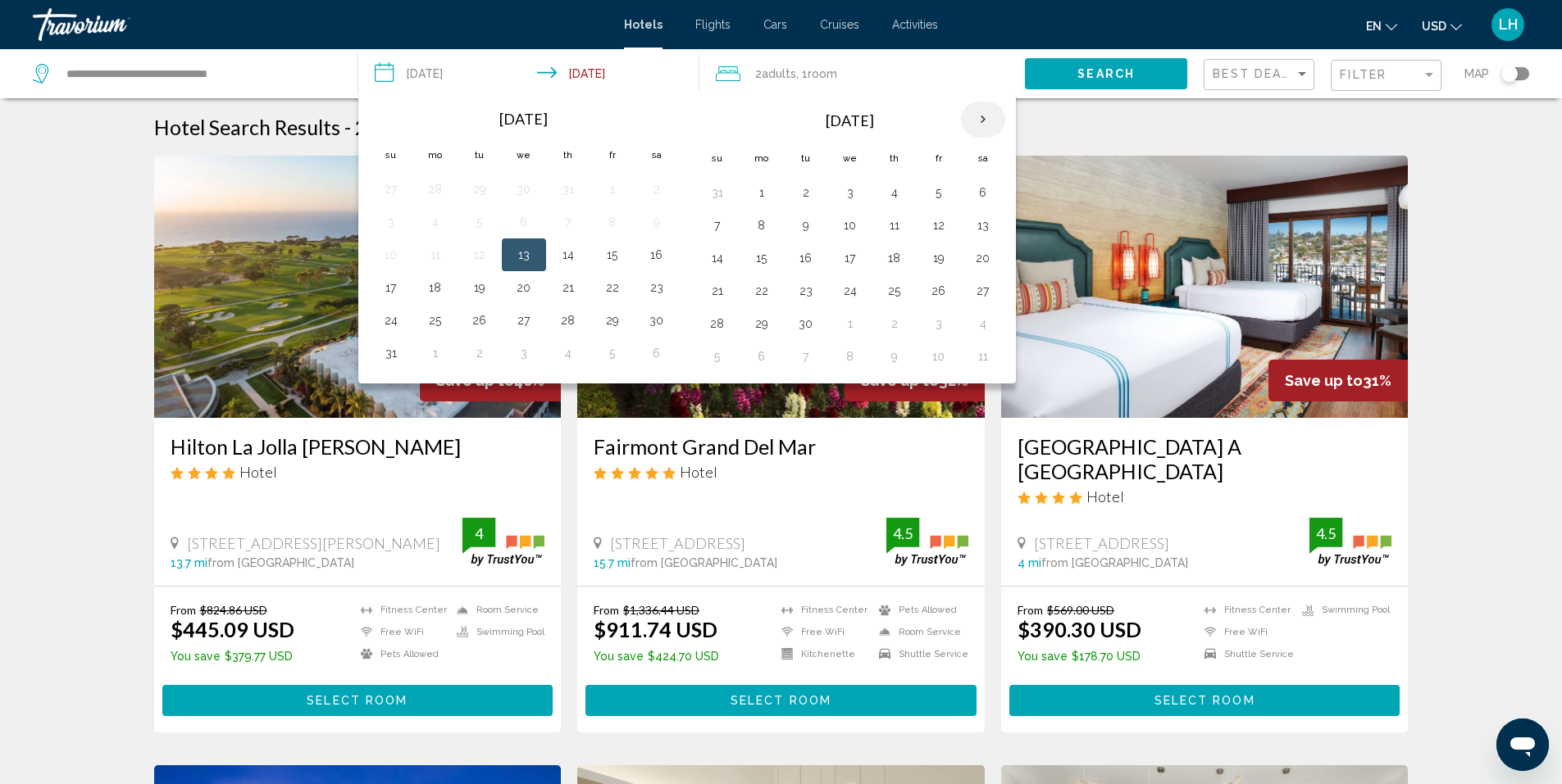
click at [983, 118] on th "Next month" at bounding box center [983, 119] width 45 height 36
click at [938, 324] on button "28" at bounding box center [938, 324] width 26 height 23
click at [719, 359] on button "30" at bounding box center [717, 356] width 26 height 23
type input "**********"
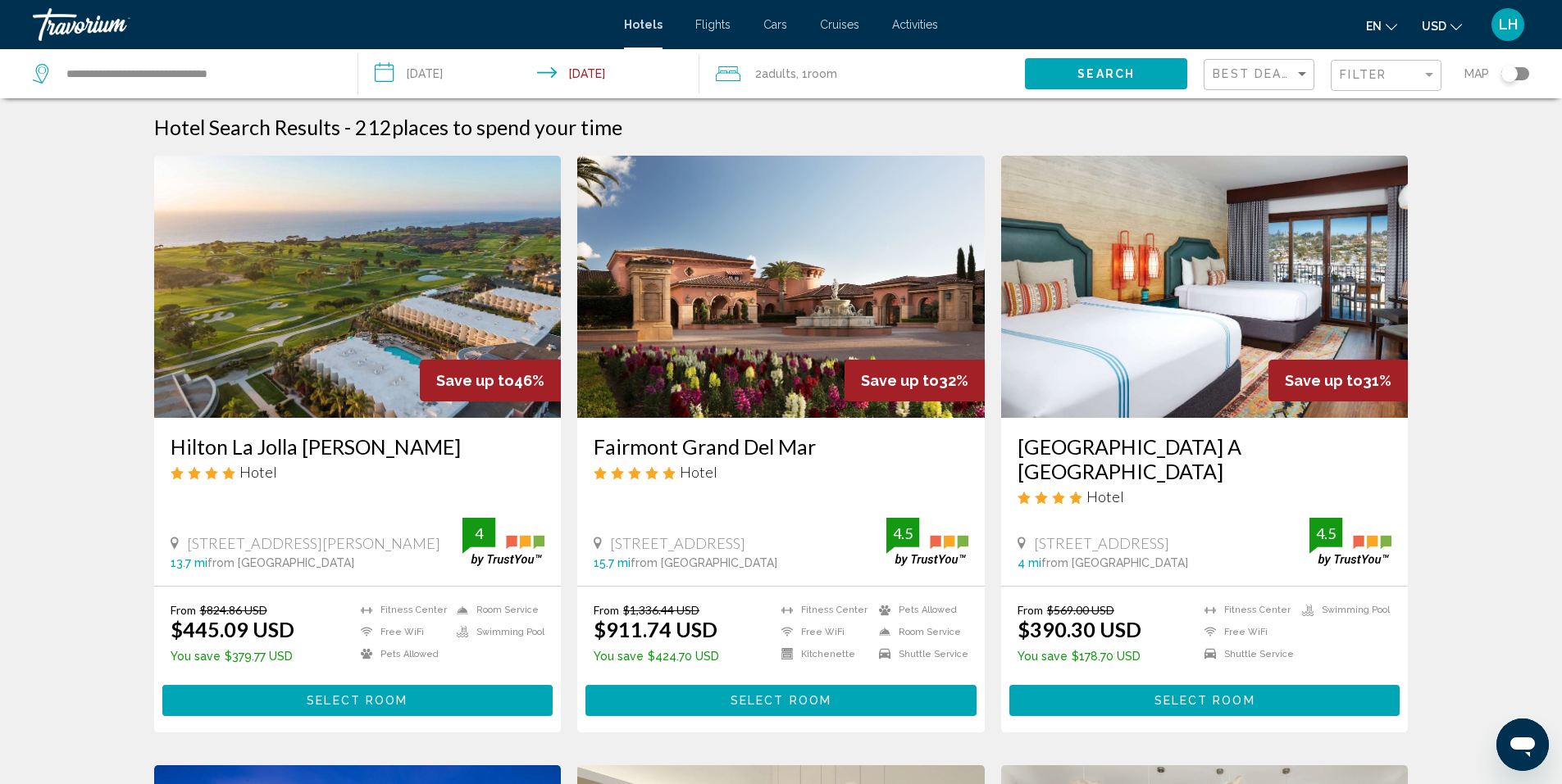
click at [1114, 73] on span "Search" at bounding box center [1105, 75] width 57 height 14
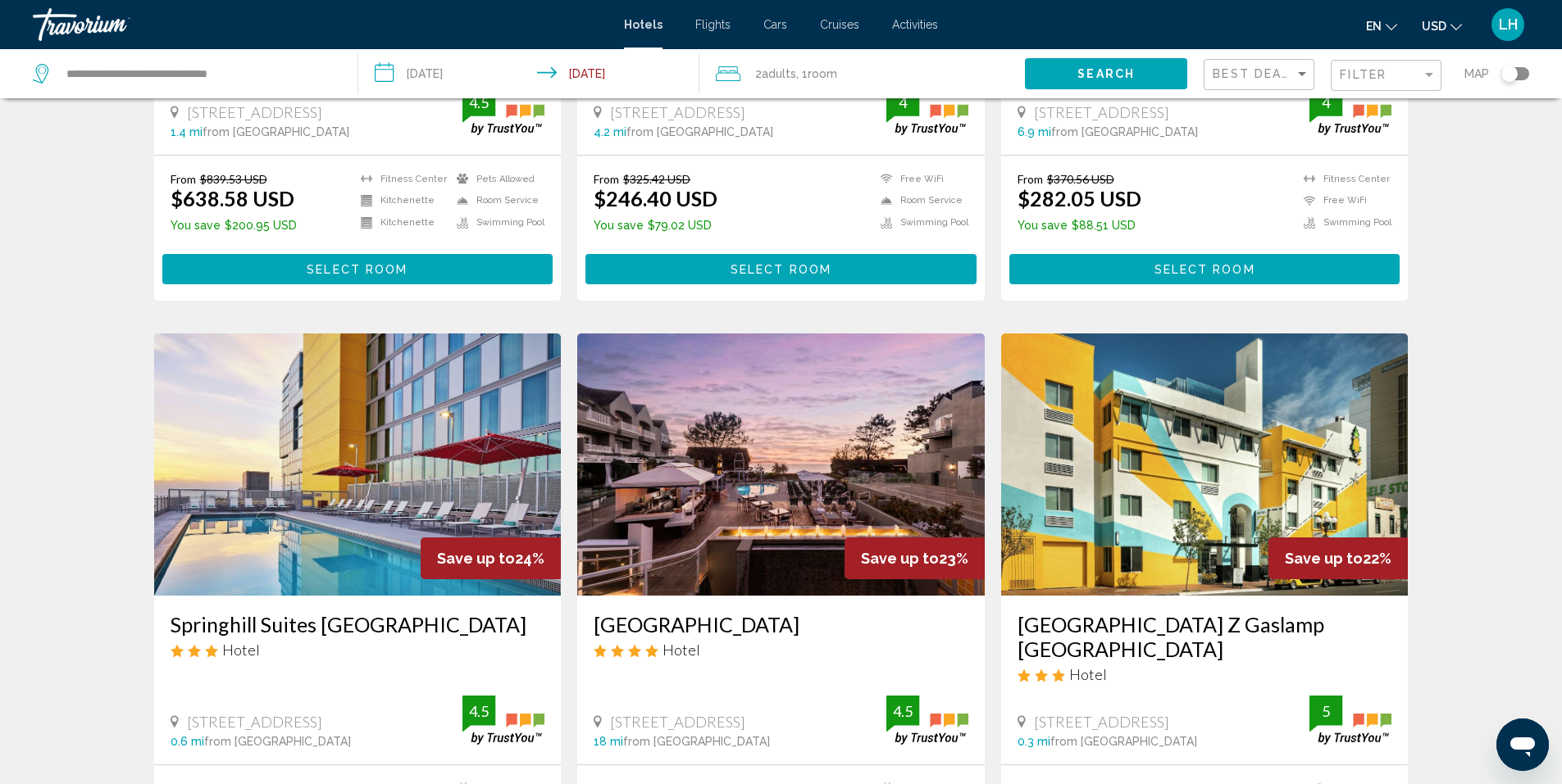
scroll to position [1556, 0]
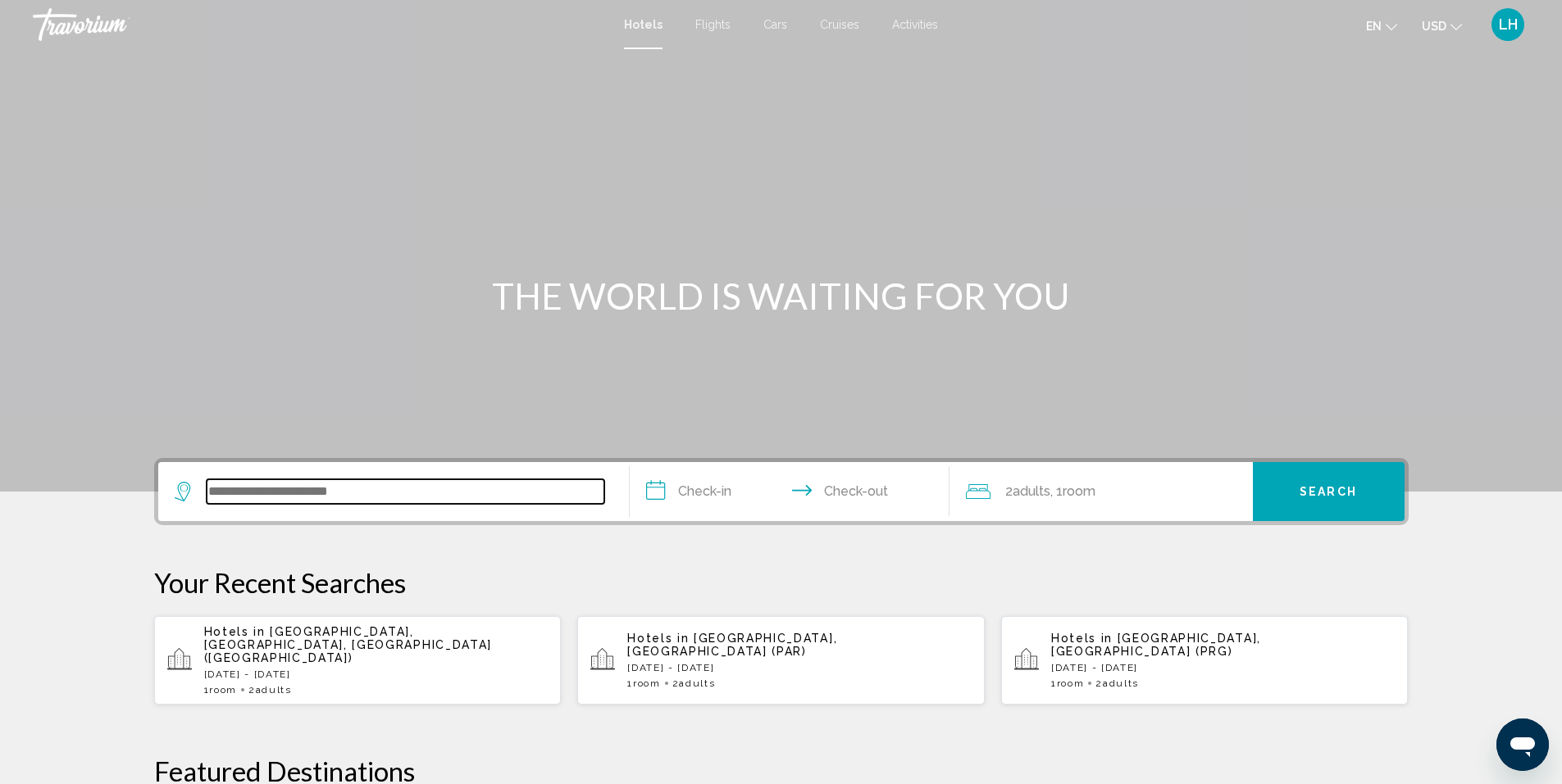
click at [323, 487] on input "Search widget" at bounding box center [405, 491] width 398 height 24
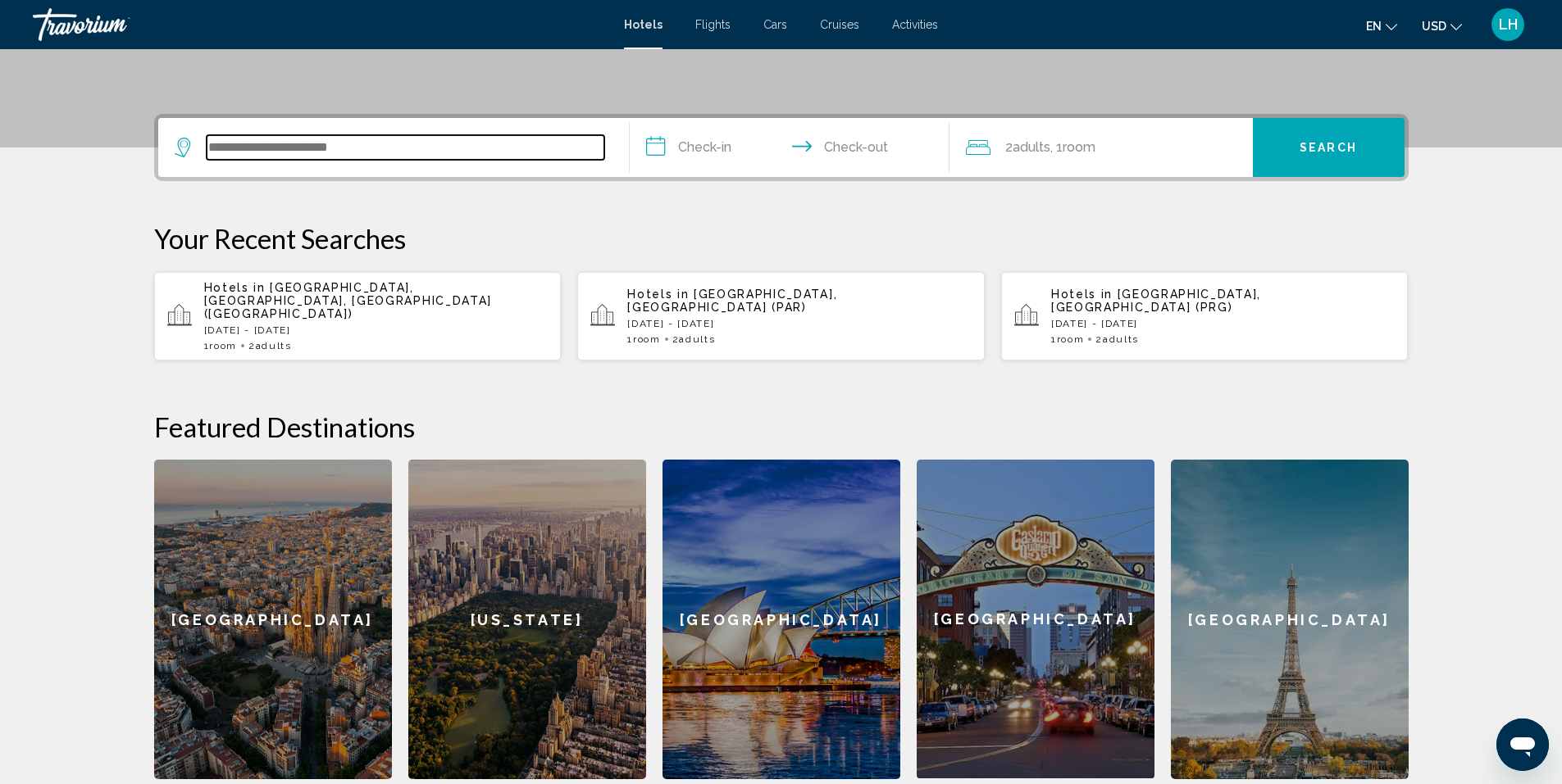
scroll to position [241, 0]
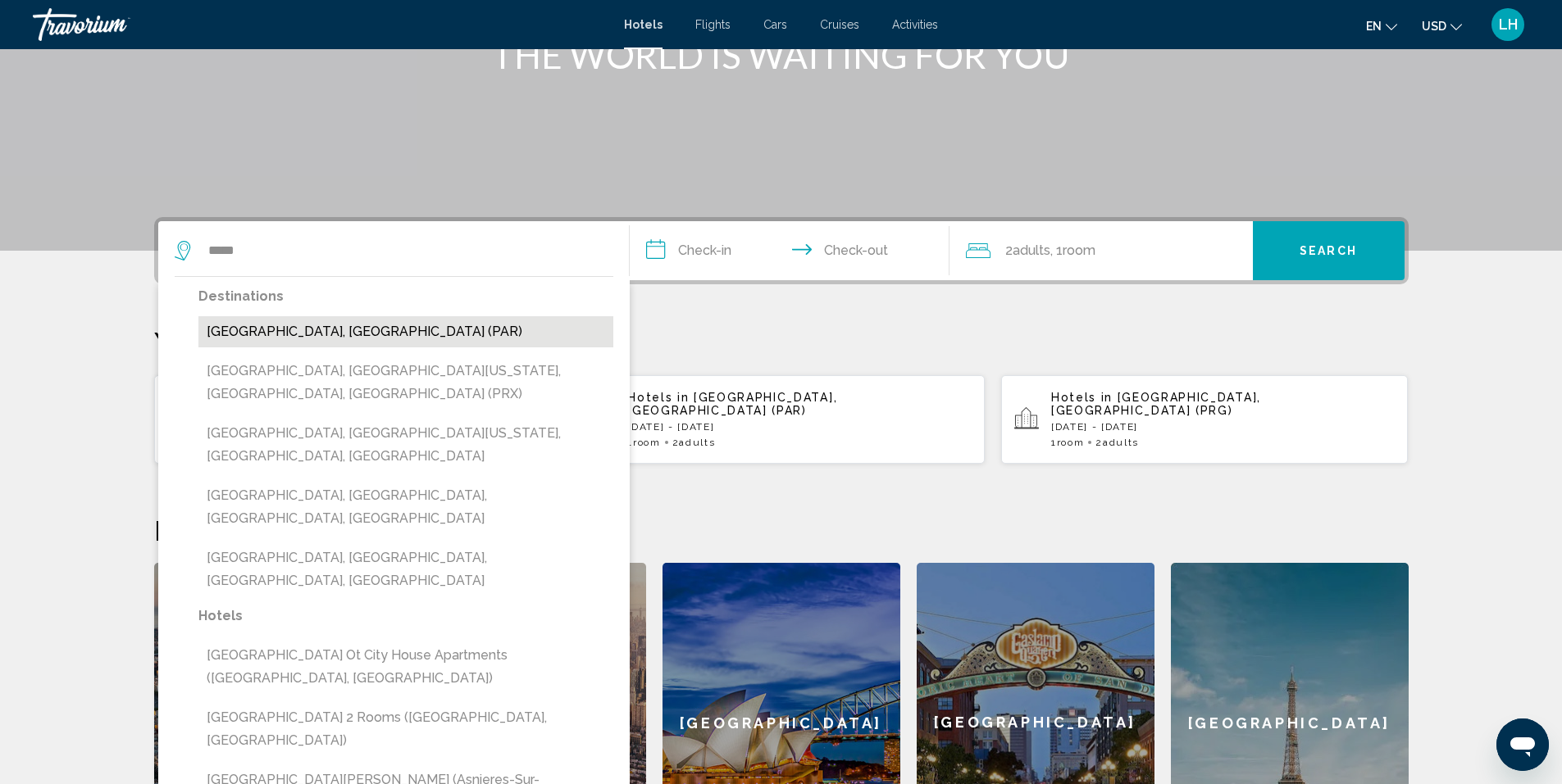
click at [361, 336] on button "[GEOGRAPHIC_DATA], [GEOGRAPHIC_DATA] (PAR)" at bounding box center [406, 332] width 414 height 31
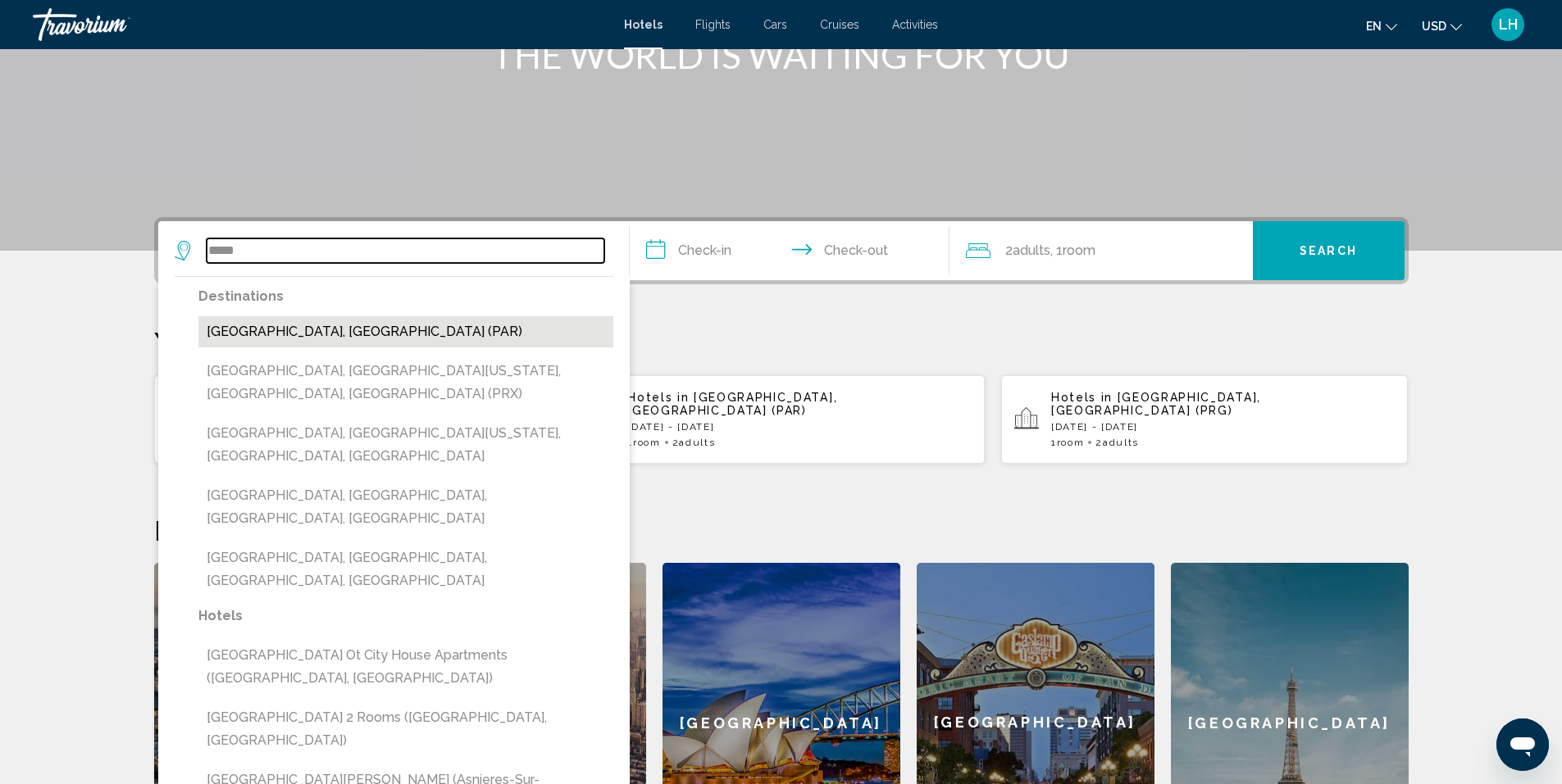
type input "**********"
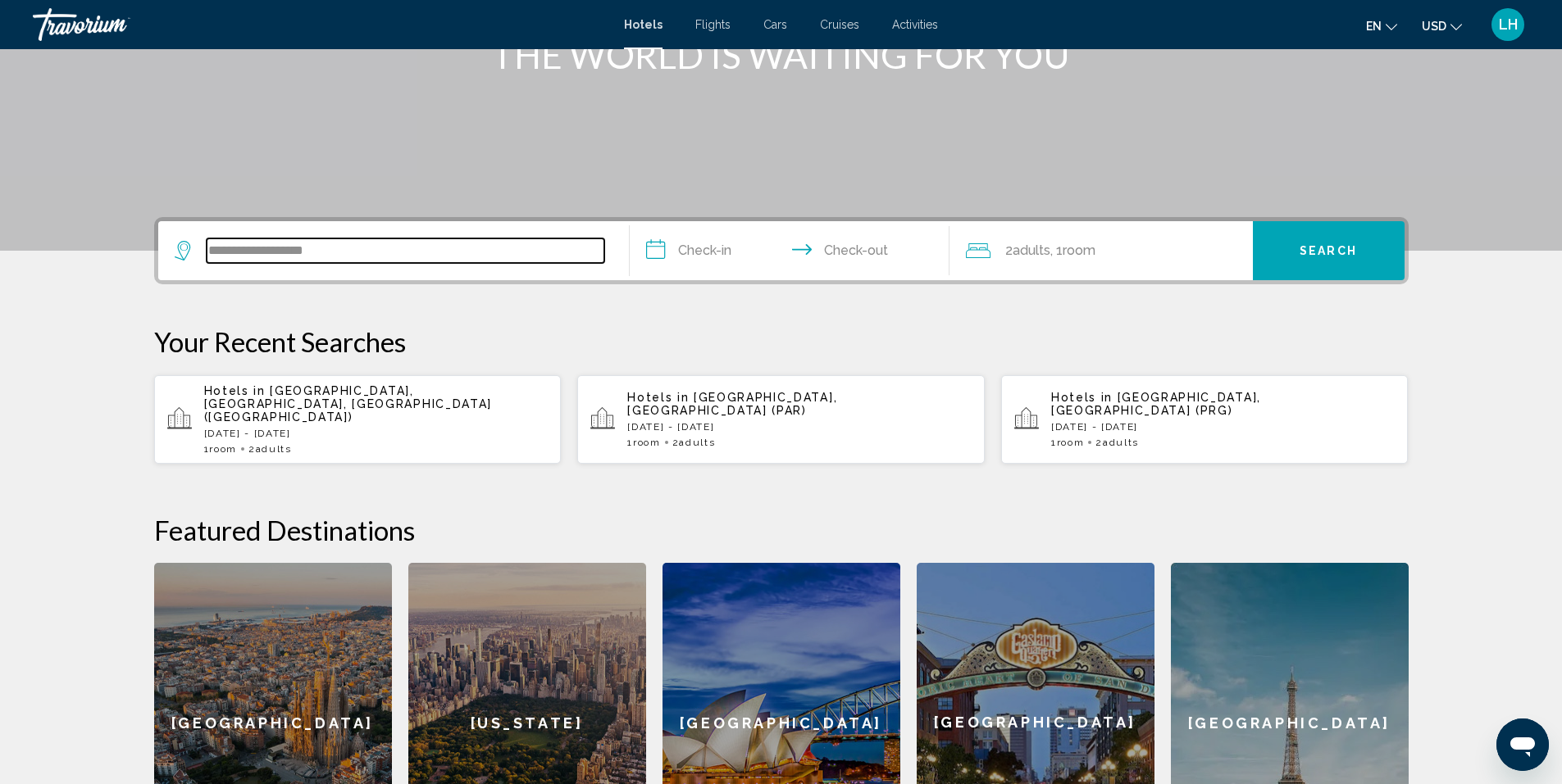
scroll to position [405, 0]
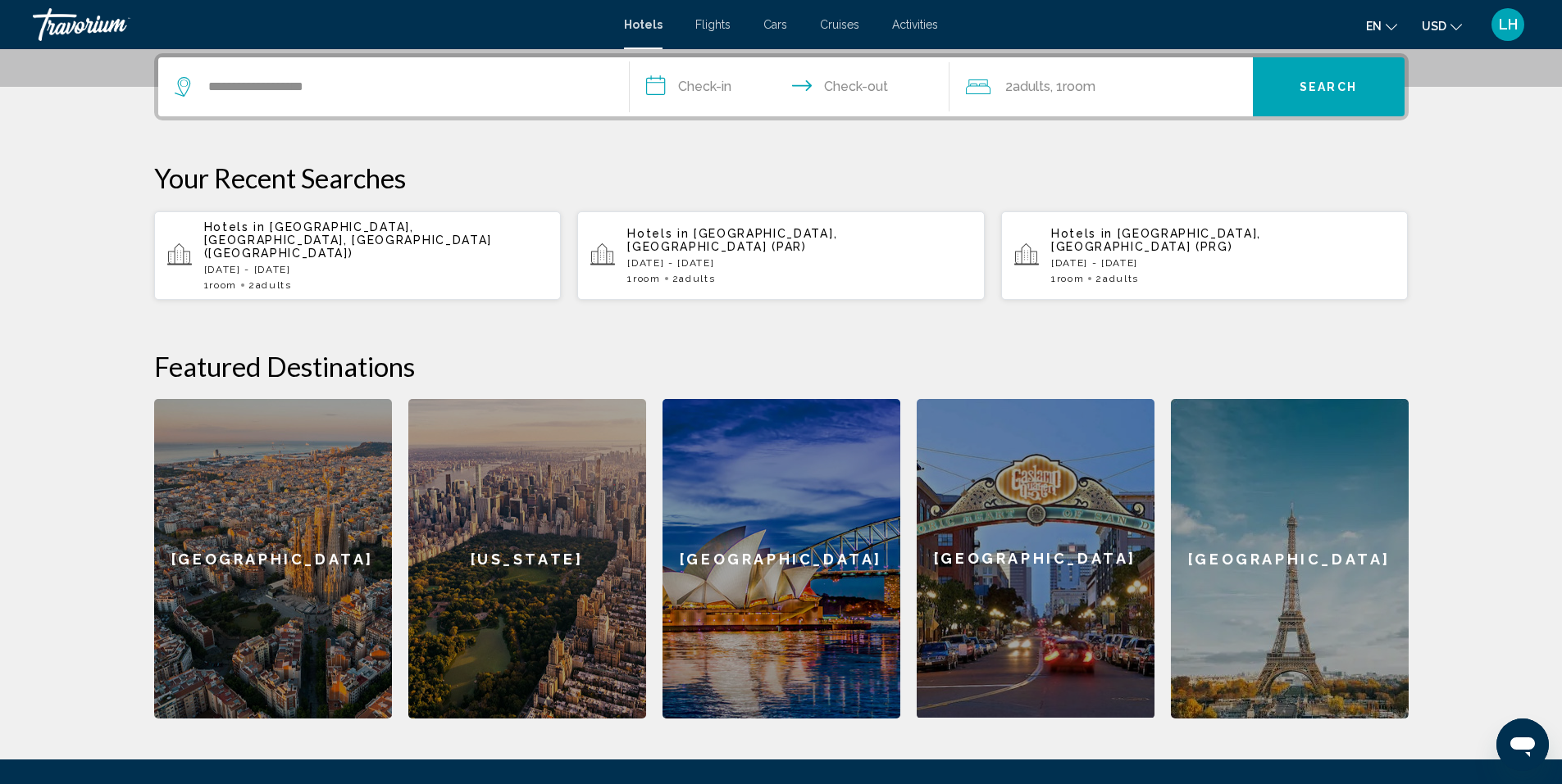
click at [720, 88] on input "**********" at bounding box center [792, 89] width 326 height 64
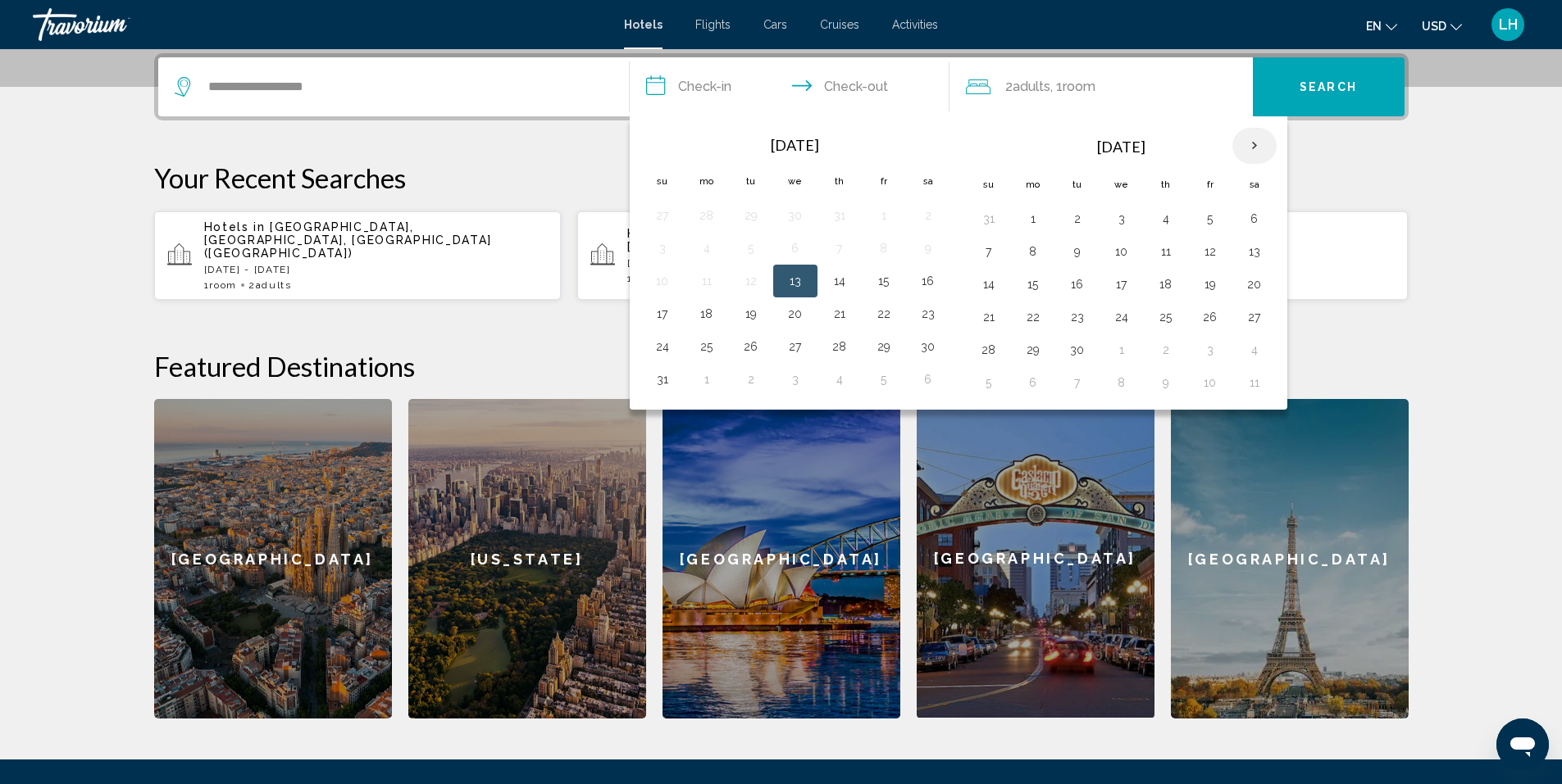
click at [1256, 143] on th "Next month" at bounding box center [1254, 145] width 45 height 36
click at [1212, 352] on button "28" at bounding box center [1210, 350] width 26 height 23
click at [991, 383] on button "30" at bounding box center [988, 382] width 26 height 23
type input "**********"
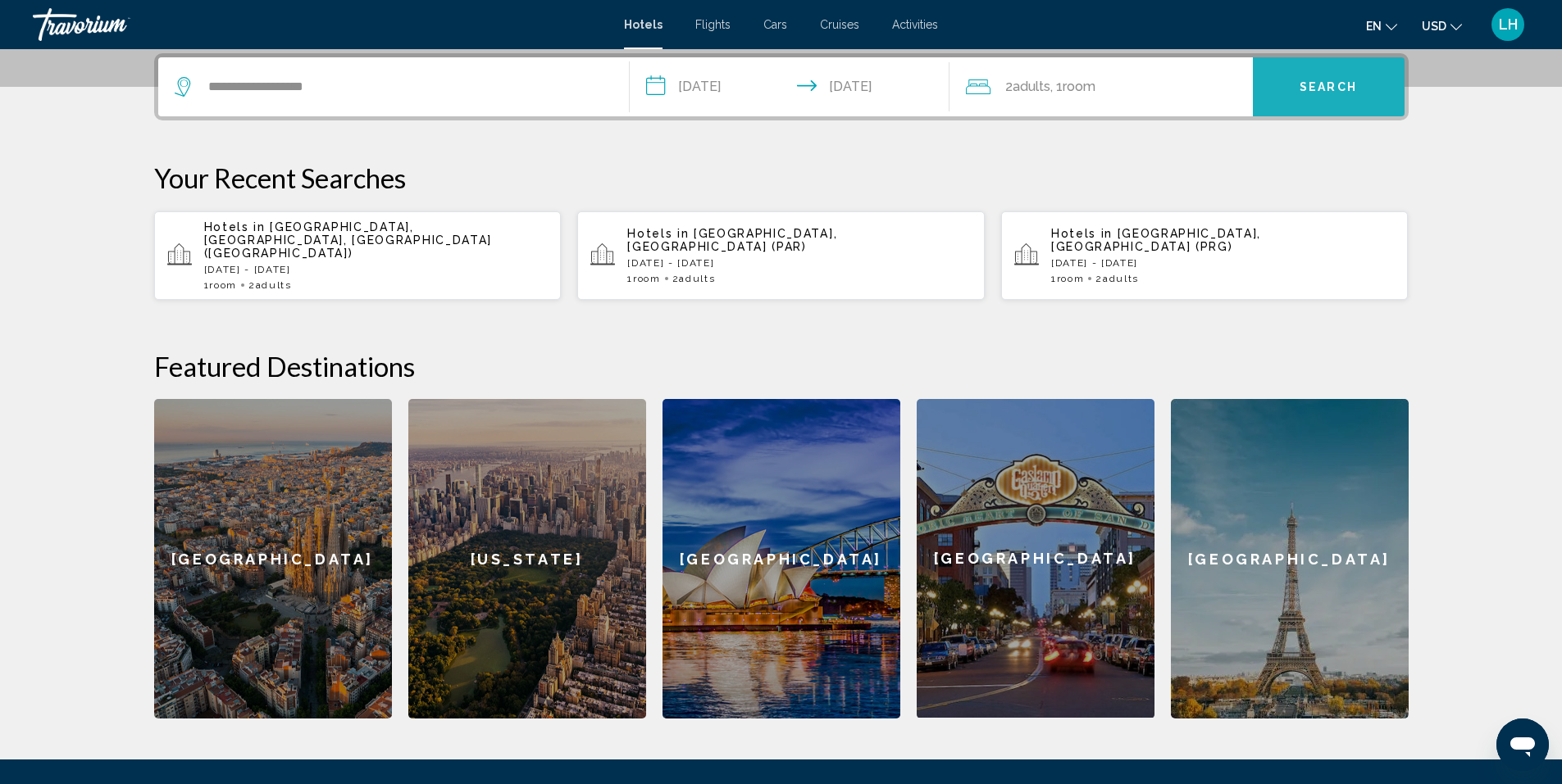
click at [1338, 75] on button "Search" at bounding box center [1328, 86] width 152 height 59
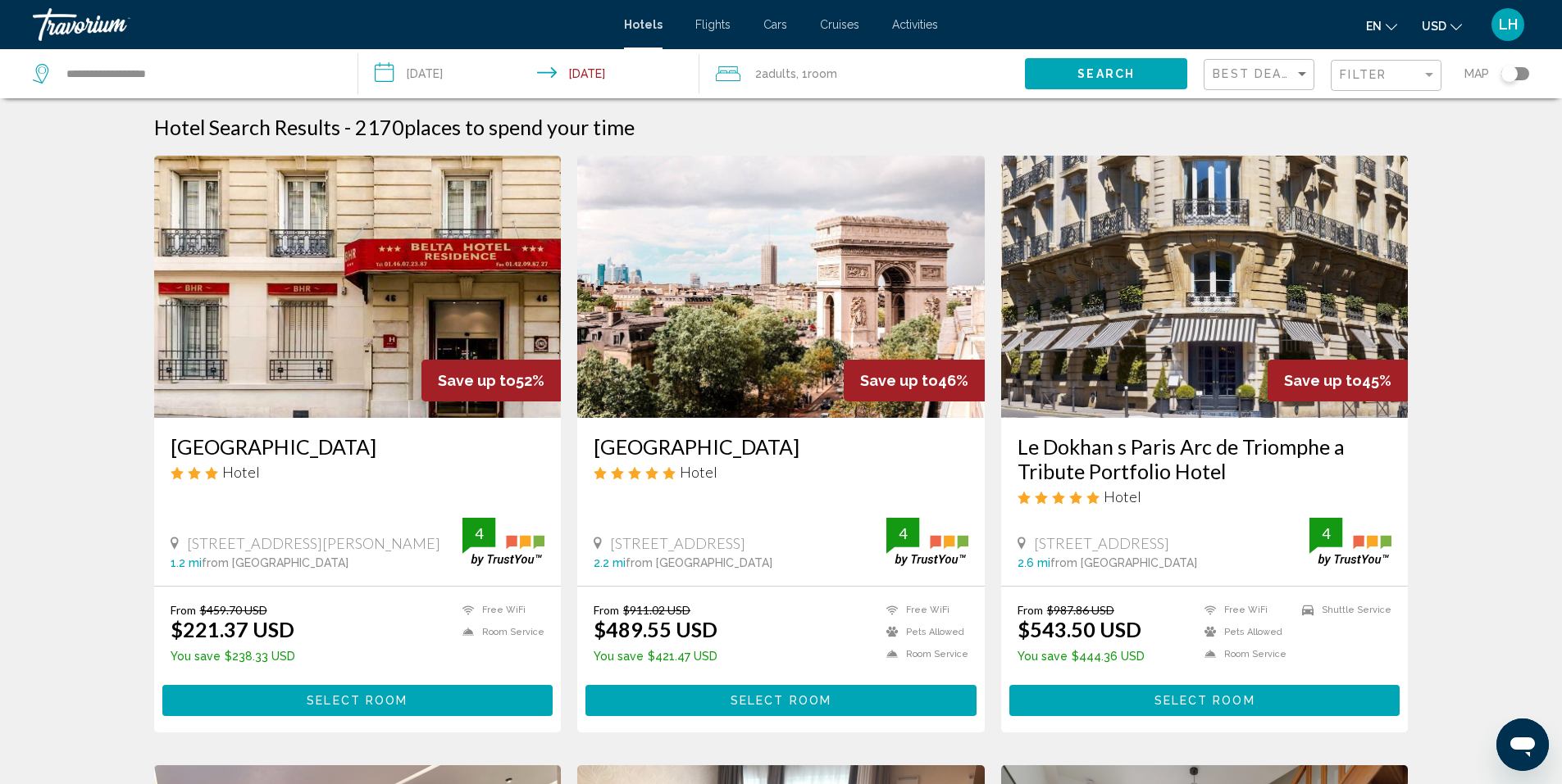
click at [1452, 24] on icon "Change currency" at bounding box center [1455, 27] width 12 height 12
click at [1425, 105] on button "CAD (Can$)" at bounding box center [1407, 108] width 82 height 21
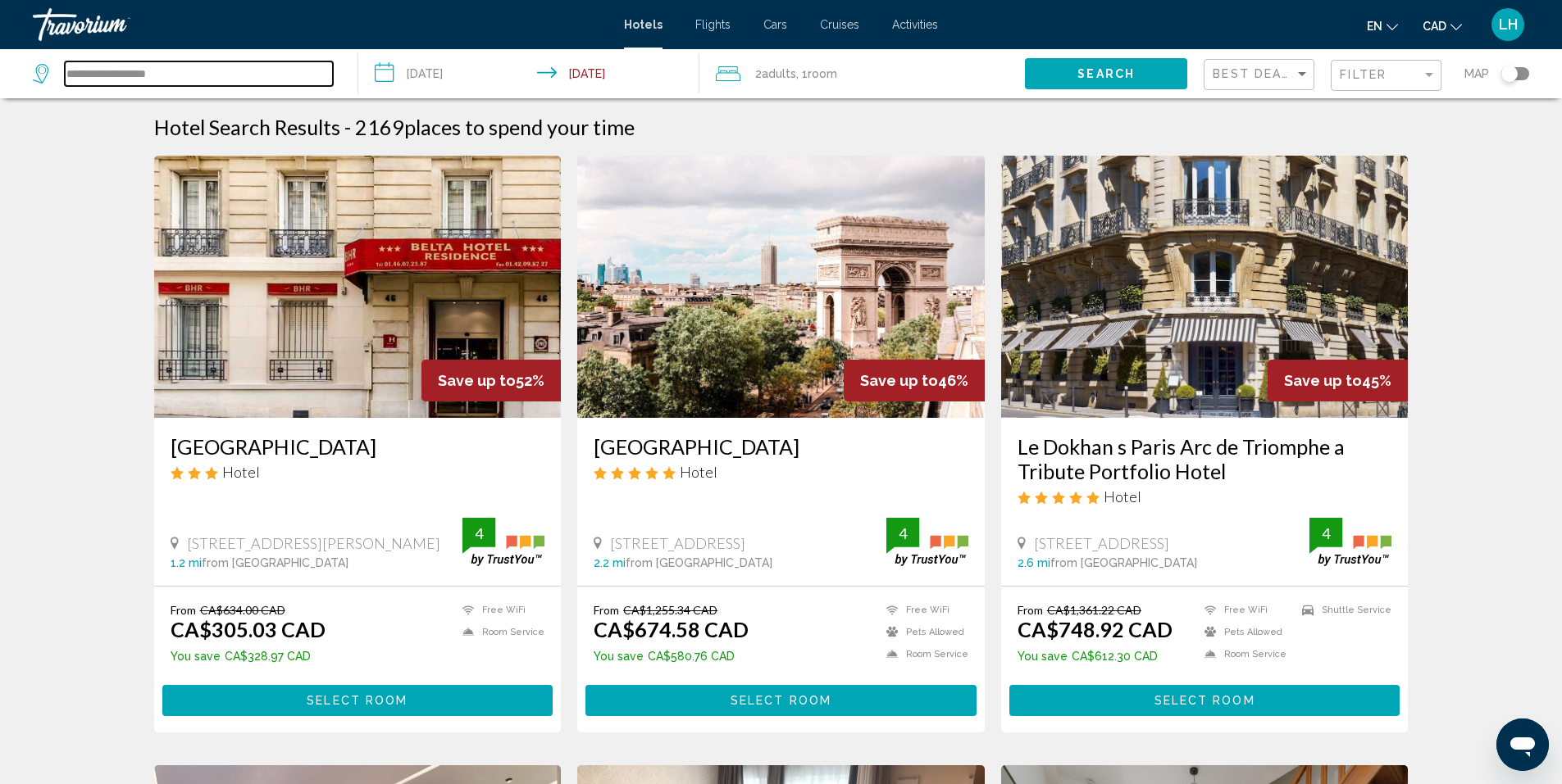
click at [198, 67] on input "**********" at bounding box center [199, 73] width 268 height 24
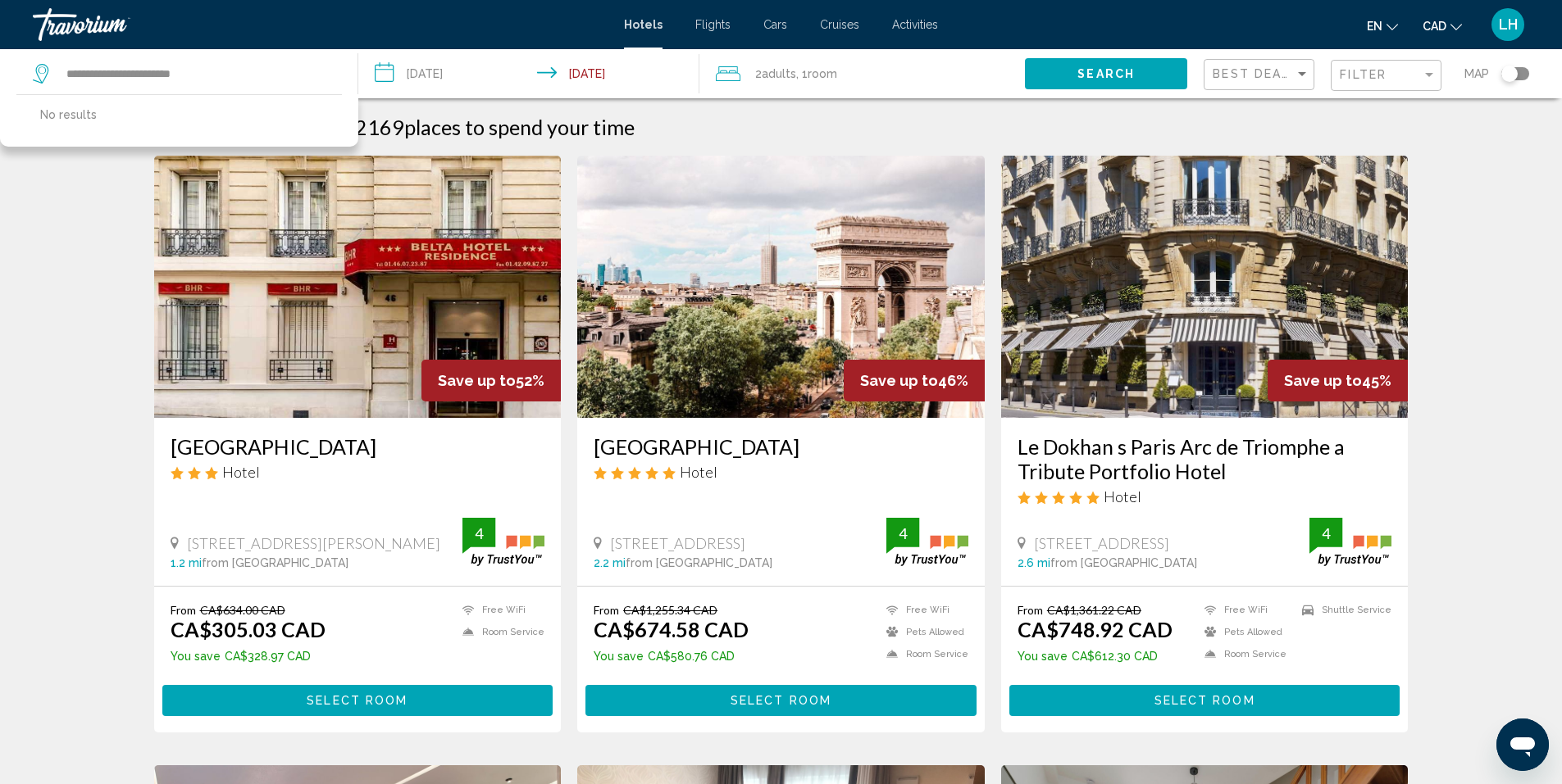
click at [1091, 68] on span "Search" at bounding box center [1105, 75] width 57 height 14
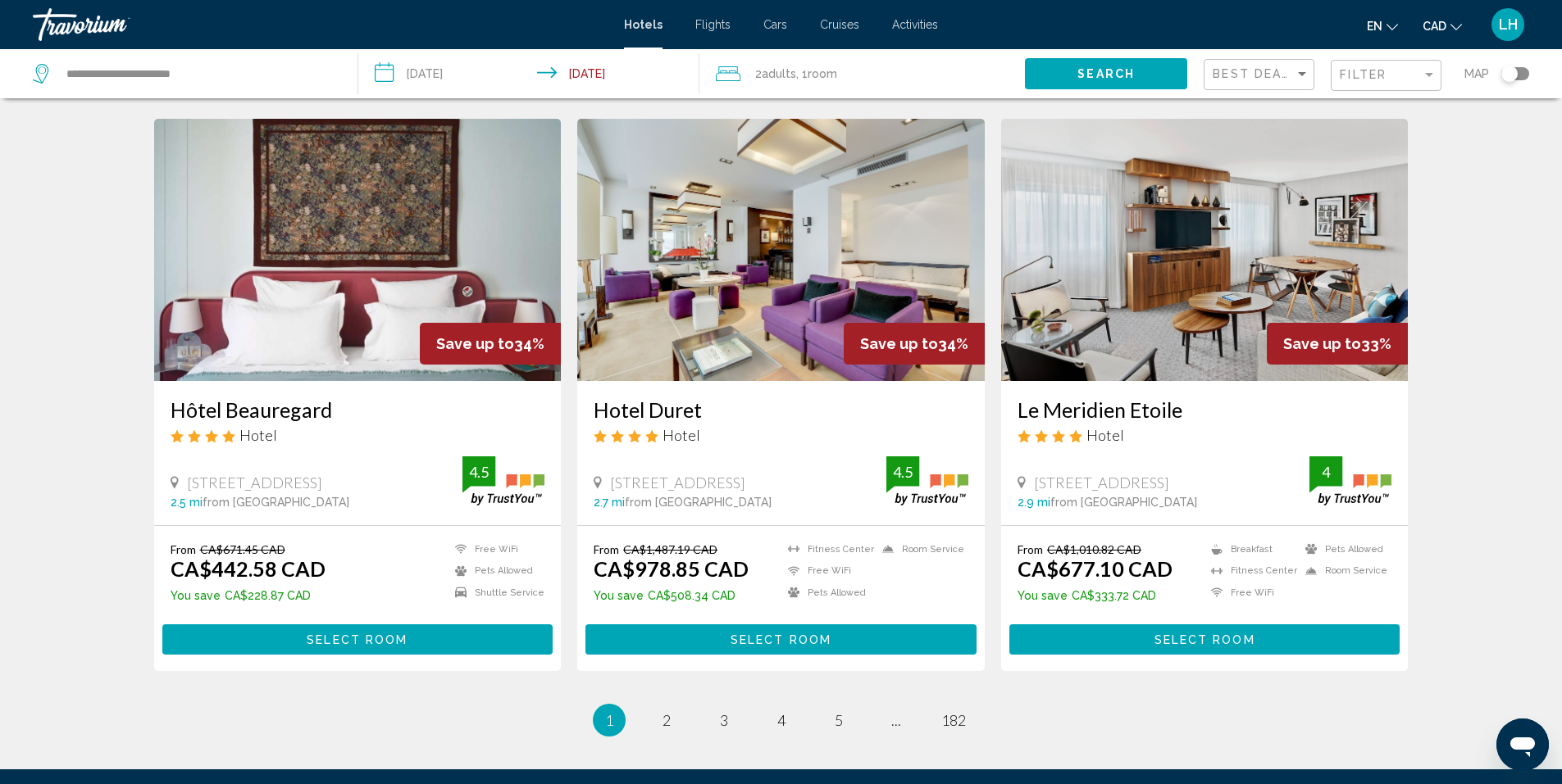
scroll to position [1967, 0]
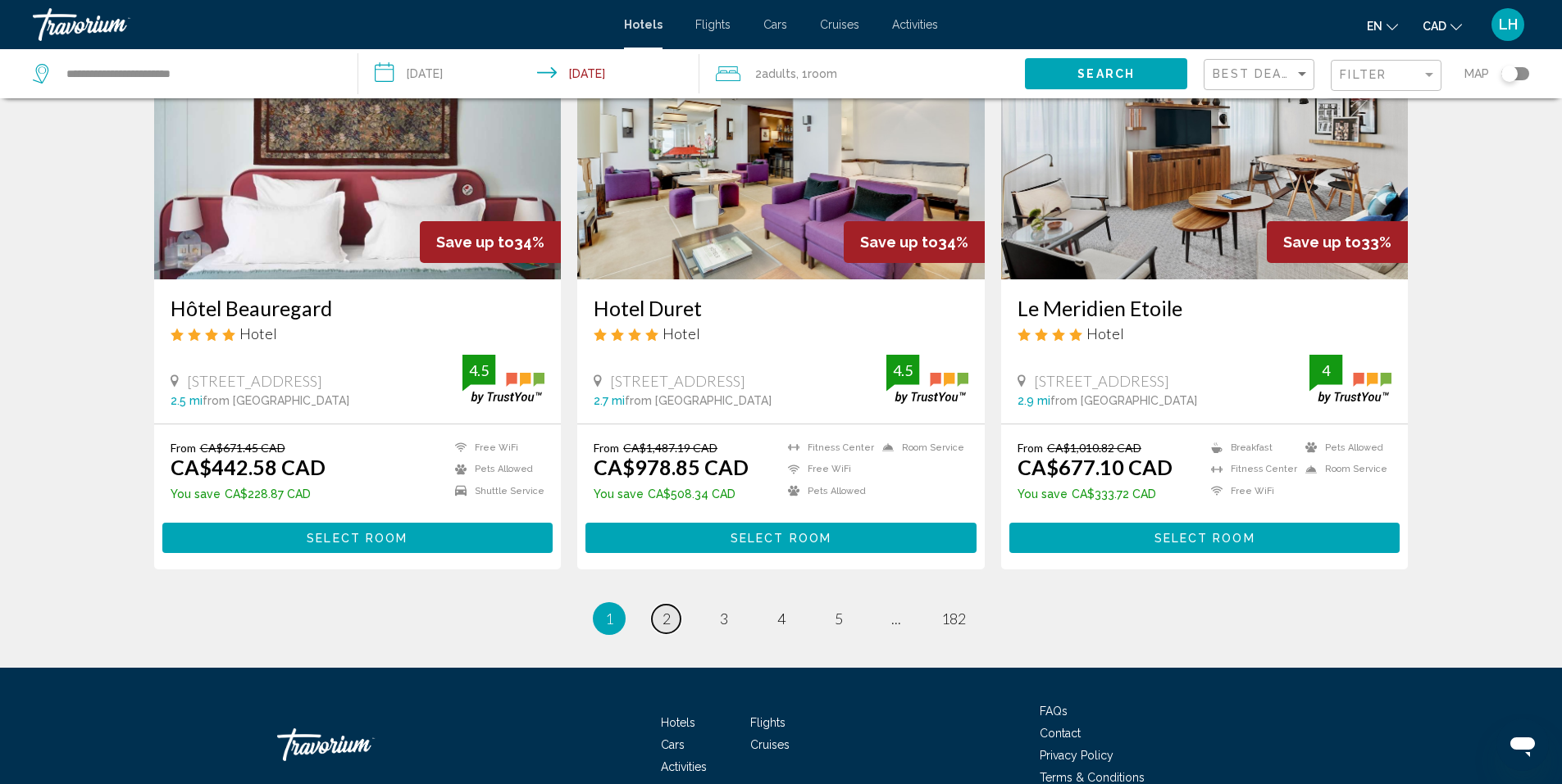
click at [664, 622] on span "2" at bounding box center [666, 618] width 8 height 18
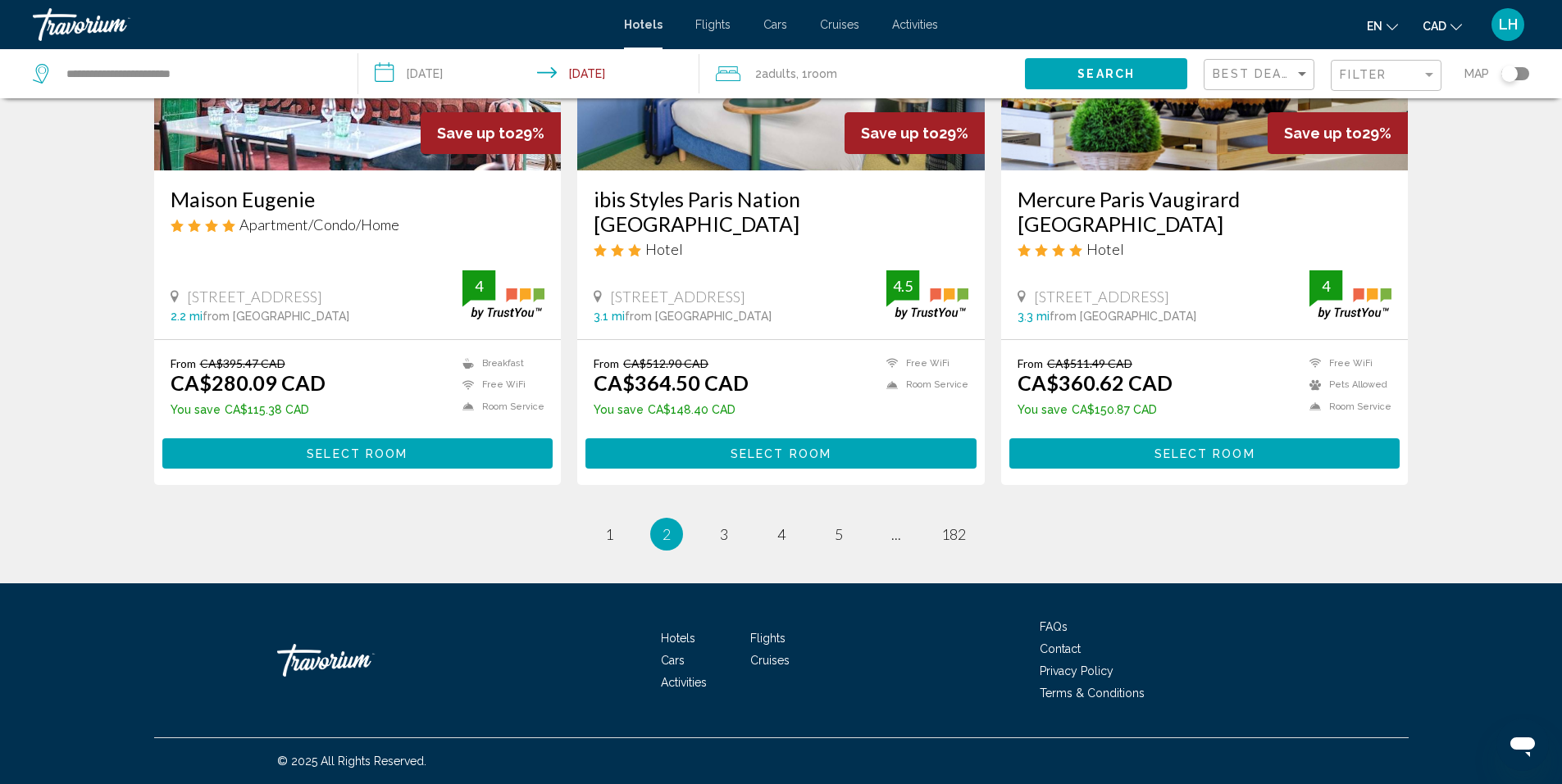
scroll to position [2028, 0]
click at [720, 537] on span "3" at bounding box center [723, 534] width 8 height 18
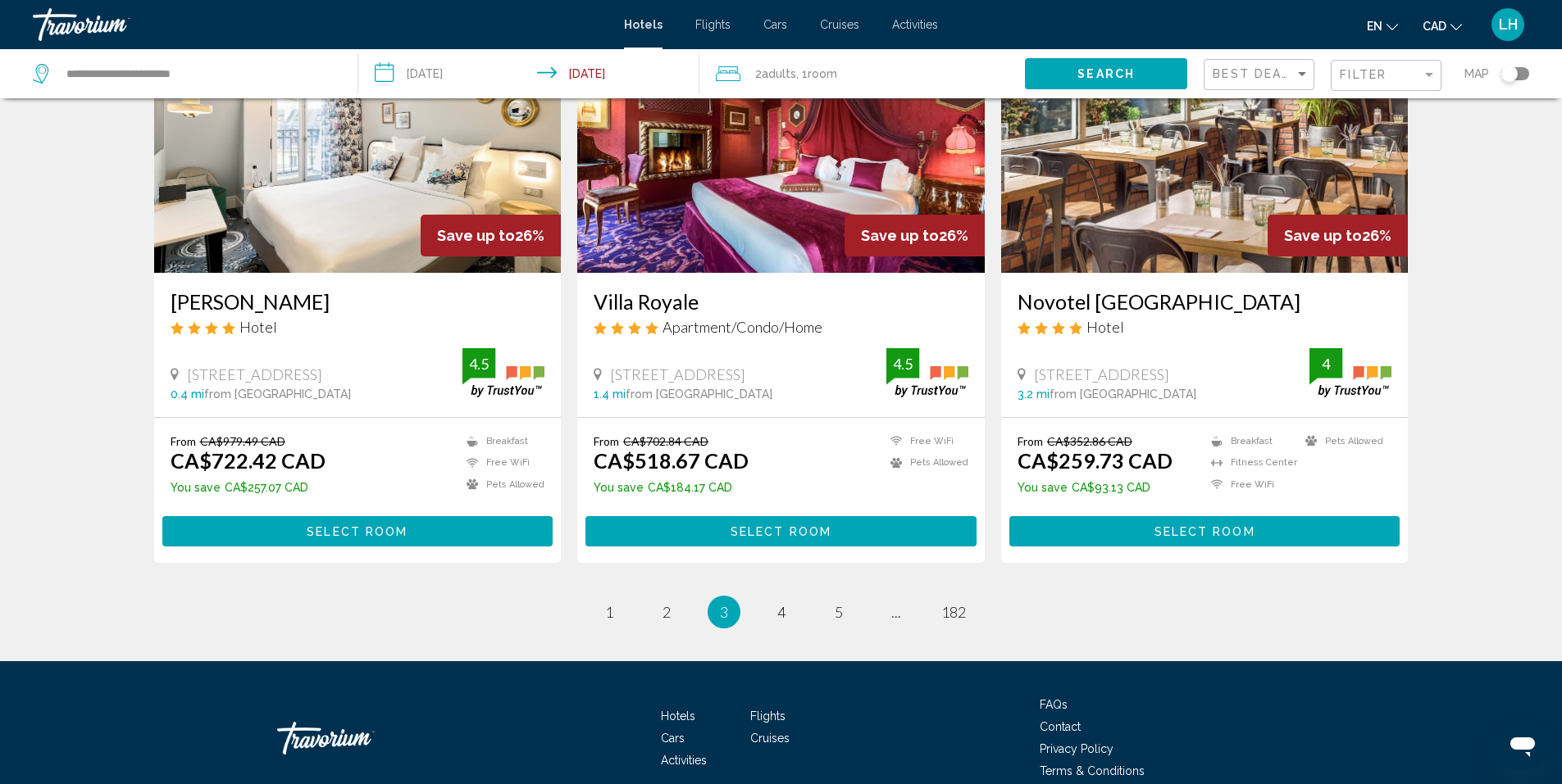
scroll to position [2002, 0]
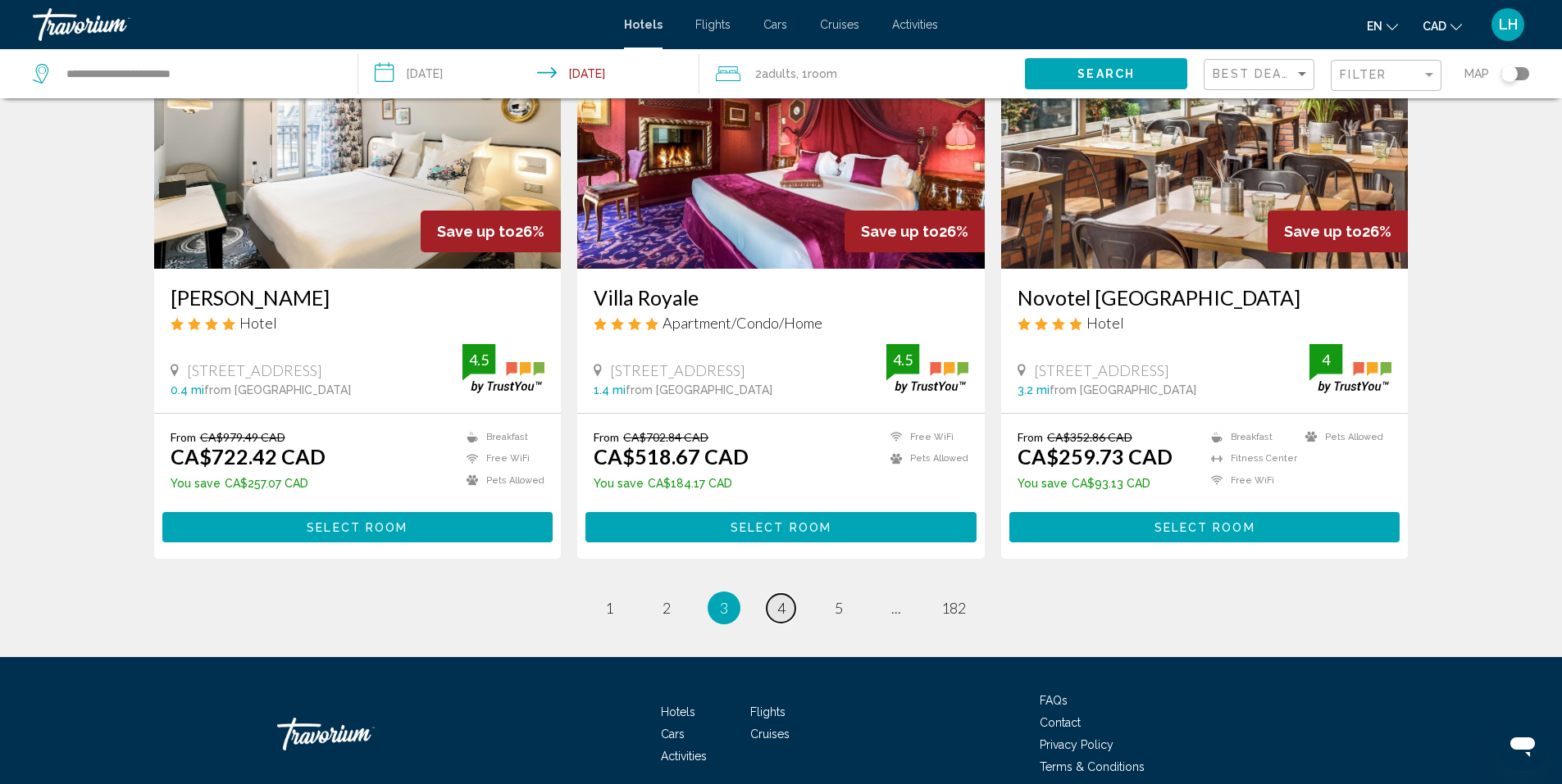
click at [779, 599] on span "4" at bounding box center [781, 608] width 8 height 18
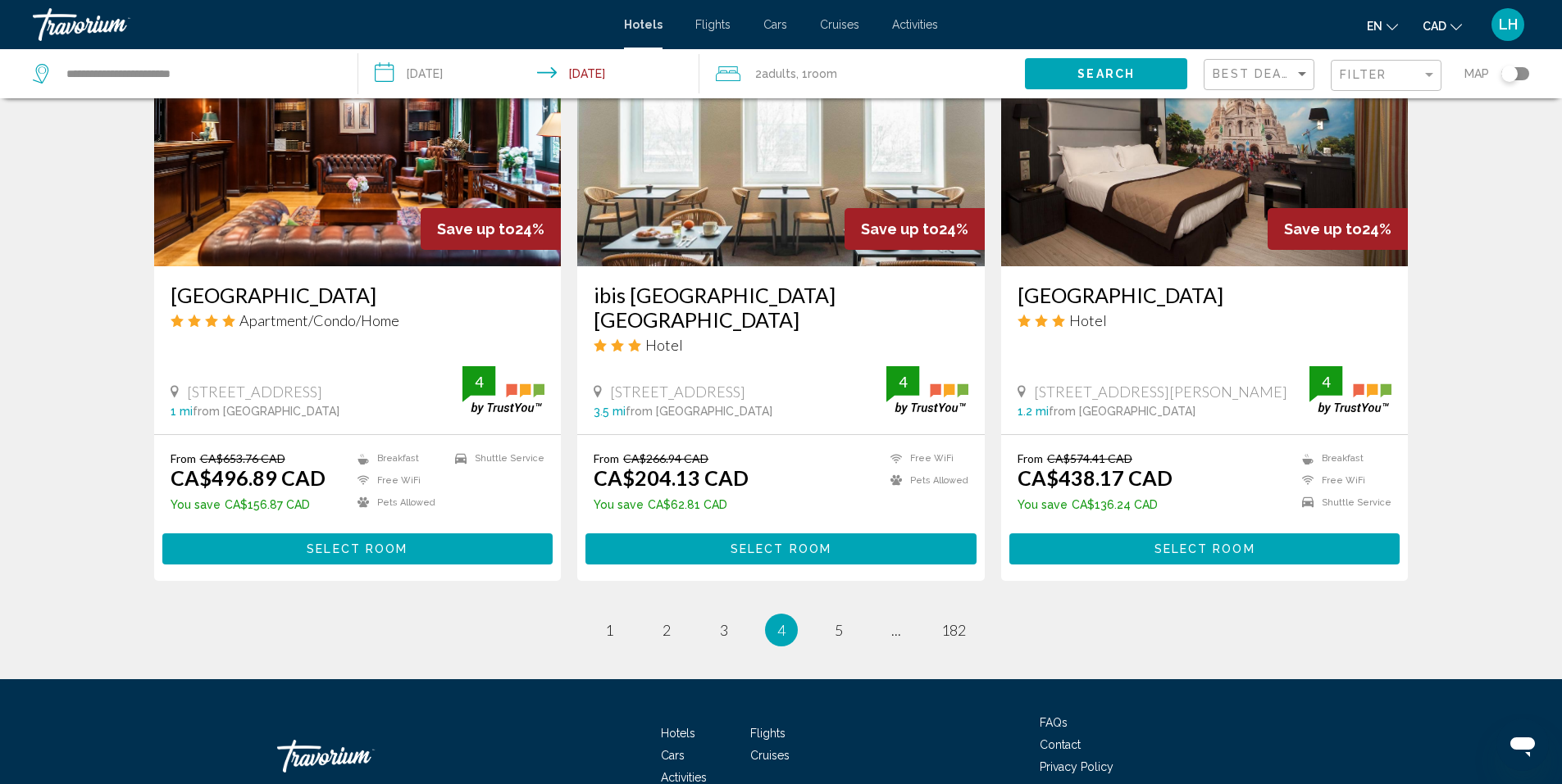
scroll to position [2026, 0]
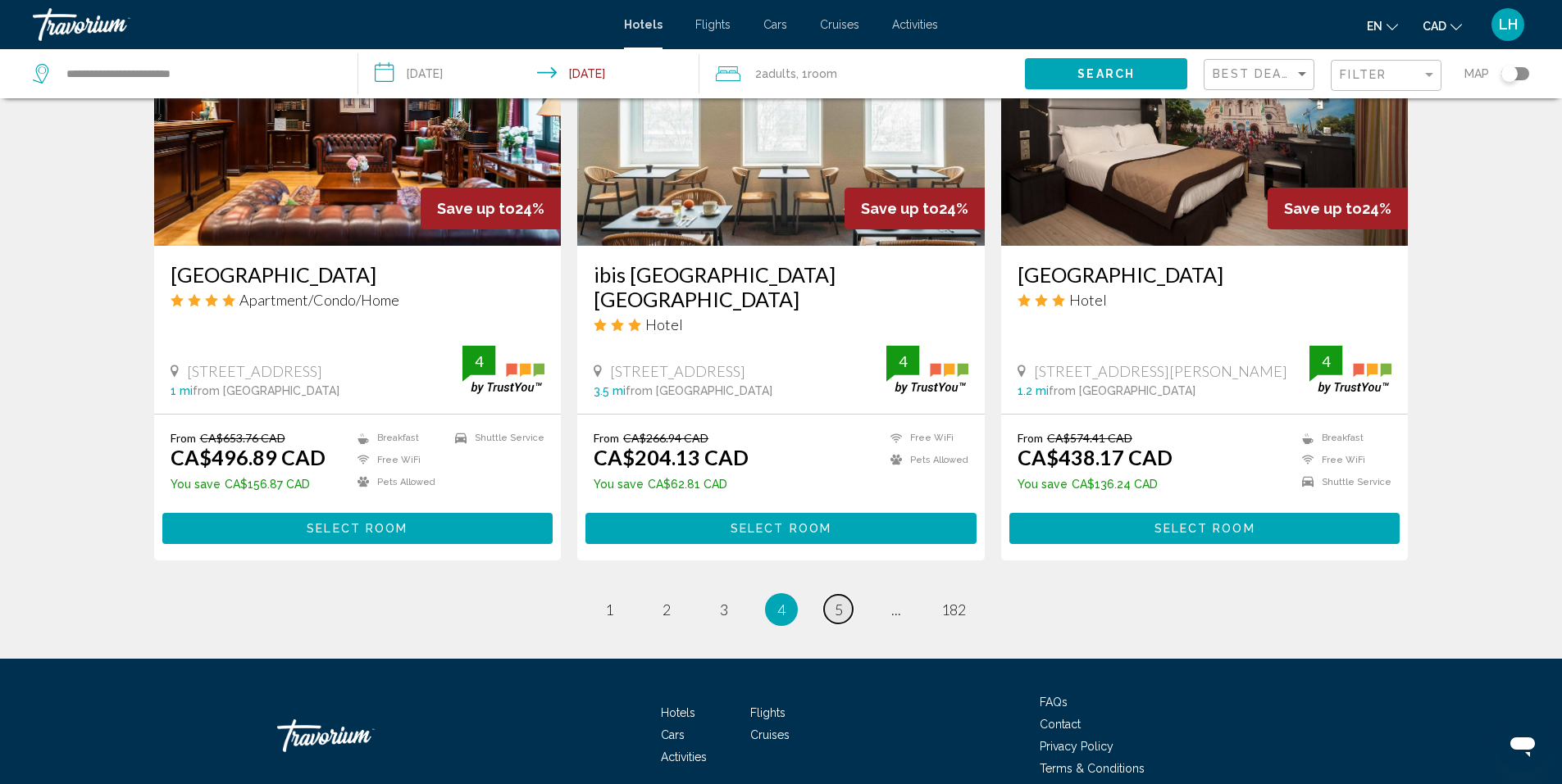
click at [835, 600] on span "5" at bounding box center [839, 609] width 8 height 18
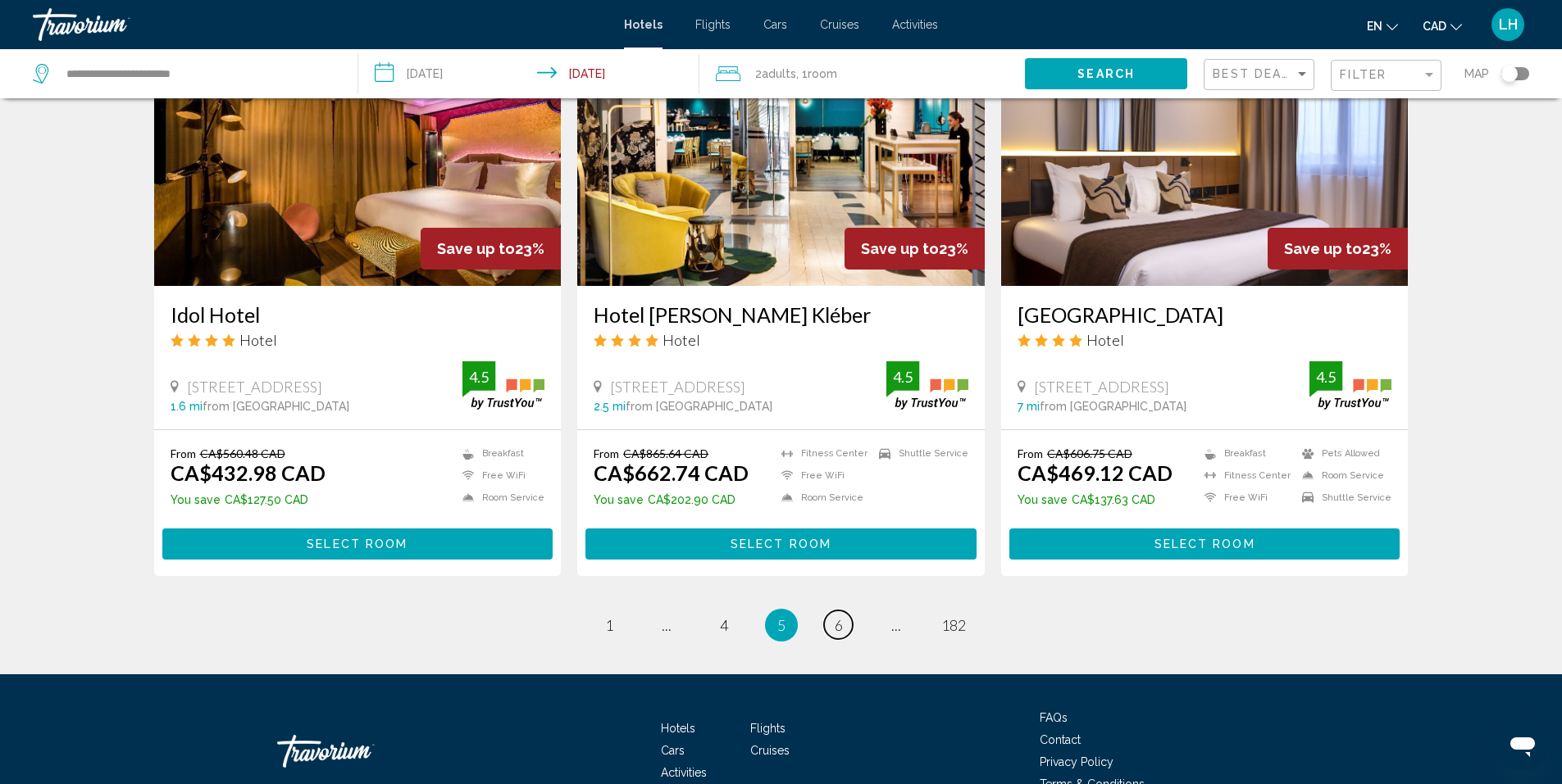
scroll to position [1967, 0]
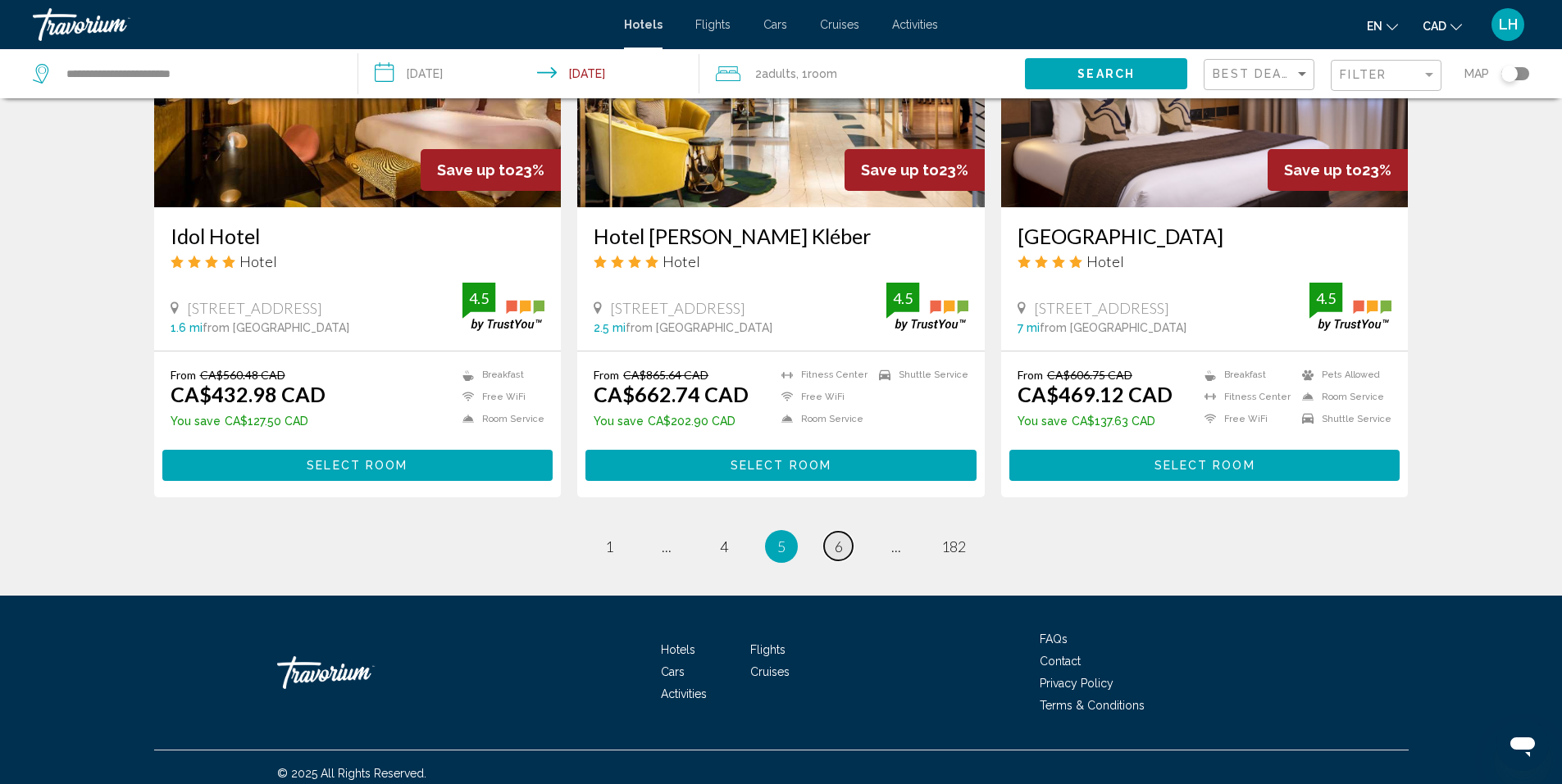
click at [835, 548] on span "6" at bounding box center [839, 546] width 8 height 18
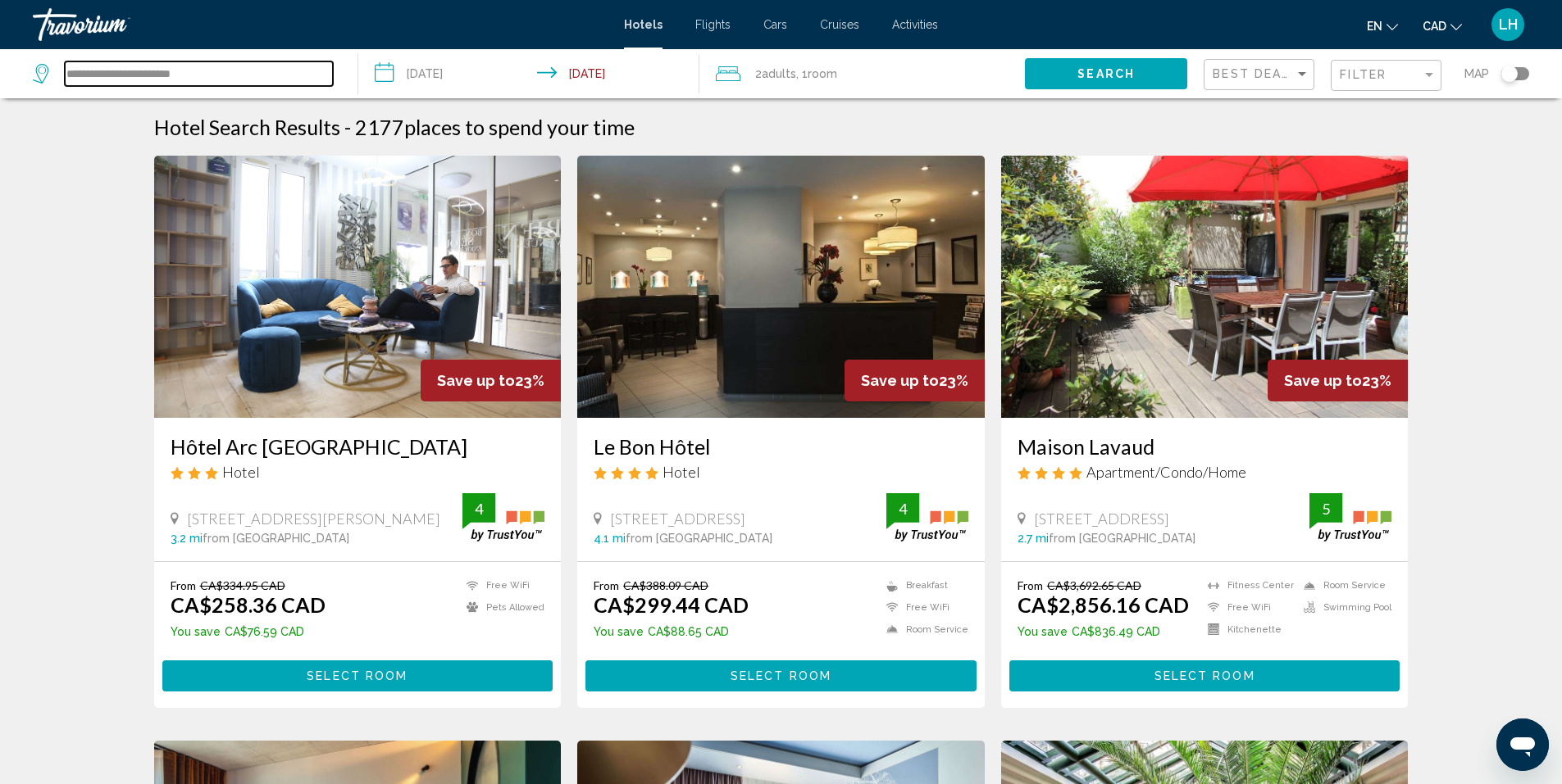
click at [211, 75] on input "**********" at bounding box center [199, 73] width 268 height 24
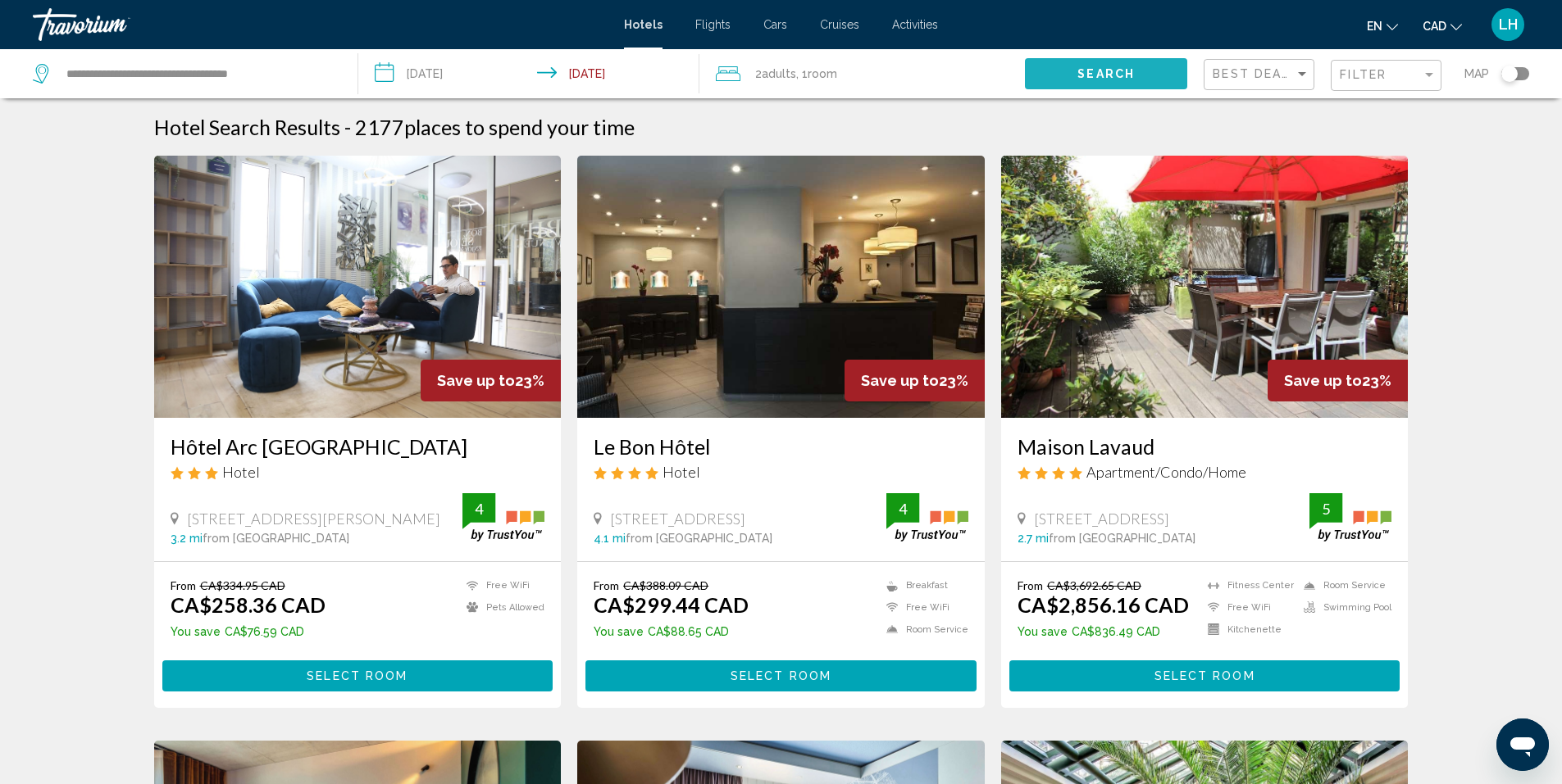
click at [1119, 68] on span "Search" at bounding box center [1105, 75] width 57 height 14
click at [1113, 75] on span "Search" at bounding box center [1105, 75] width 57 height 14
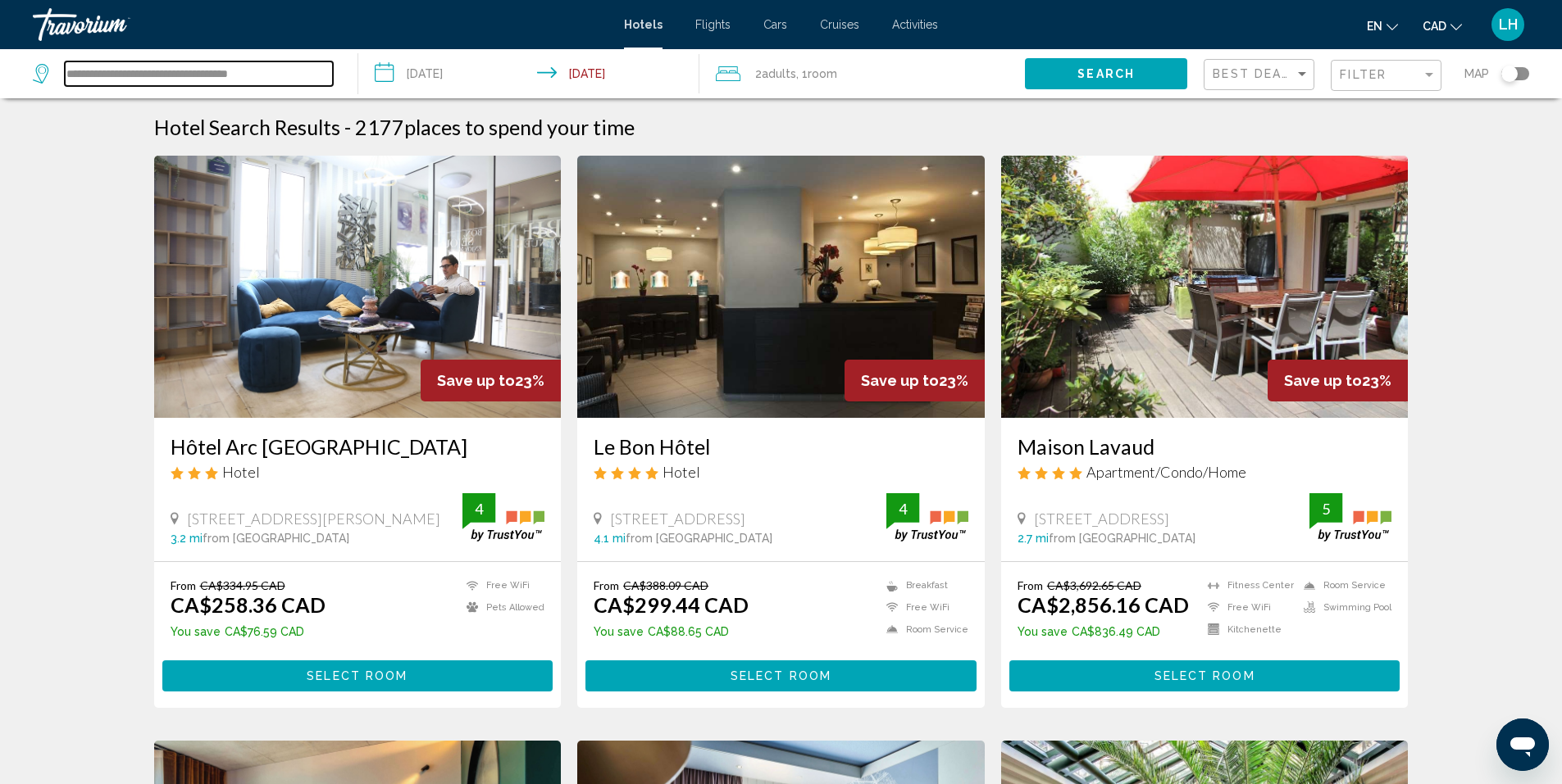
click at [299, 67] on input "**********" at bounding box center [199, 73] width 268 height 24
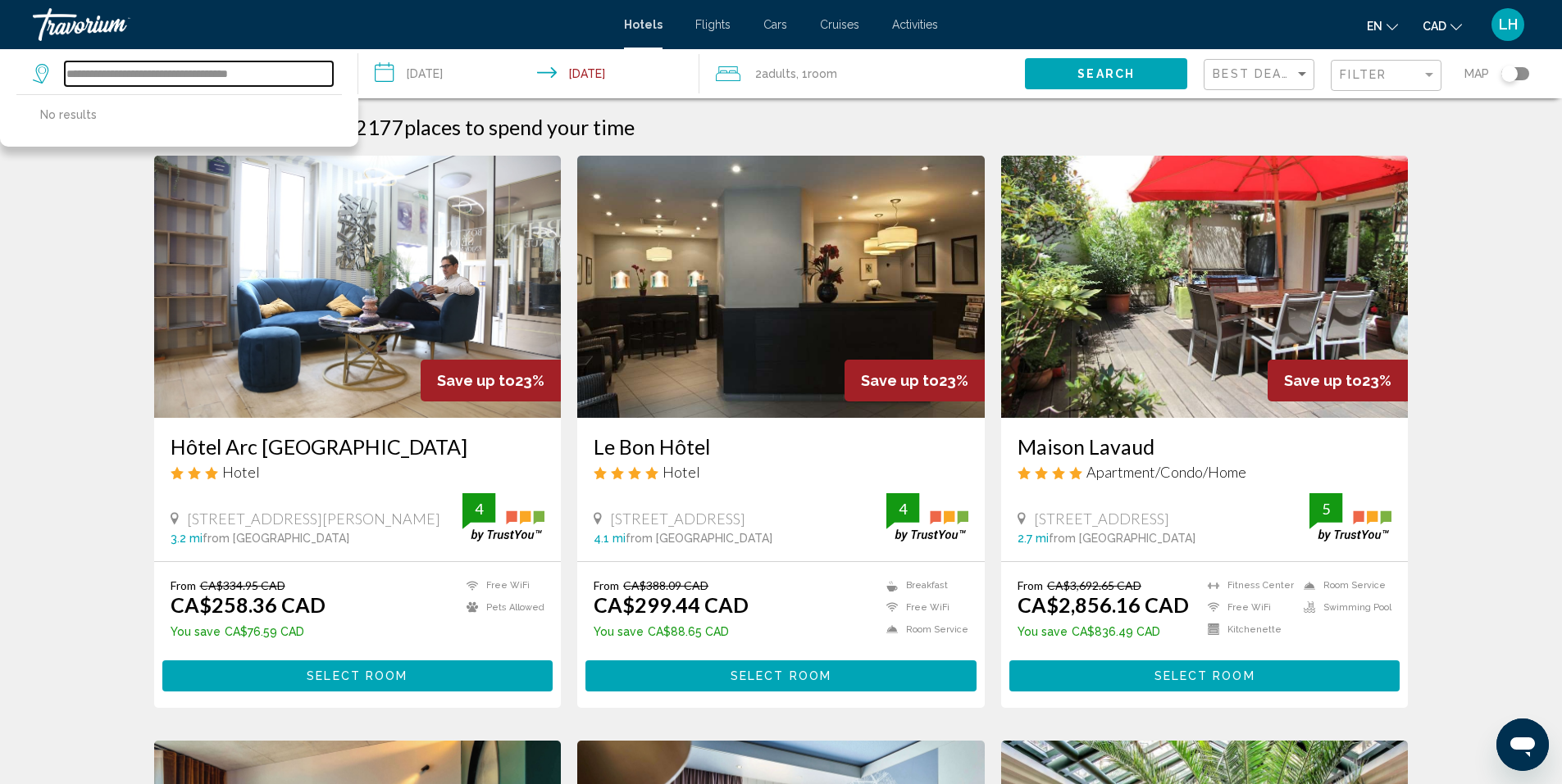
drag, startPoint x: 138, startPoint y: 76, endPoint x: 295, endPoint y: 82, distance: 157.1
click at [295, 82] on input "**********" at bounding box center [199, 73] width 268 height 24
type input "**********"
drag, startPoint x: 252, startPoint y: 72, endPoint x: 315, endPoint y: 167, distance: 114.0
click at [315, 167] on img "Main content" at bounding box center [357, 286] width 408 height 262
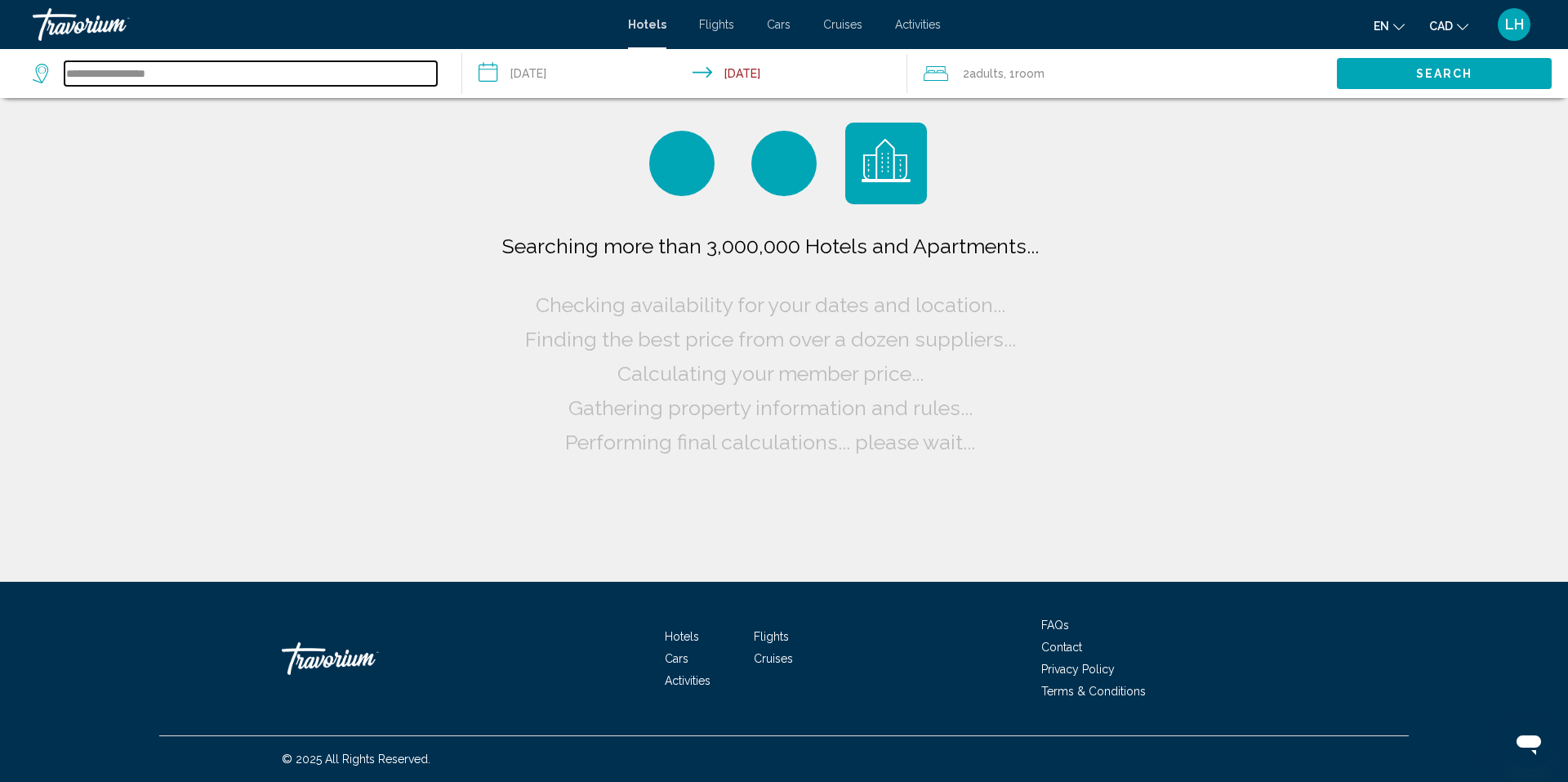
click at [214, 71] on input "**********" at bounding box center [251, 72] width 372 height 24
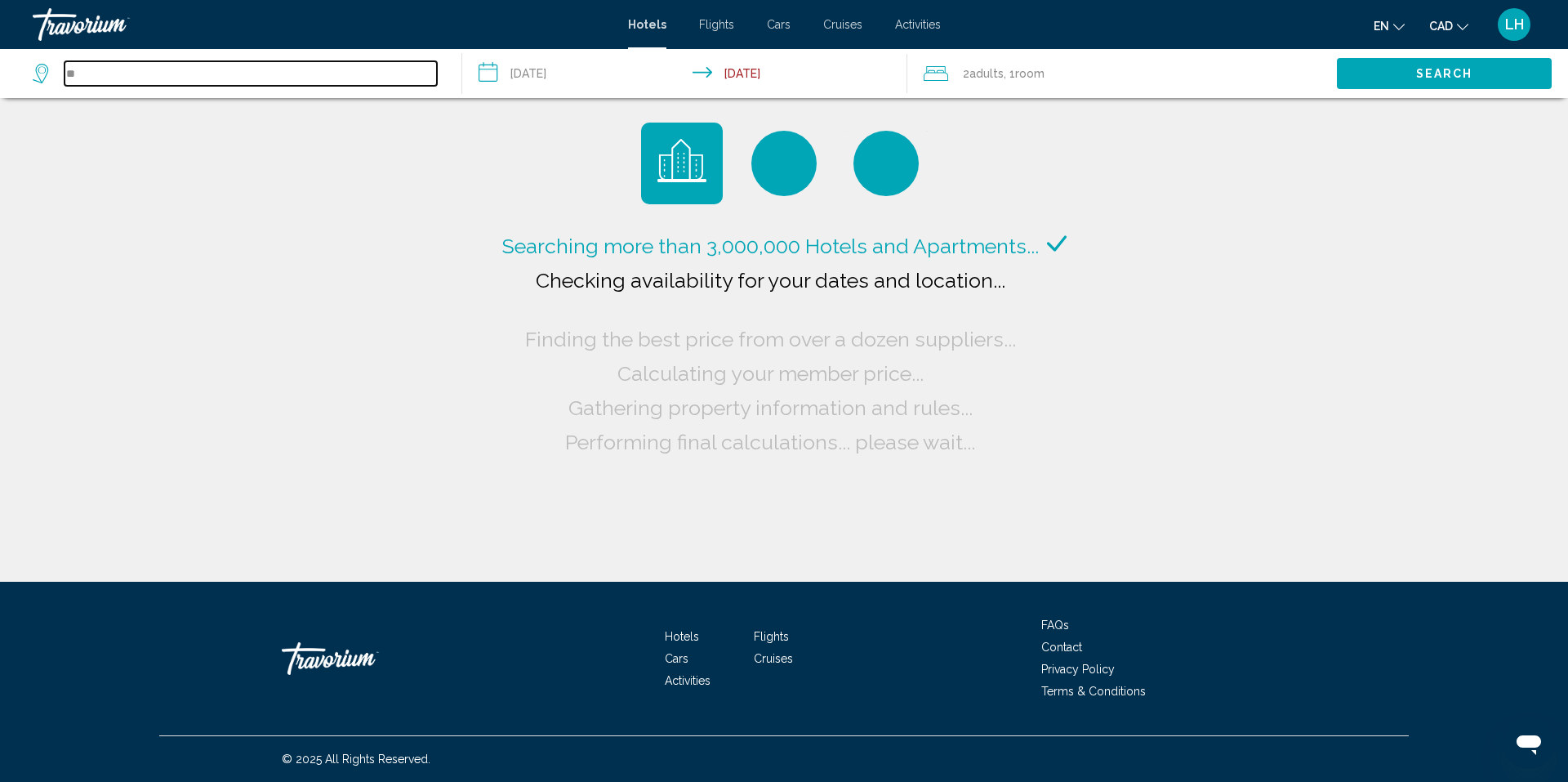
type input "*"
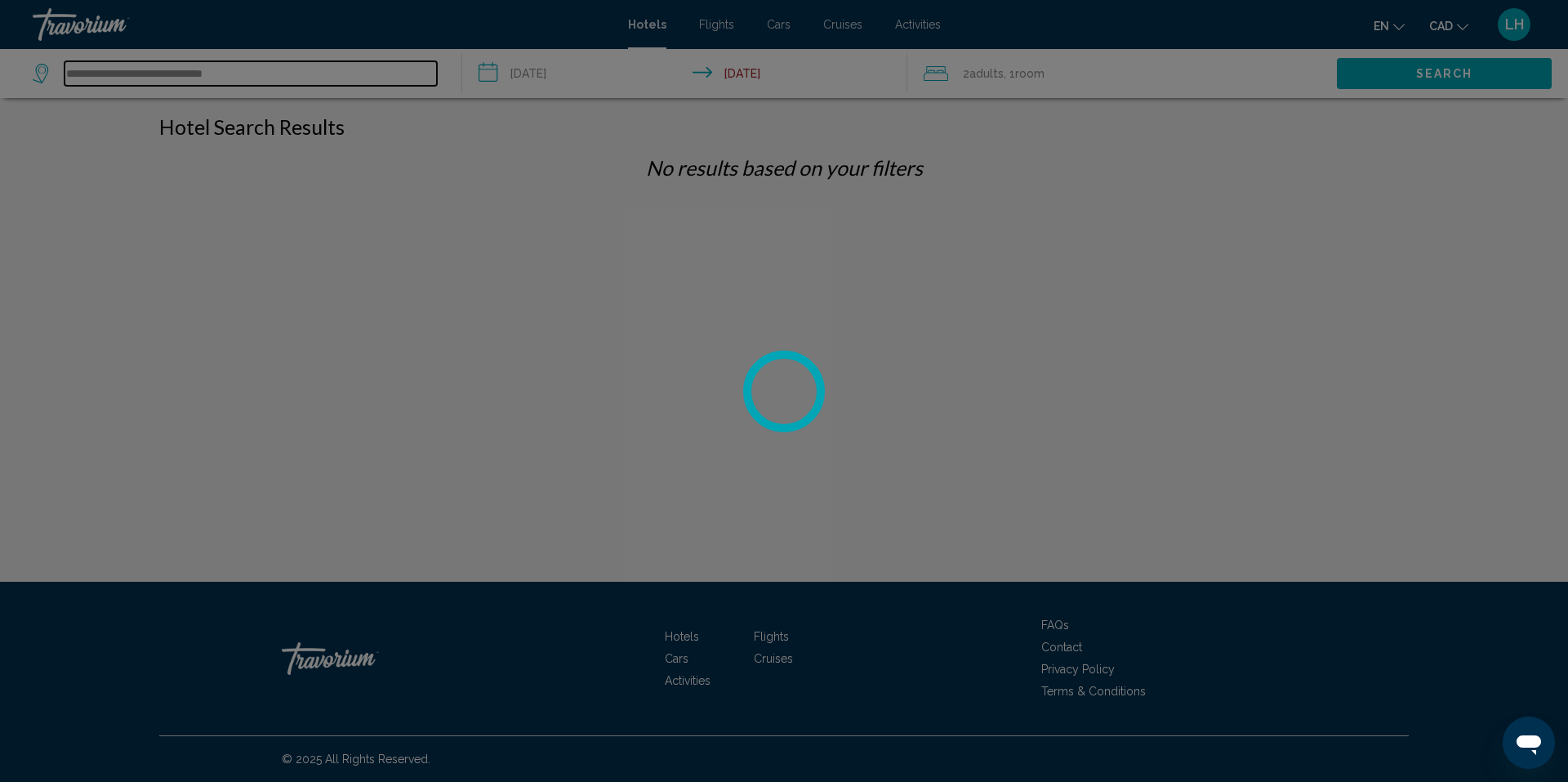
type input "**********"
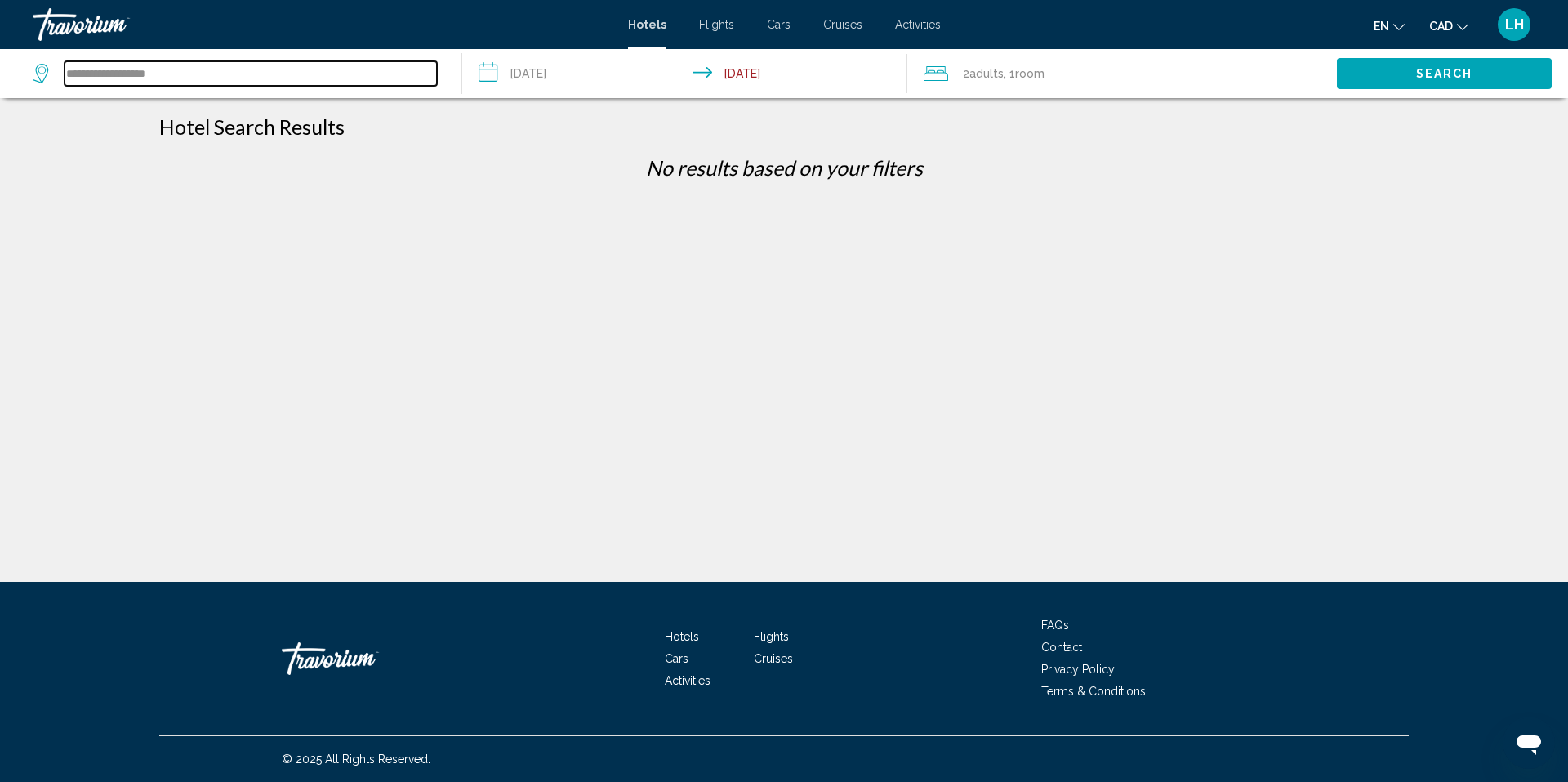
click at [223, 71] on input "**********" at bounding box center [251, 72] width 372 height 24
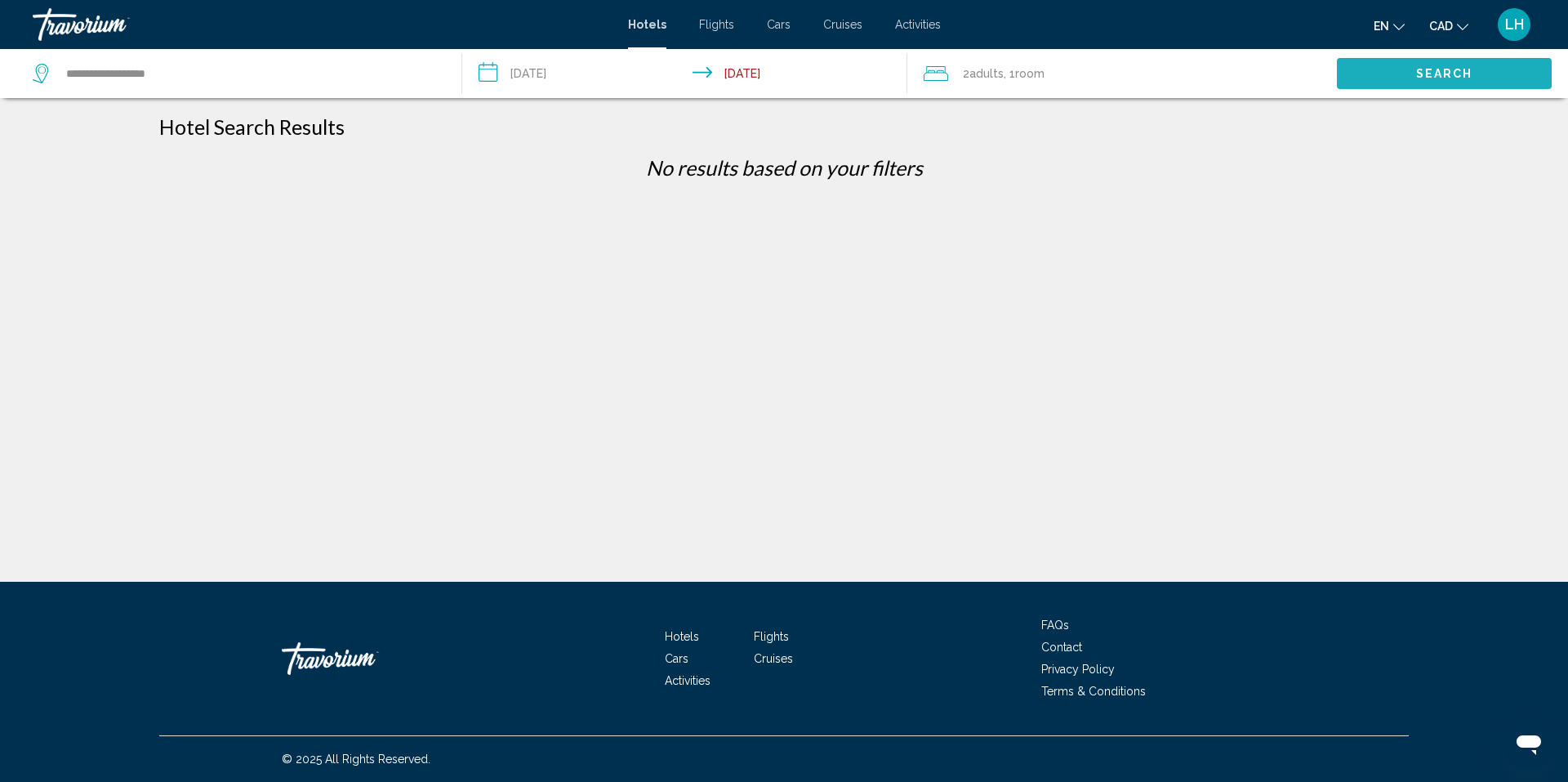
click at [1430, 70] on span "Search" at bounding box center [1444, 74] width 57 height 14
click at [651, 24] on span "Hotels" at bounding box center [647, 25] width 39 height 14
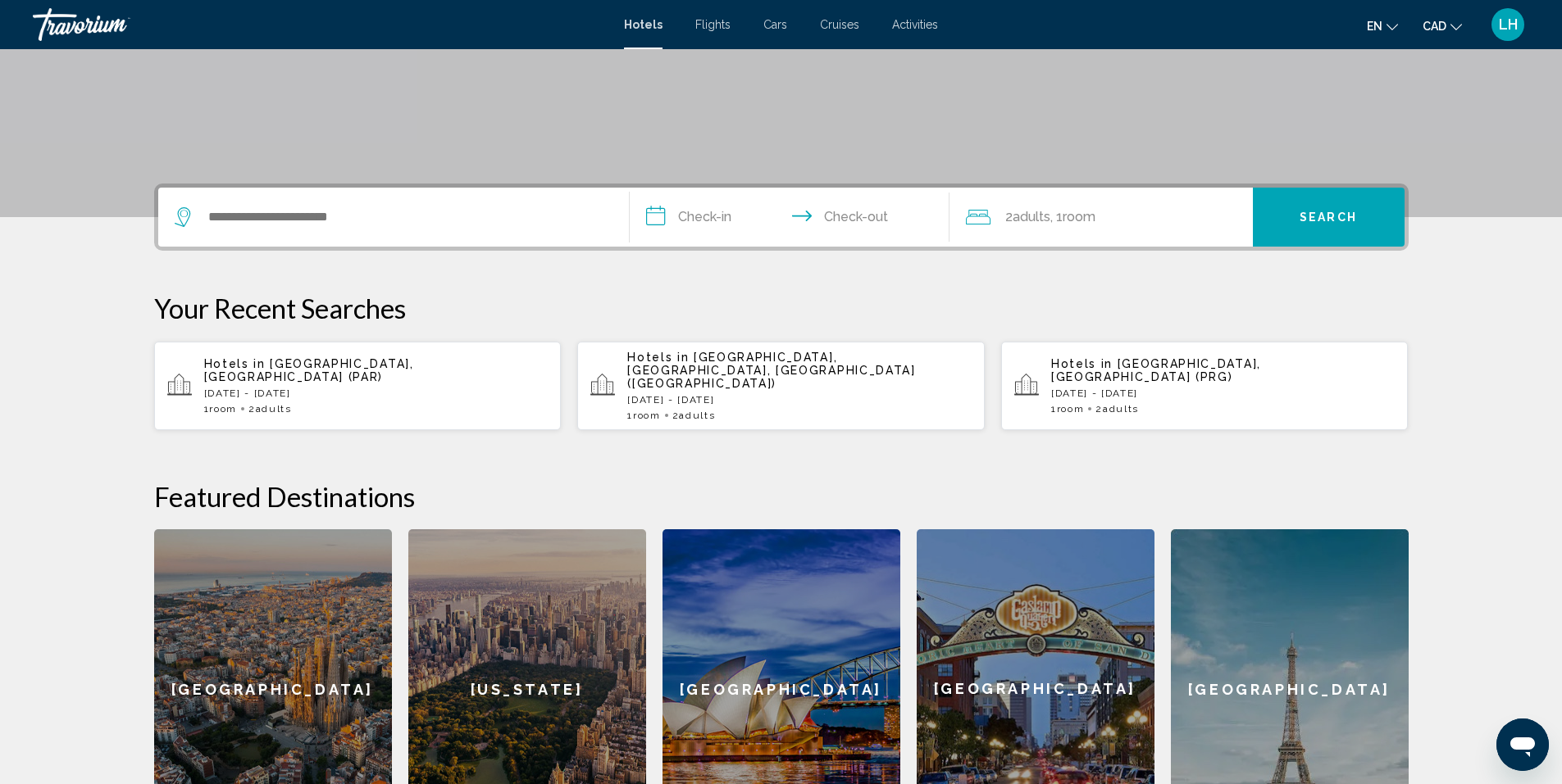
scroll to position [246, 0]
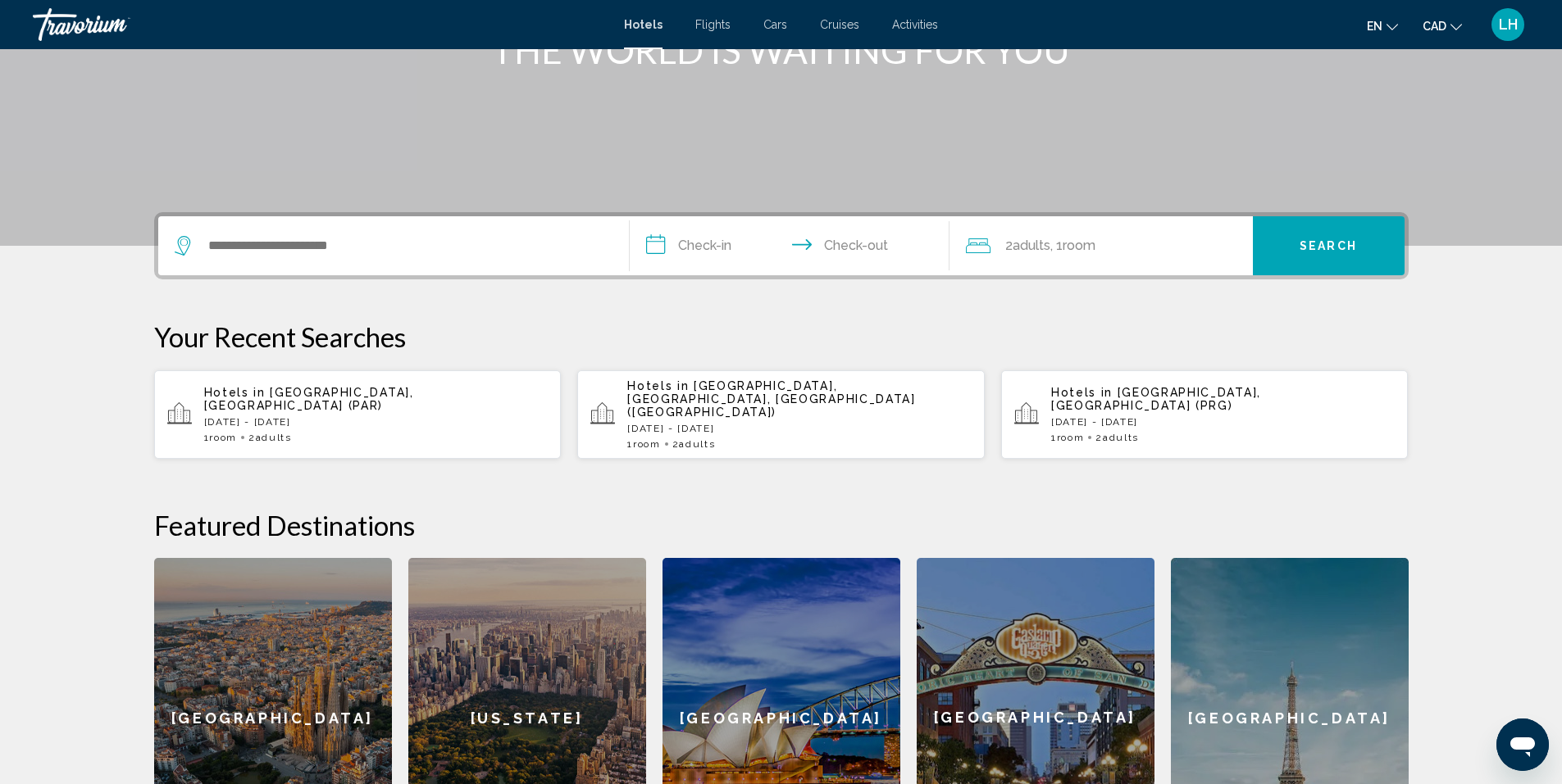
click at [374, 395] on div "Hotels in [GEOGRAPHIC_DATA], [GEOGRAPHIC_DATA] (PAR) [DATE] - [DATE] 1 Room roo…" at bounding box center [377, 414] width 345 height 57
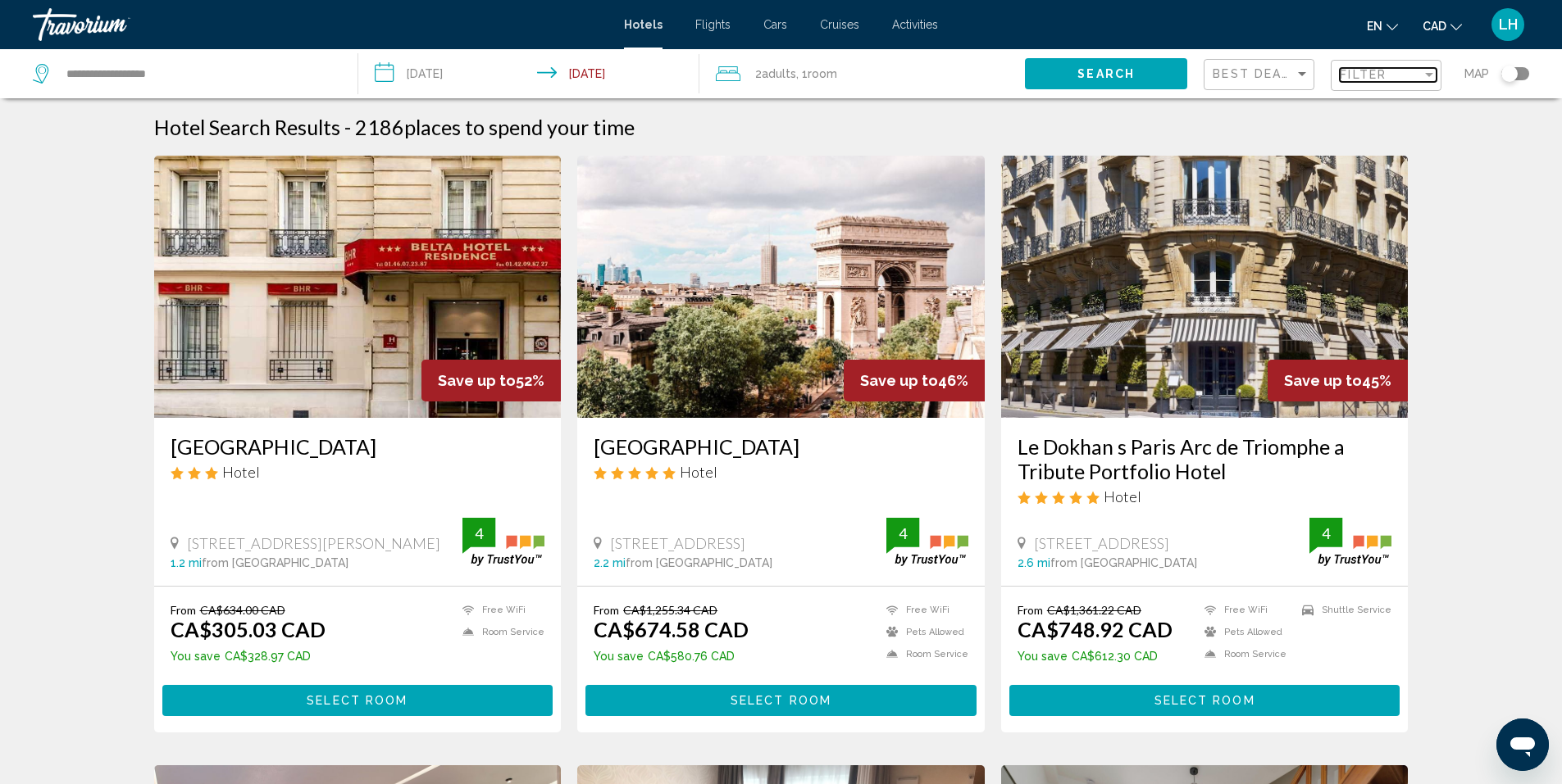
click at [1428, 73] on div "Filter" at bounding box center [1428, 75] width 8 height 4
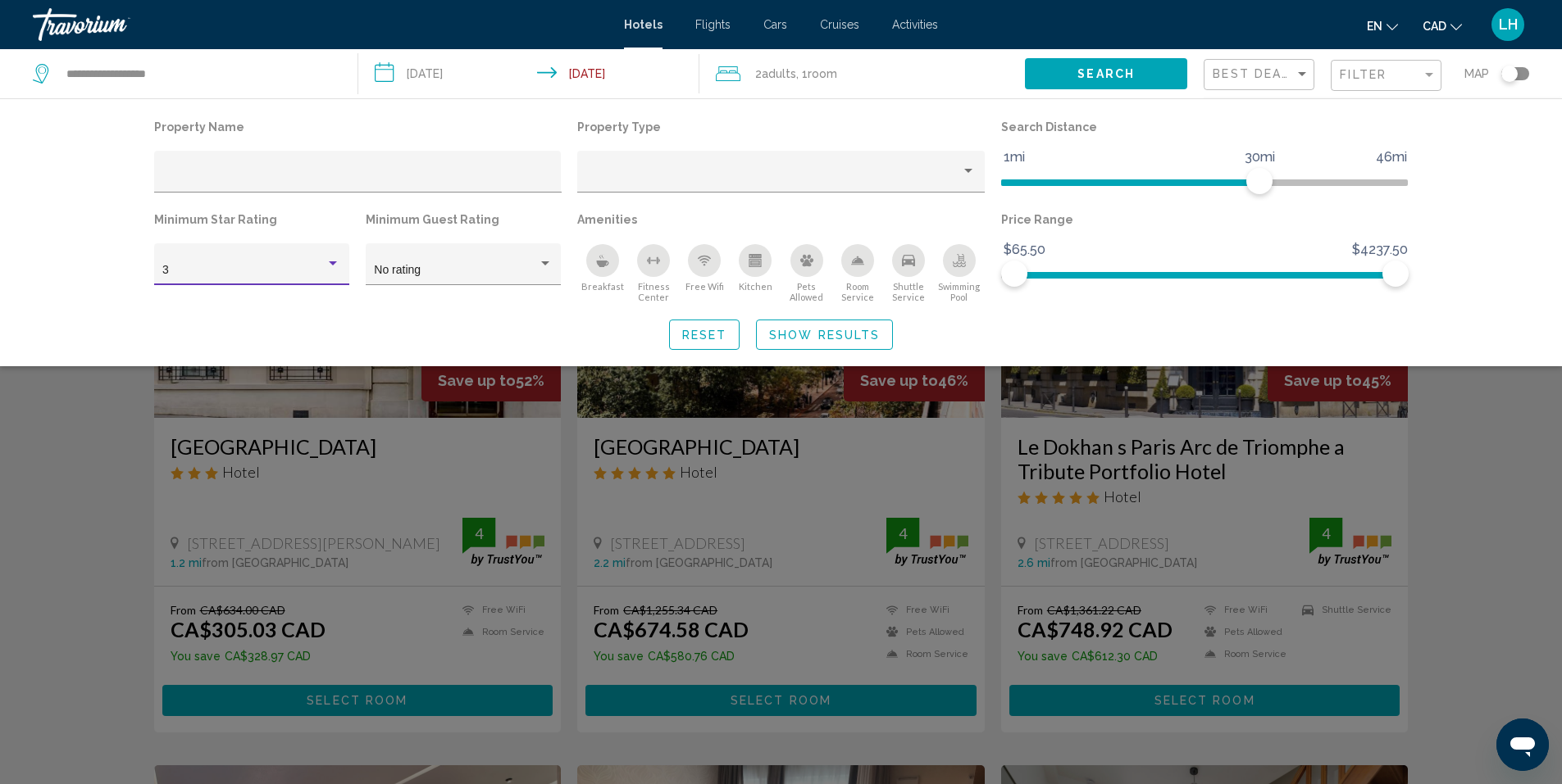
click at [334, 264] on div "Hotel Filters" at bounding box center [332, 263] width 8 height 4
click at [302, 340] on span "5" at bounding box center [252, 340] width 178 height 35
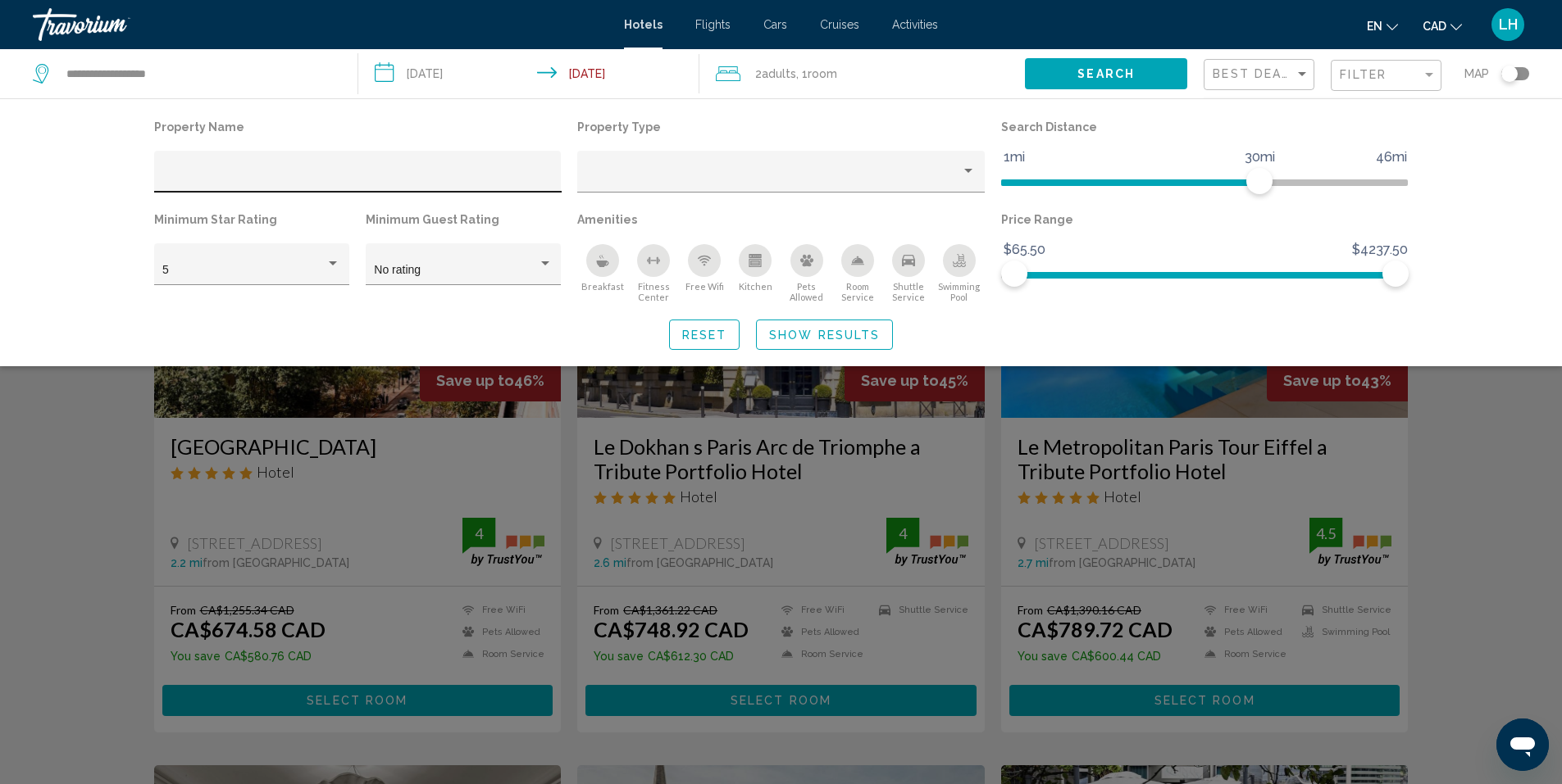
click at [240, 167] on div "Hotel Filters" at bounding box center [357, 176] width 390 height 34
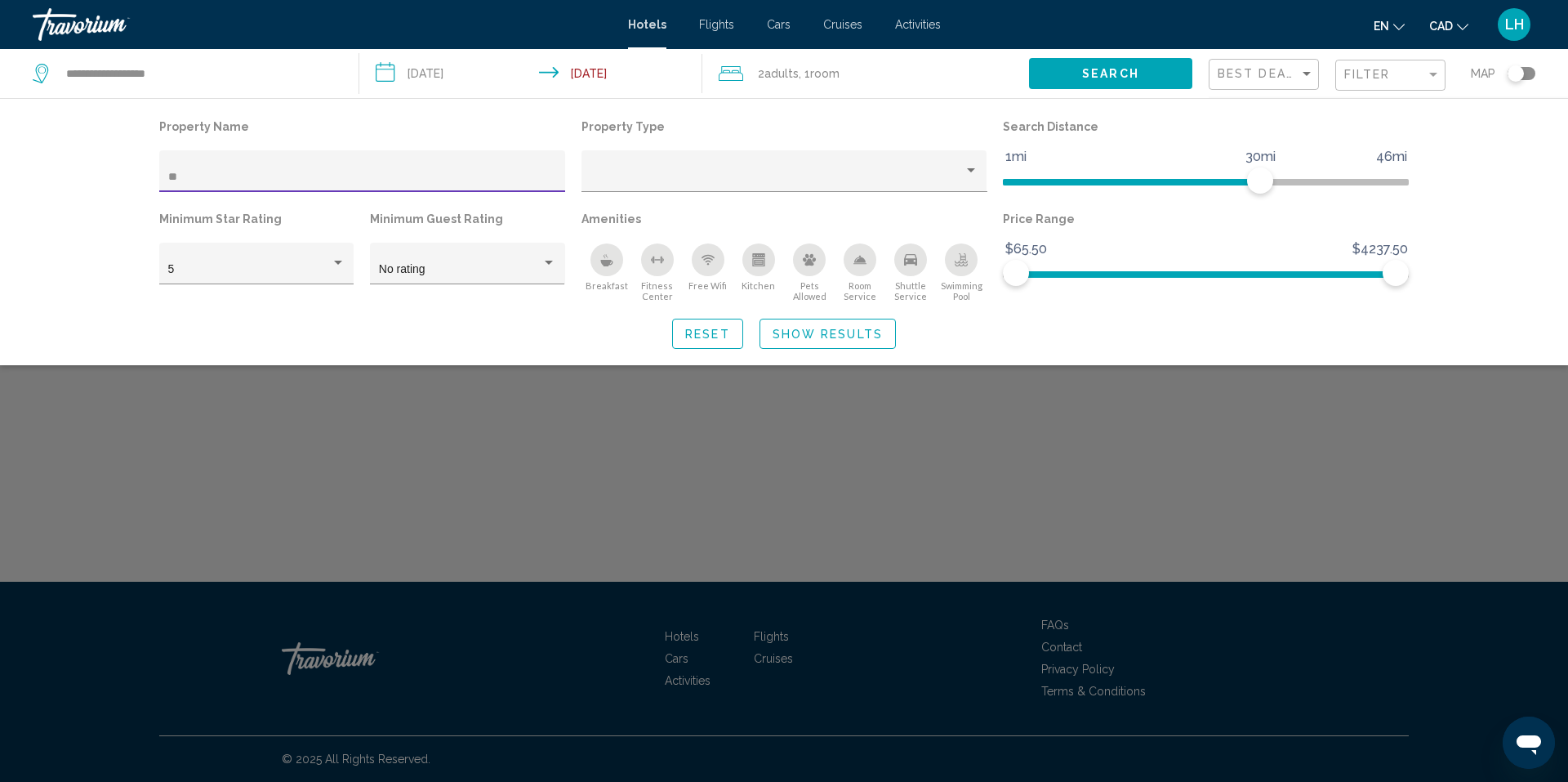
type input "*"
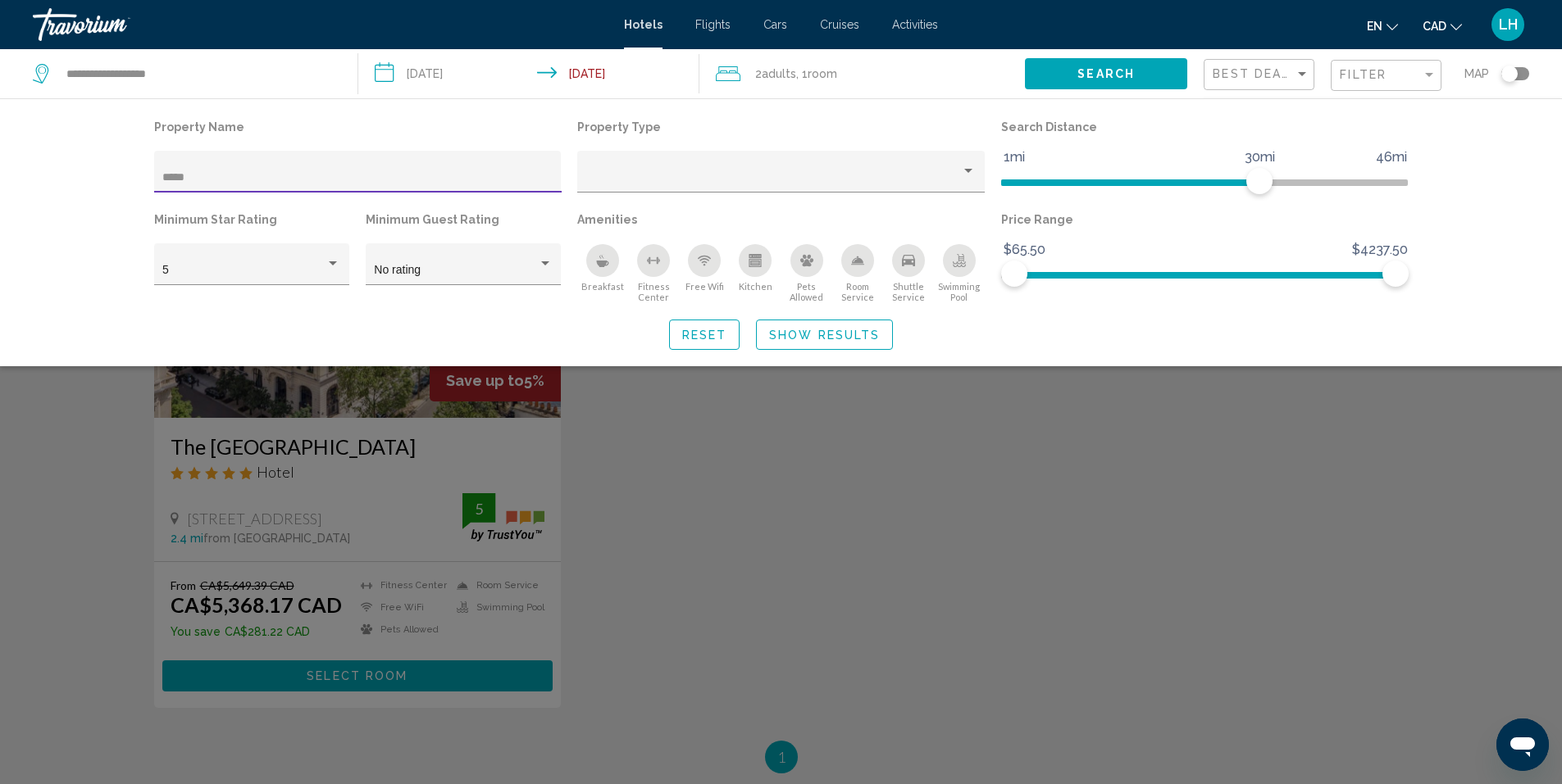
type input "*****"
click at [308, 389] on div "Search widget" at bounding box center [781, 515] width 1562 height 538
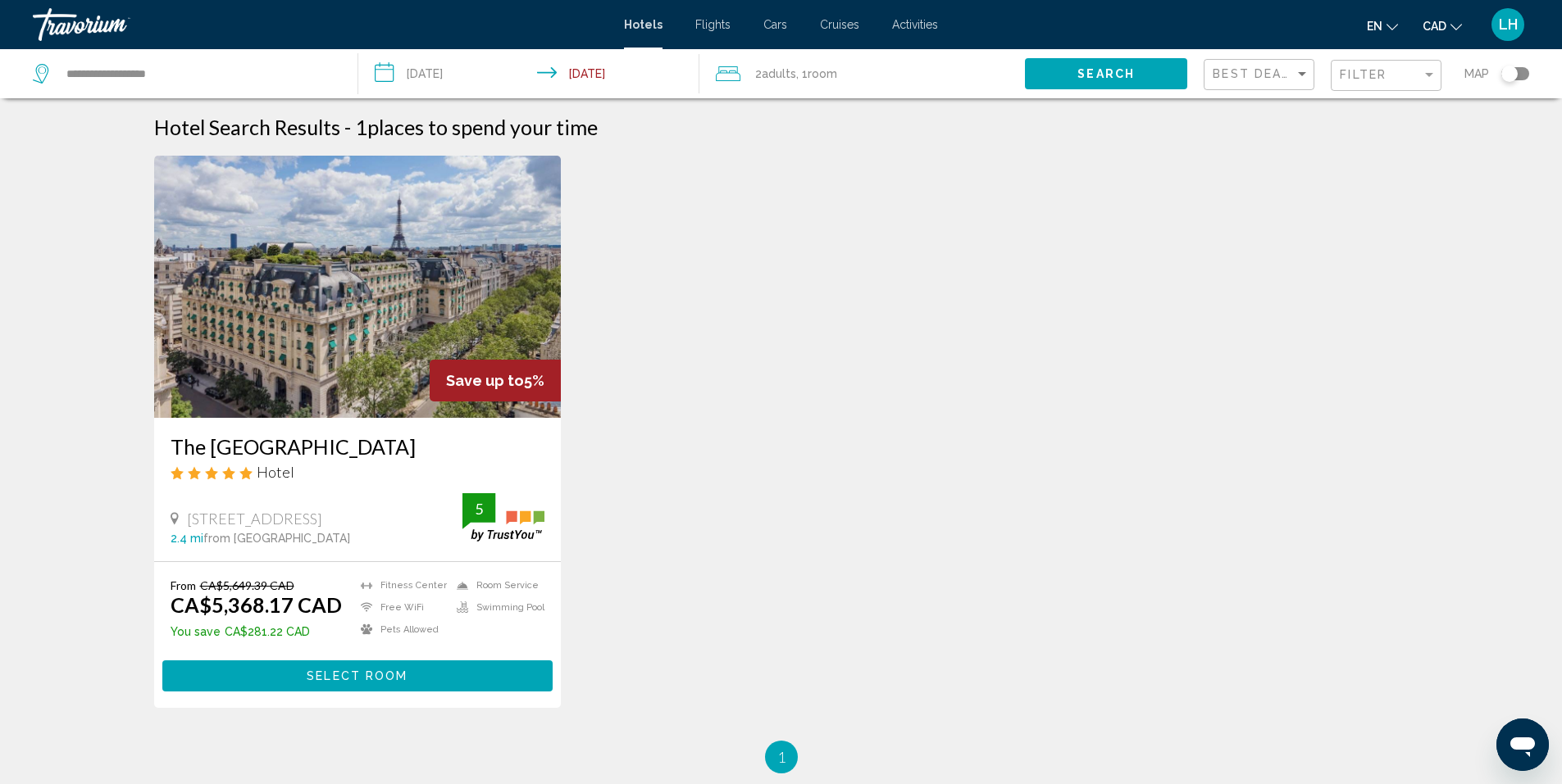
click at [355, 351] on img "Main content" at bounding box center [357, 286] width 408 height 262
click at [341, 301] on img "Main content" at bounding box center [357, 286] width 408 height 262
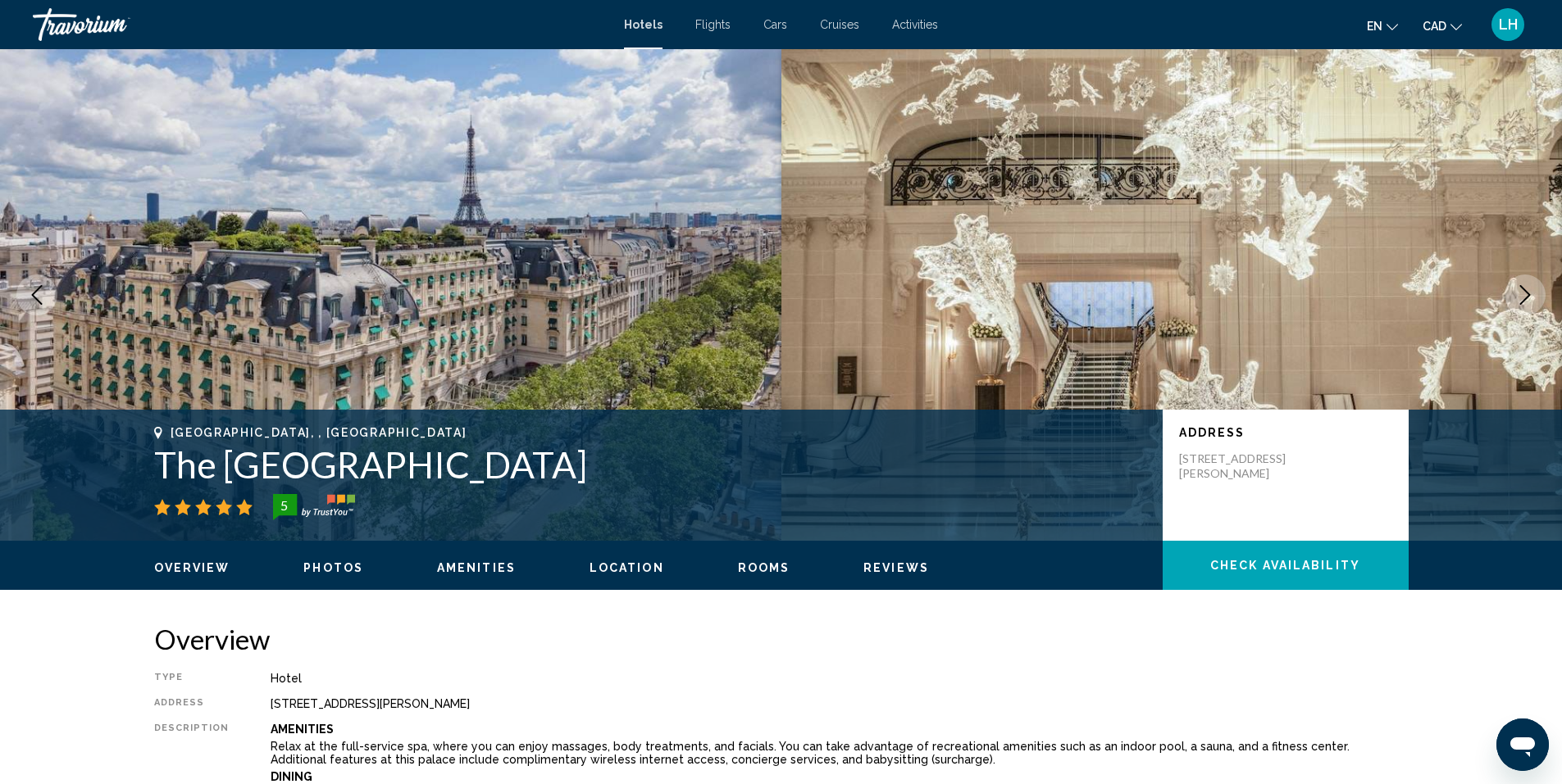
click at [1541, 297] on button "Next image" at bounding box center [1524, 295] width 41 height 41
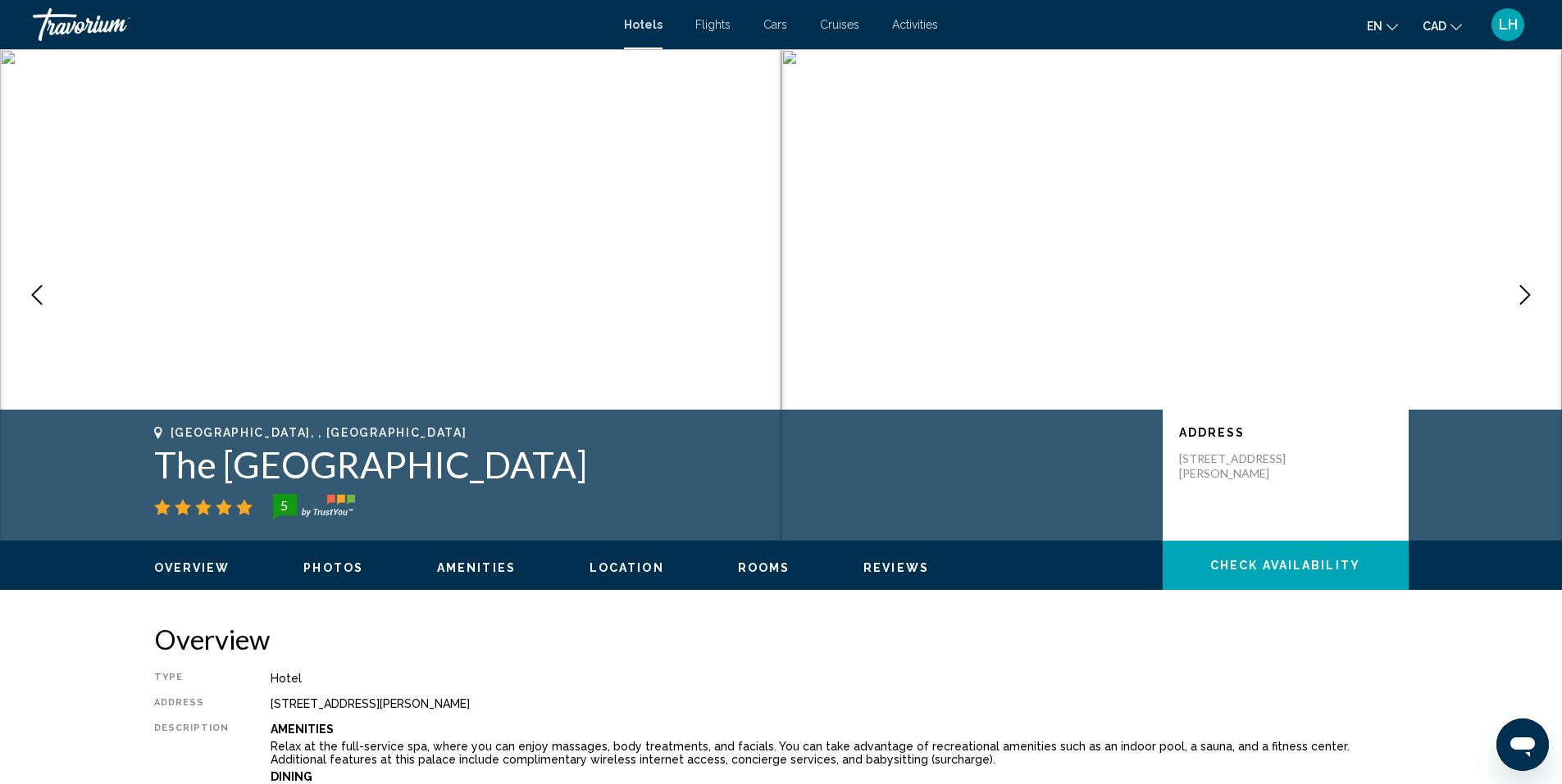
click at [323, 562] on span "Photos" at bounding box center [333, 568] width 60 height 14
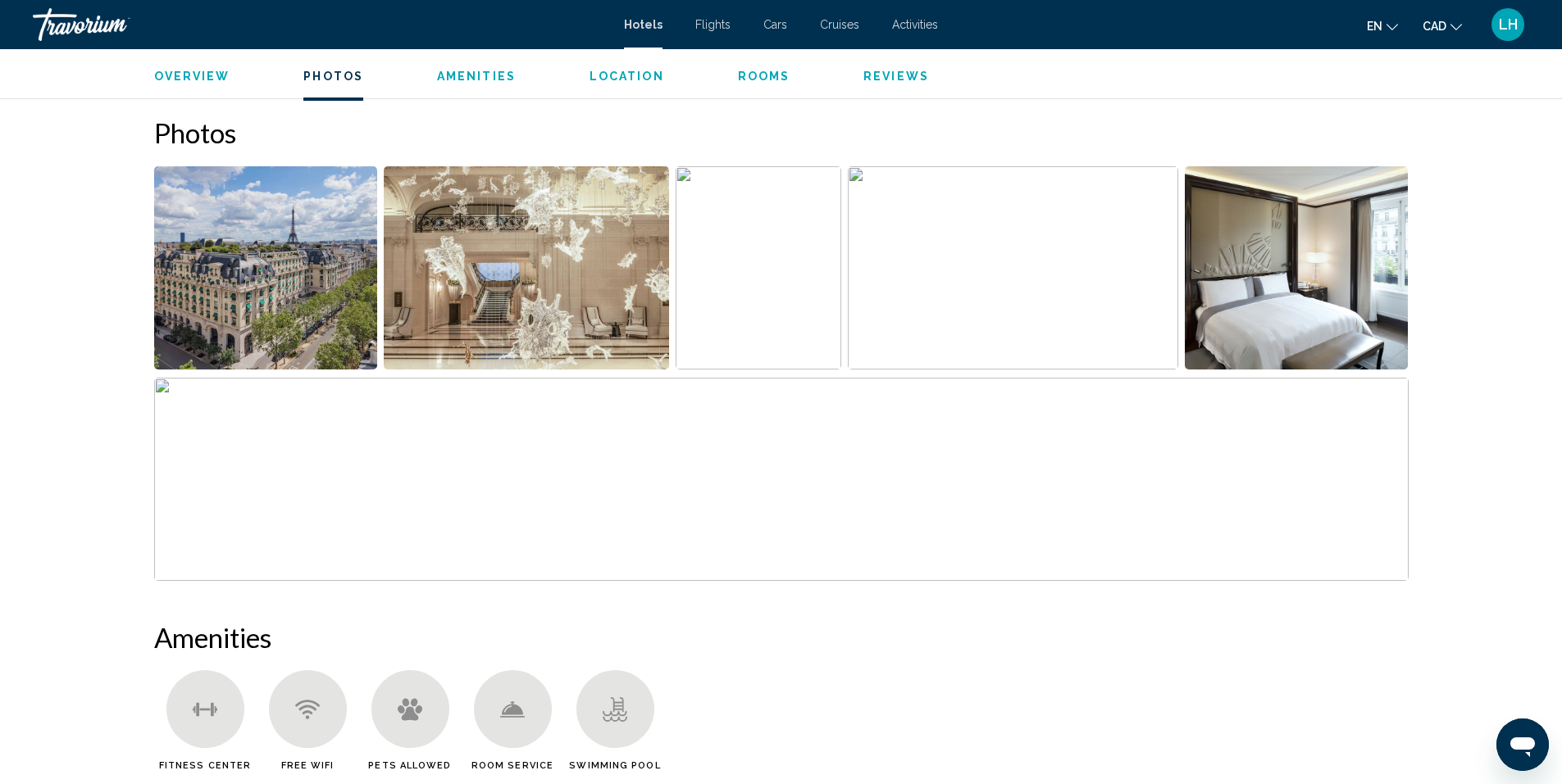
scroll to position [800, 0]
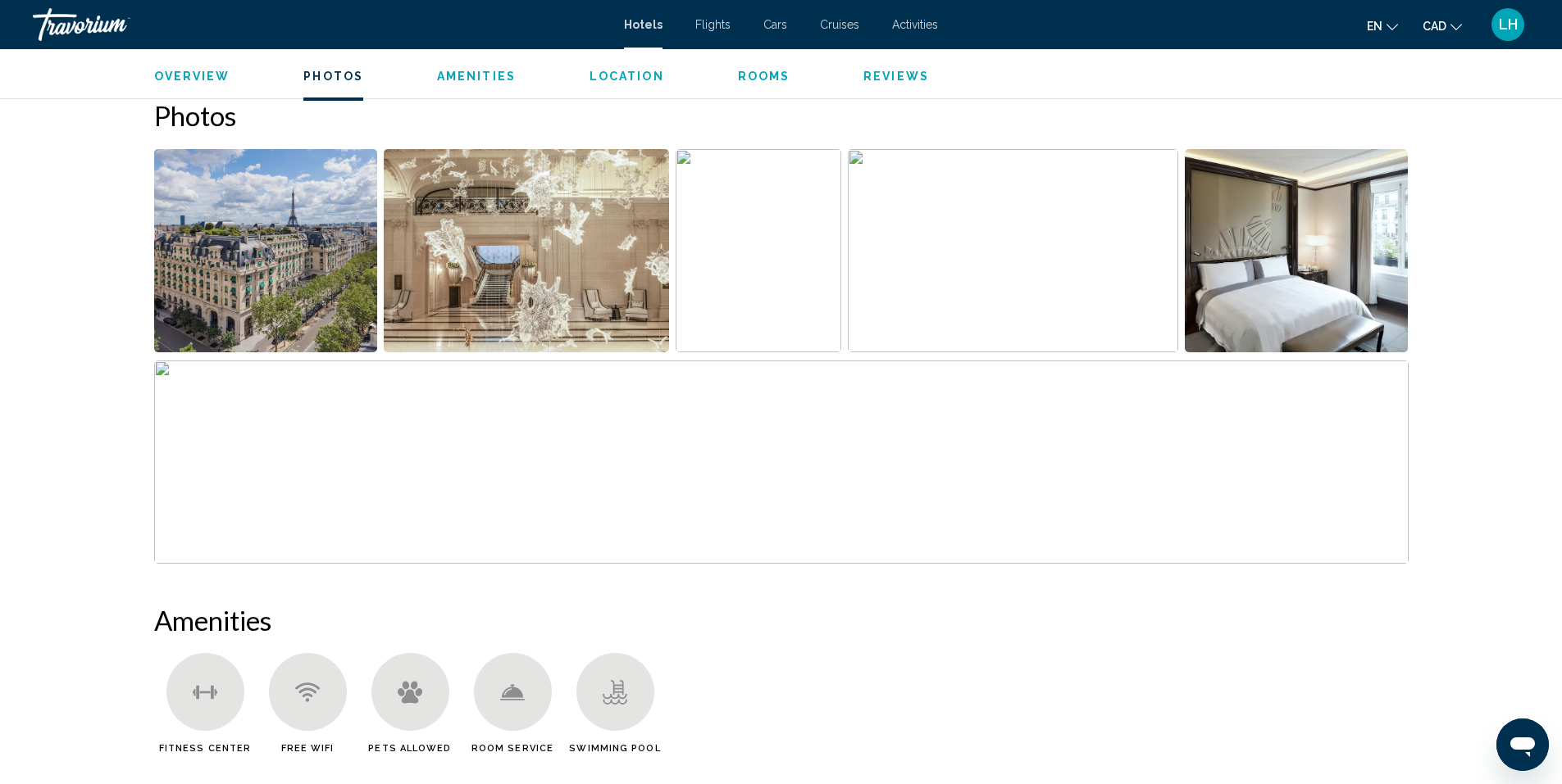
click at [495, 257] on img "Open full-screen image slider" at bounding box center [526, 251] width 286 height 203
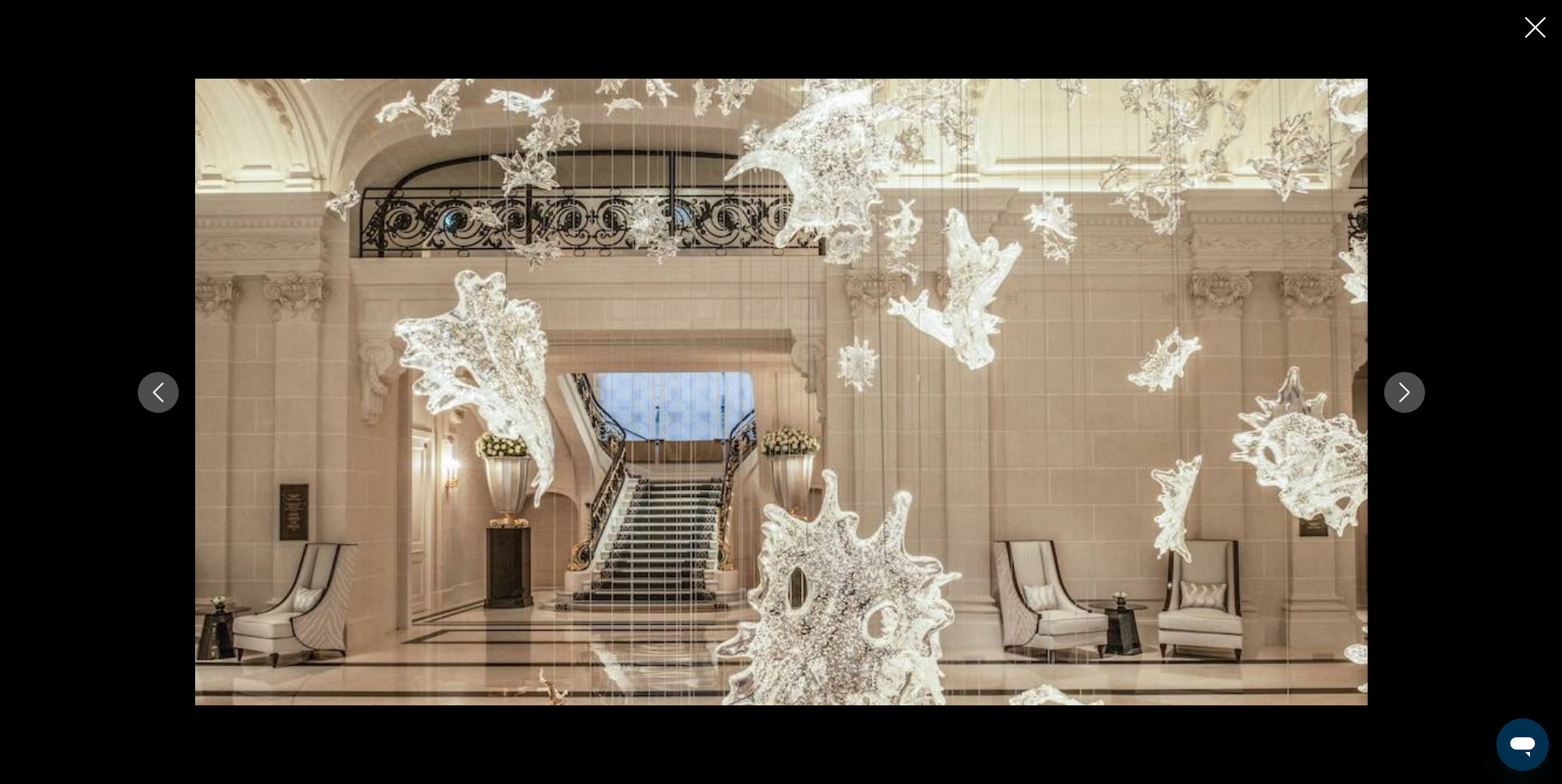
click at [1406, 391] on icon "Next image" at bounding box center [1404, 392] width 19 height 19
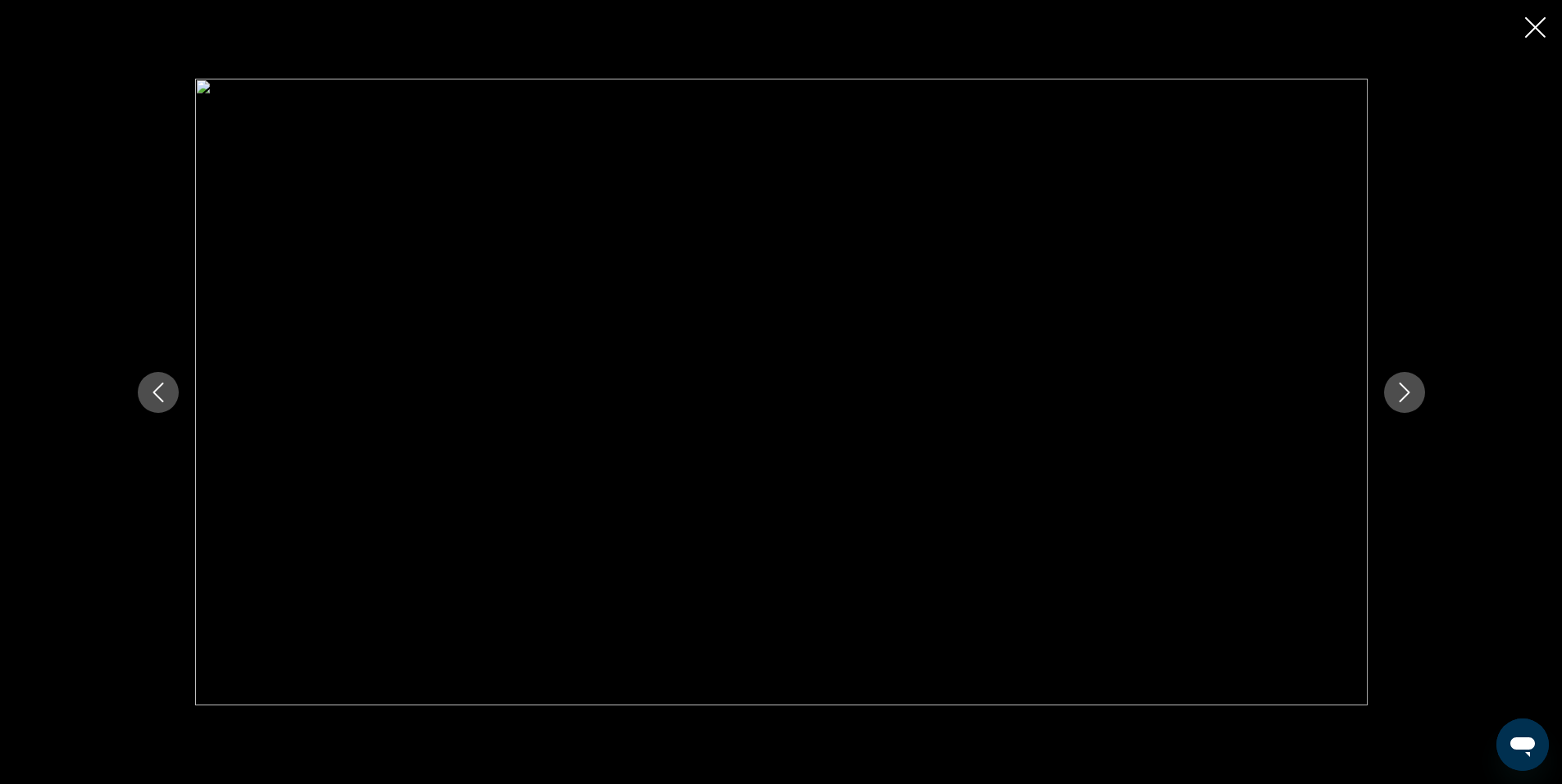
click at [1407, 387] on icon "Next image" at bounding box center [1404, 392] width 19 height 19
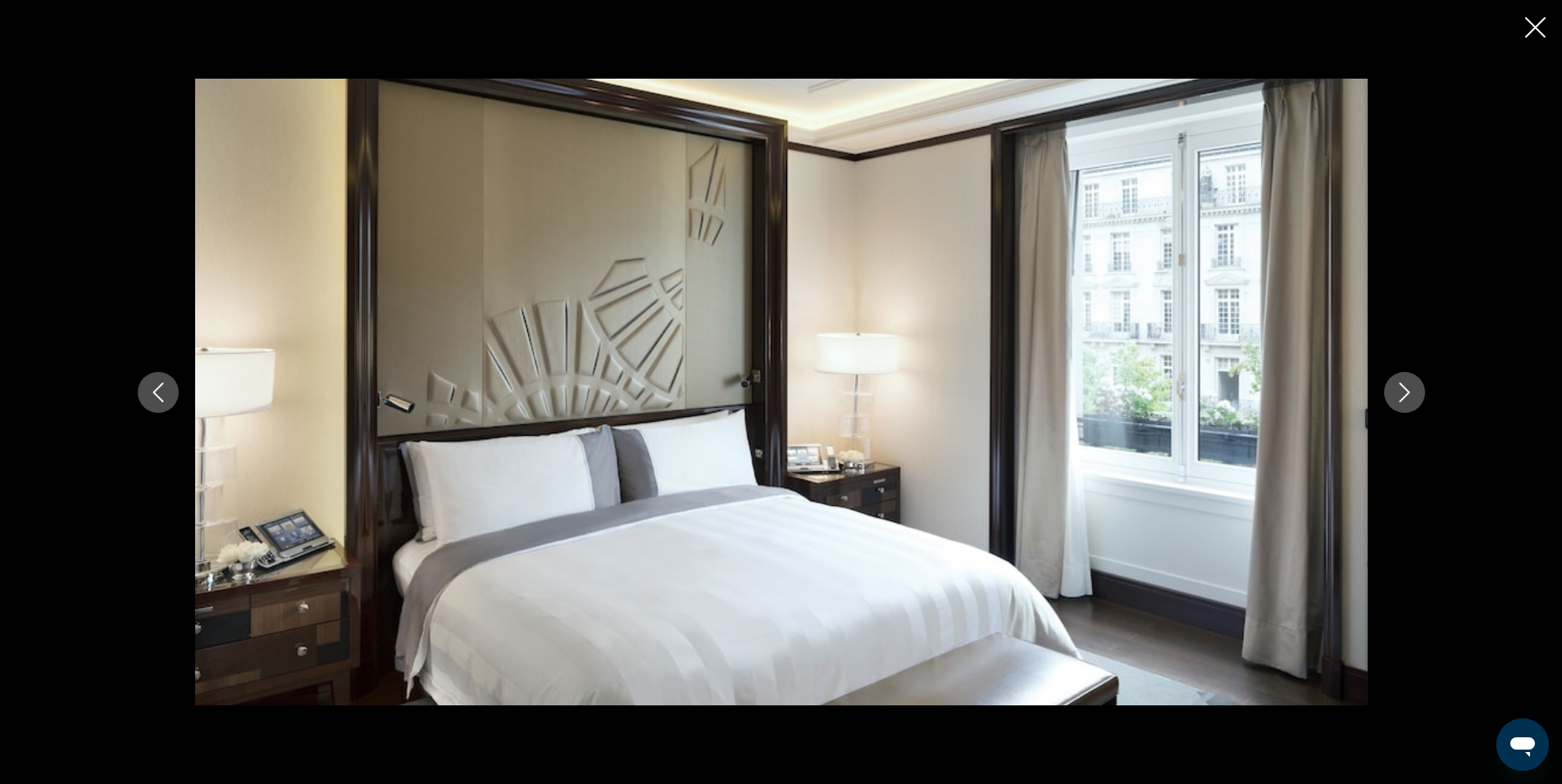
click at [1407, 387] on icon "Next image" at bounding box center [1404, 392] width 19 height 19
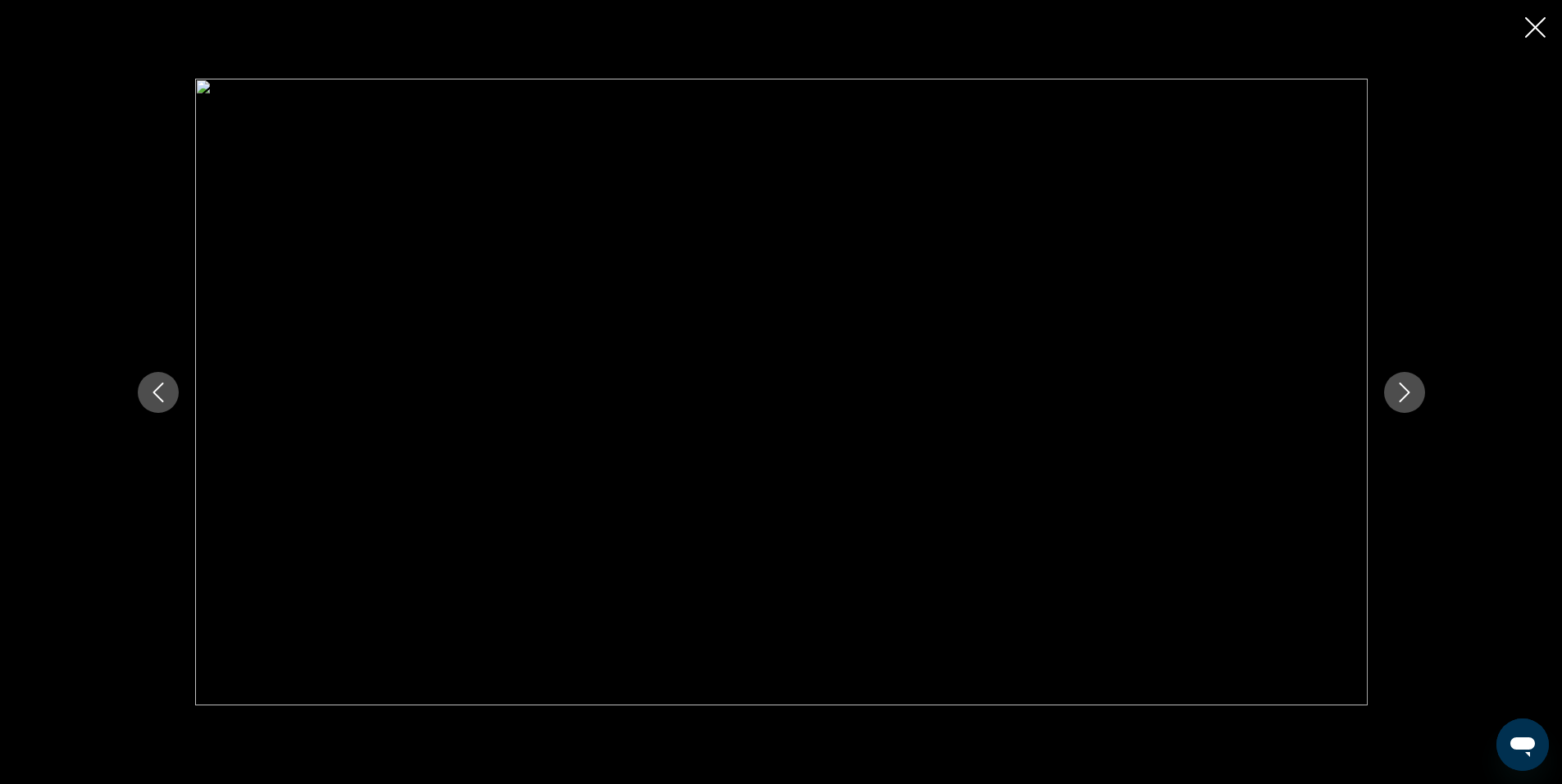
click at [1407, 387] on icon "Next image" at bounding box center [1404, 392] width 19 height 19
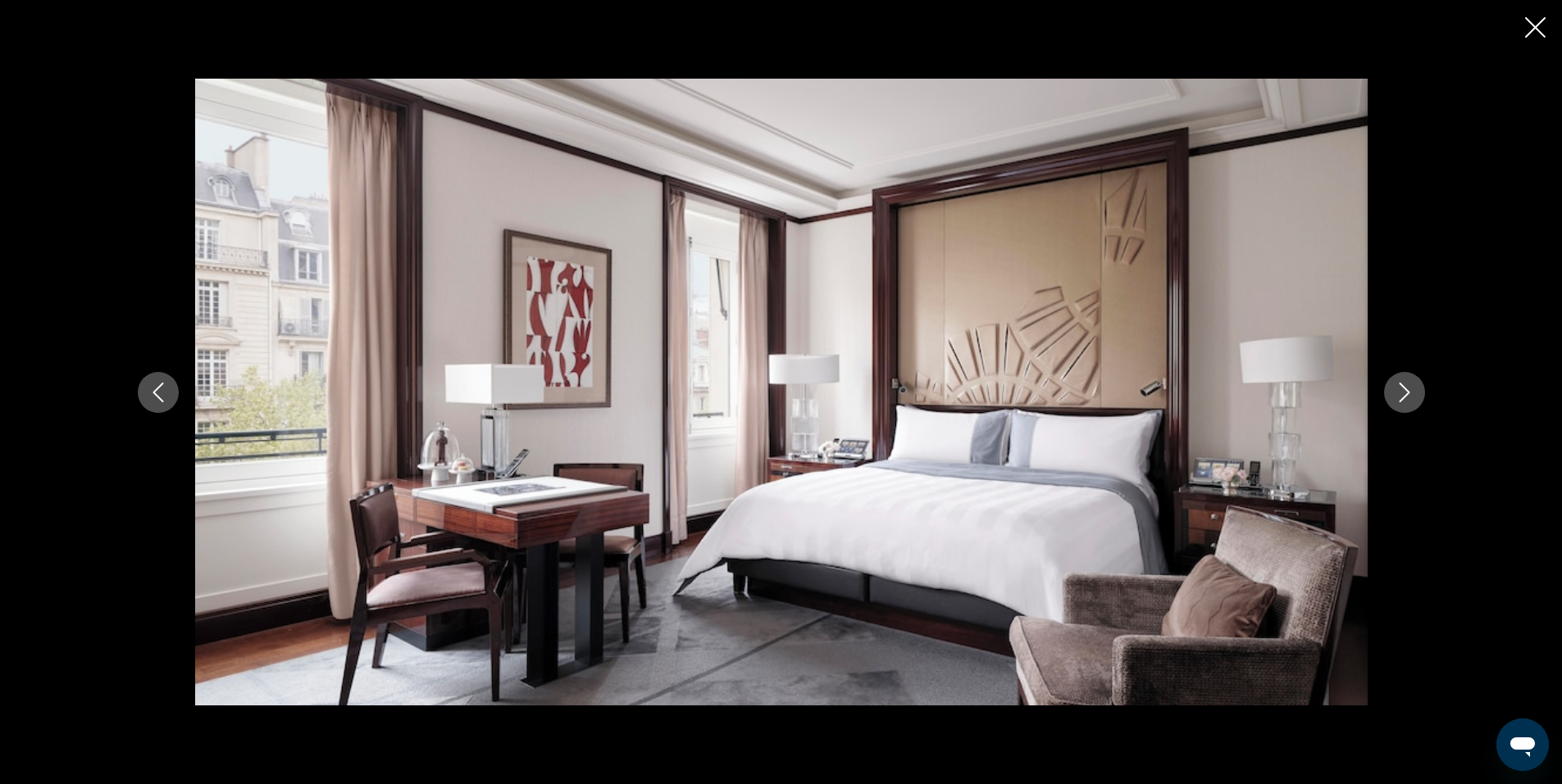
click at [1407, 387] on icon "Next image" at bounding box center [1404, 392] width 19 height 19
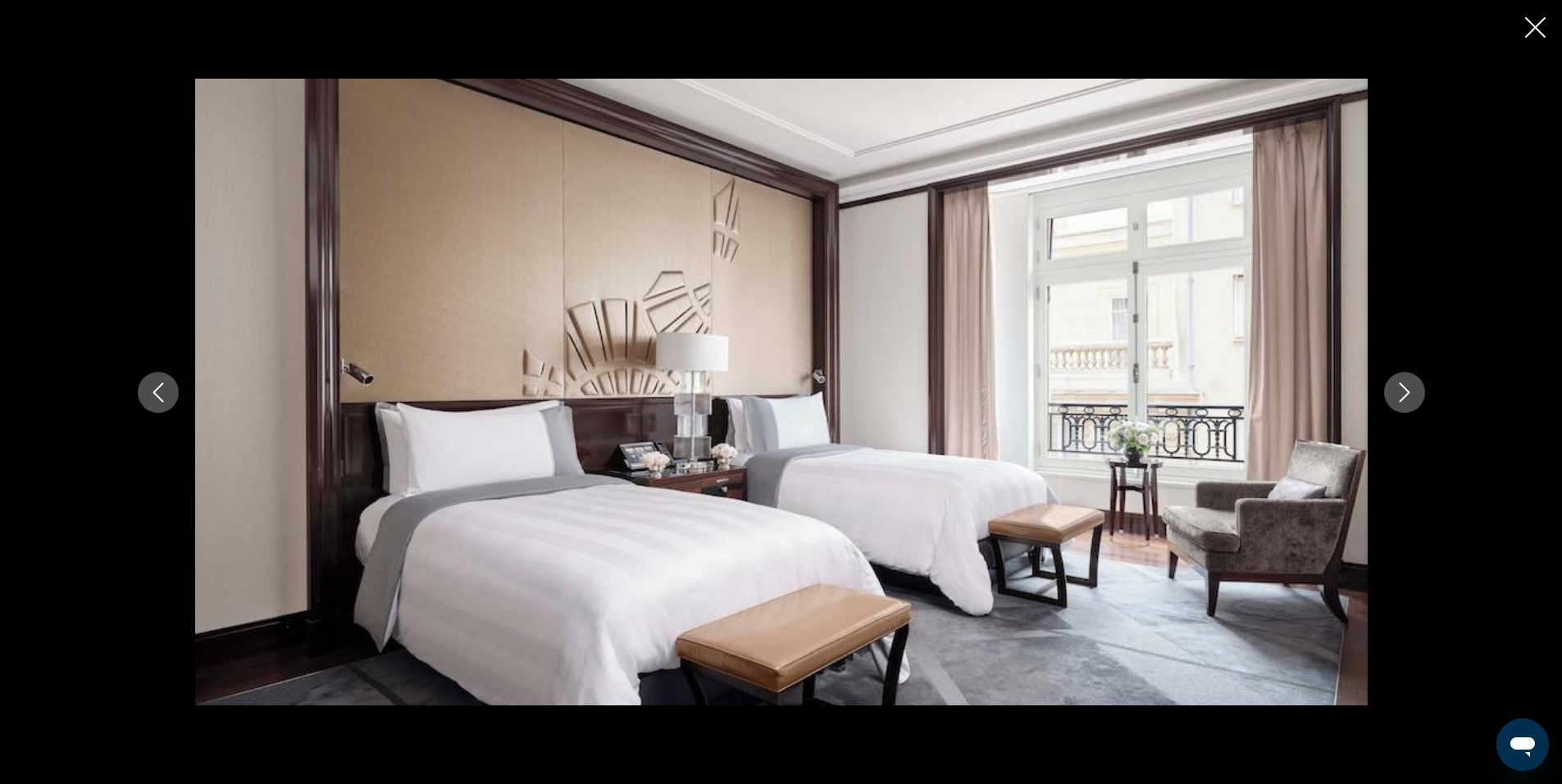
click at [1407, 387] on icon "Next image" at bounding box center [1404, 392] width 19 height 19
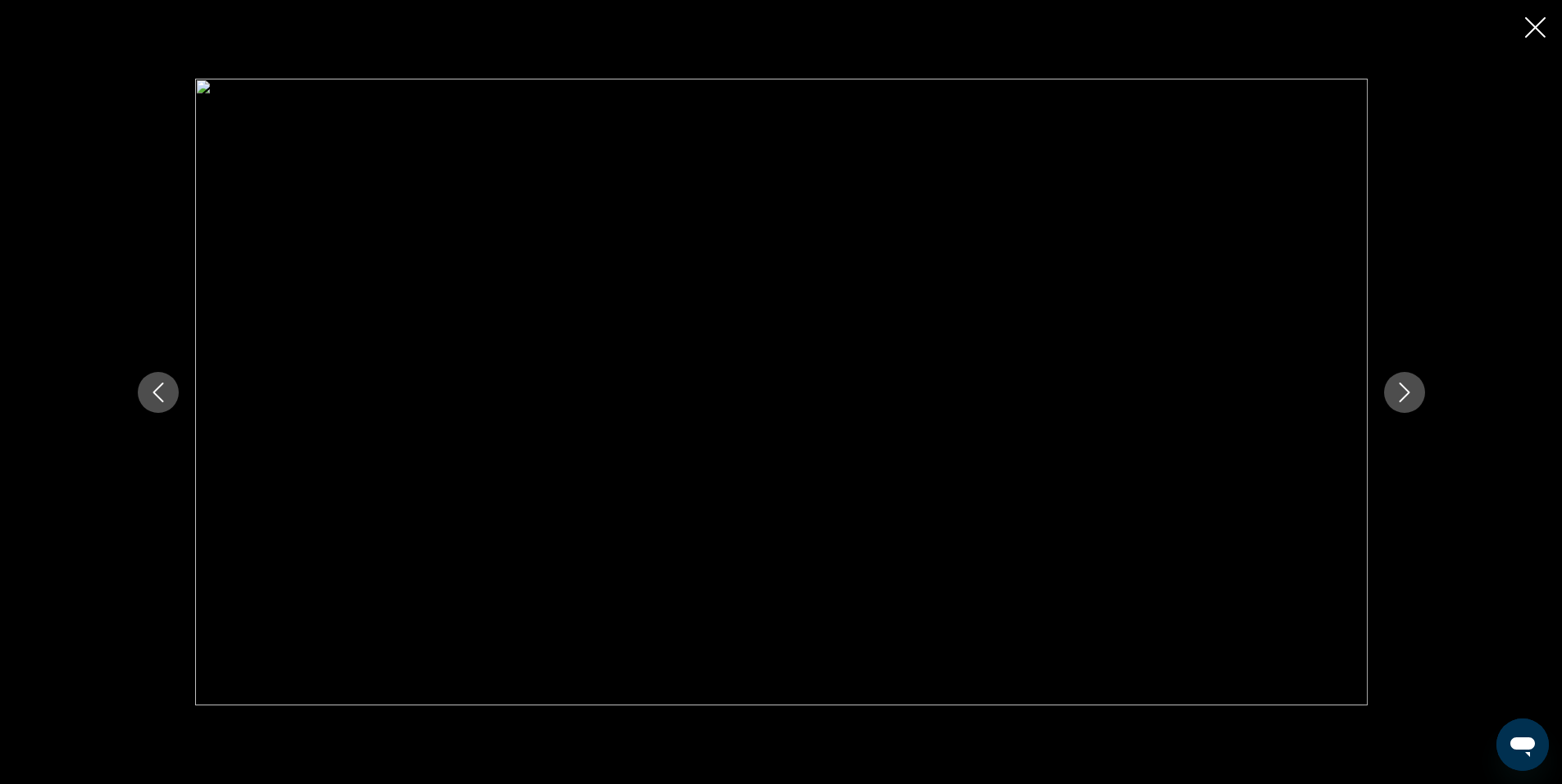
click at [1407, 387] on icon "Next image" at bounding box center [1404, 392] width 19 height 19
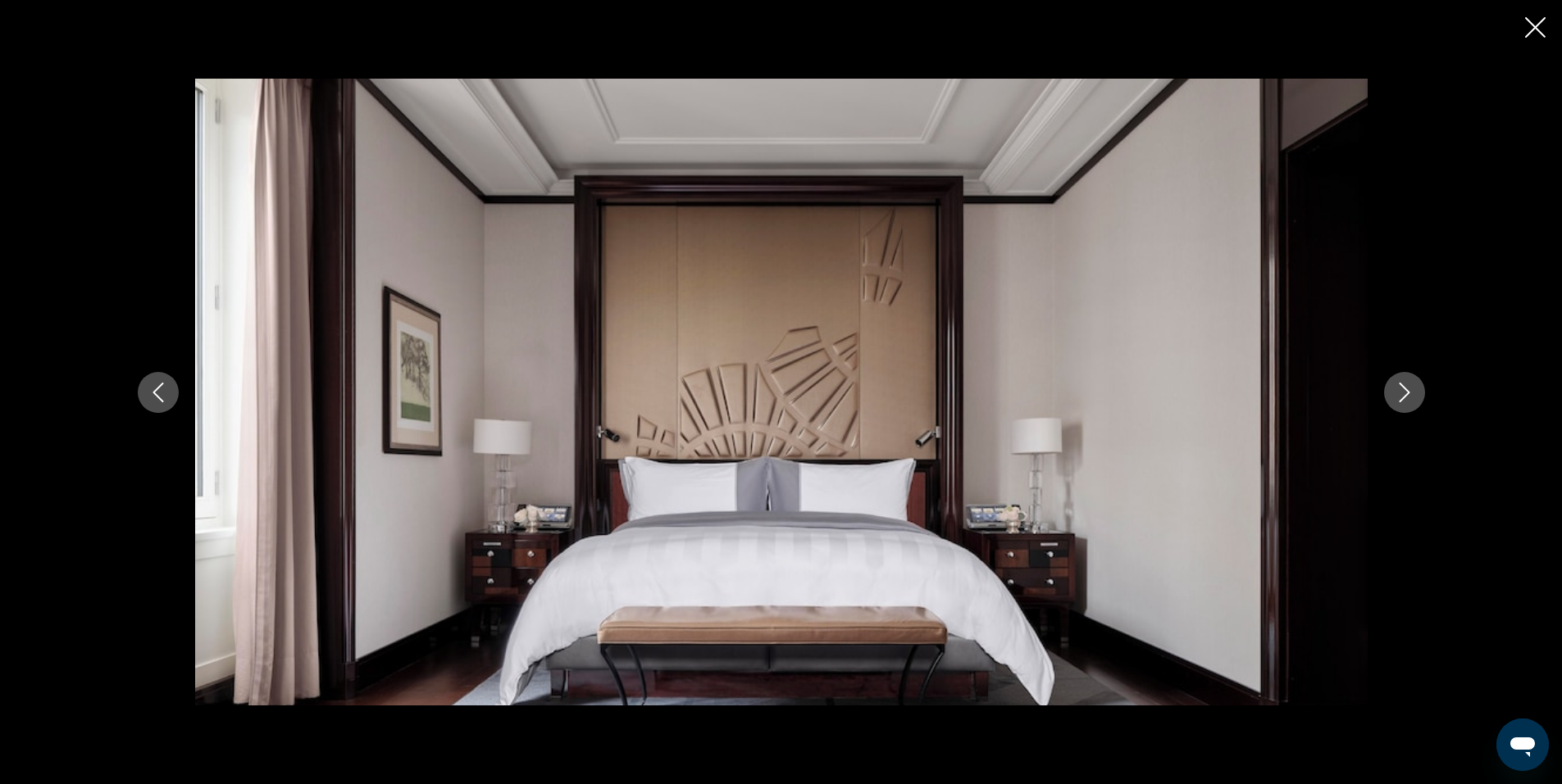
click at [1407, 387] on icon "Next image" at bounding box center [1404, 392] width 19 height 19
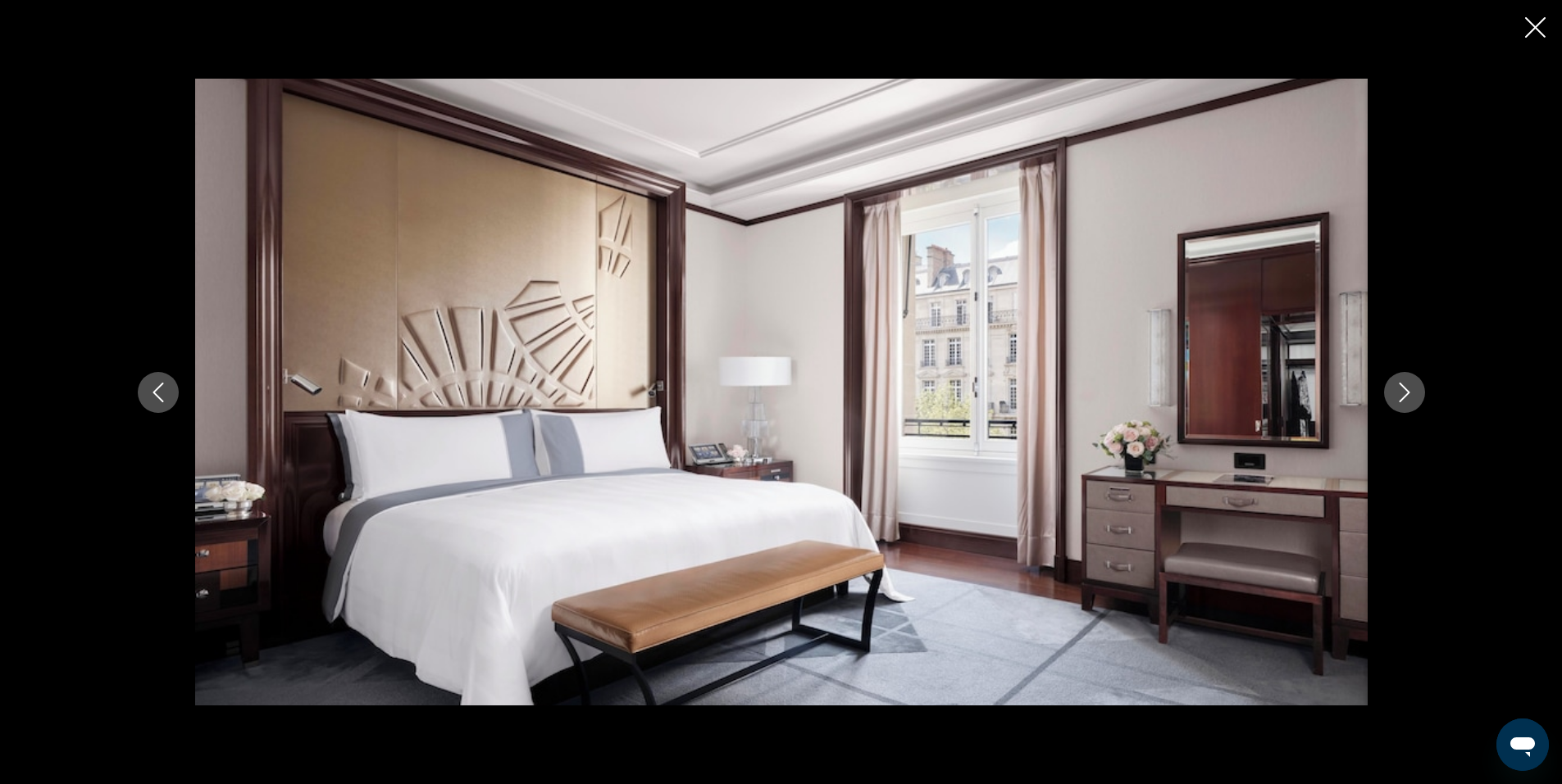
click at [1407, 387] on icon "Next image" at bounding box center [1404, 392] width 19 height 19
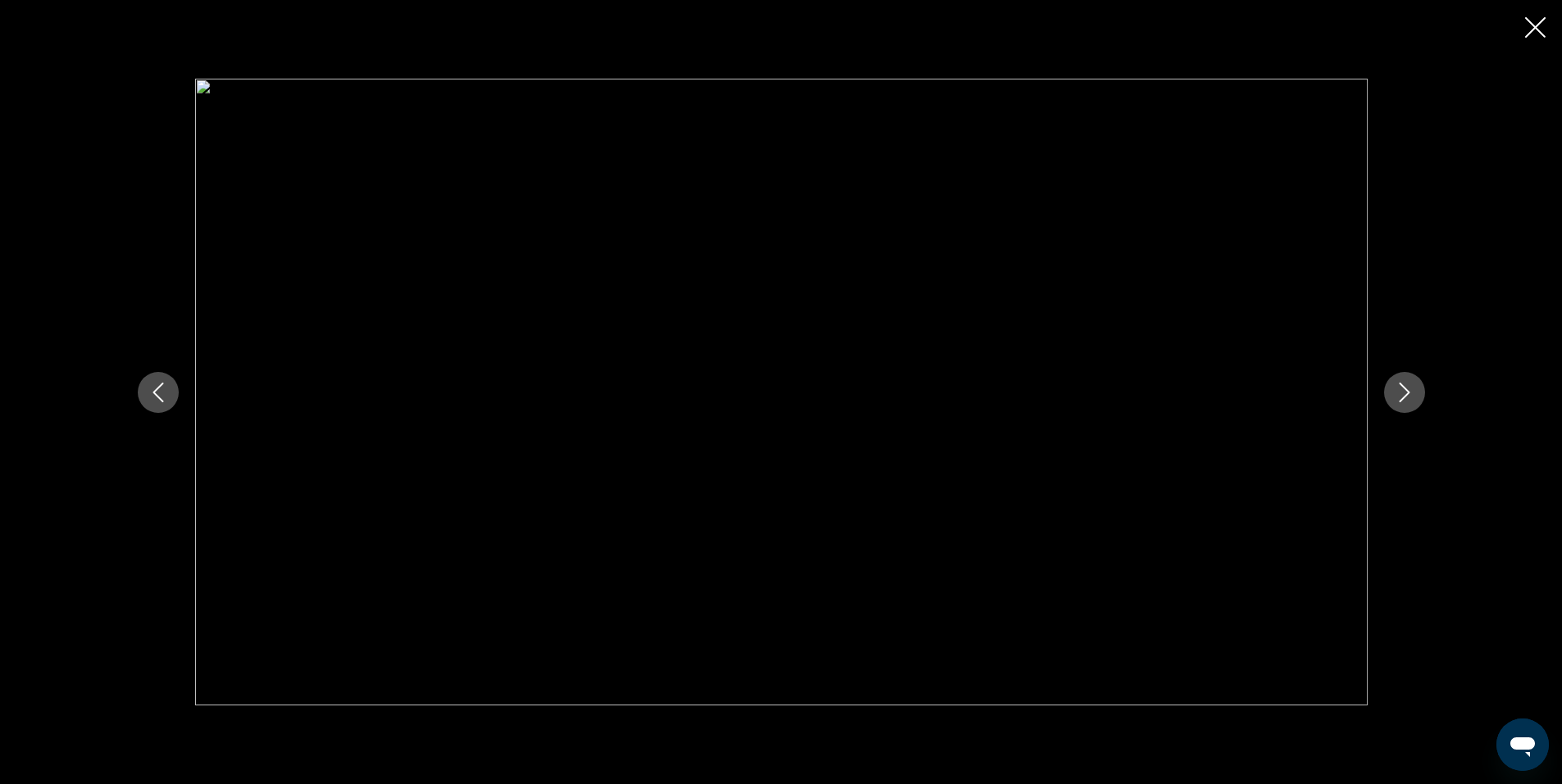
click at [1407, 387] on icon "Next image" at bounding box center [1404, 392] width 19 height 19
click at [1408, 386] on icon "Next image" at bounding box center [1404, 392] width 19 height 19
drag, startPoint x: 1413, startPoint y: 385, endPoint x: 1413, endPoint y: 377, distance: 8.0
click at [1413, 377] on button "Next image" at bounding box center [1404, 392] width 41 height 41
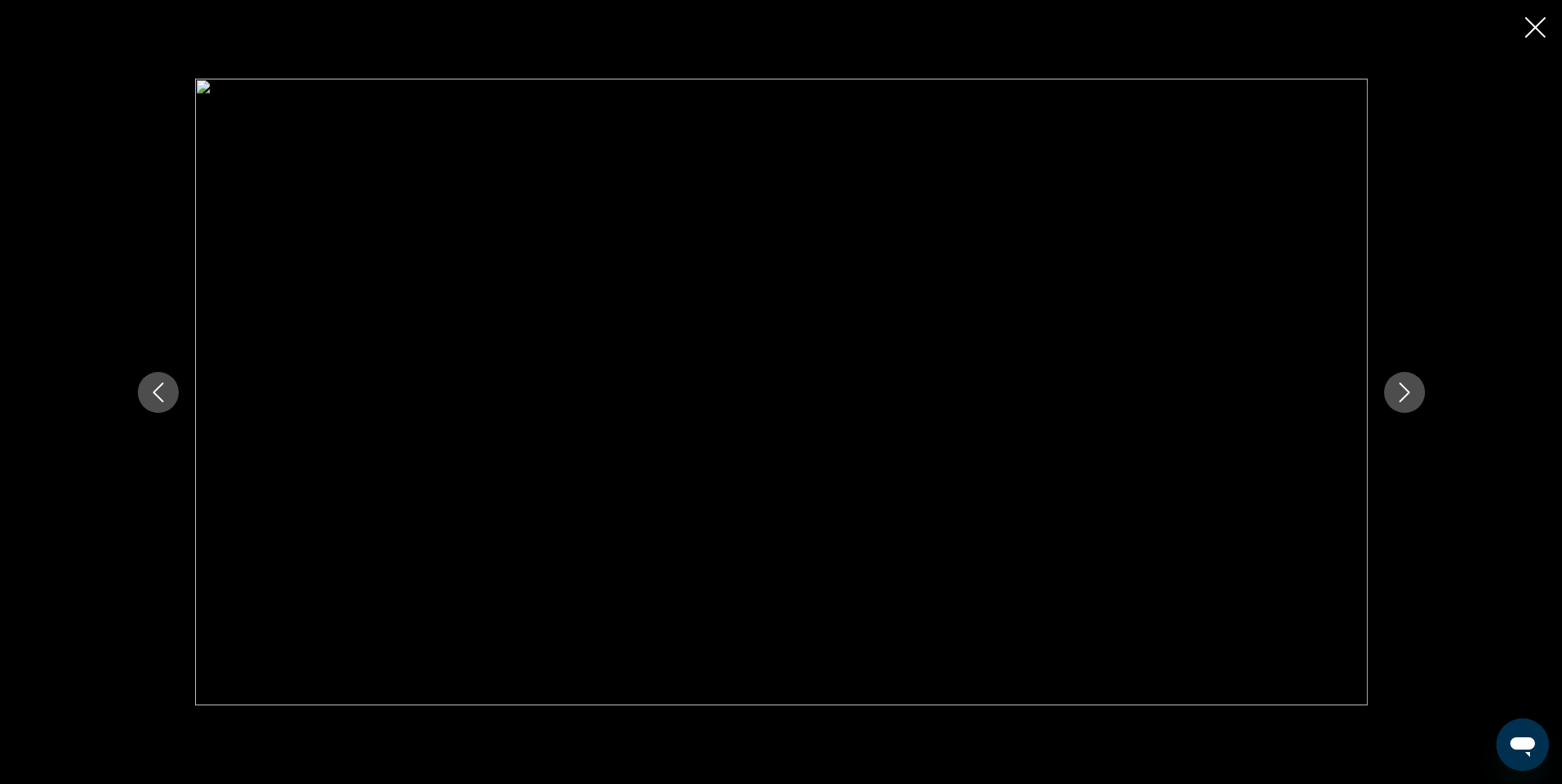
click at [1536, 29] on icon "Close slideshow" at bounding box center [1535, 27] width 20 height 20
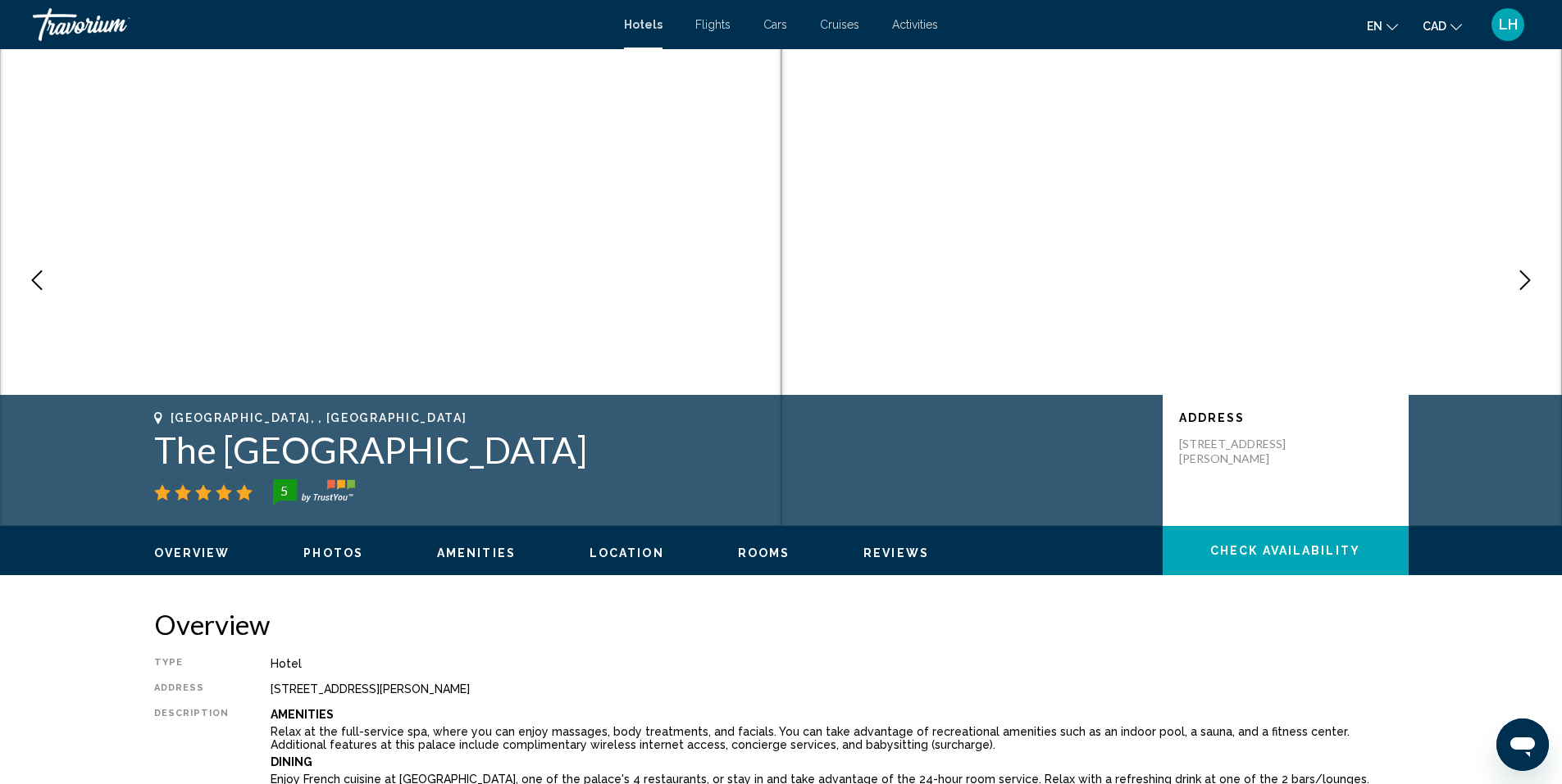
scroll to position [0, 0]
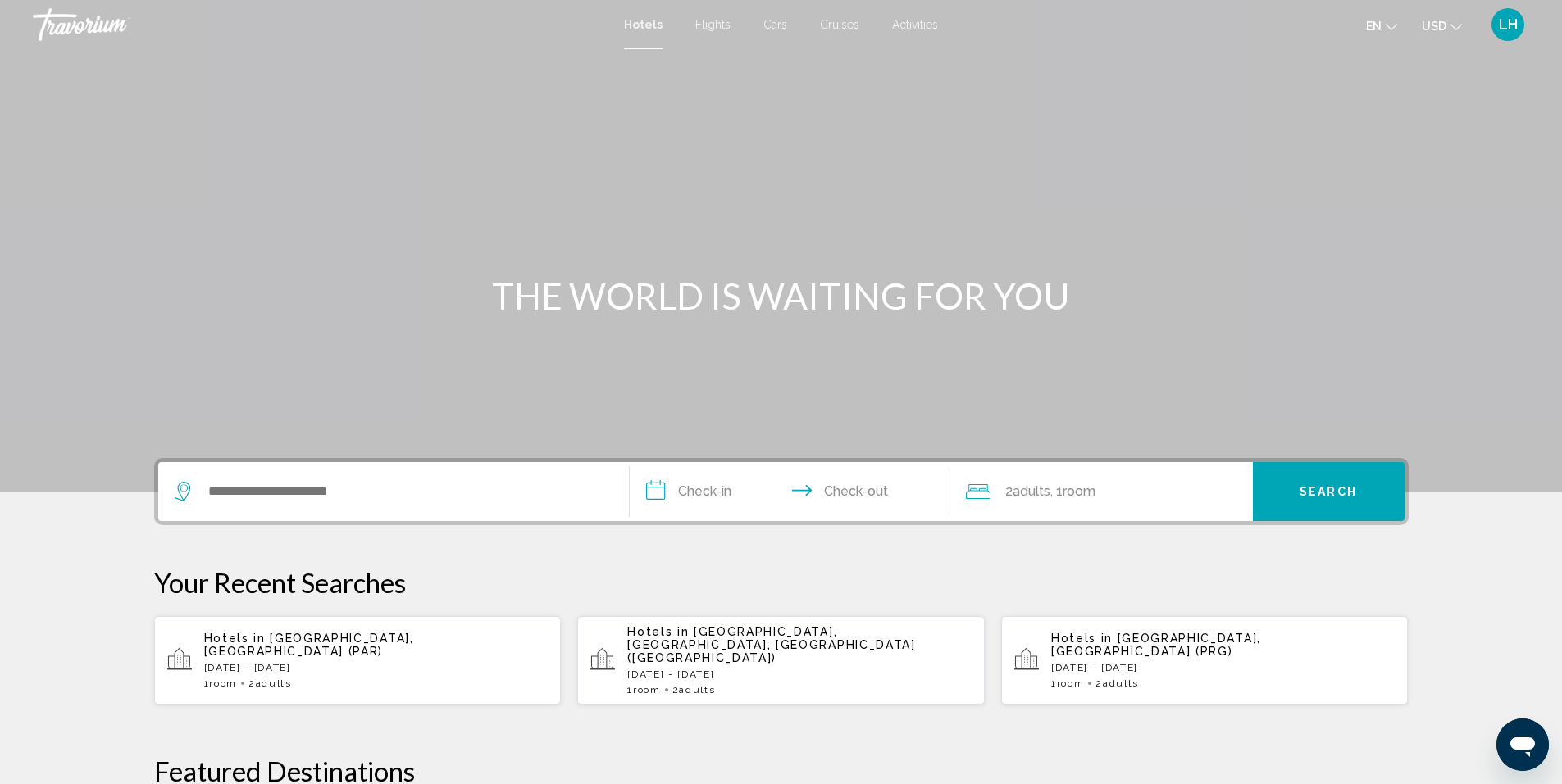
click at [318, 639] on div "Hotels in [GEOGRAPHIC_DATA], [GEOGRAPHIC_DATA] (PAR) [DATE] - [DATE] 1 Room roo…" at bounding box center [377, 660] width 345 height 57
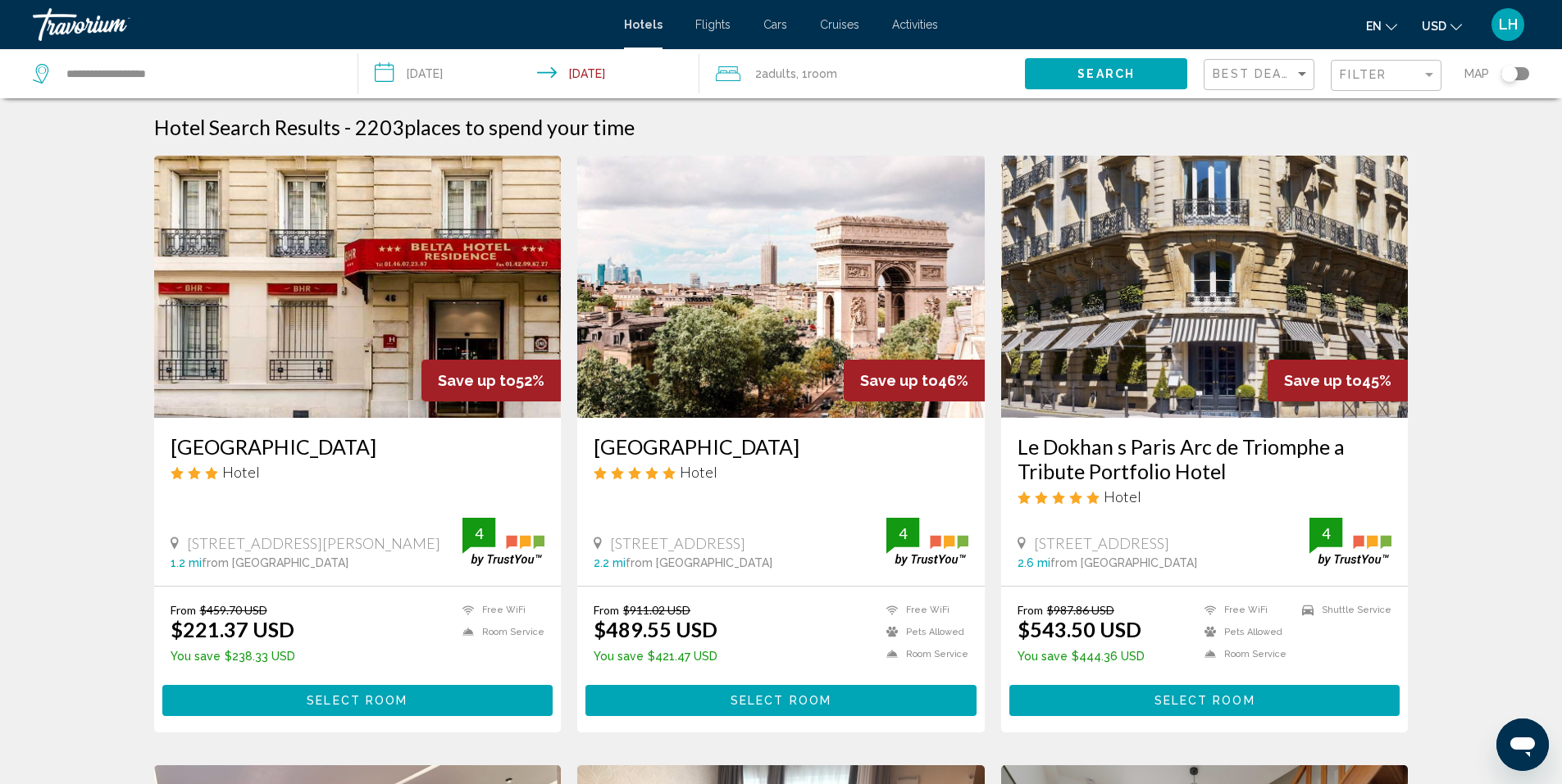
click at [1450, 18] on button "USD USD ($) MXN (Mex$) CAD (Can$) GBP (£) EUR (€) AUD (A$) NZD (NZ$) CNY (CN¥)" at bounding box center [1441, 25] width 40 height 24
click at [1417, 106] on button "CAD (Can$)" at bounding box center [1407, 108] width 82 height 21
click at [1425, 71] on div "Filter" at bounding box center [1428, 75] width 15 height 14
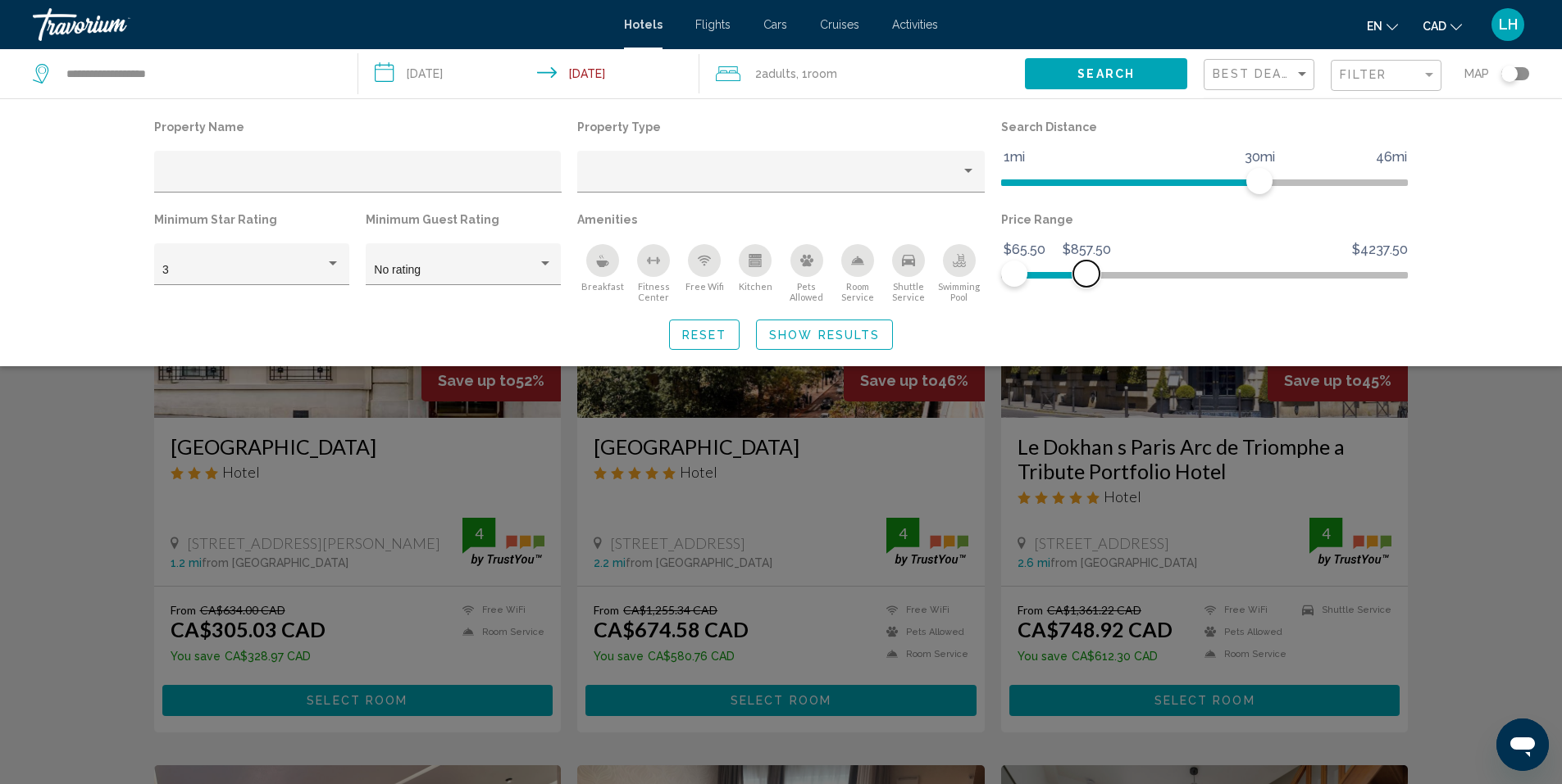
drag, startPoint x: 1398, startPoint y: 274, endPoint x: 1087, endPoint y: 286, distance: 311.2
click at [1087, 286] on span "Hotel Filters" at bounding box center [1086, 273] width 26 height 26
click at [601, 259] on icon "Breakfast" at bounding box center [602, 260] width 14 height 14
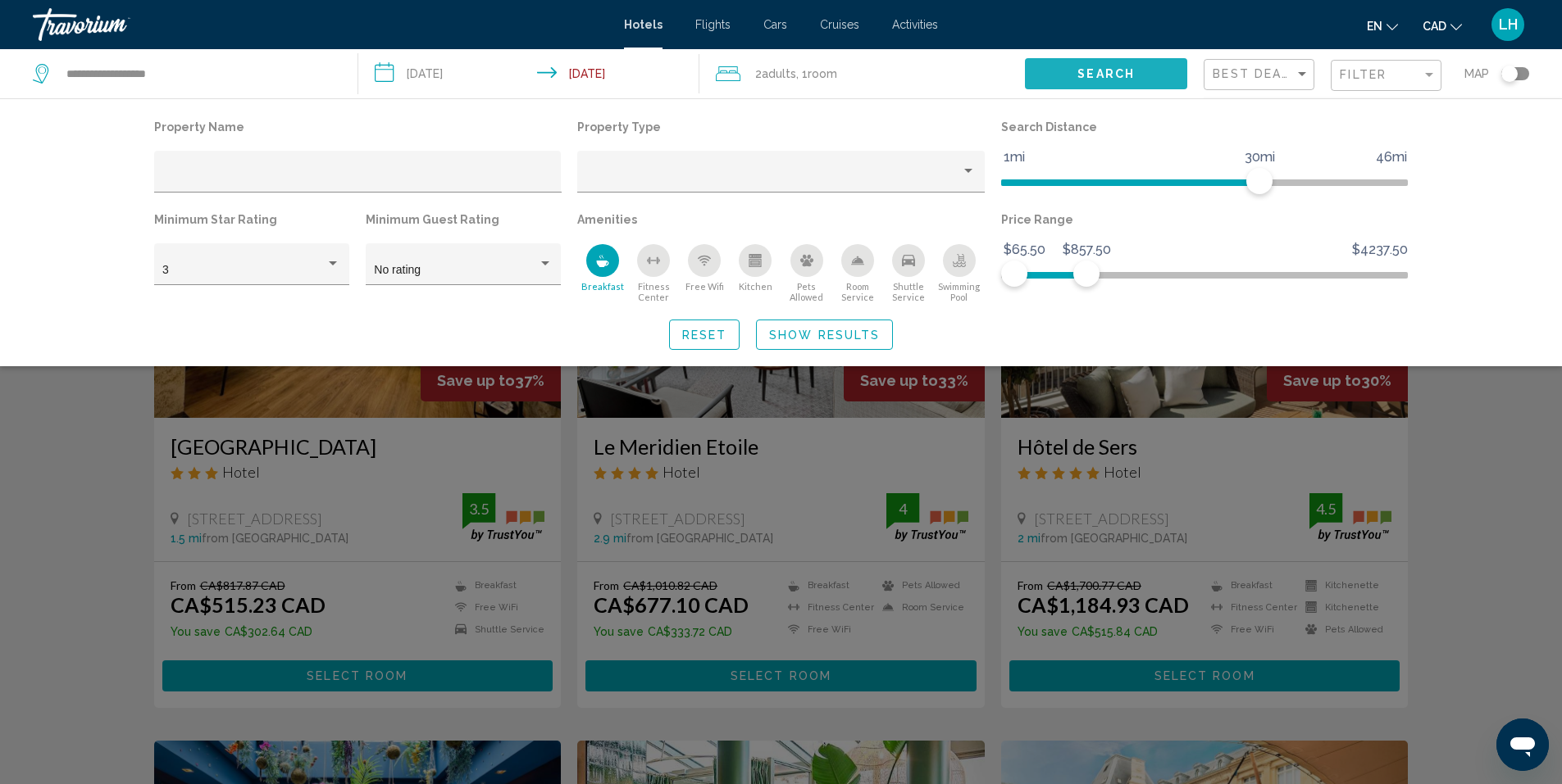
click at [1122, 72] on span "Search" at bounding box center [1105, 75] width 57 height 14
click at [1126, 72] on span "Search" at bounding box center [1105, 75] width 57 height 14
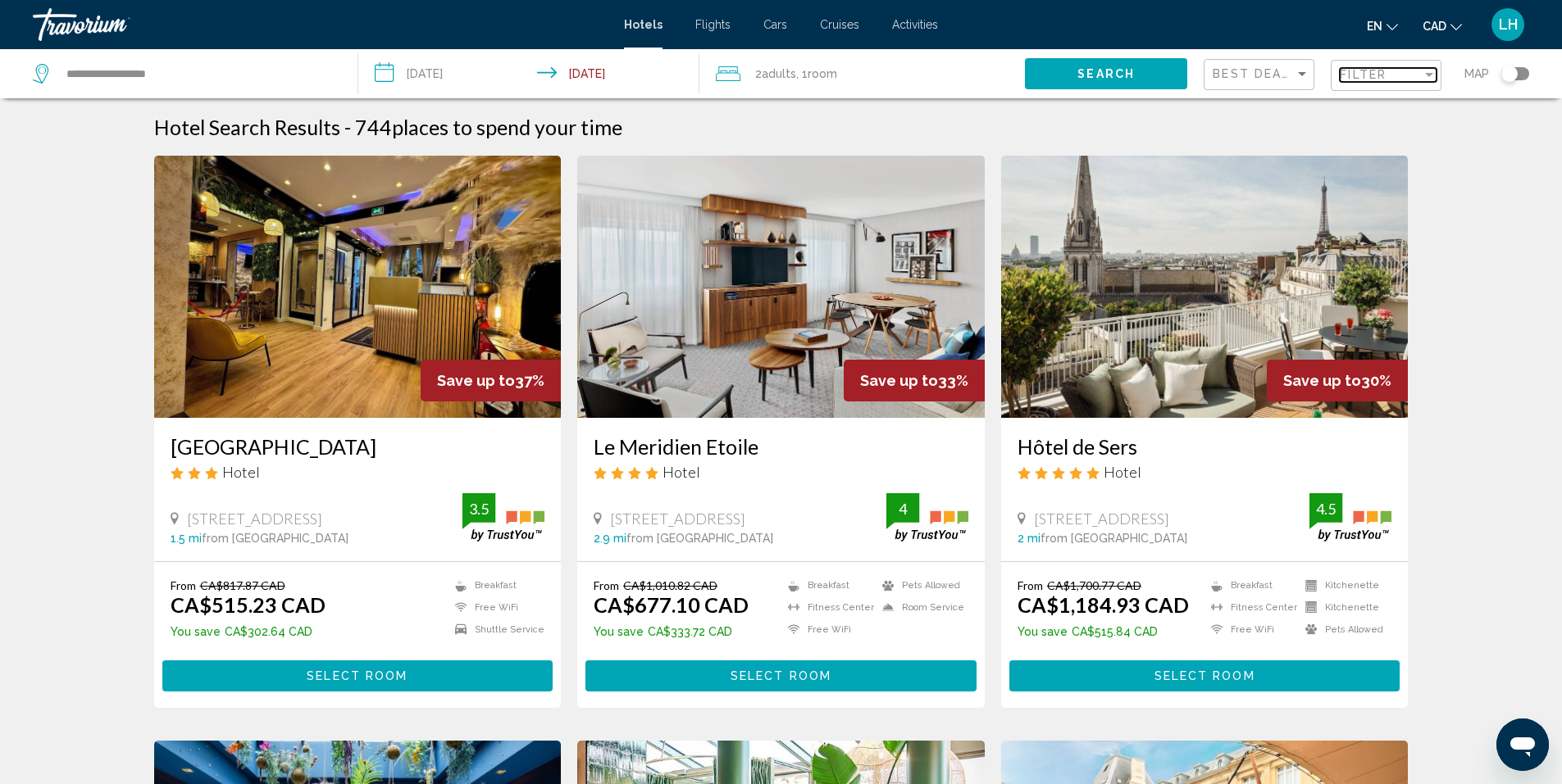
click at [1424, 74] on div "Filter" at bounding box center [1428, 75] width 15 height 14
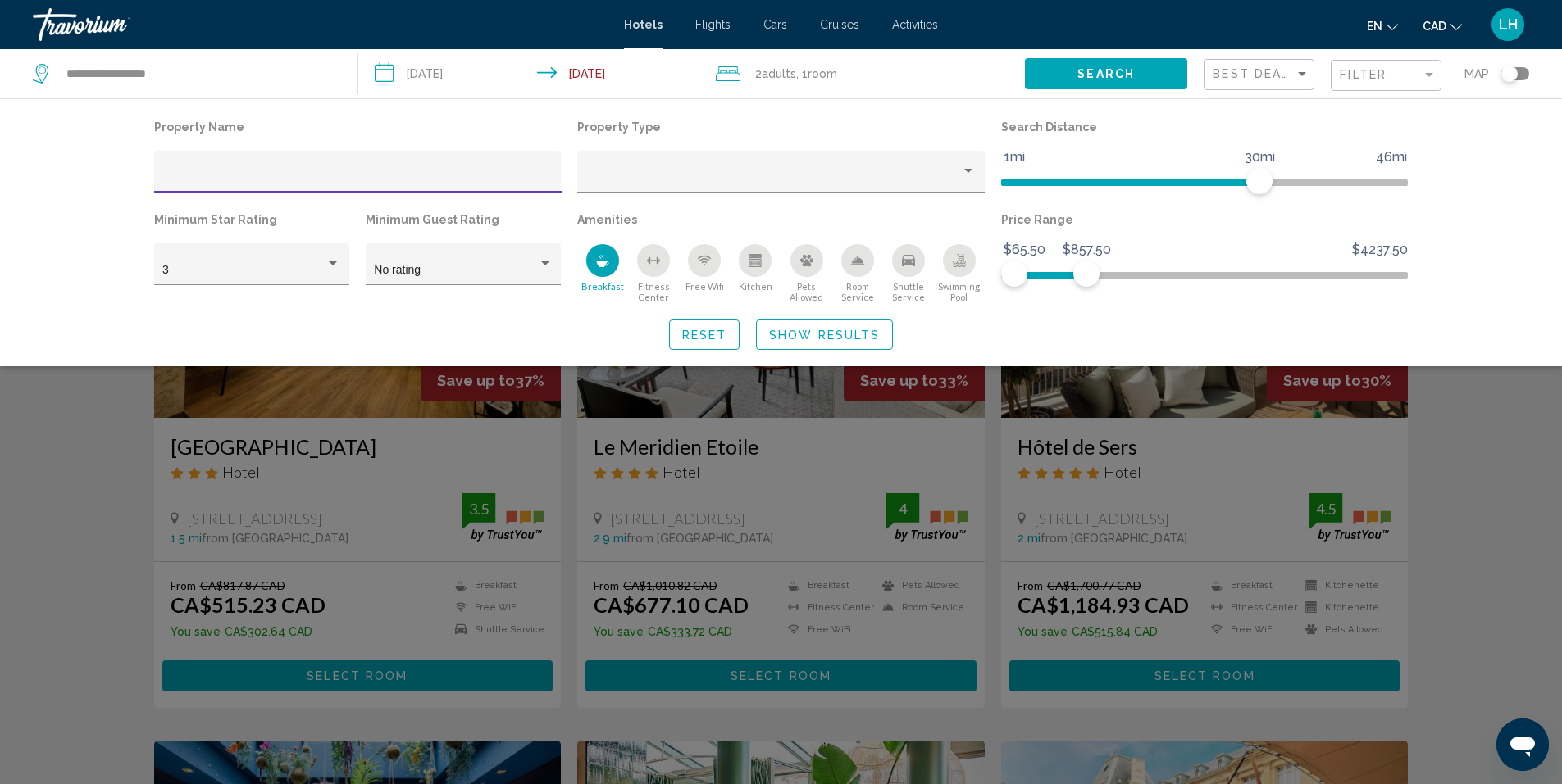
click at [695, 334] on span "Reset" at bounding box center [704, 335] width 46 height 14
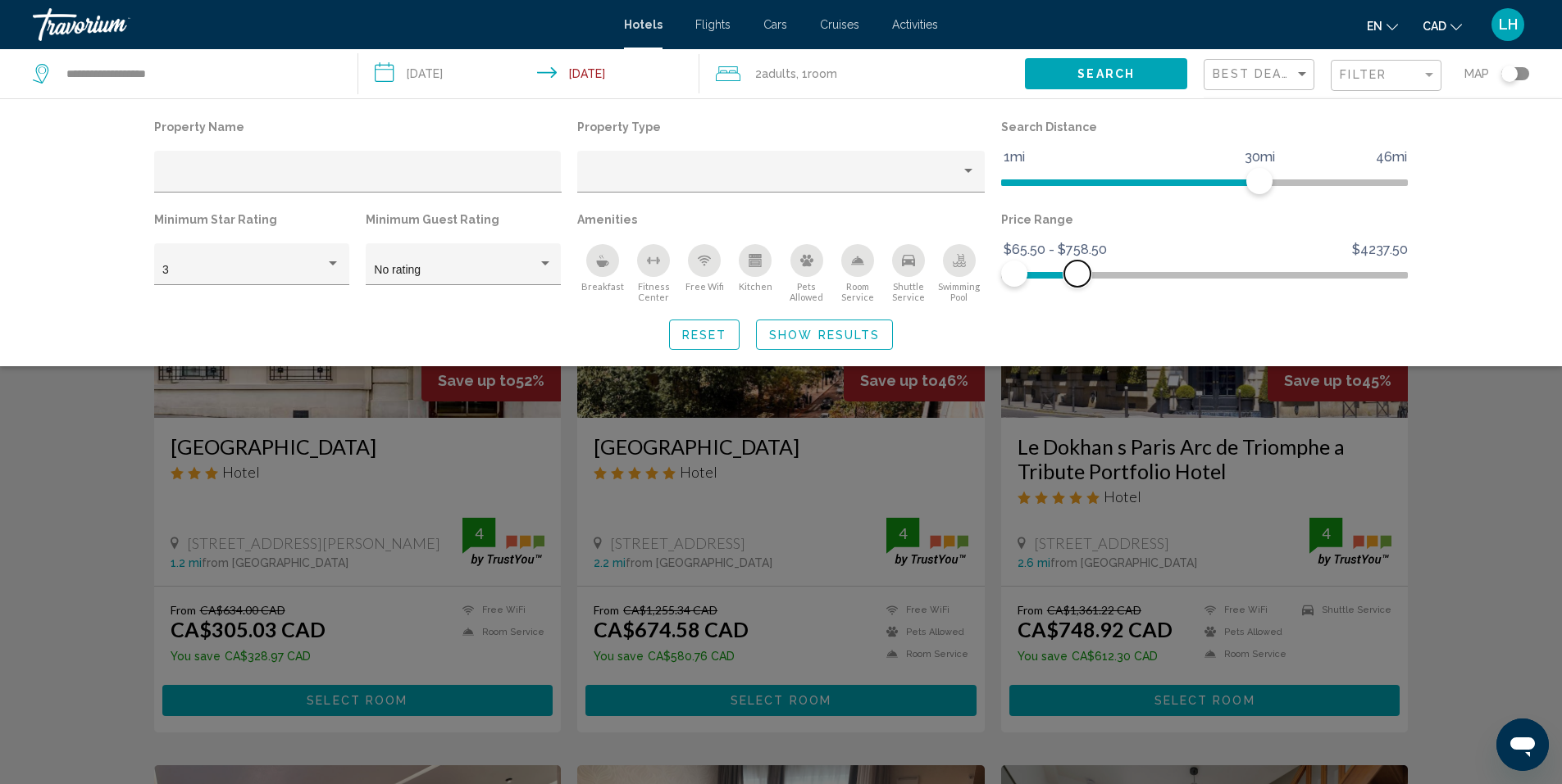
drag, startPoint x: 1399, startPoint y: 270, endPoint x: 1077, endPoint y: 281, distance: 322.2
click at [1077, 281] on span "Hotel Filters" at bounding box center [1077, 273] width 26 height 26
click at [600, 260] on icon "Breakfast" at bounding box center [602, 260] width 14 height 14
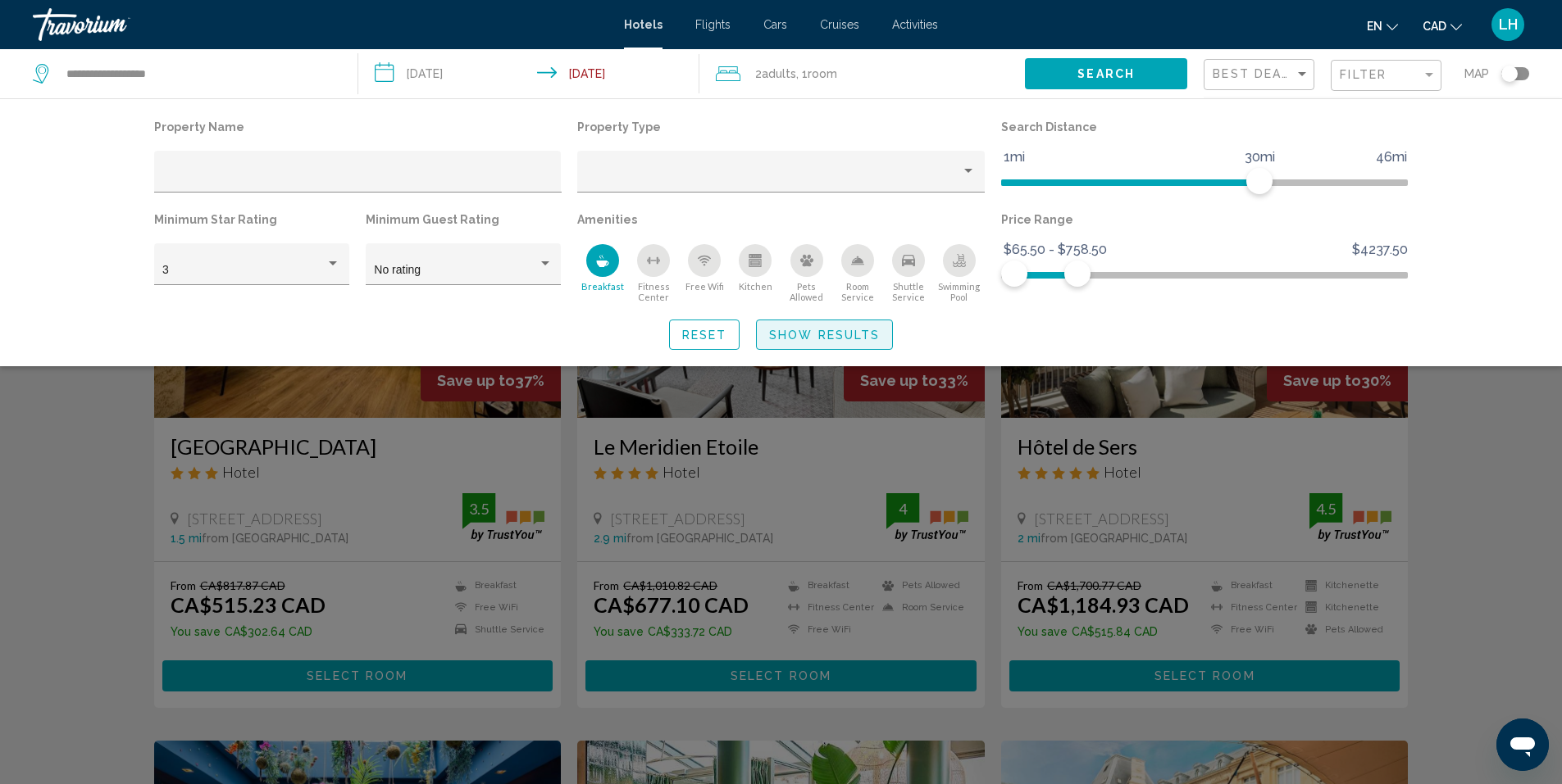
click at [812, 334] on span "Show Results" at bounding box center [824, 335] width 110 height 14
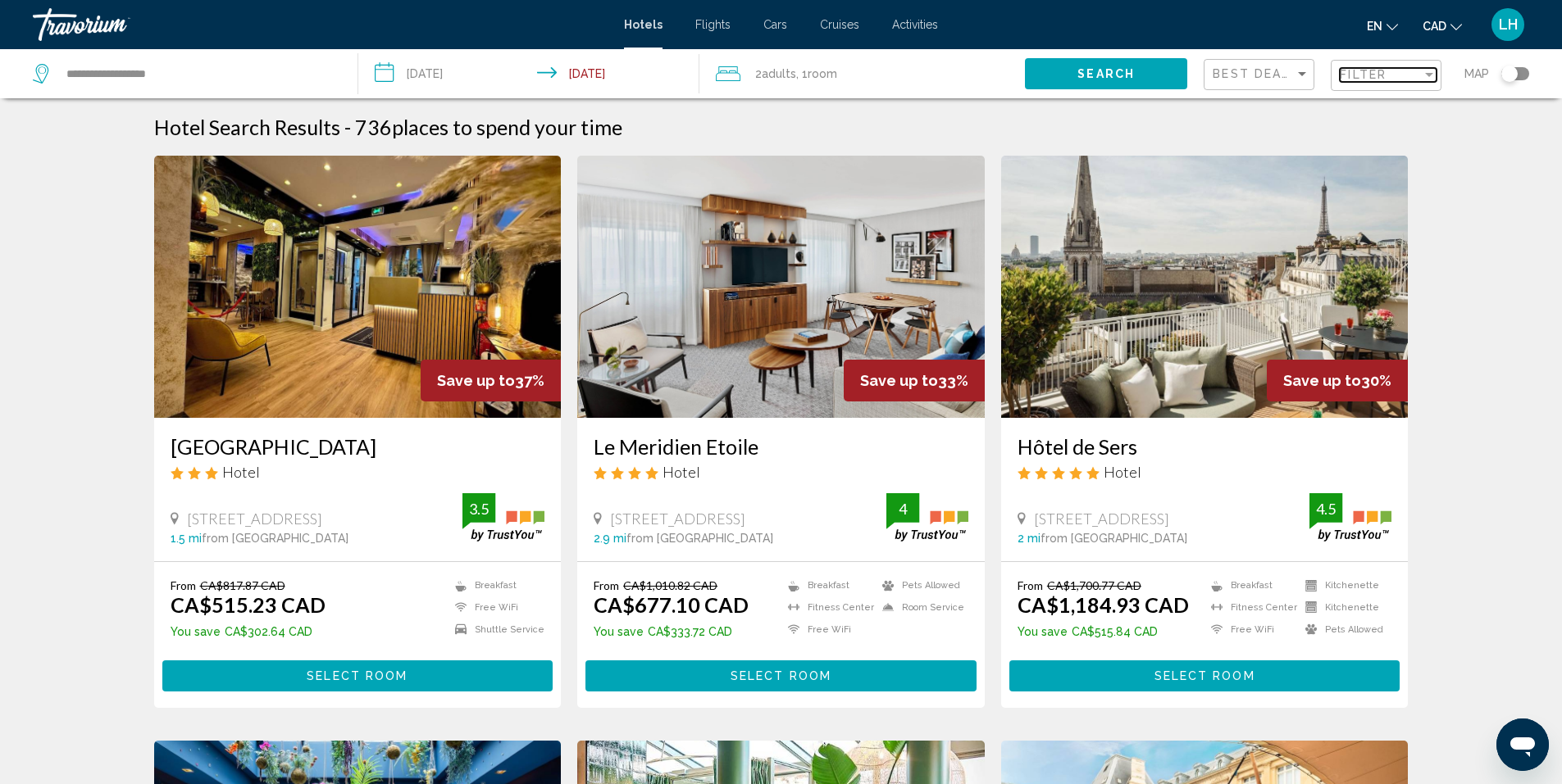
click at [1396, 73] on div "Filter" at bounding box center [1380, 75] width 82 height 14
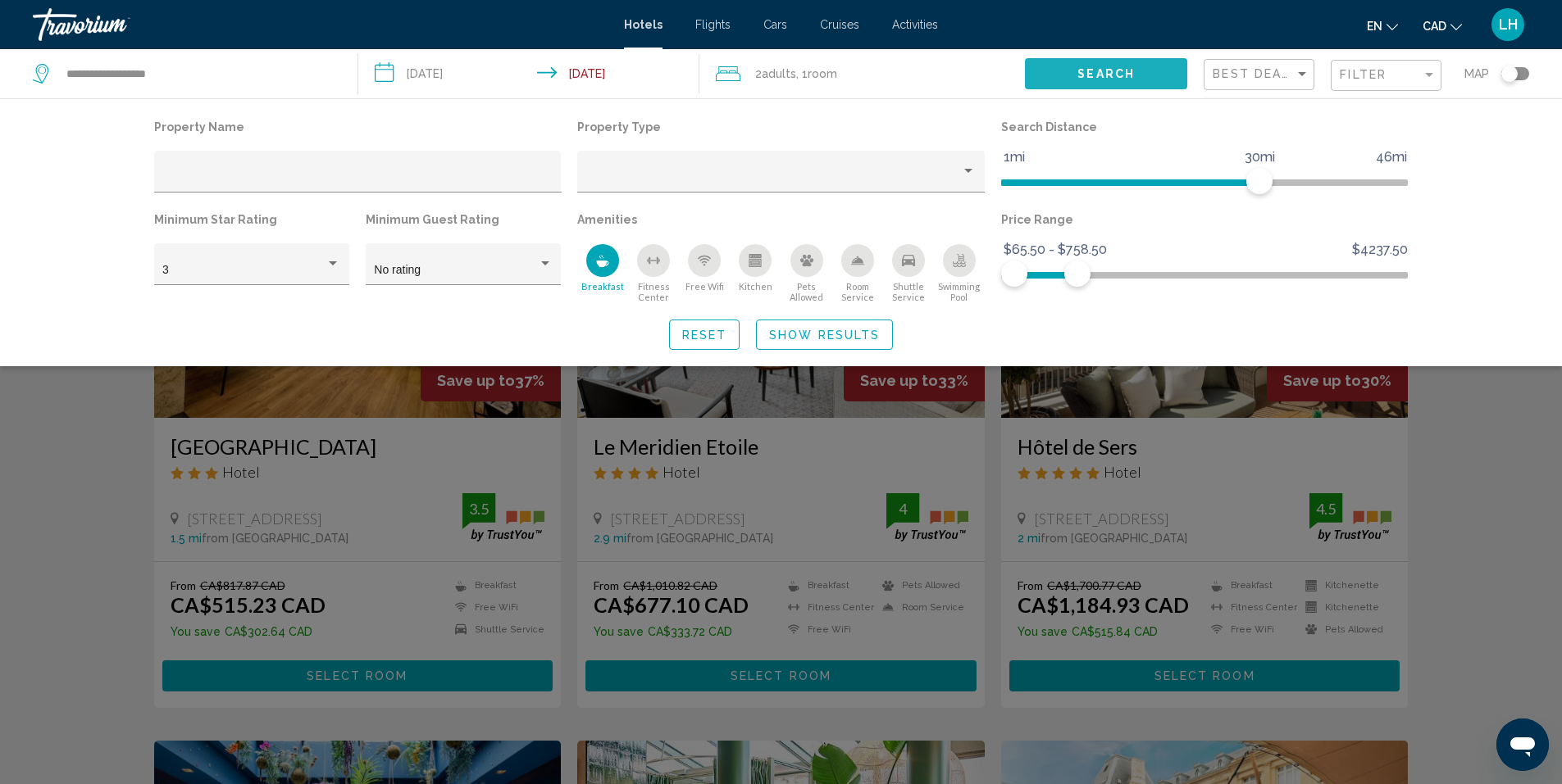
click at [1110, 72] on span "Search" at bounding box center [1105, 75] width 57 height 14
click at [817, 336] on span "Show Results" at bounding box center [824, 335] width 110 height 14
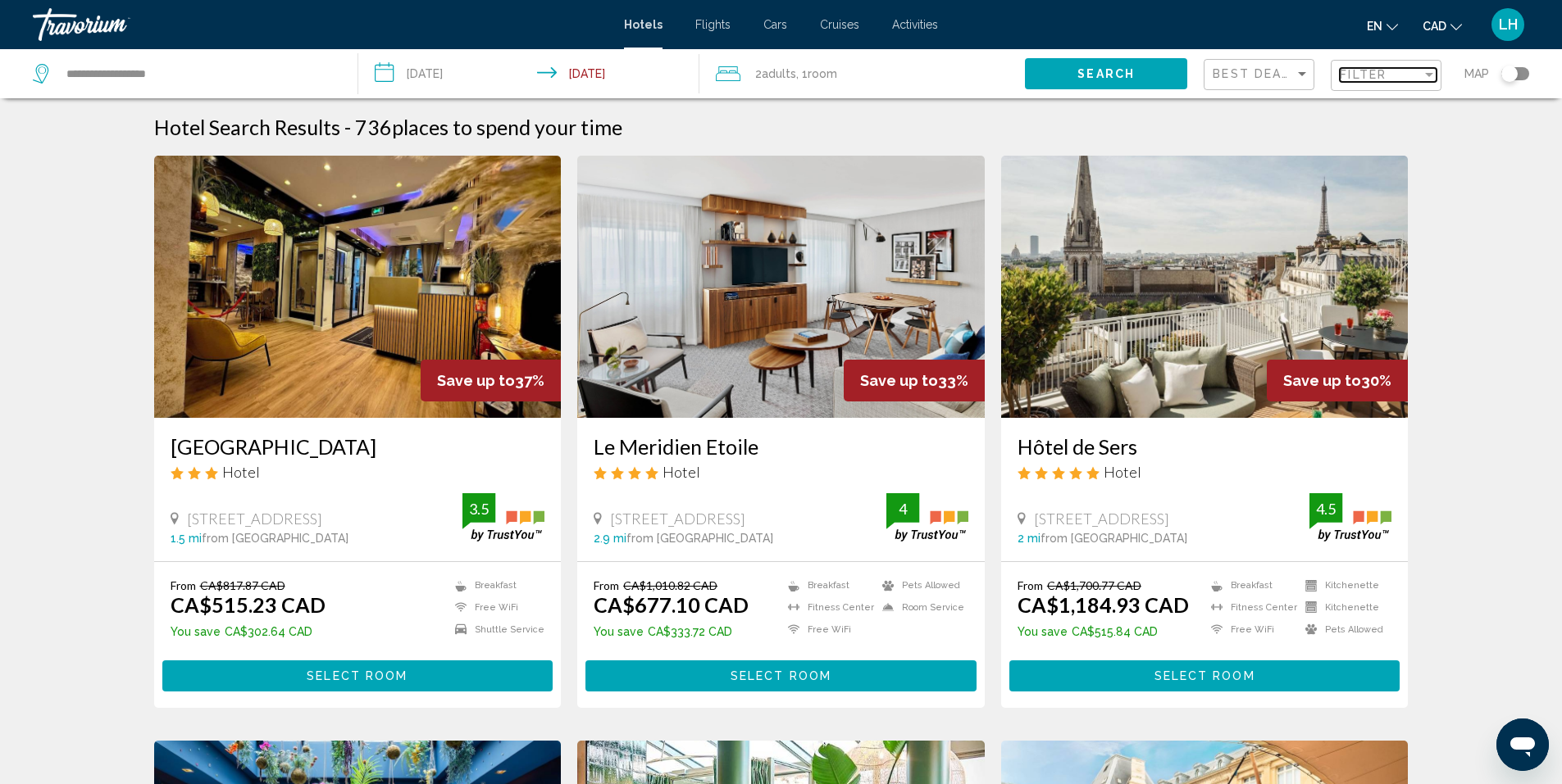
click at [1430, 74] on div "Filter" at bounding box center [1428, 75] width 8 height 4
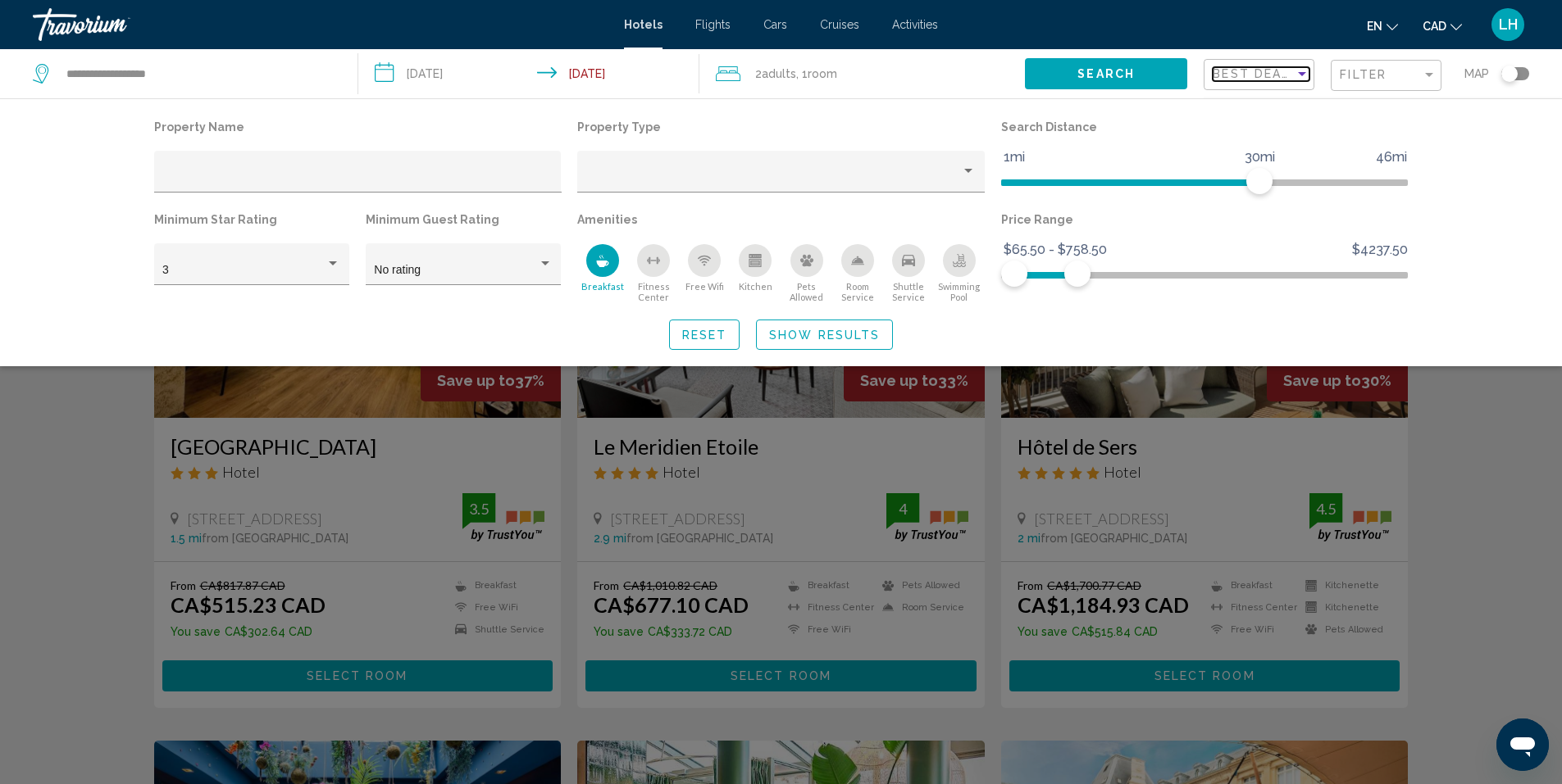
click at [1277, 72] on span "Best Deals" at bounding box center [1255, 74] width 86 height 14
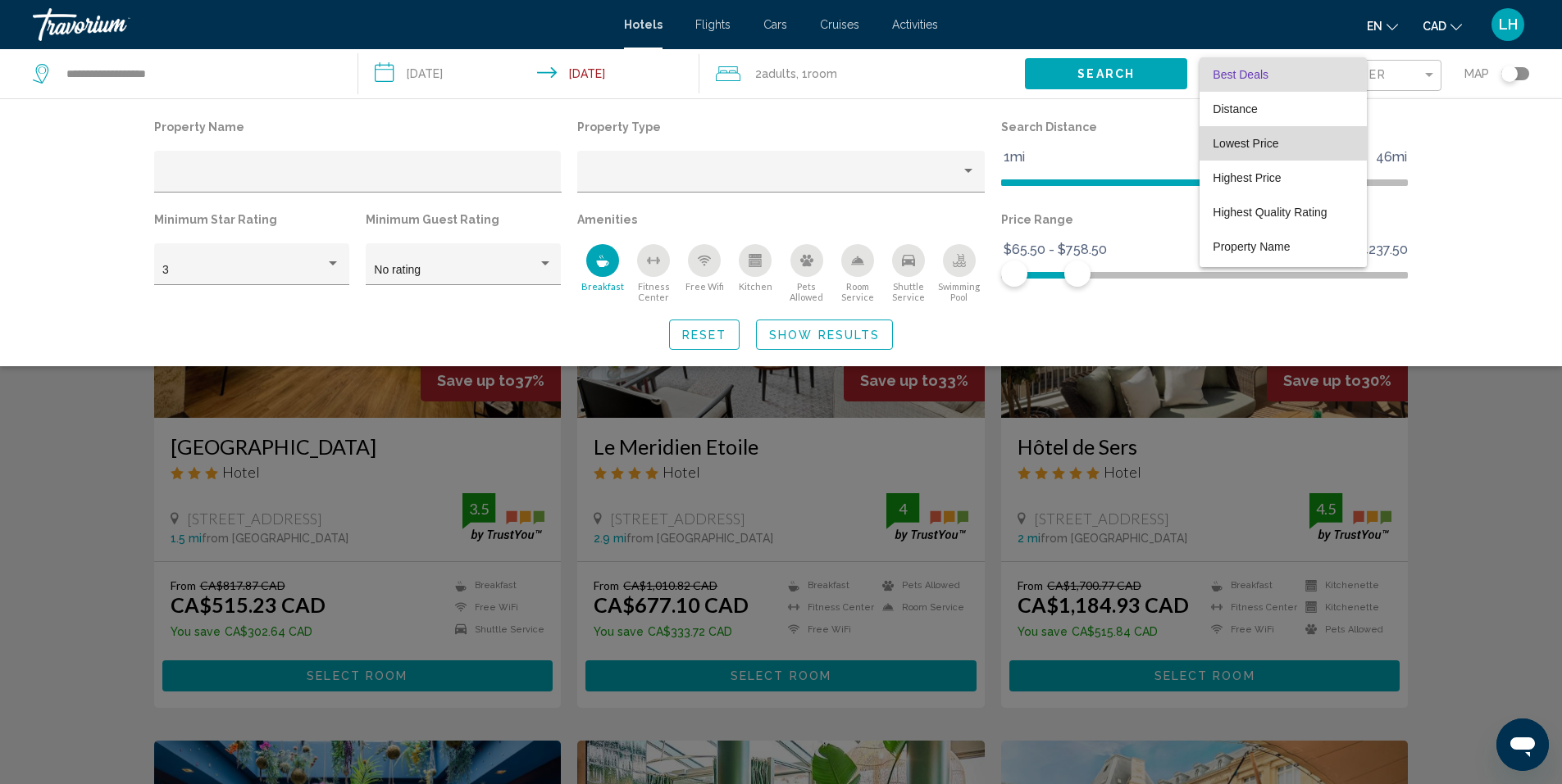
click at [1284, 143] on span "Lowest Price" at bounding box center [1282, 143] width 140 height 35
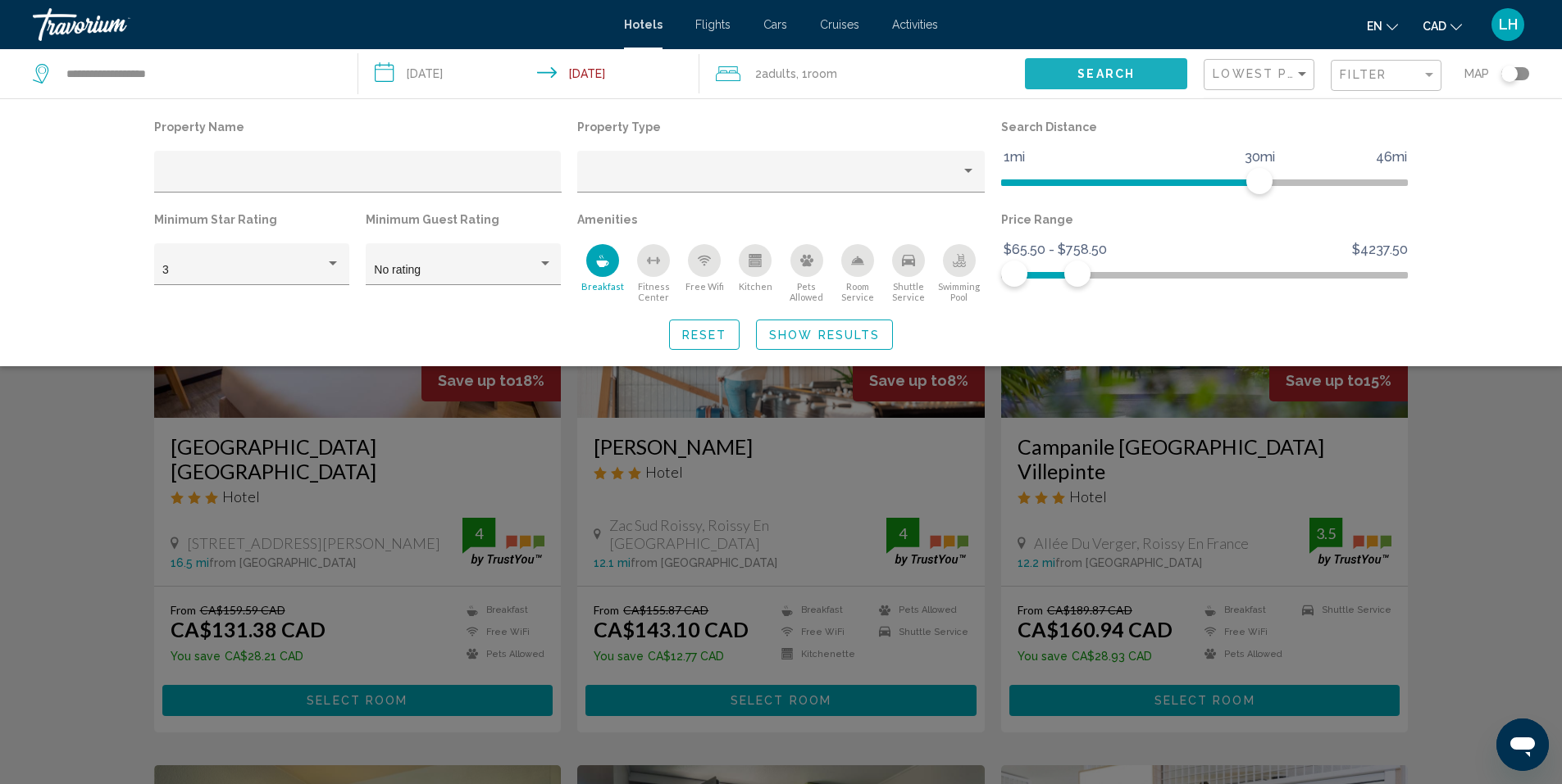
click at [1104, 69] on span "Search" at bounding box center [1105, 75] width 57 height 14
click at [1366, 71] on span "Filter" at bounding box center [1363, 75] width 46 height 14
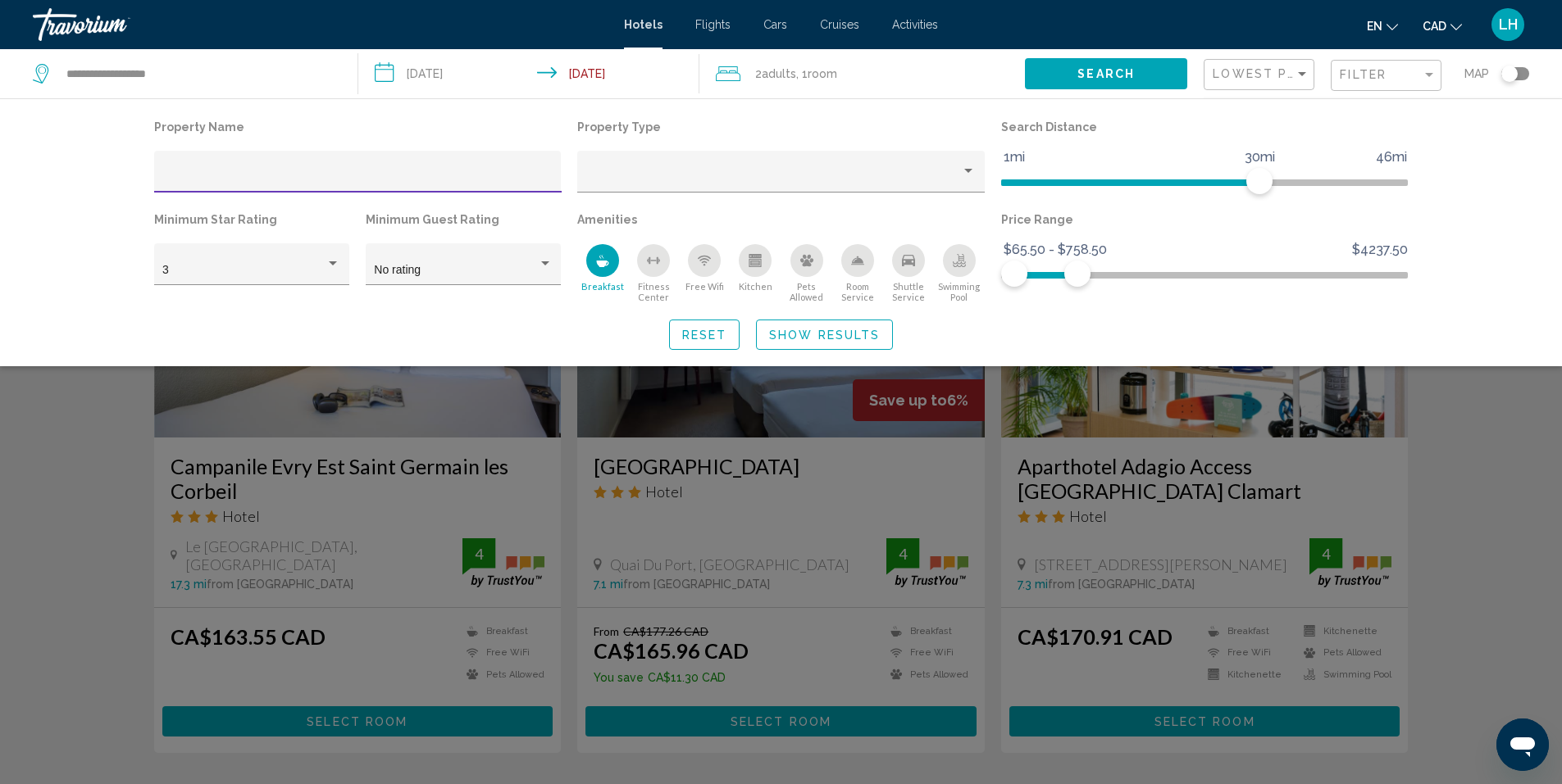
scroll to position [655, 0]
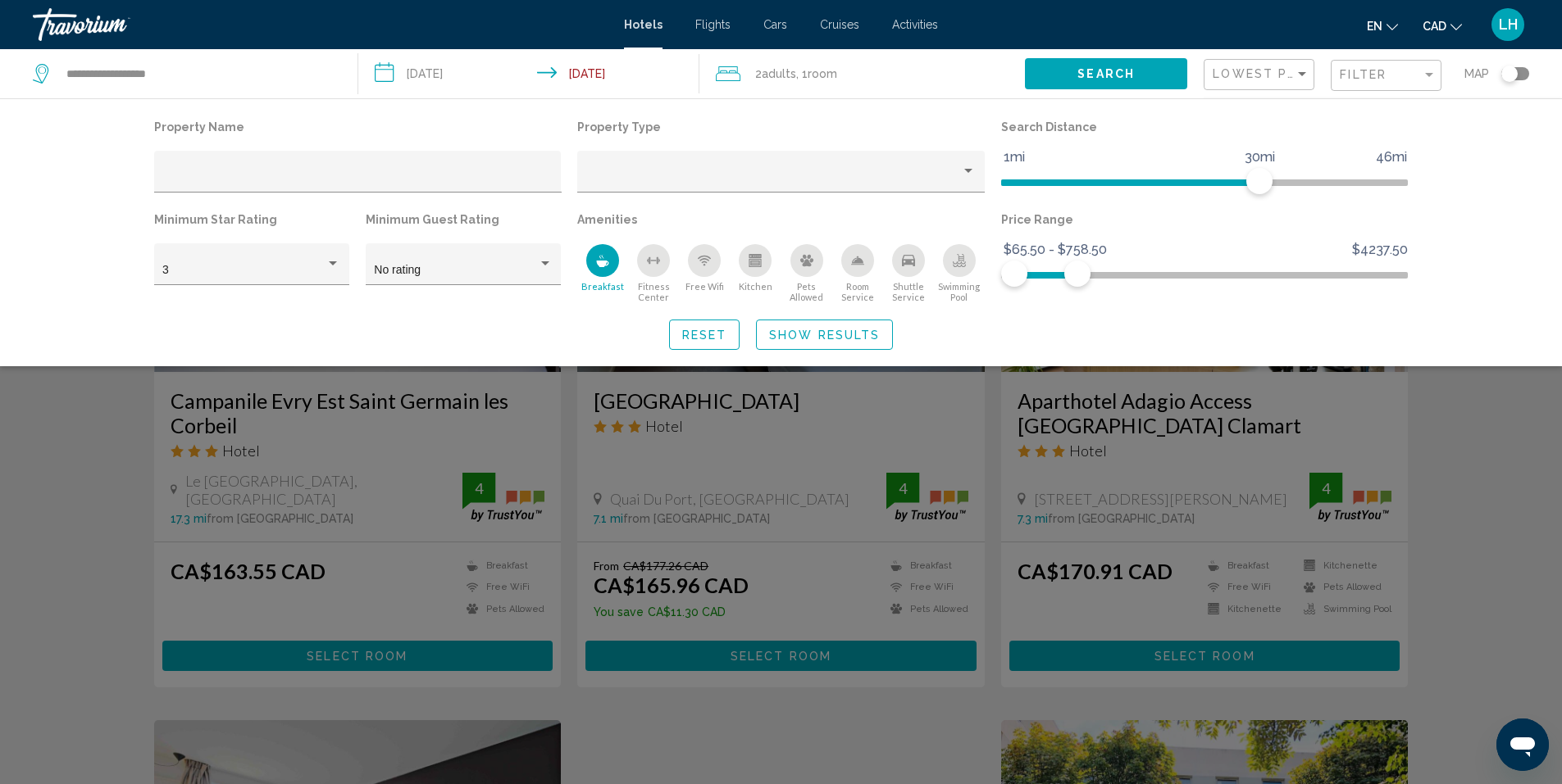
click at [1508, 442] on div "Search widget" at bounding box center [781, 515] width 1562 height 538
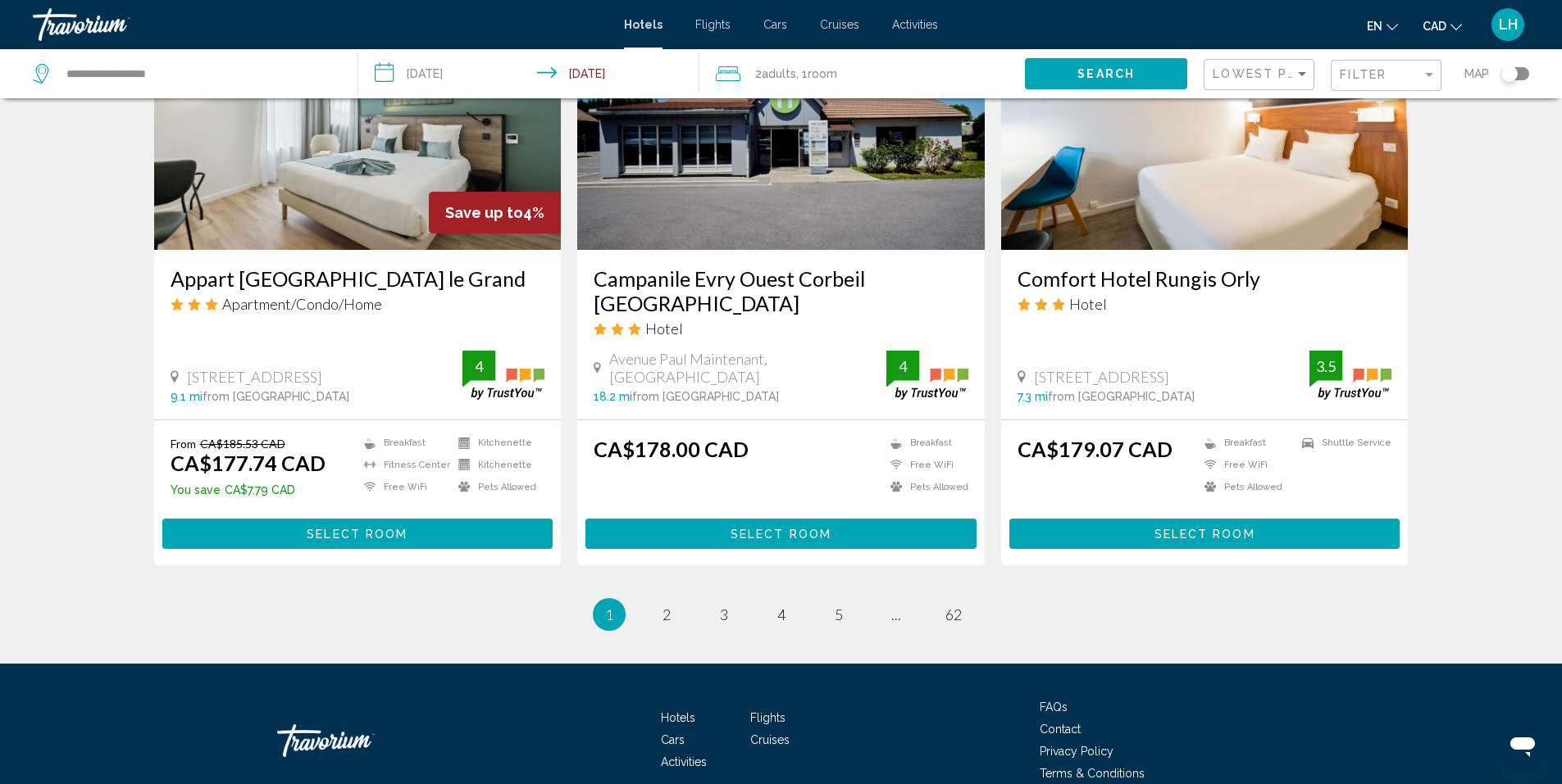
scroll to position [2029, 0]
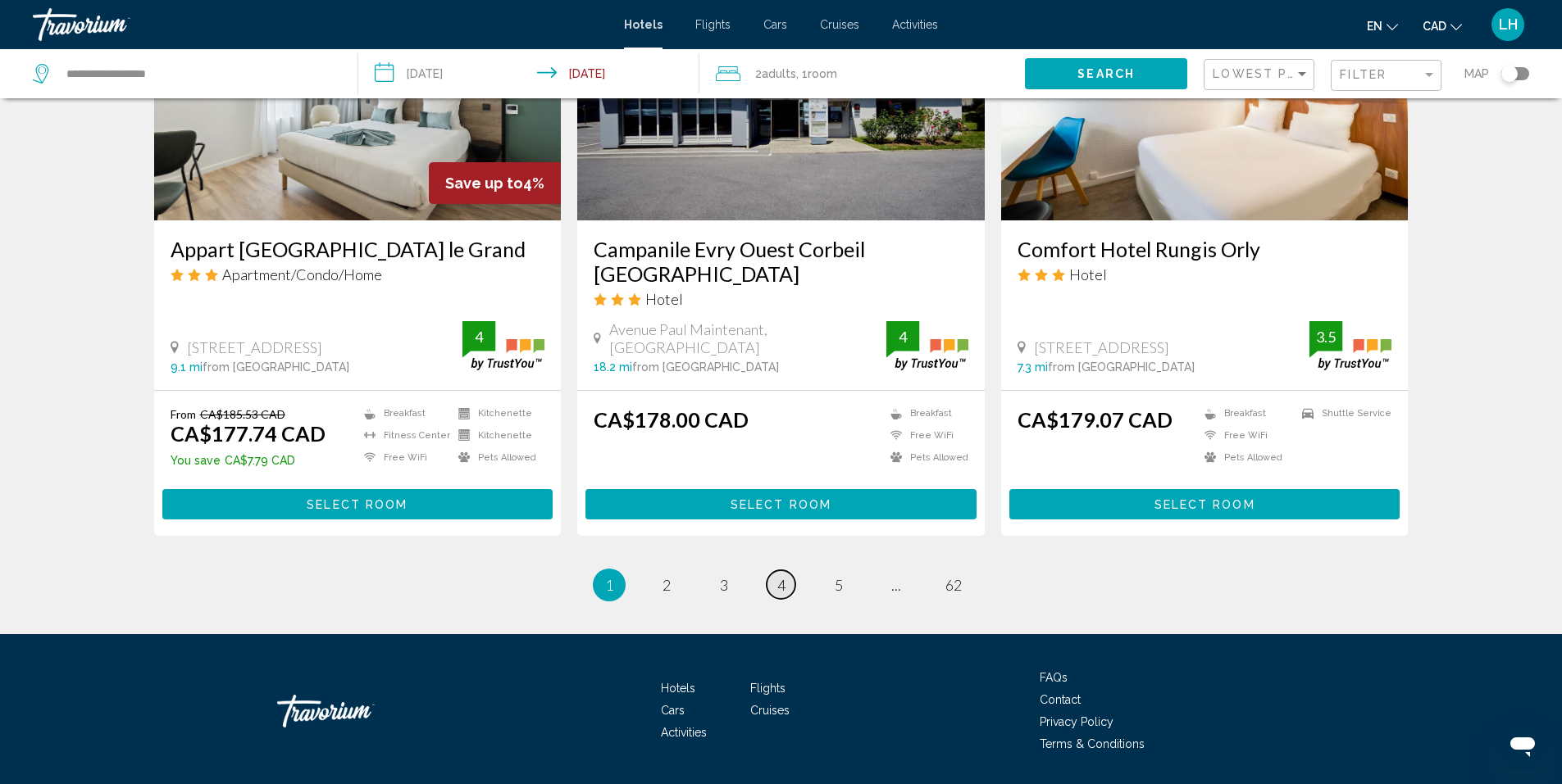
click at [781, 576] on span "4" at bounding box center [781, 585] width 8 height 18
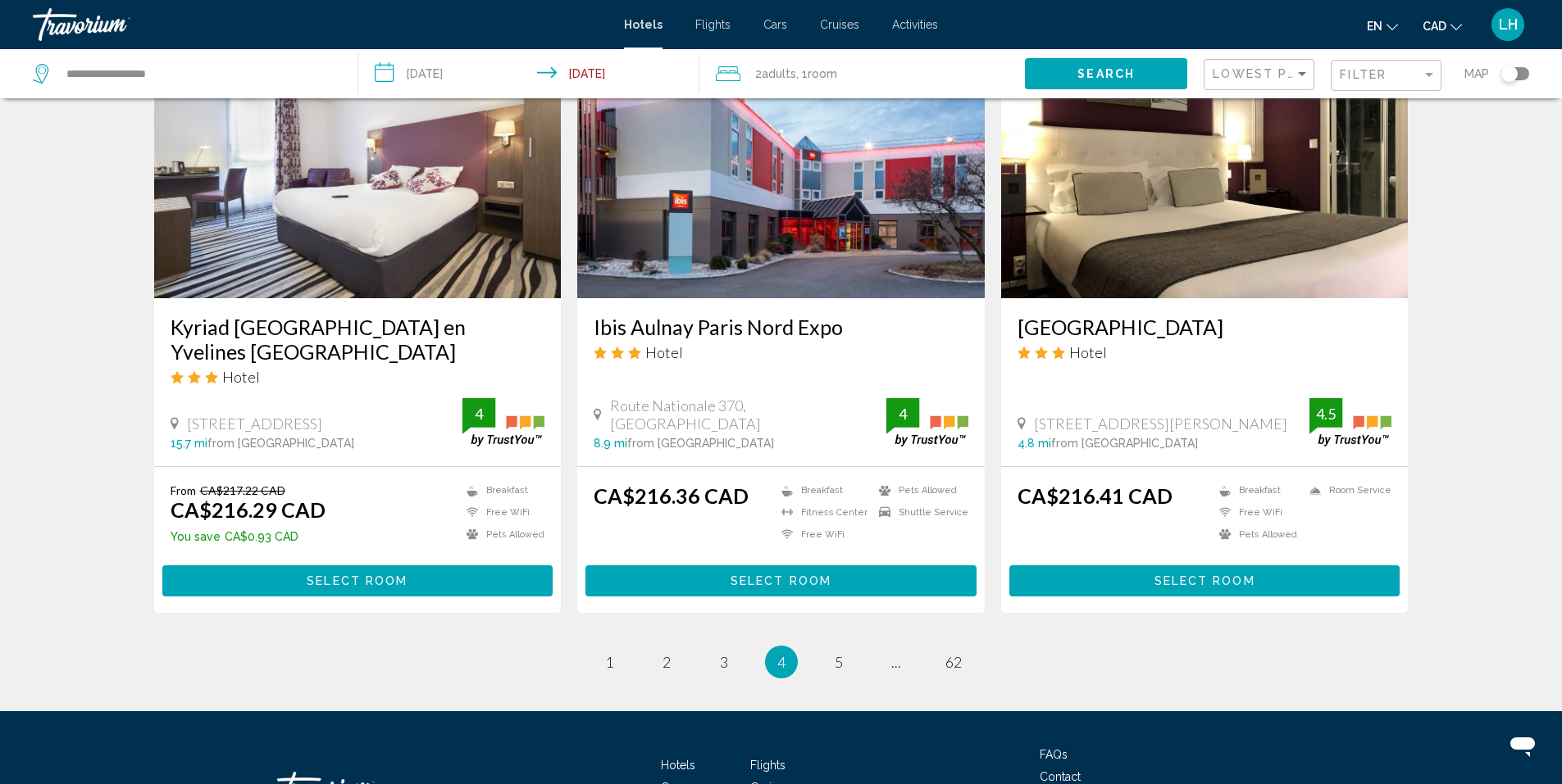
scroll to position [2031, 0]
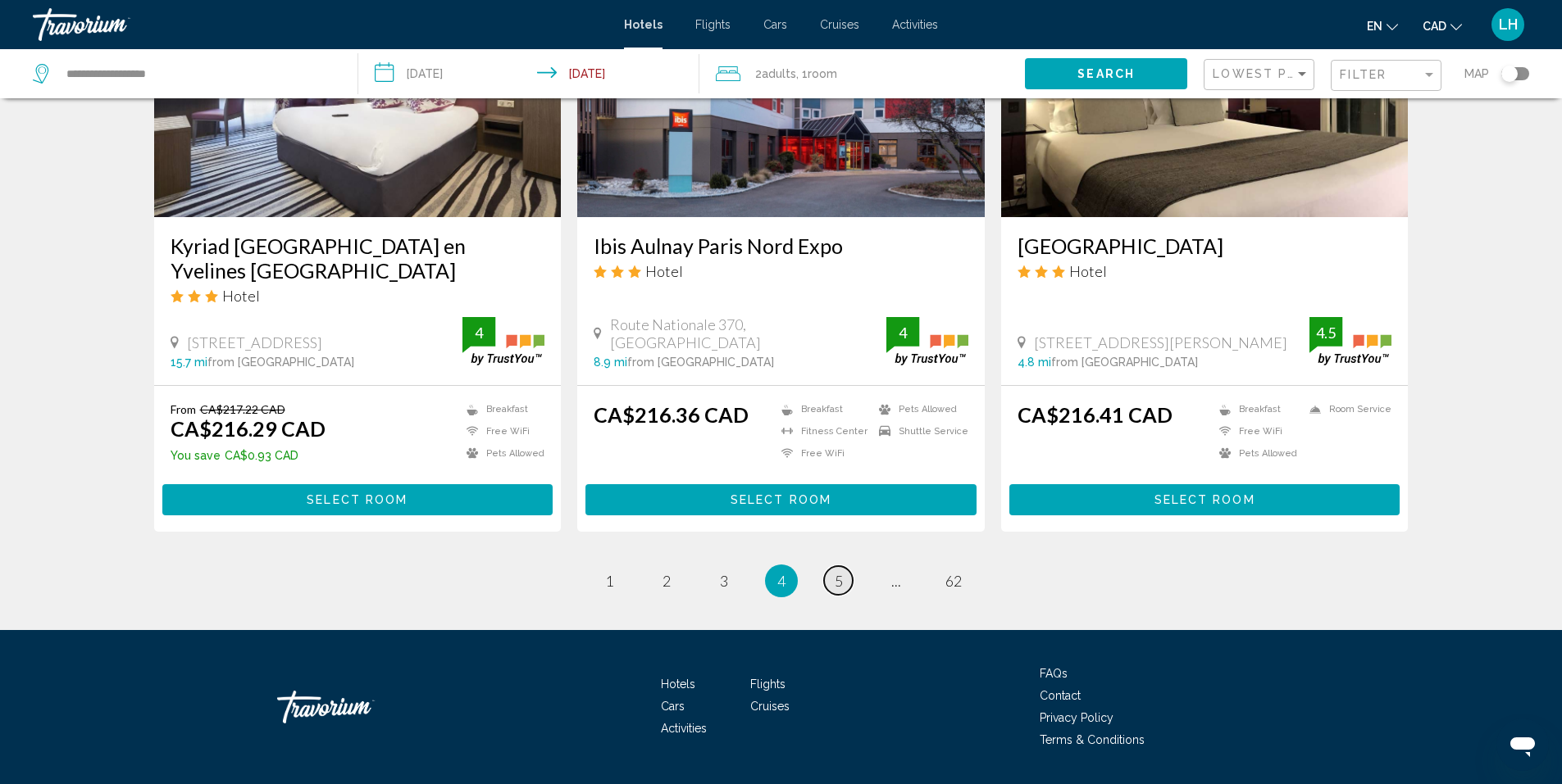
click at [838, 572] on span "5" at bounding box center [839, 581] width 8 height 18
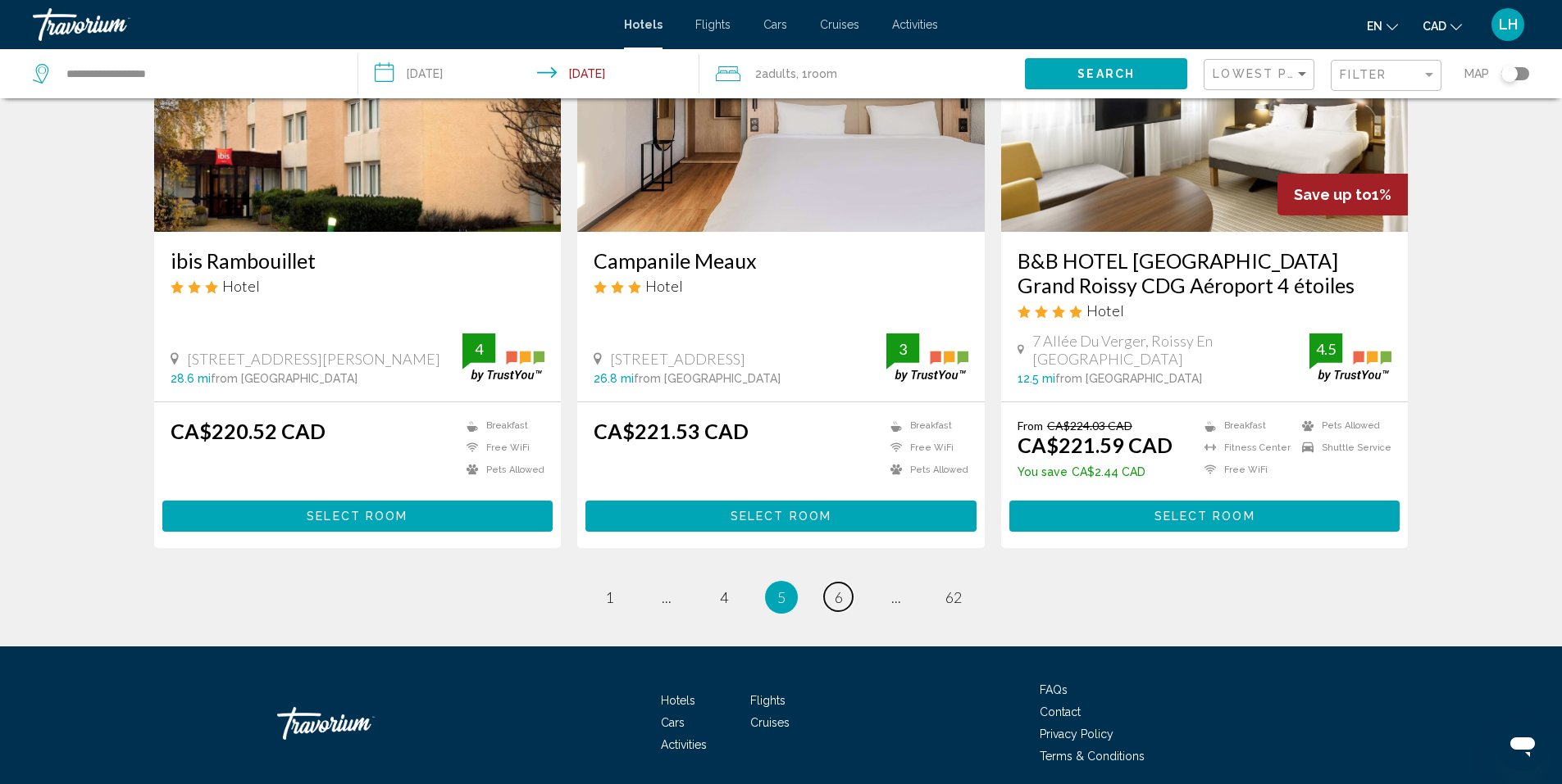
scroll to position [2053, 0]
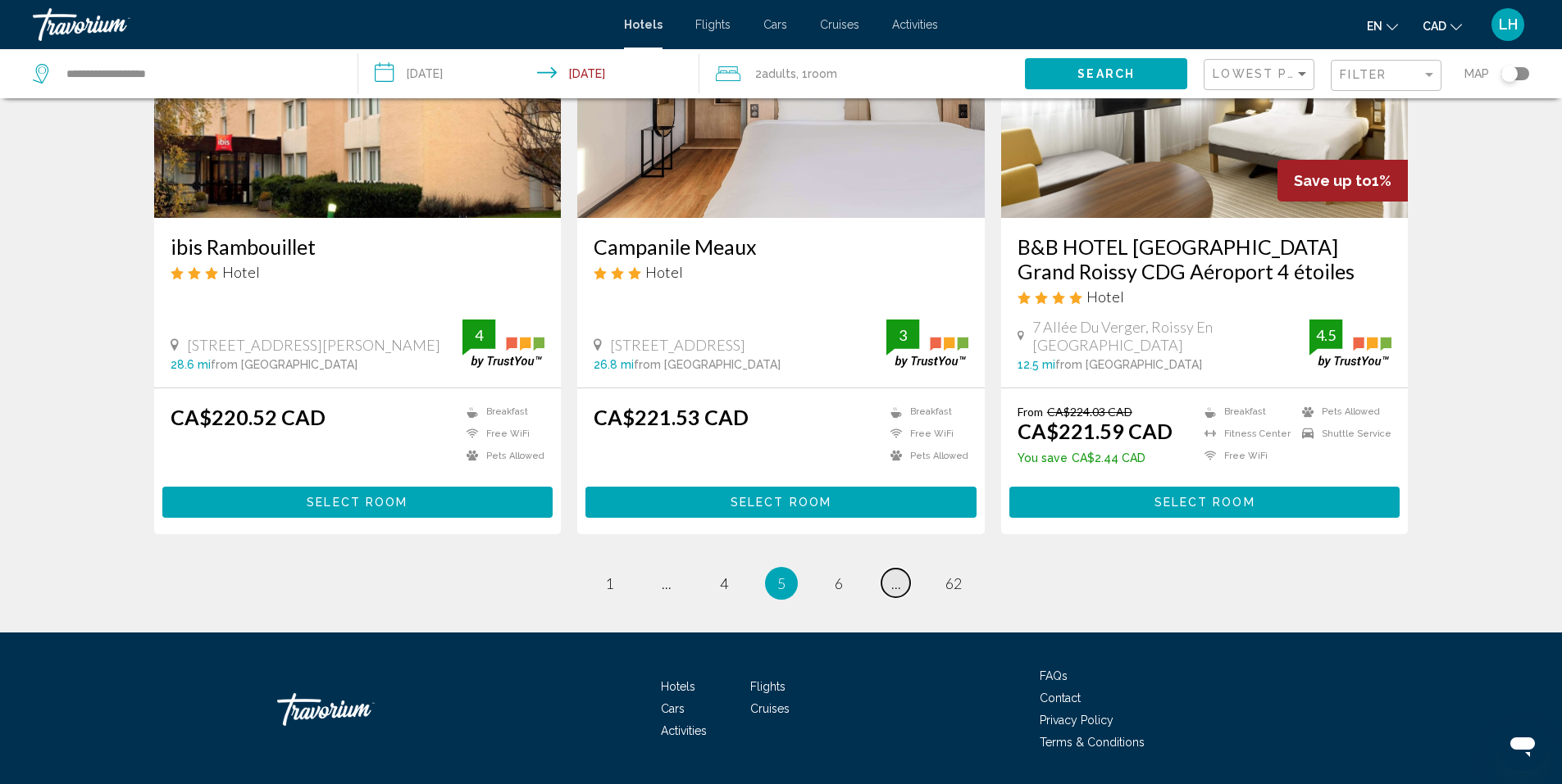
click at [895, 574] on span "..." at bounding box center [896, 583] width 10 height 18
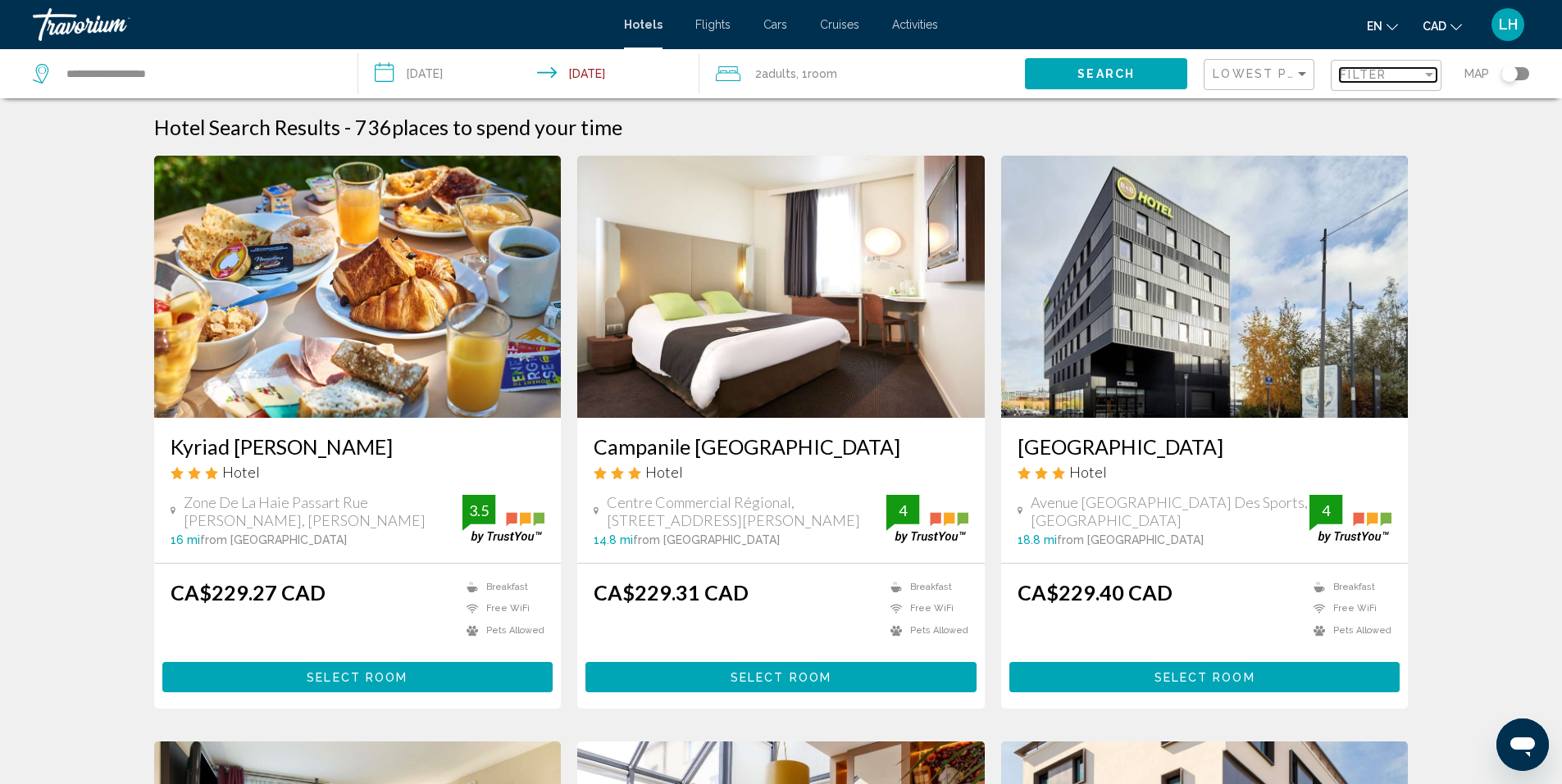
click at [1369, 75] on span "Filter" at bounding box center [1363, 75] width 46 height 14
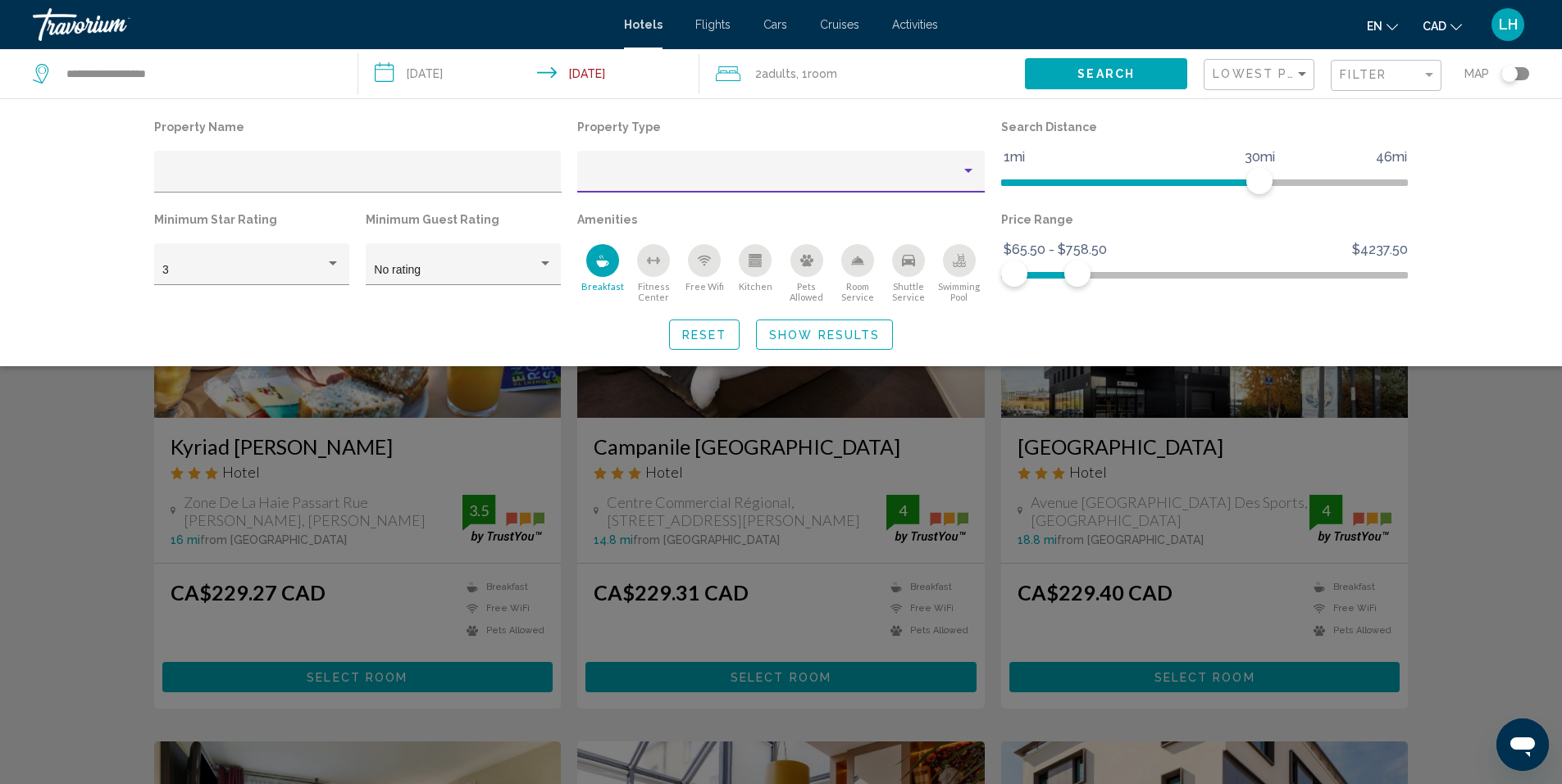
click at [967, 167] on div "Property type" at bounding box center [967, 171] width 15 height 14
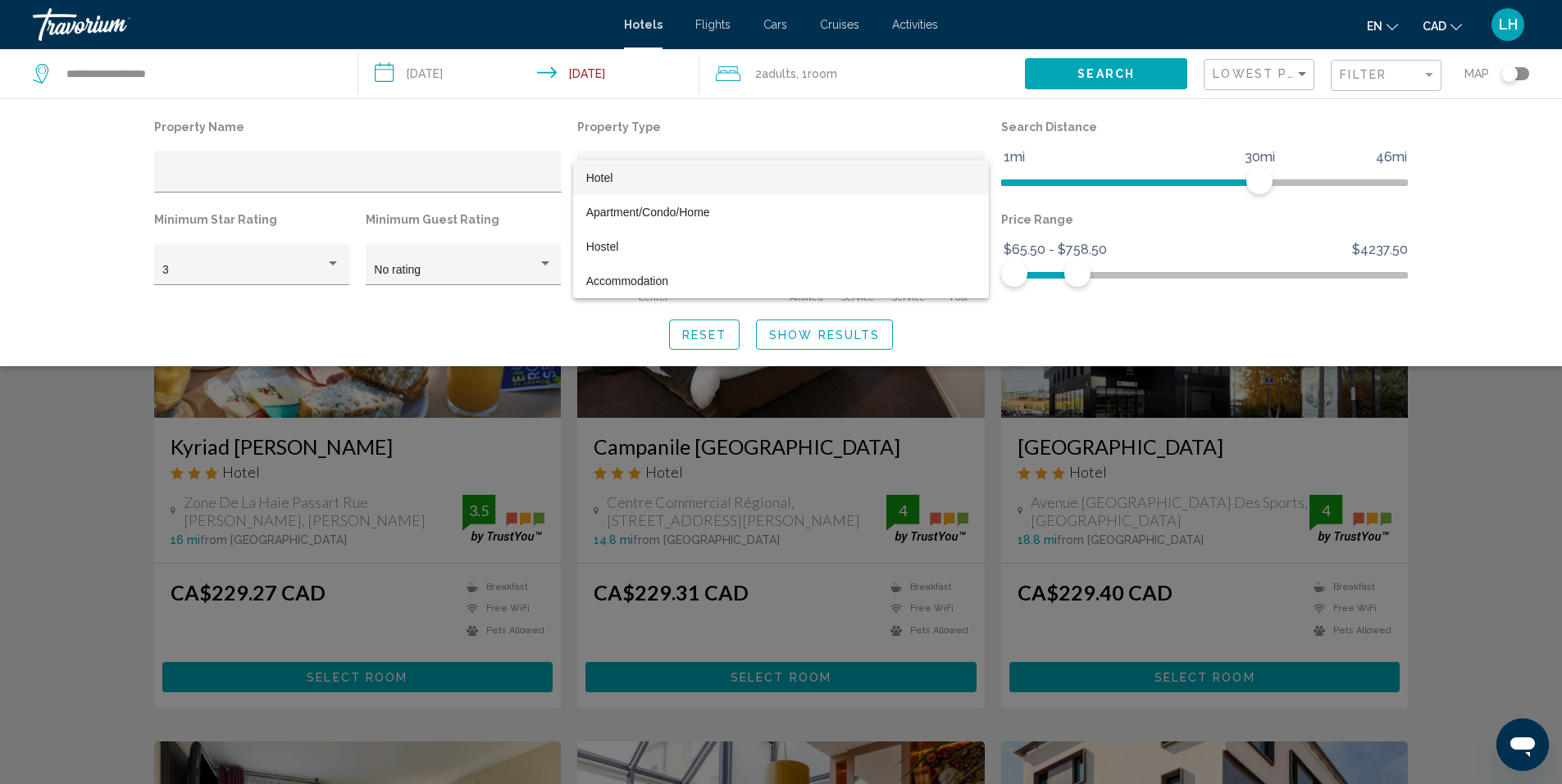
click at [966, 167] on span "Hotel" at bounding box center [781, 178] width 390 height 35
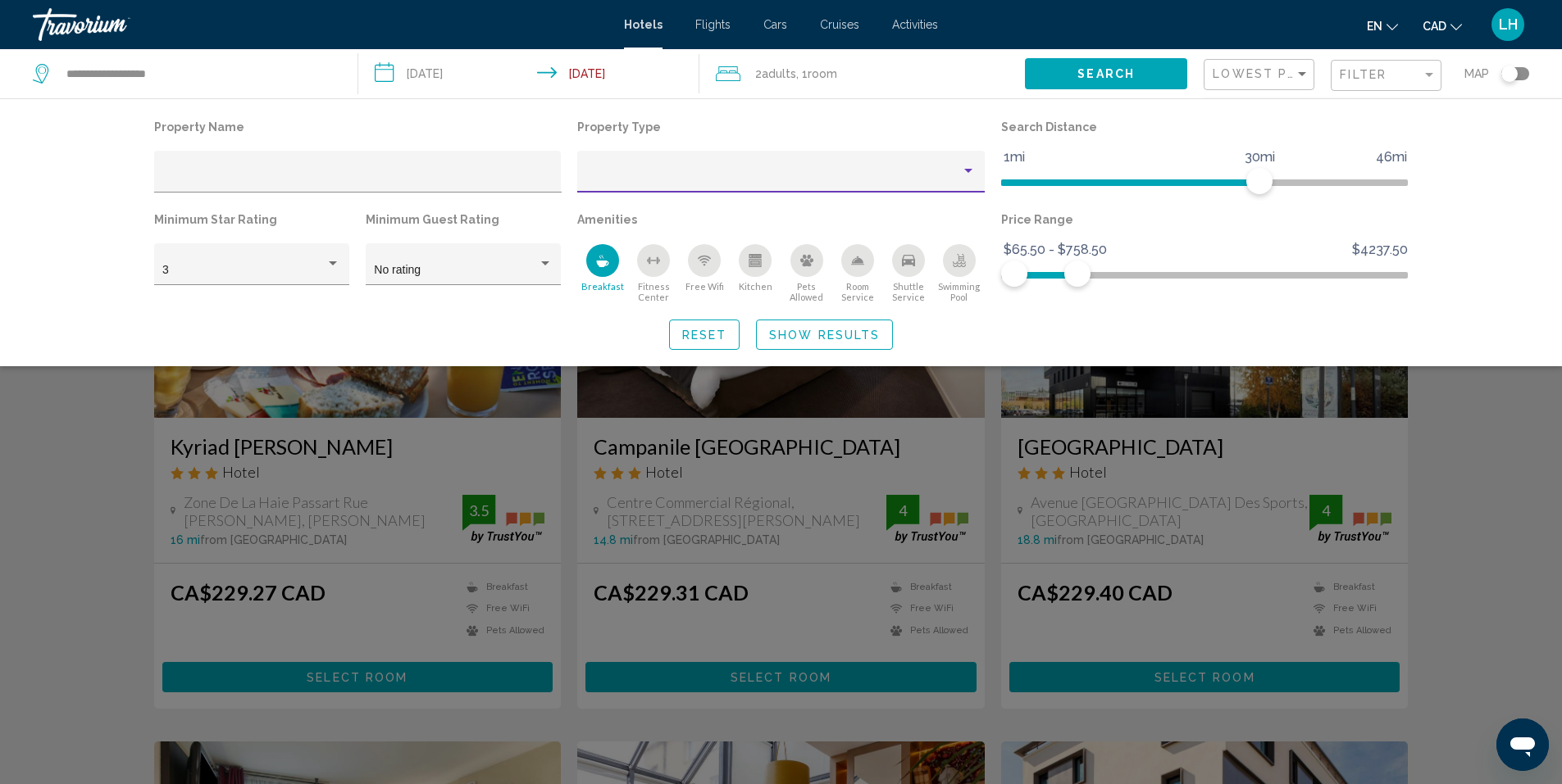
click at [966, 167] on div "Property type" at bounding box center [967, 171] width 15 height 14
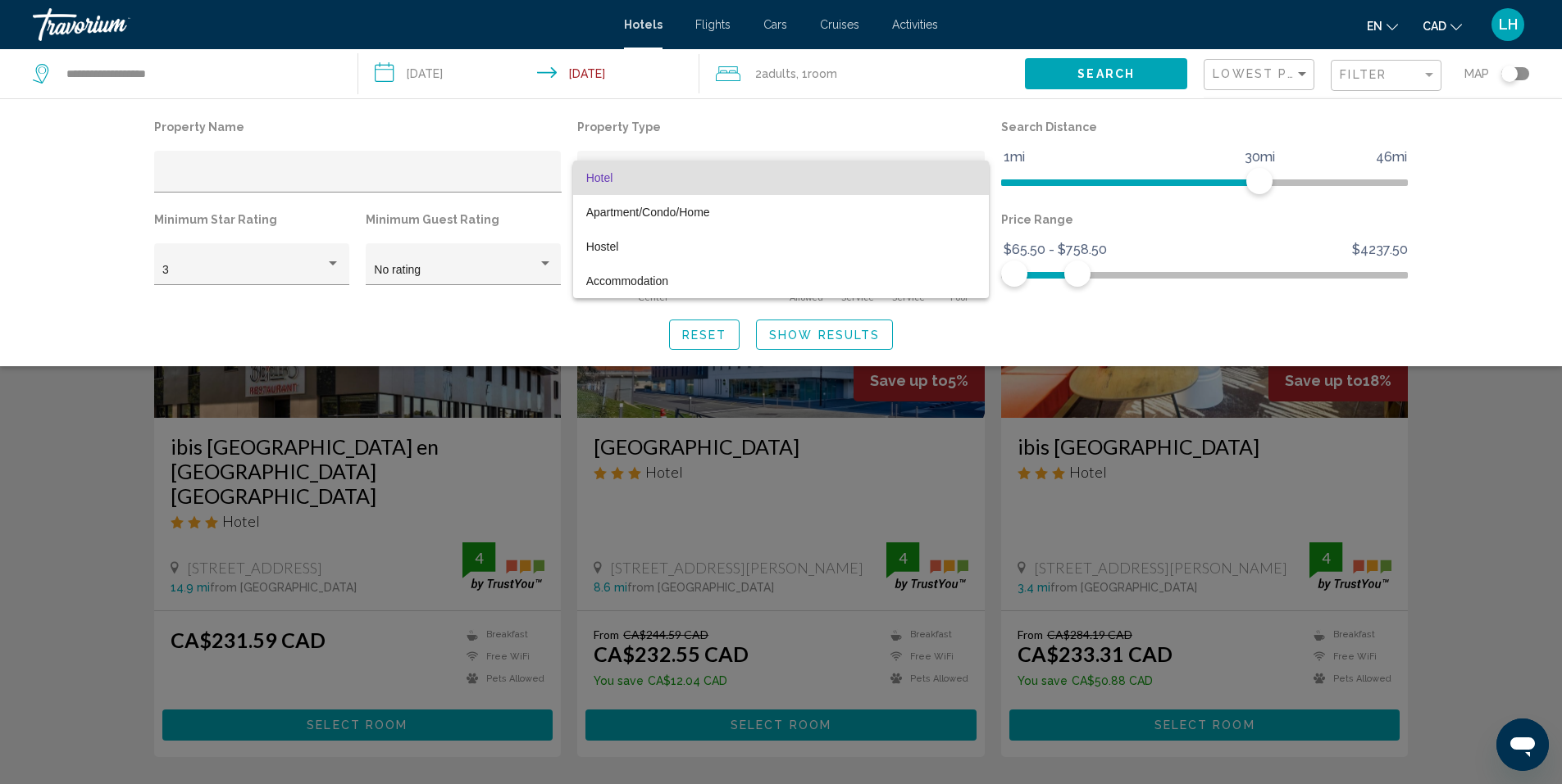
click at [953, 121] on div at bounding box center [781, 392] width 1562 height 784
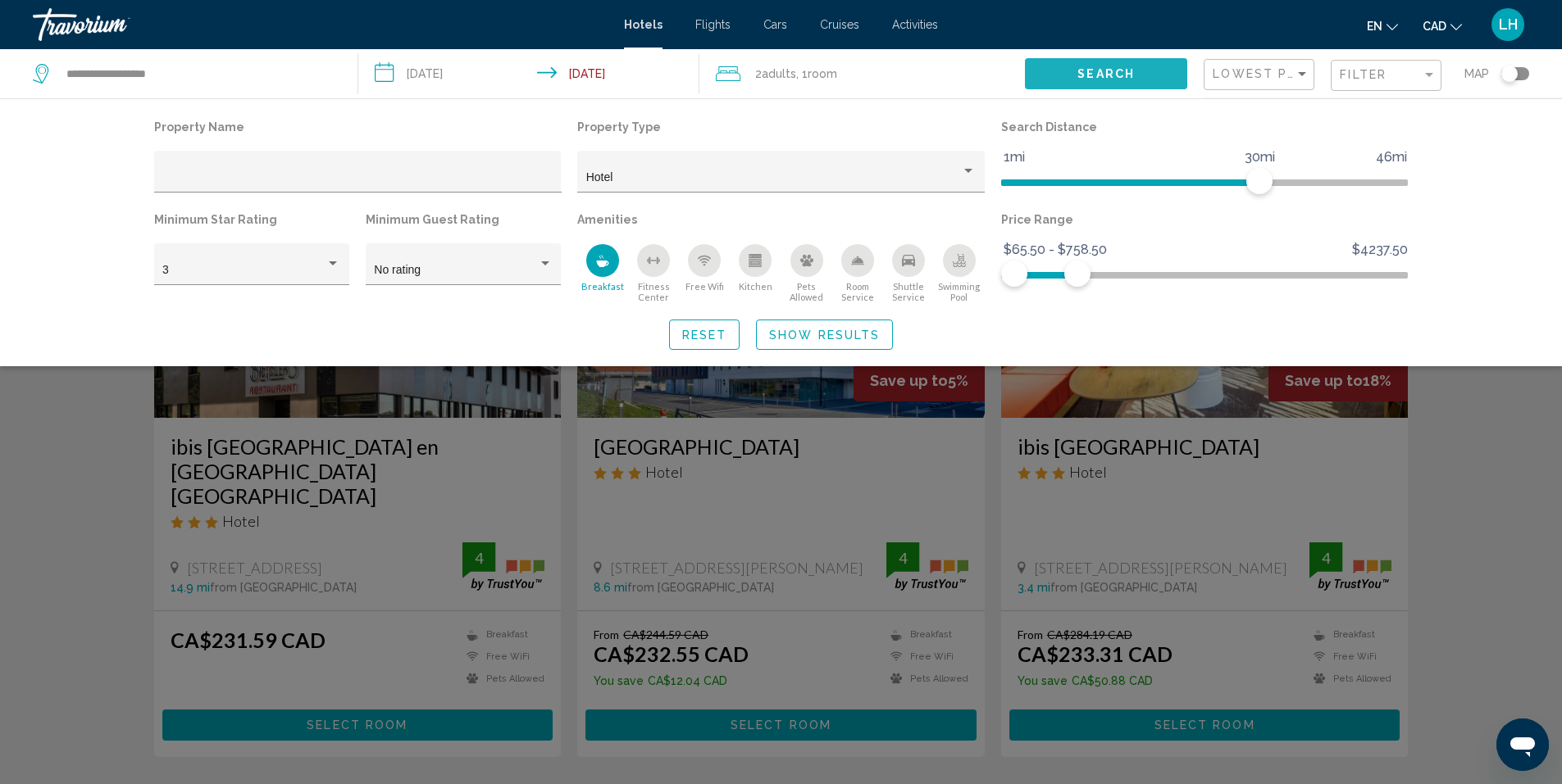
click at [1083, 65] on button "Search" at bounding box center [1106, 73] width 163 height 30
click at [845, 338] on span "Show Results" at bounding box center [824, 335] width 110 height 14
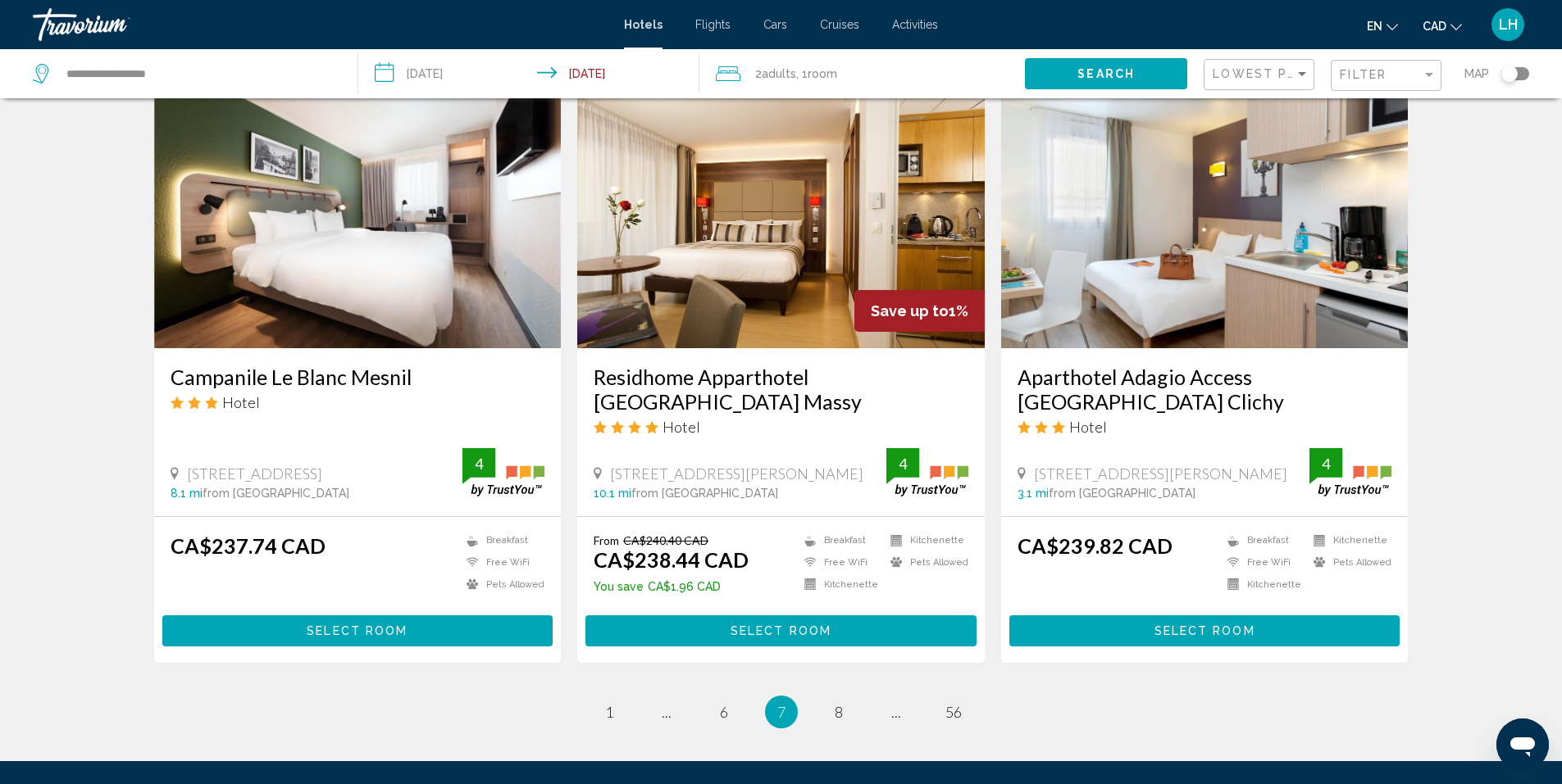
scroll to position [2005, 0]
